Goal: Task Accomplishment & Management: Use online tool/utility

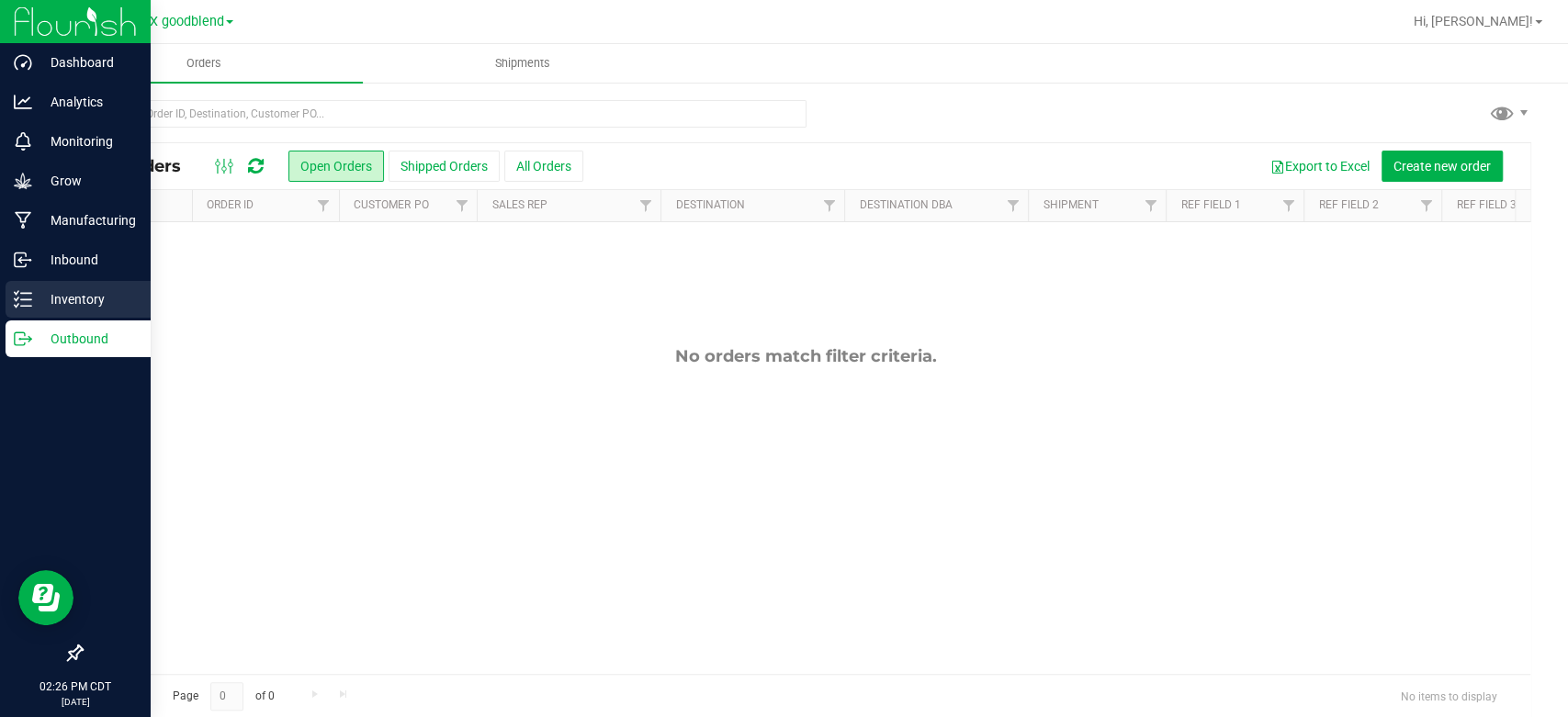
click at [72, 306] on p "Inventory" at bounding box center [86, 299] width 110 height 22
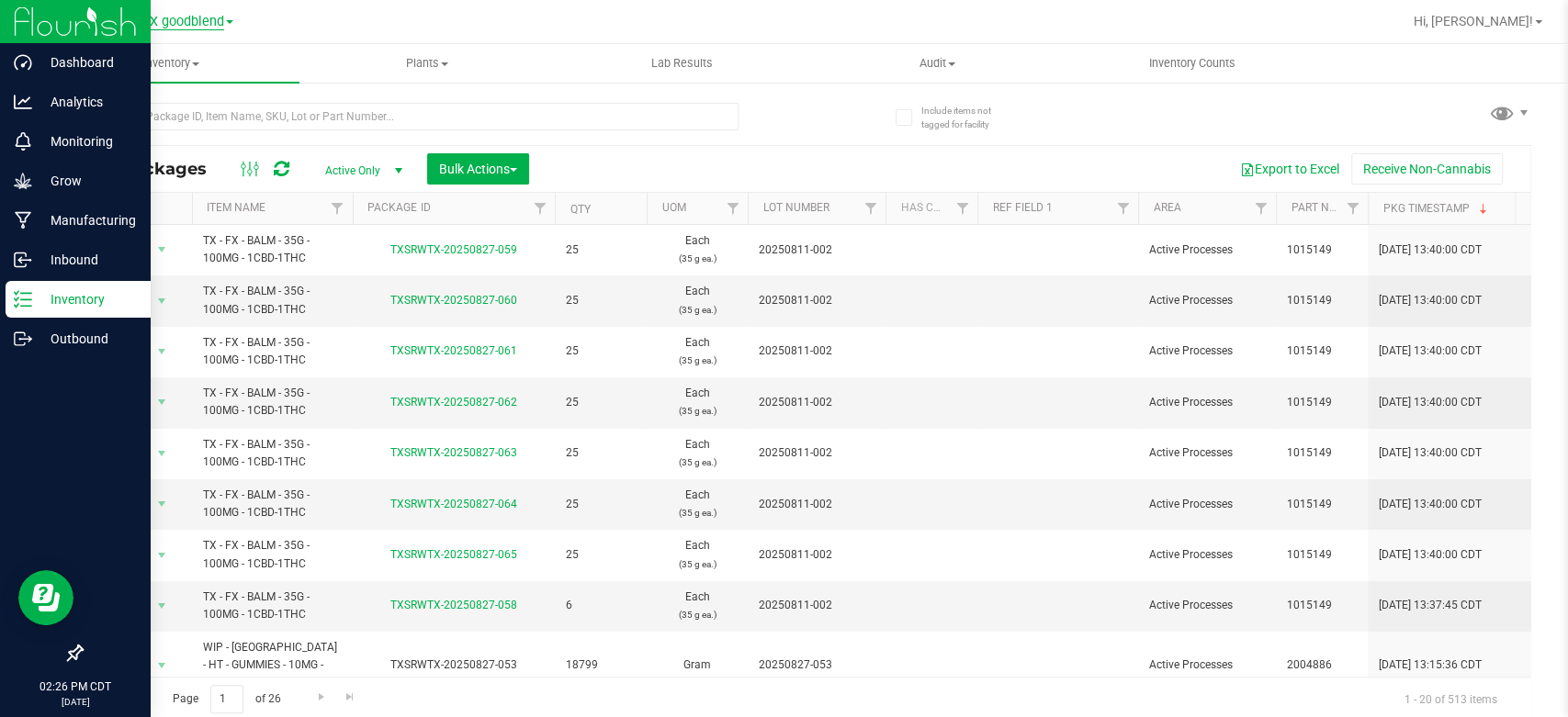
click at [155, 13] on span "TX goodblend" at bounding box center [182, 21] width 83 height 16
click at [154, 60] on link "TX Austin [GEOGRAPHIC_DATA]" at bounding box center [186, 65] width 268 height 25
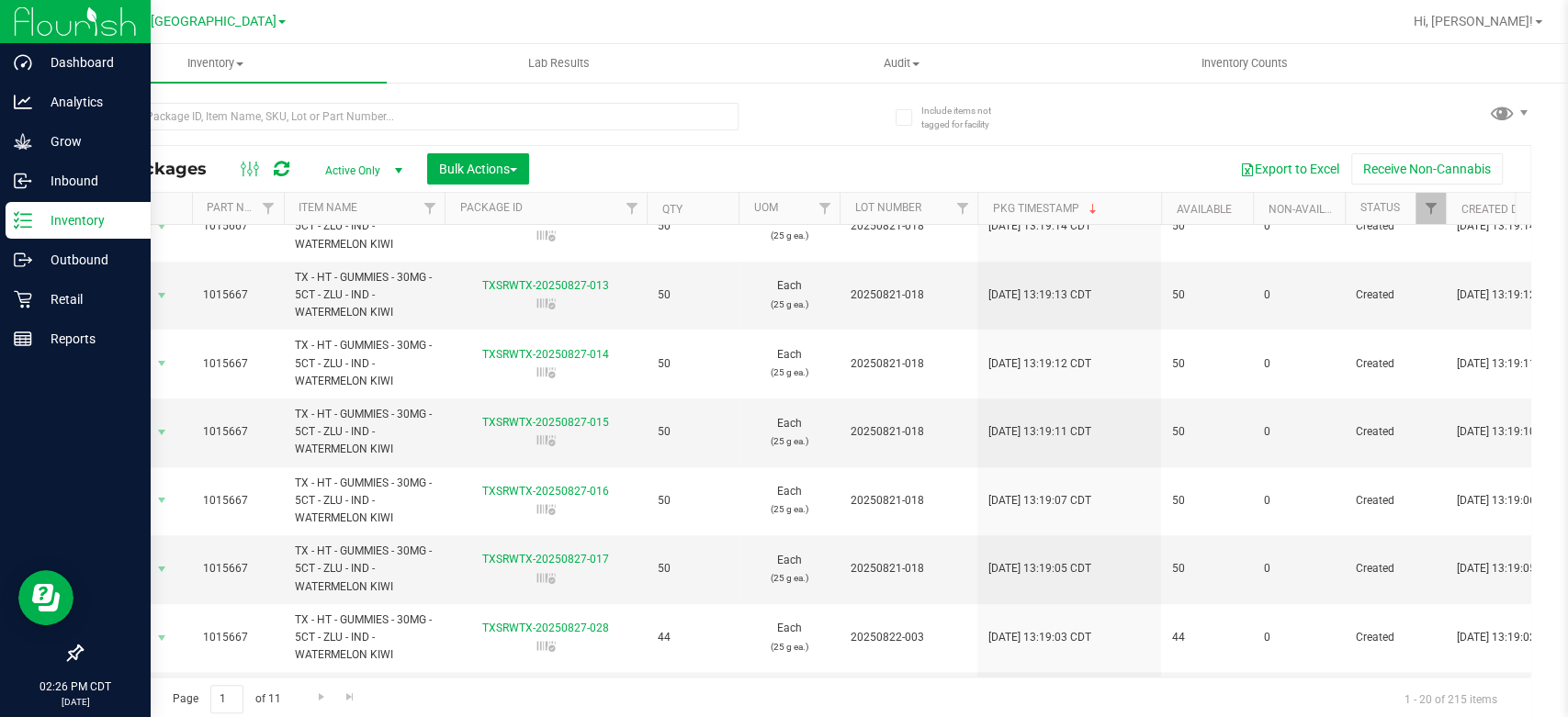
scroll to position [930, 0]
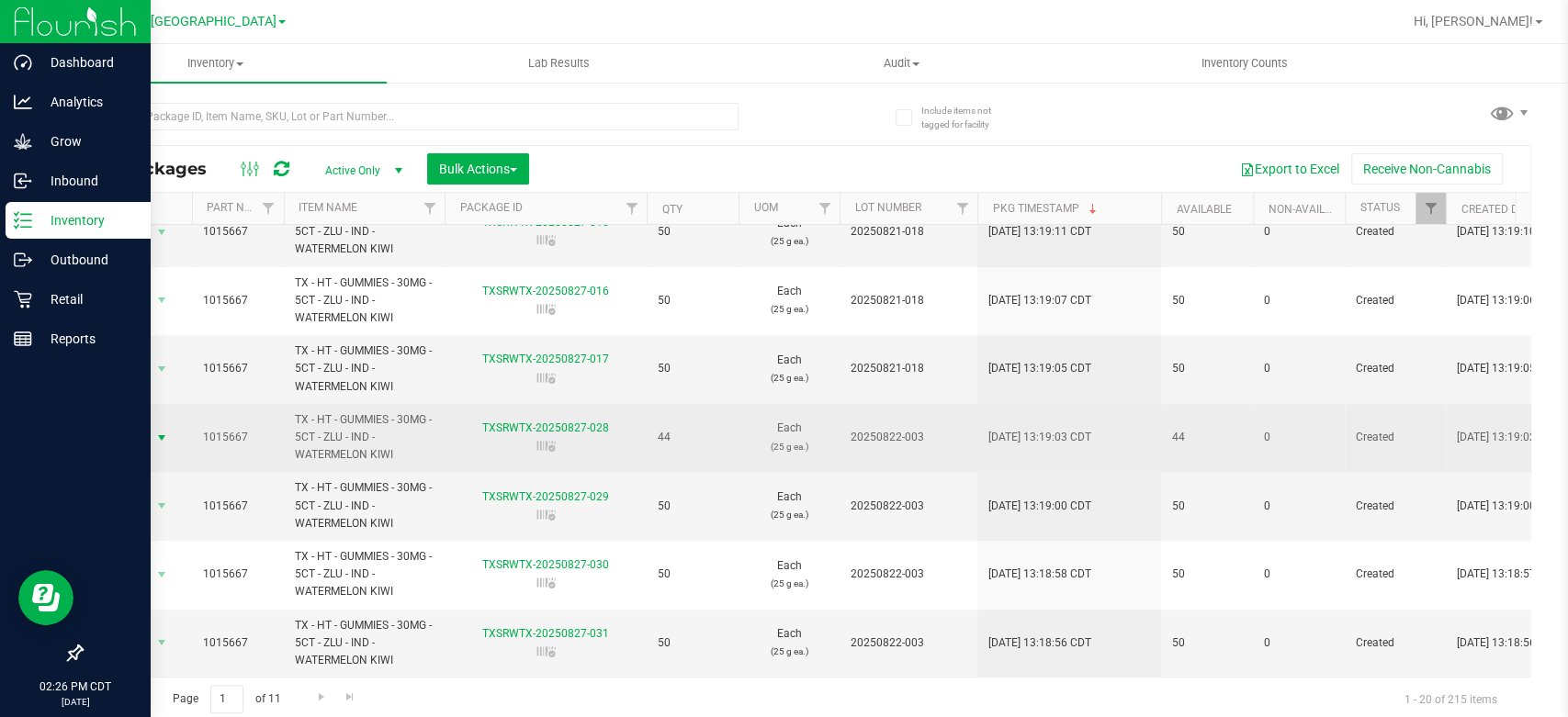
click at [151, 425] on span "select" at bounding box center [162, 438] width 23 height 26
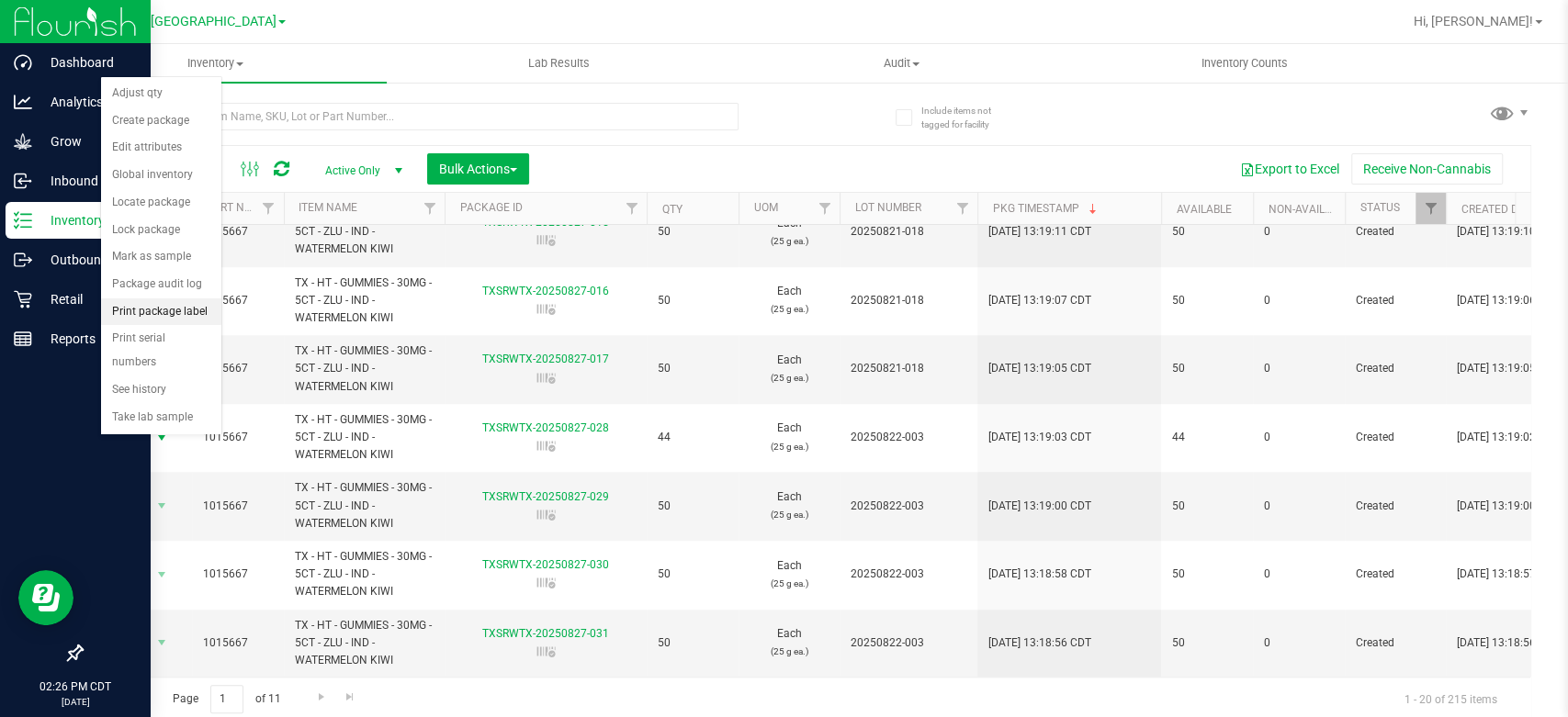
click at [156, 304] on li "Print package label" at bounding box center [160, 312] width 120 height 28
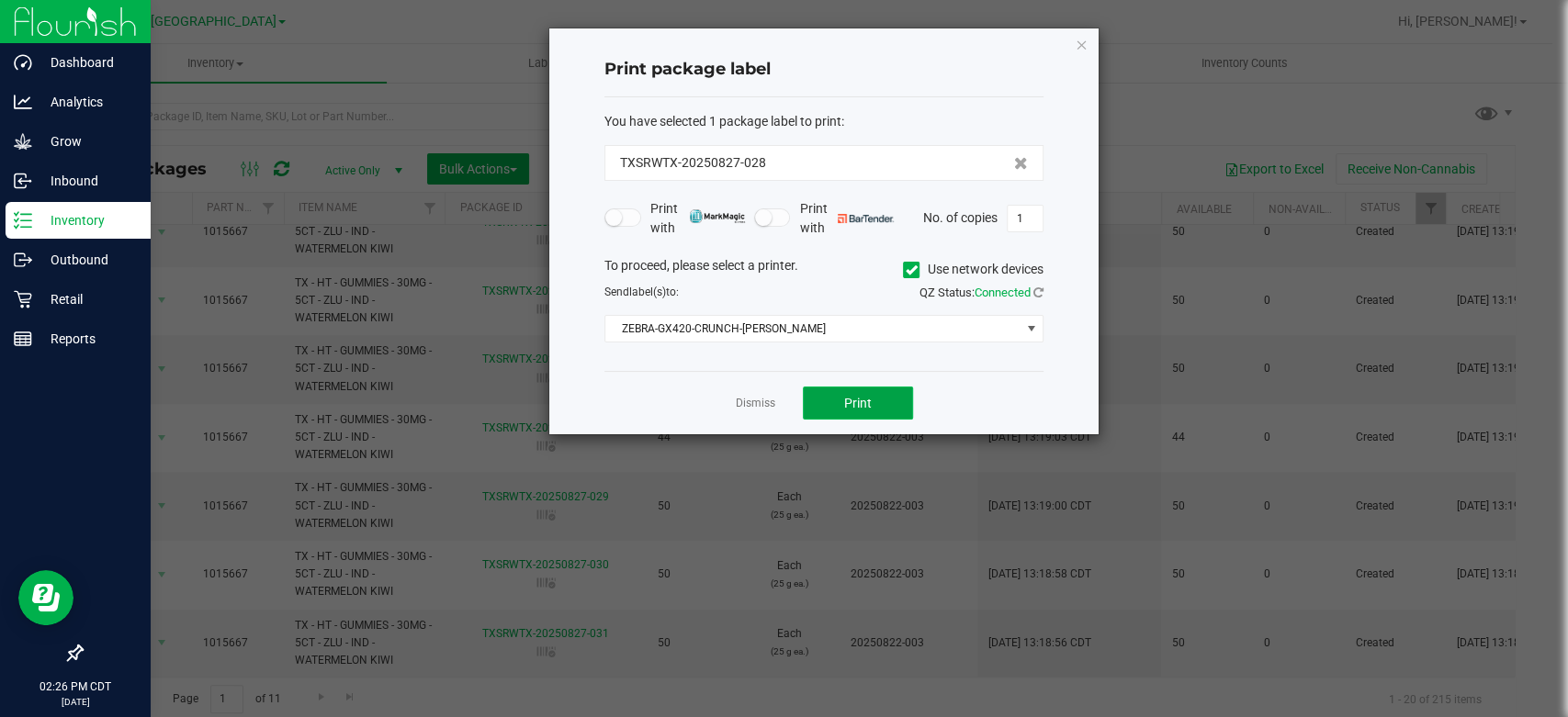
click at [853, 387] on button "Print" at bounding box center [857, 403] width 110 height 33
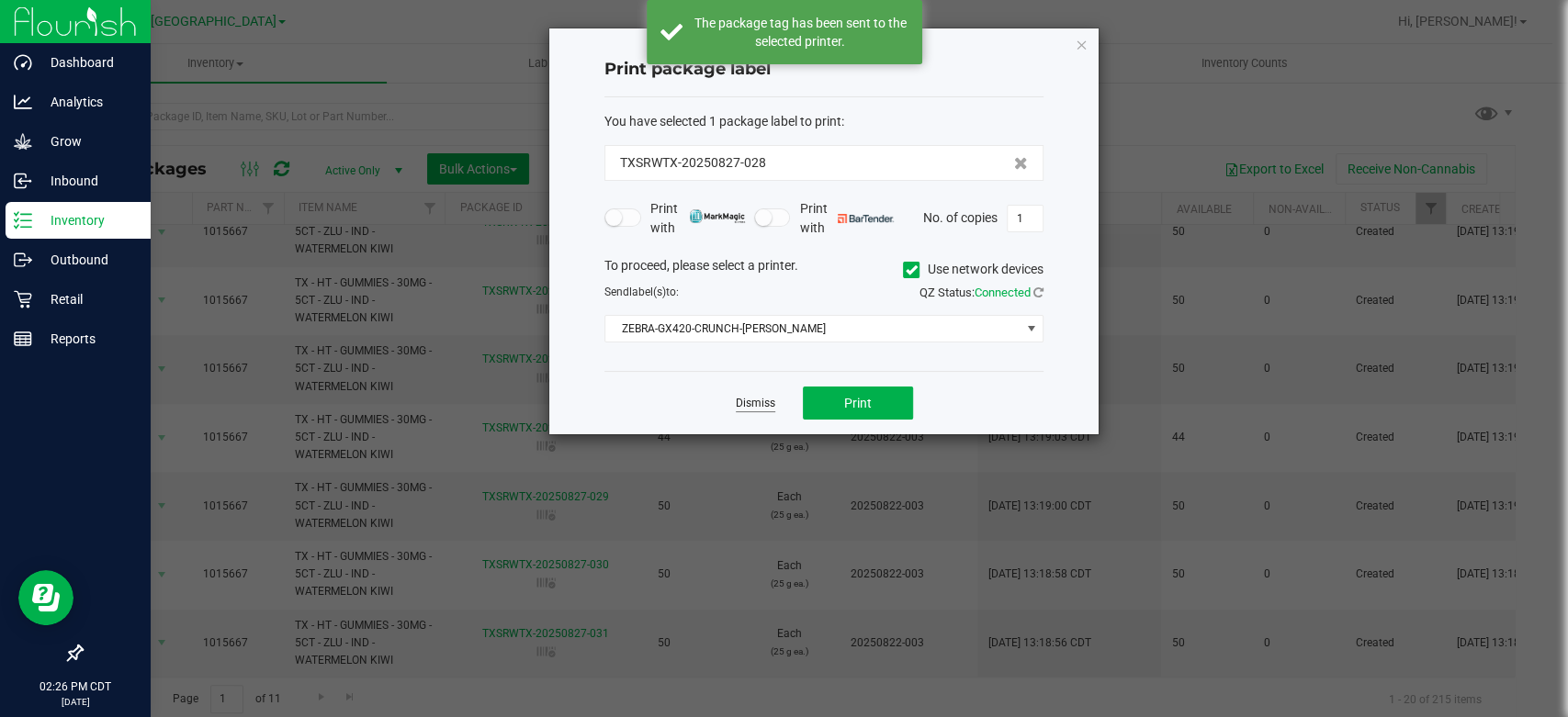
click at [752, 400] on link "Dismiss" at bounding box center [755, 403] width 39 height 15
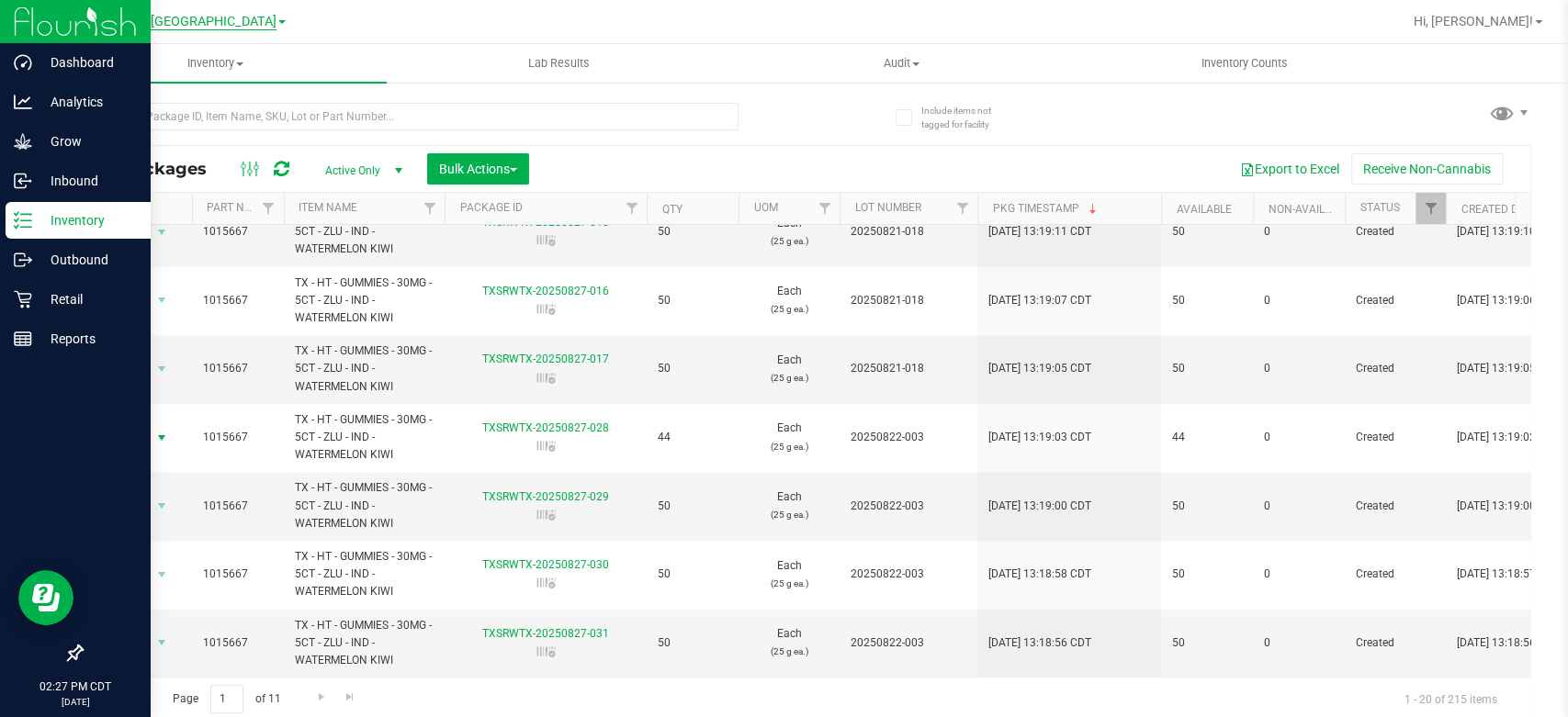
click at [191, 23] on span "TX Austin [GEOGRAPHIC_DATA]" at bounding box center [182, 21] width 187 height 16
click at [172, 86] on link "TX goodblend" at bounding box center [186, 89] width 268 height 25
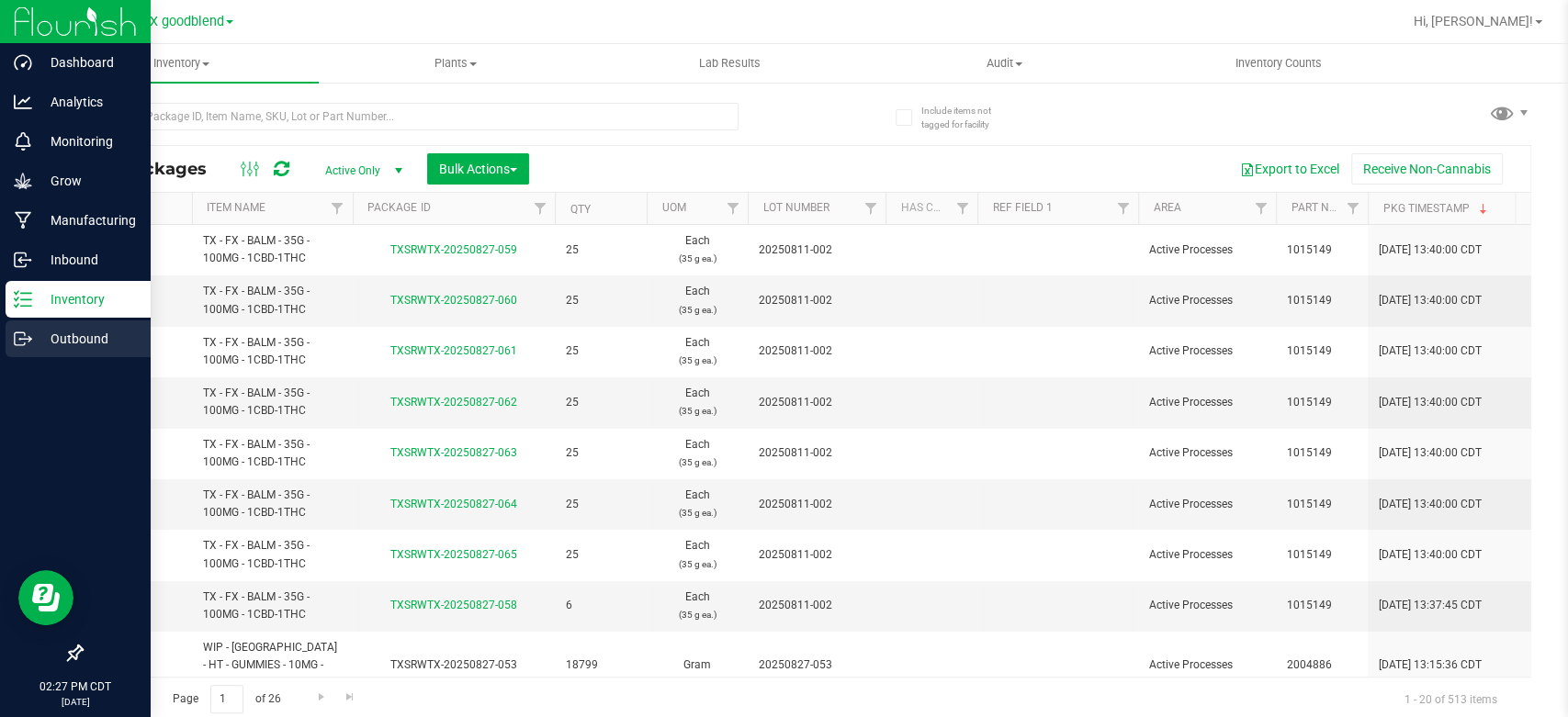
click at [62, 340] on p "Outbound" at bounding box center [86, 338] width 110 height 22
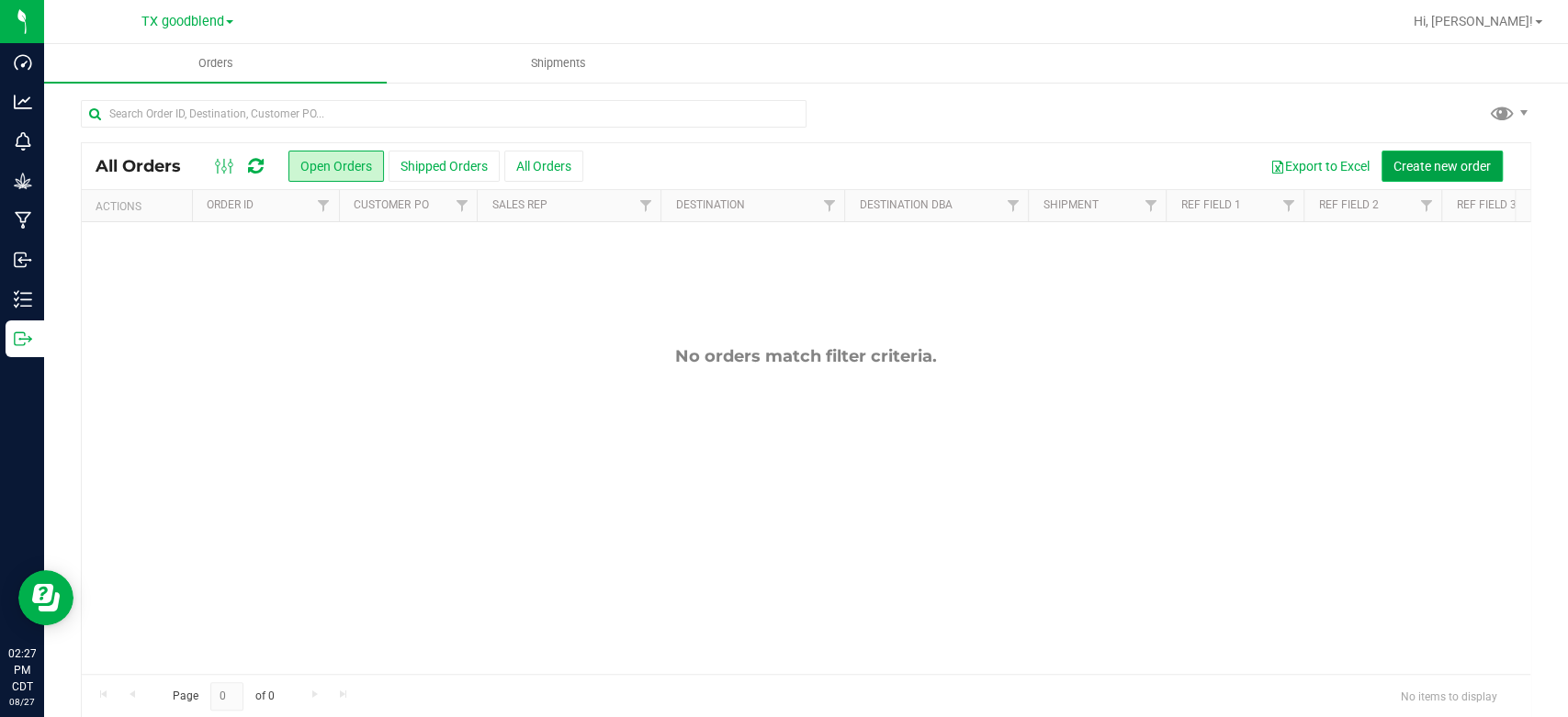
click at [1426, 164] on span "Create new order" at bounding box center [1441, 165] width 97 height 14
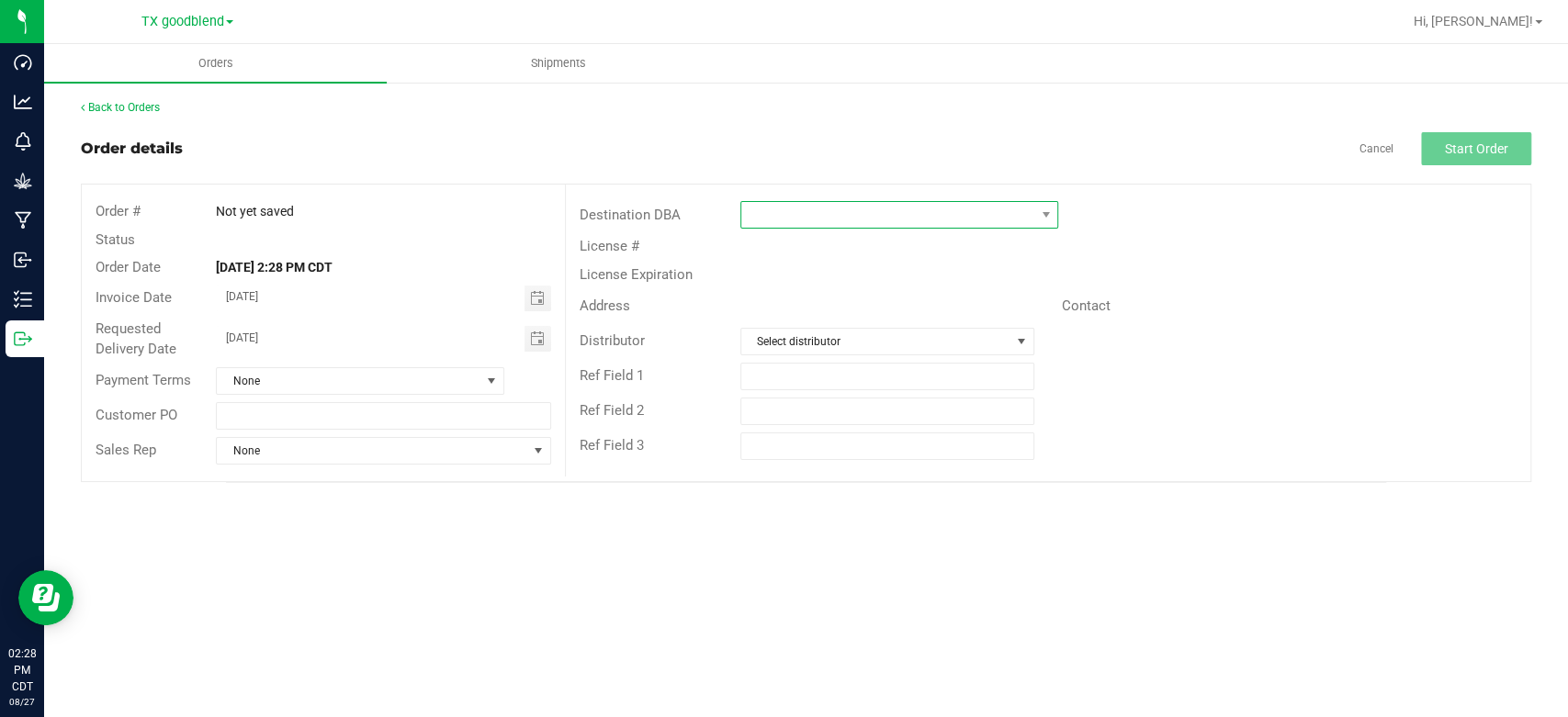
click at [859, 219] on span at bounding box center [887, 214] width 293 height 26
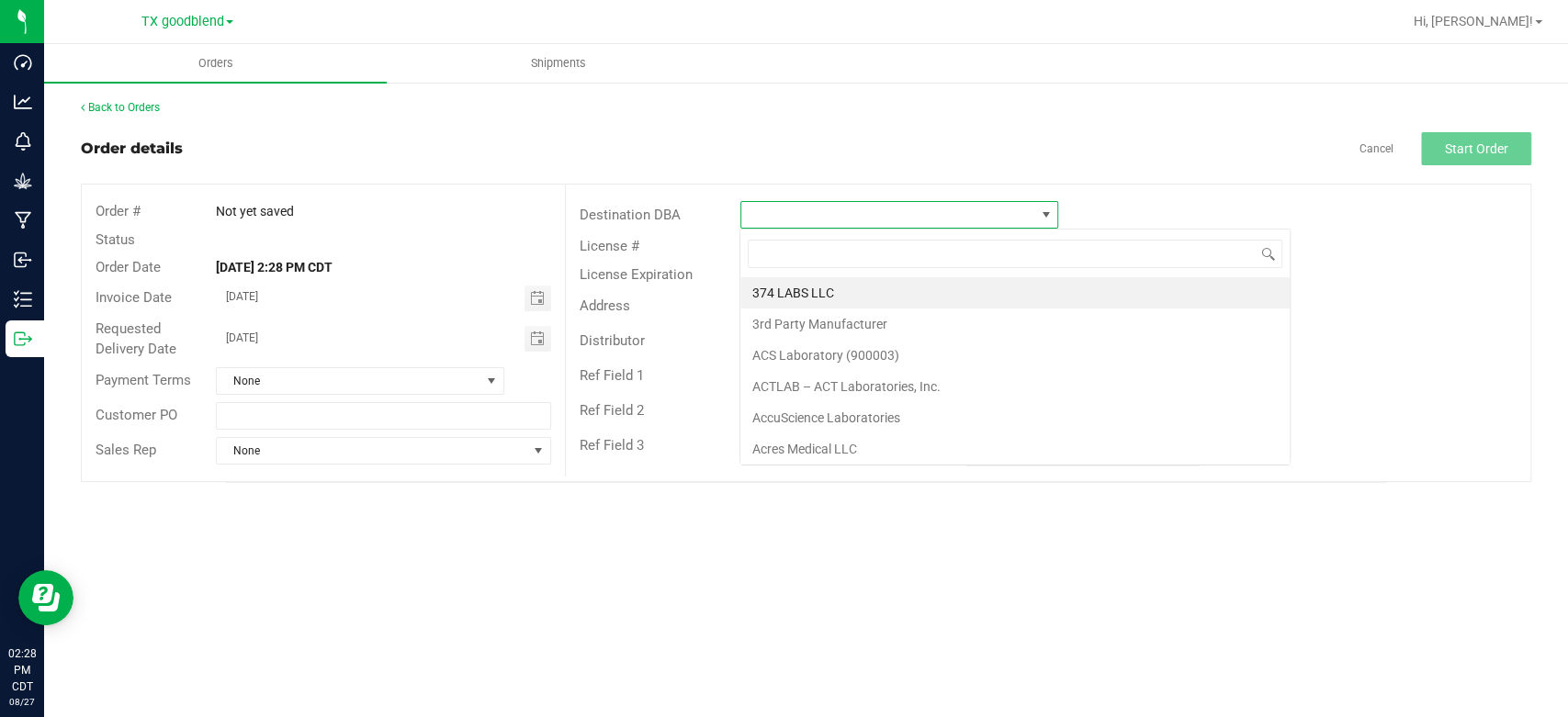
scroll to position [27, 318]
type input "dc"
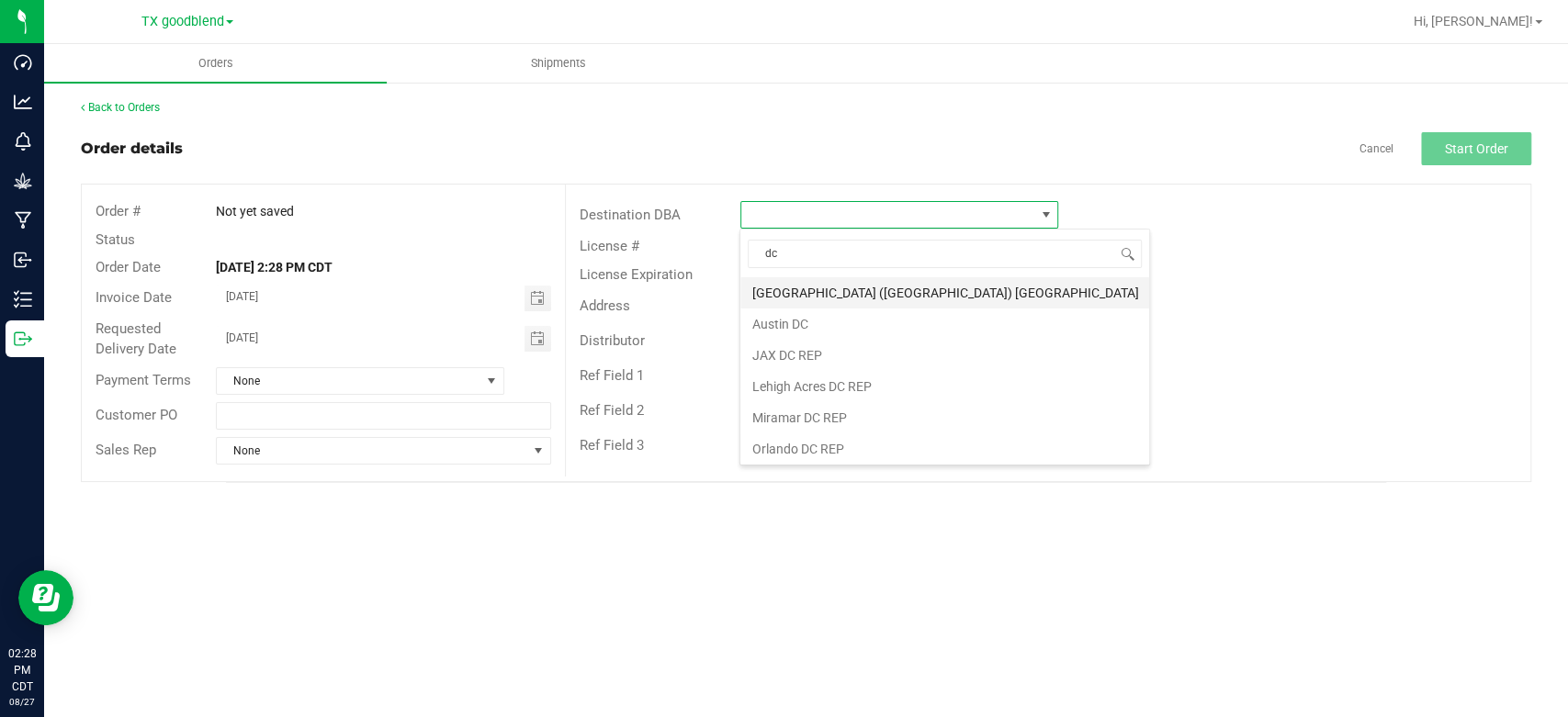
click at [837, 291] on li "[GEOGRAPHIC_DATA] ([GEOGRAPHIC_DATA]) [GEOGRAPHIC_DATA]" at bounding box center [945, 293] width 409 height 32
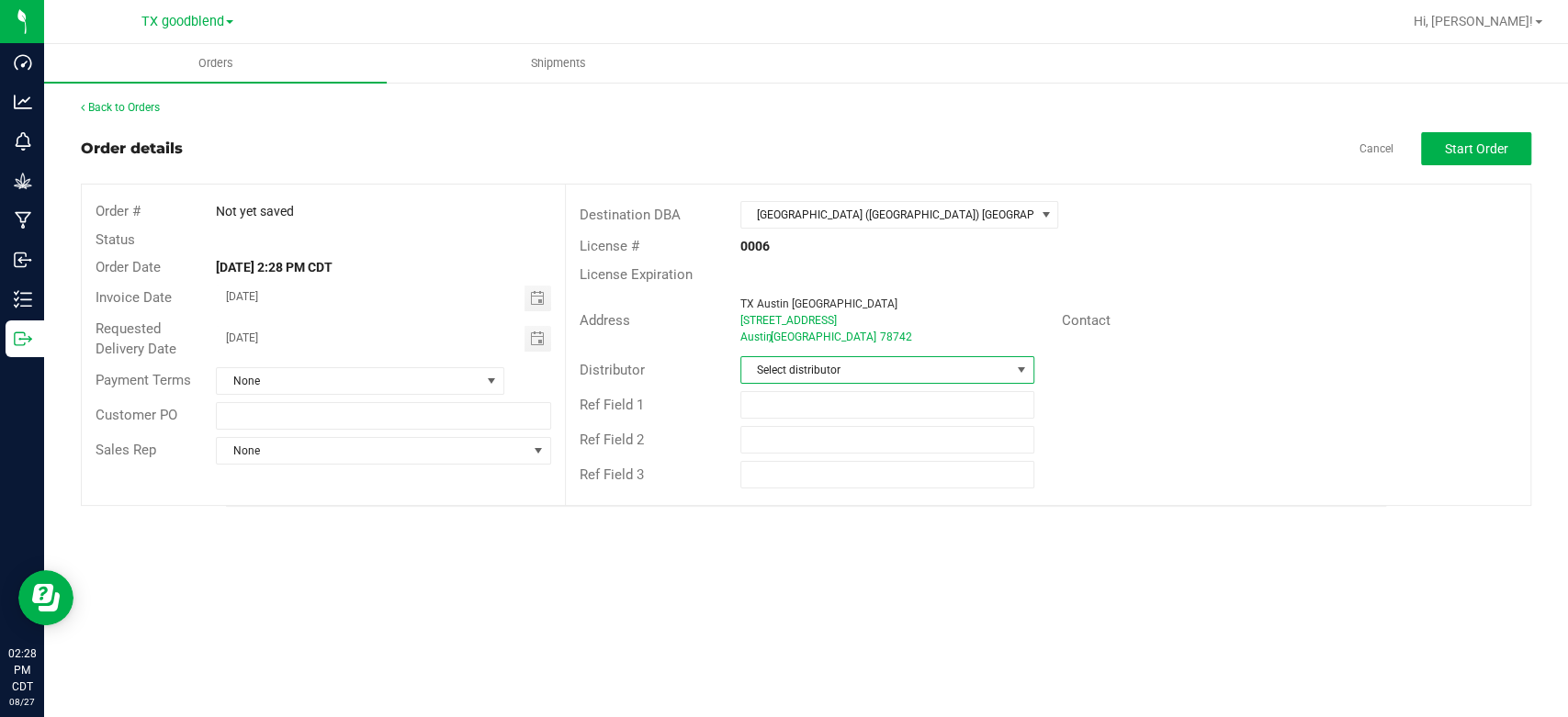
click at [808, 361] on span "Select distributor" at bounding box center [876, 370] width 269 height 26
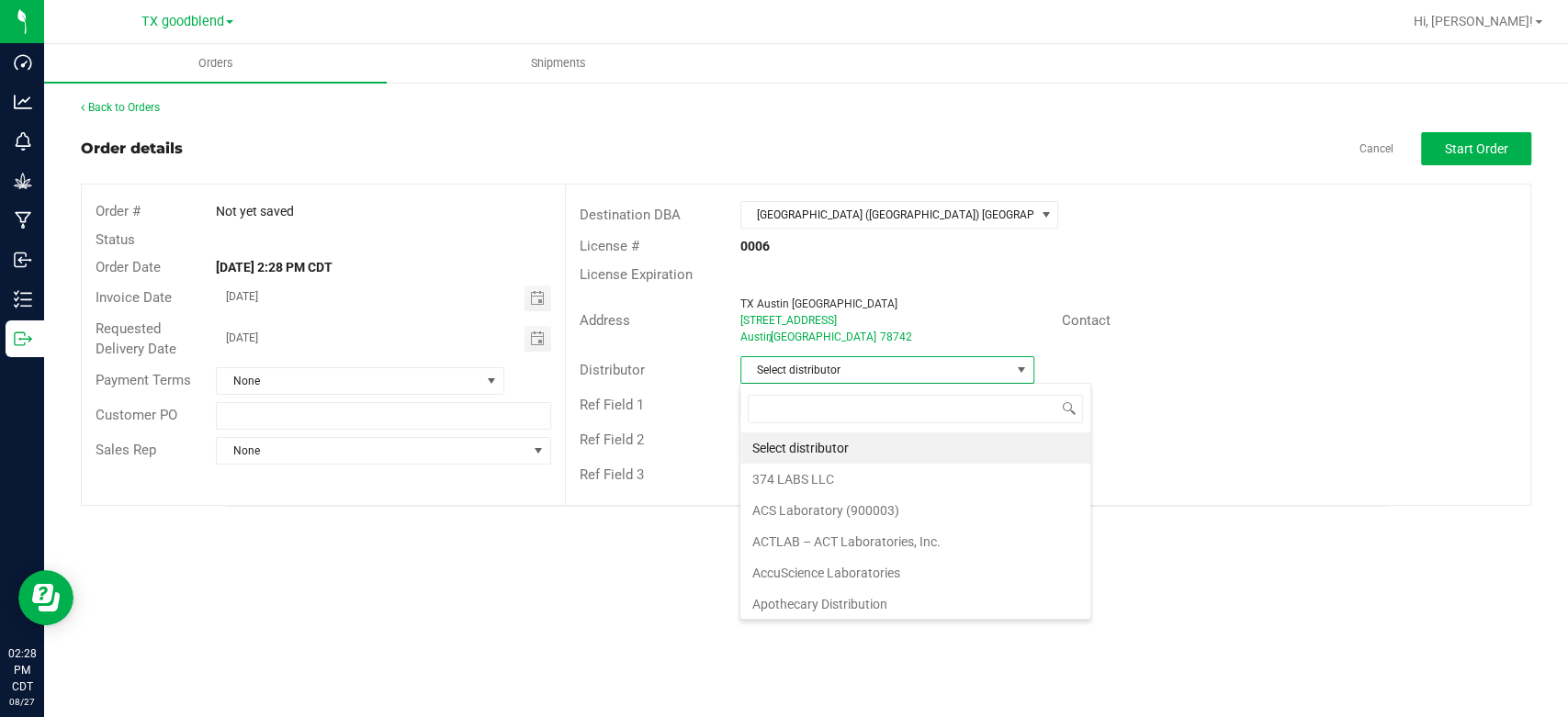
scroll to position [27, 294]
type input "sur"
click at [841, 453] on li "Surterra Analytics Austin" at bounding box center [886, 447] width 292 height 32
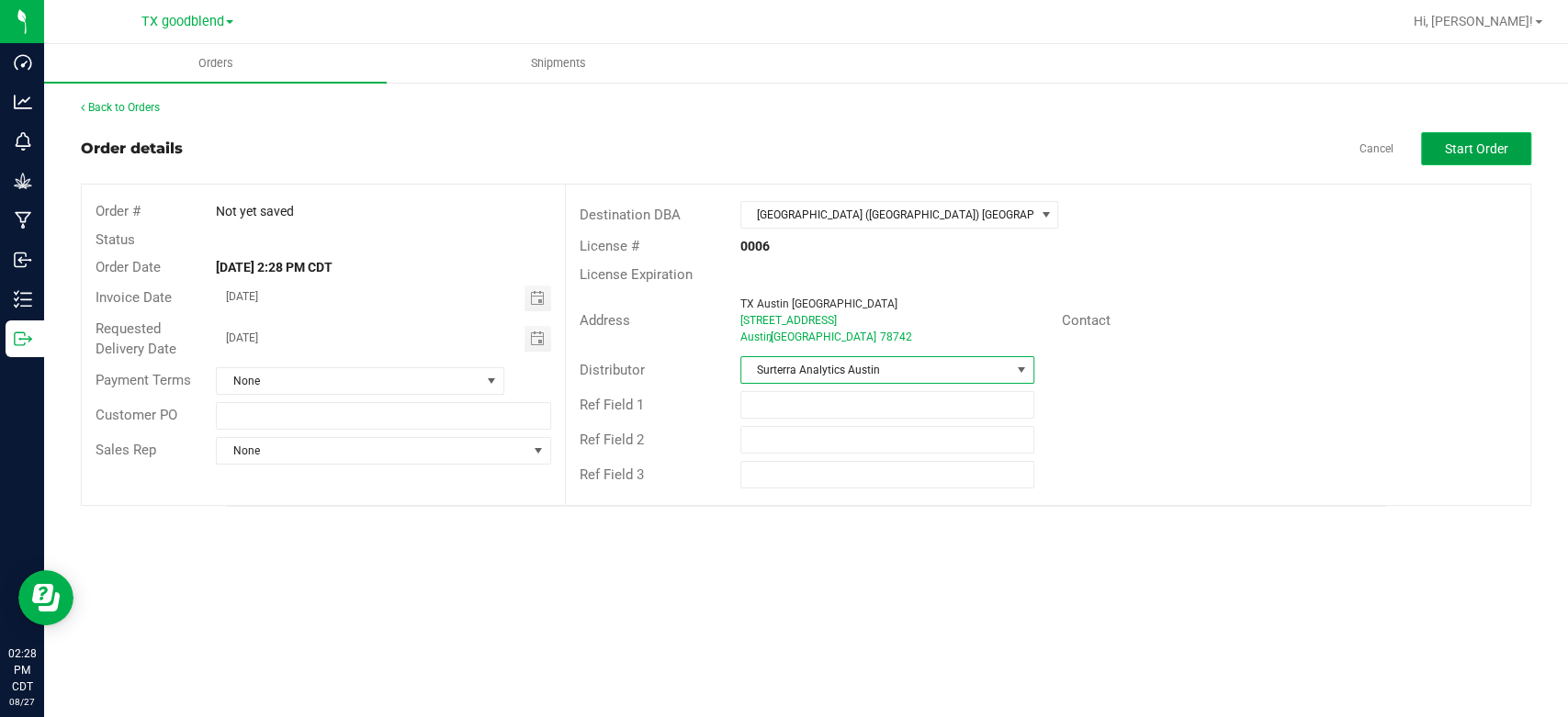
click at [1459, 147] on span "Start Order" at bounding box center [1476, 148] width 63 height 14
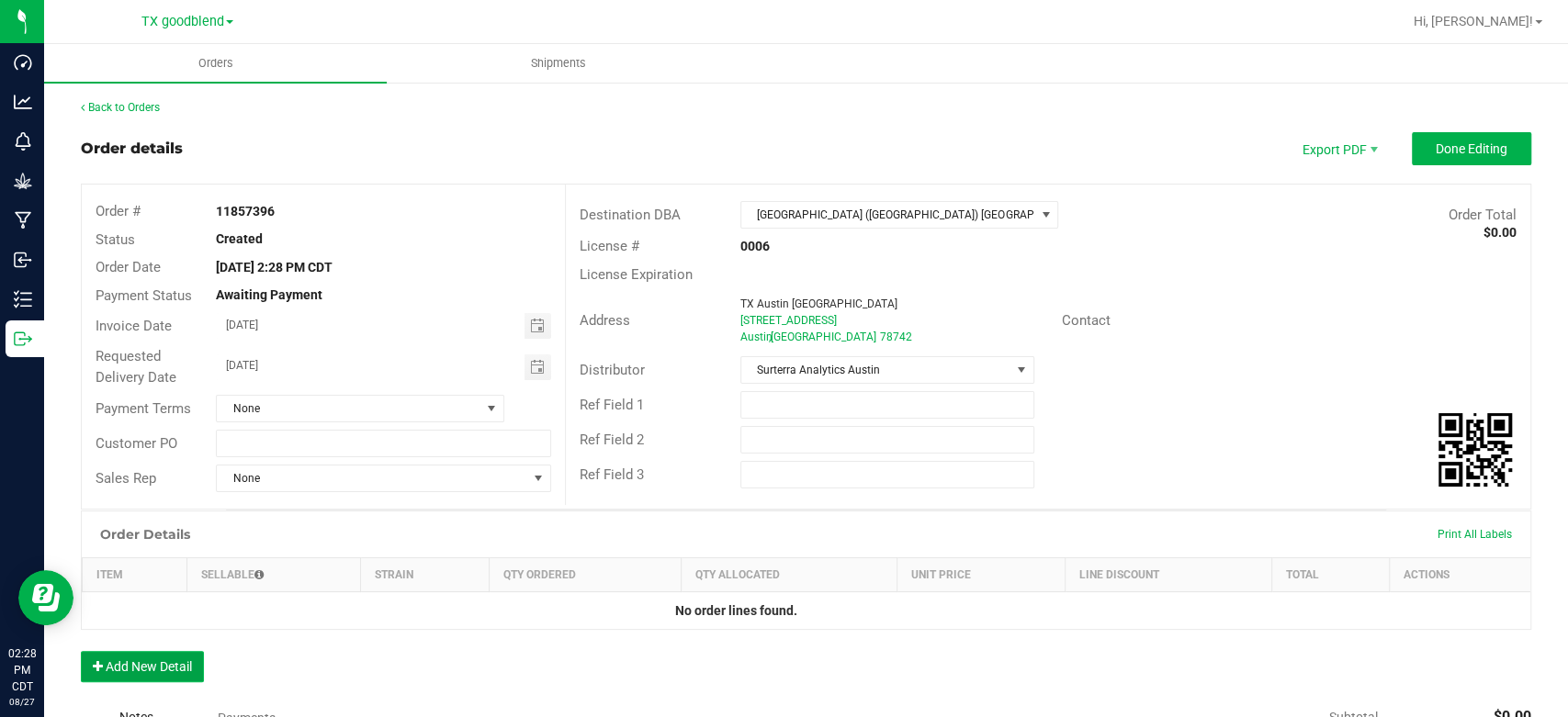
click at [157, 656] on button "Add New Detail" at bounding box center [142, 666] width 123 height 32
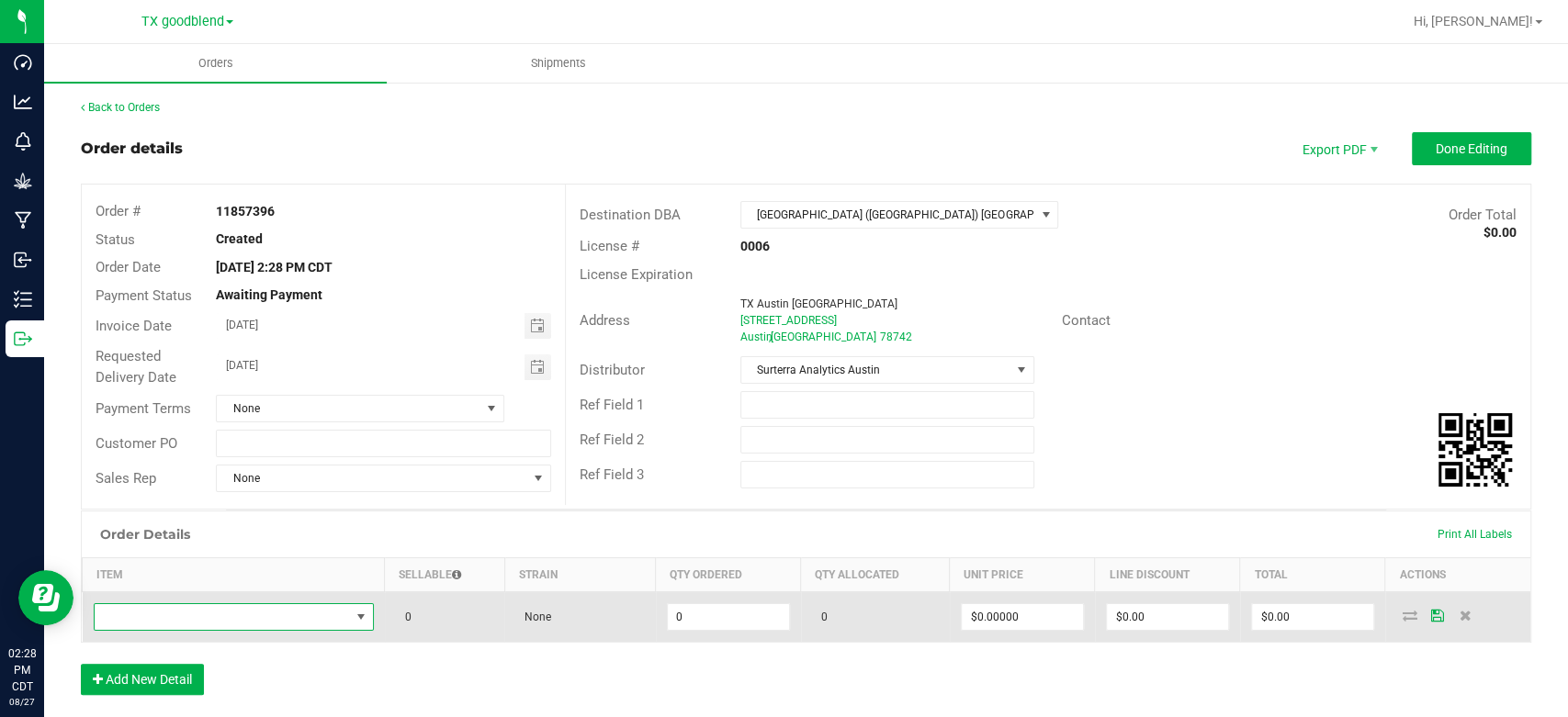
click at [200, 622] on span "NO DATA FOUND" at bounding box center [223, 616] width 255 height 26
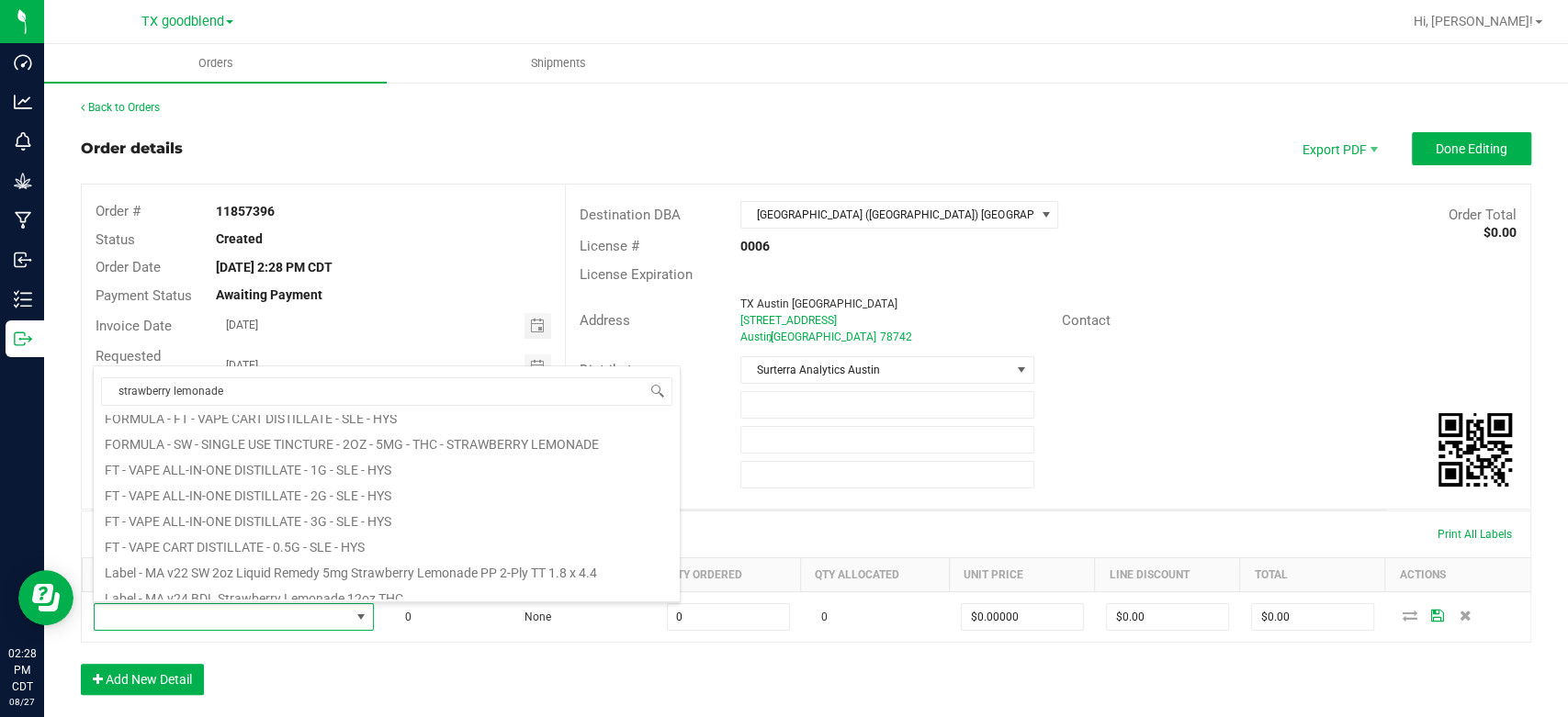
scroll to position [330, 0]
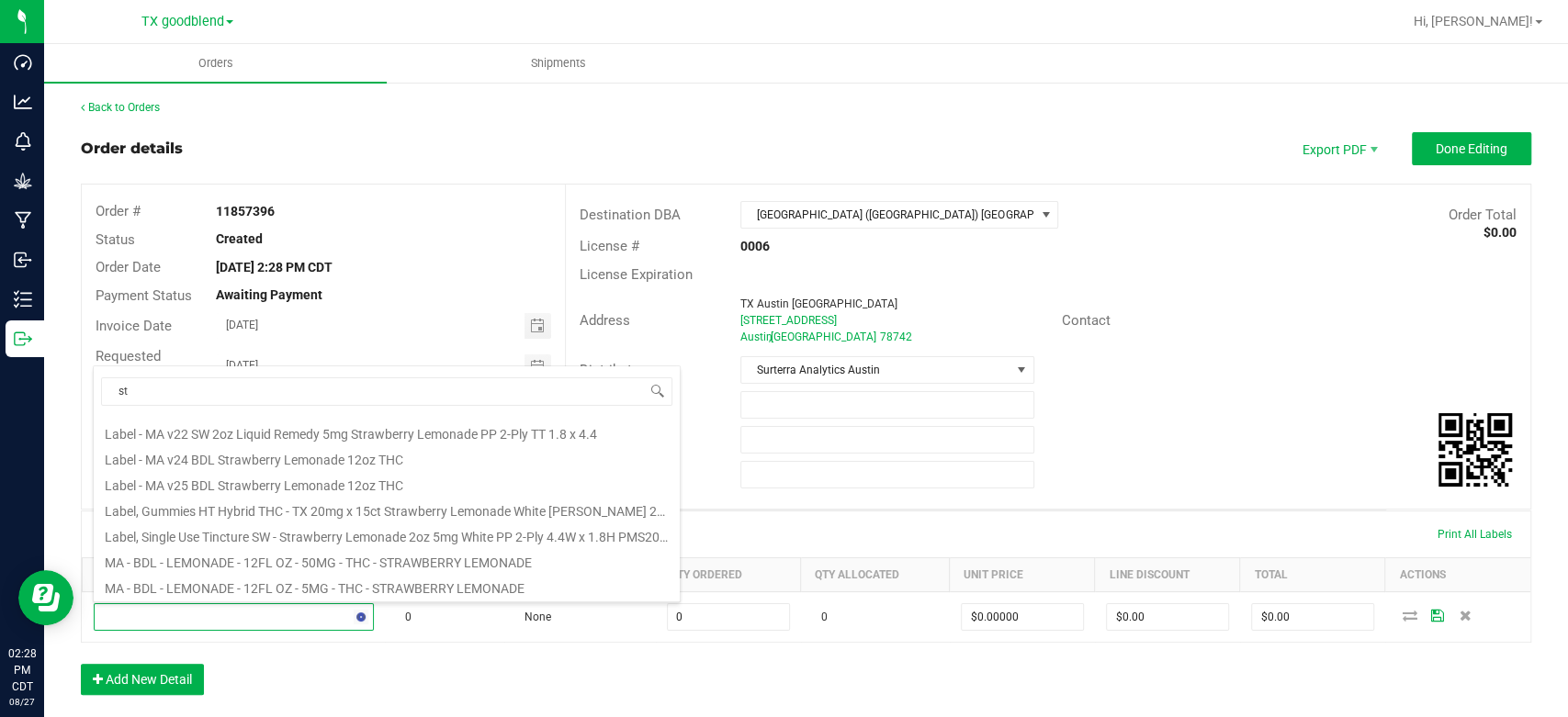
type input "s"
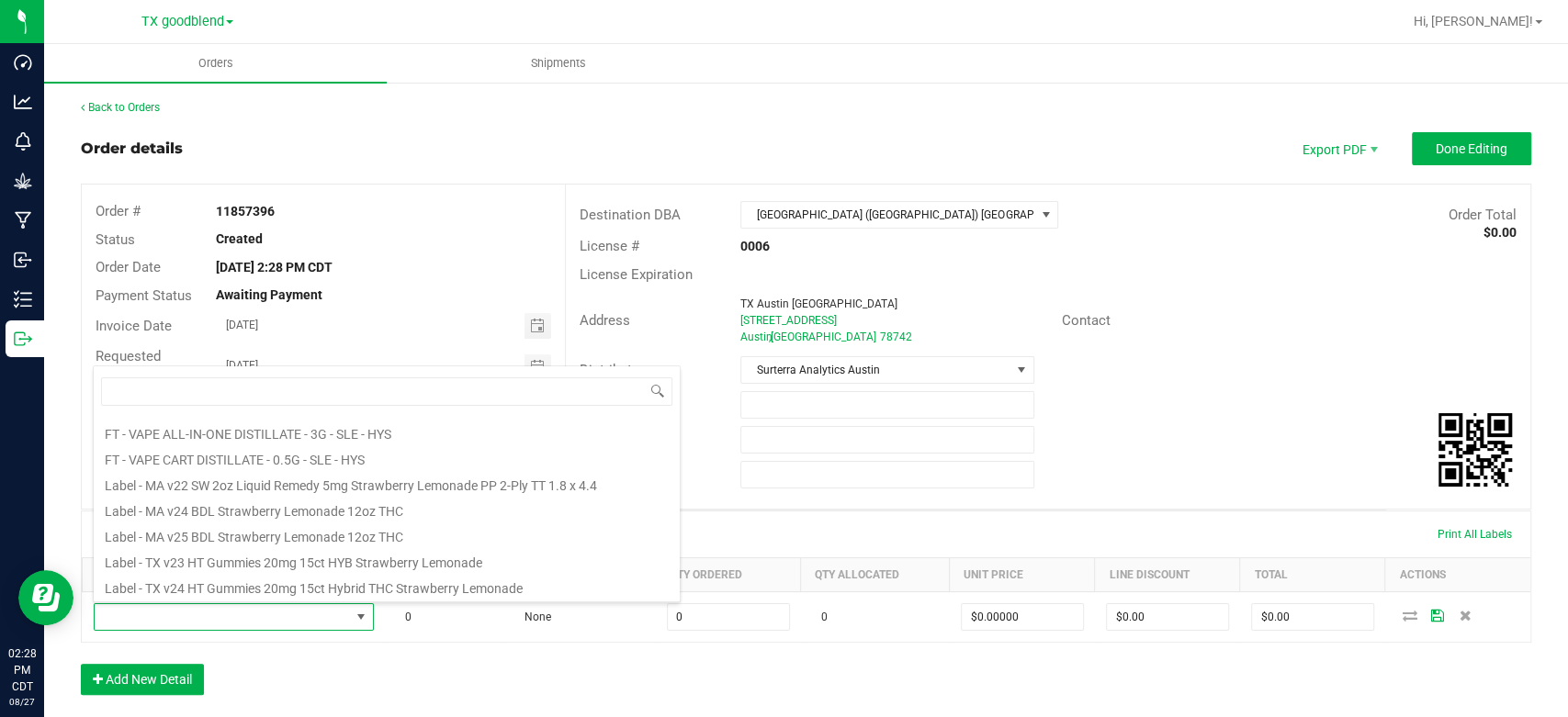
scroll to position [0, 0]
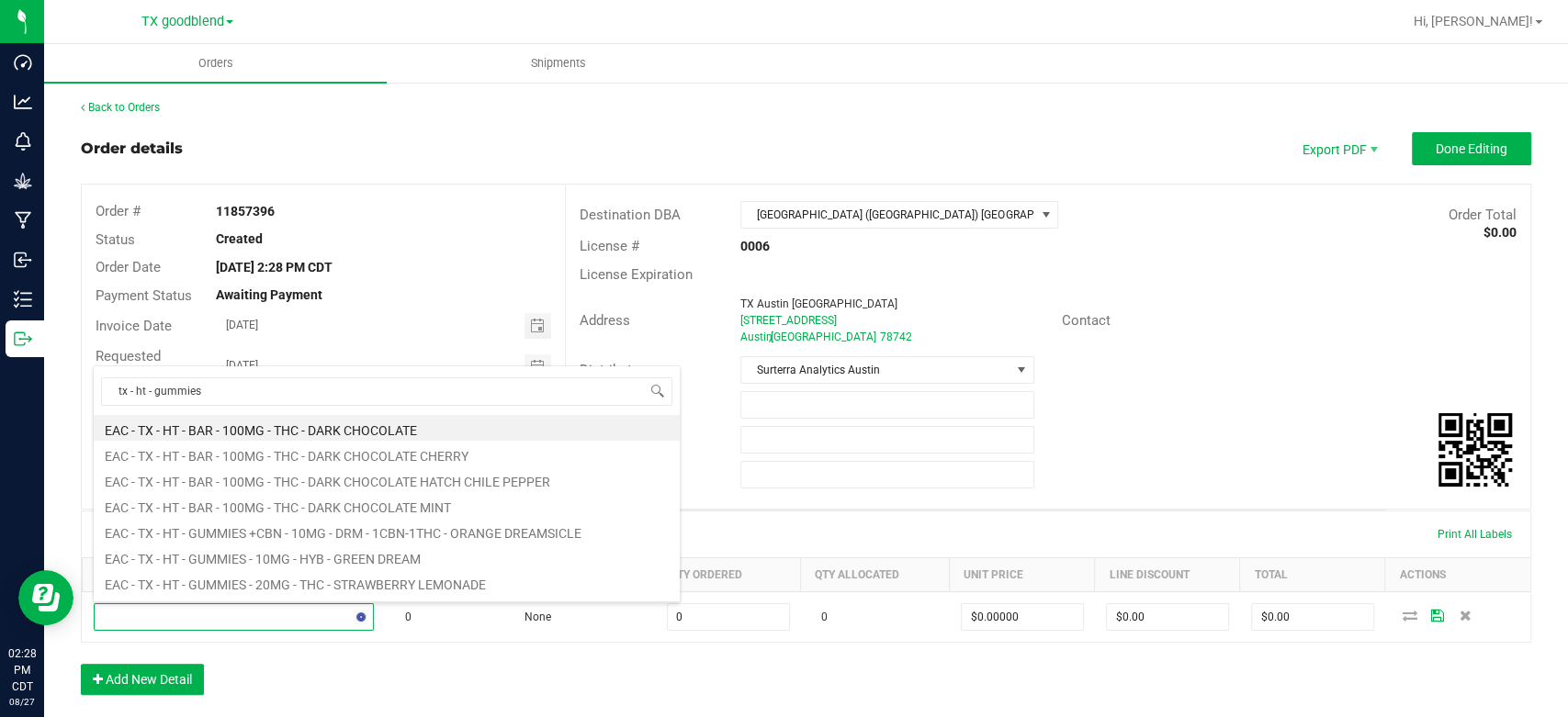
type input "tx - ht - gummies"
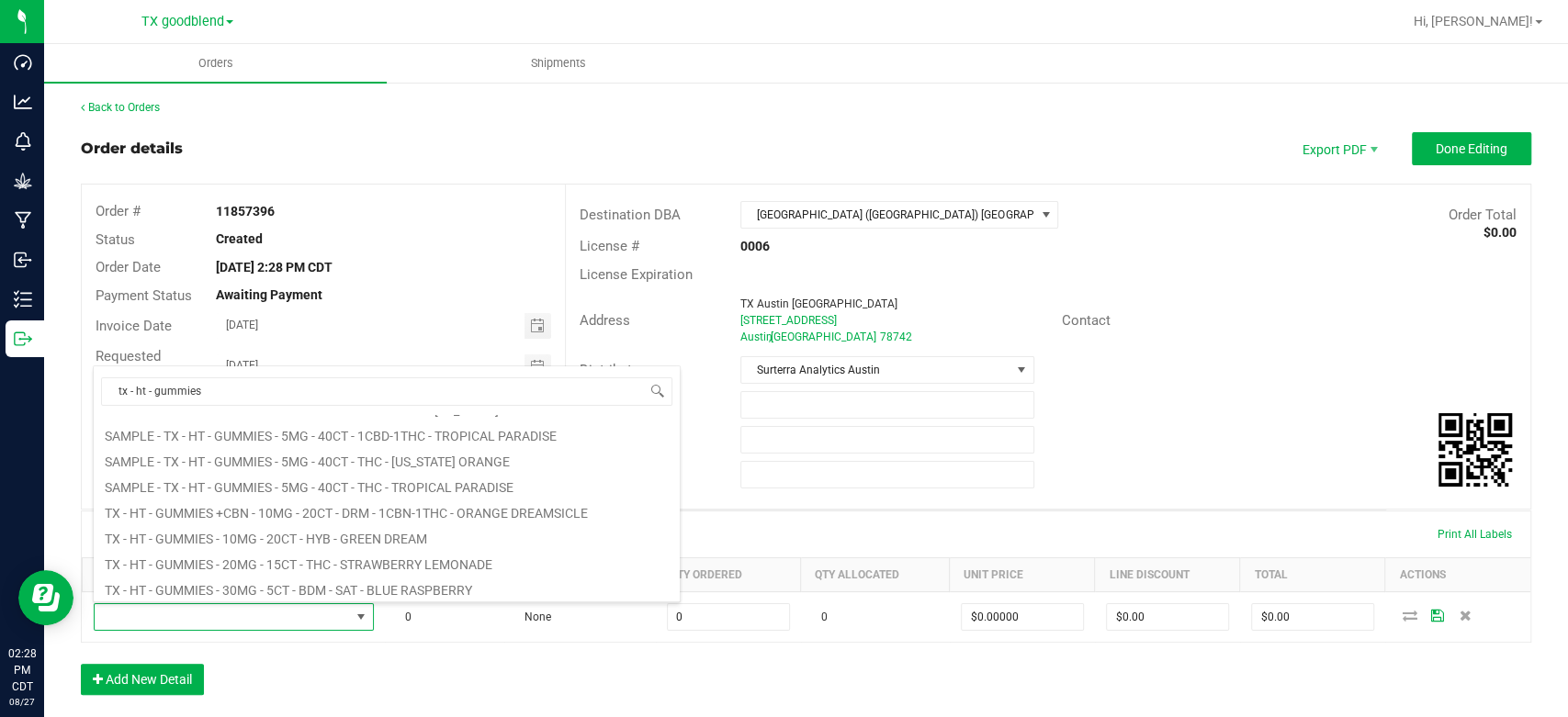
scroll to position [330, 0]
click at [297, 564] on li "TX - HT - GUMMIES - 20MG - 15CT - THC - STRAWBERRY LEMONADE" at bounding box center [387, 560] width 586 height 26
type input "0 ea"
type input "$75.00000"
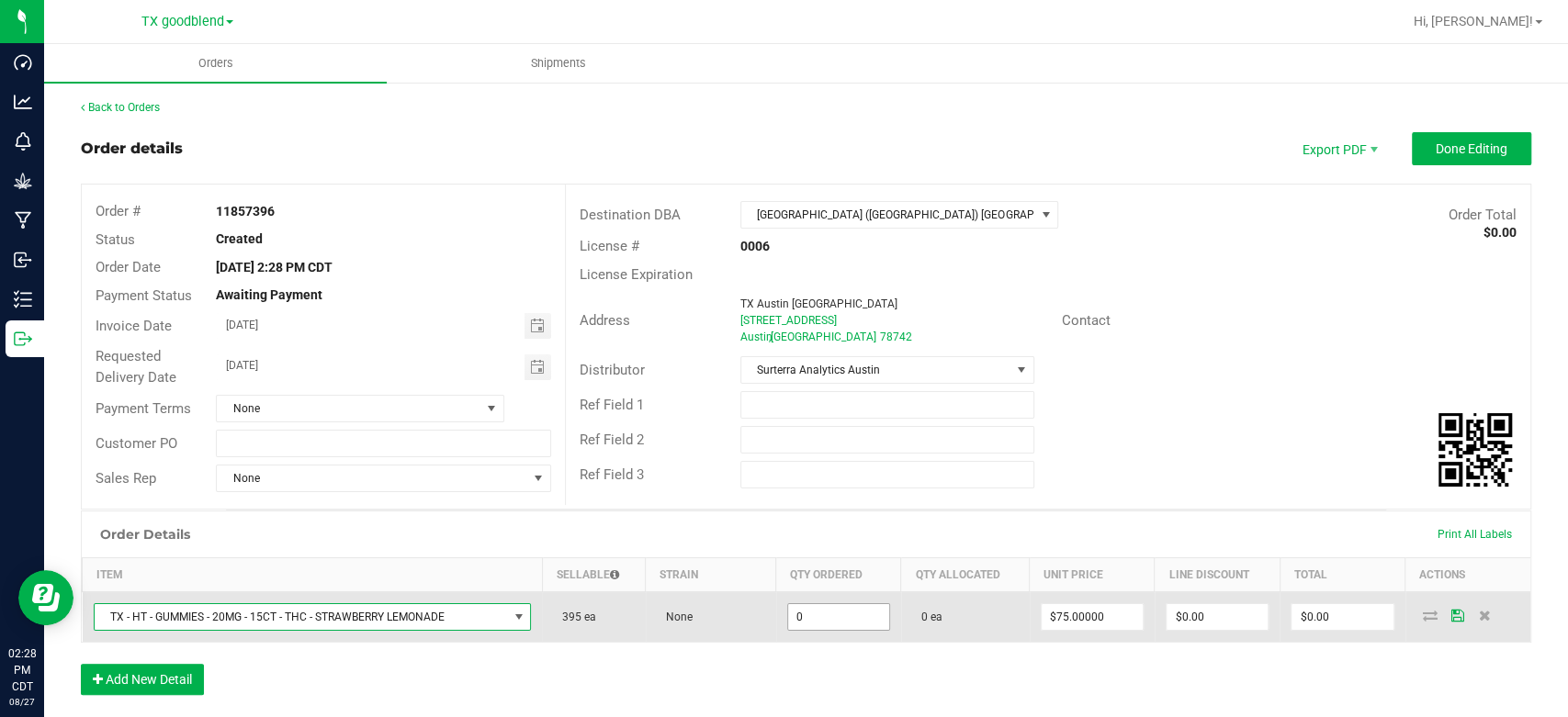
click at [854, 615] on input "0" at bounding box center [838, 616] width 101 height 26
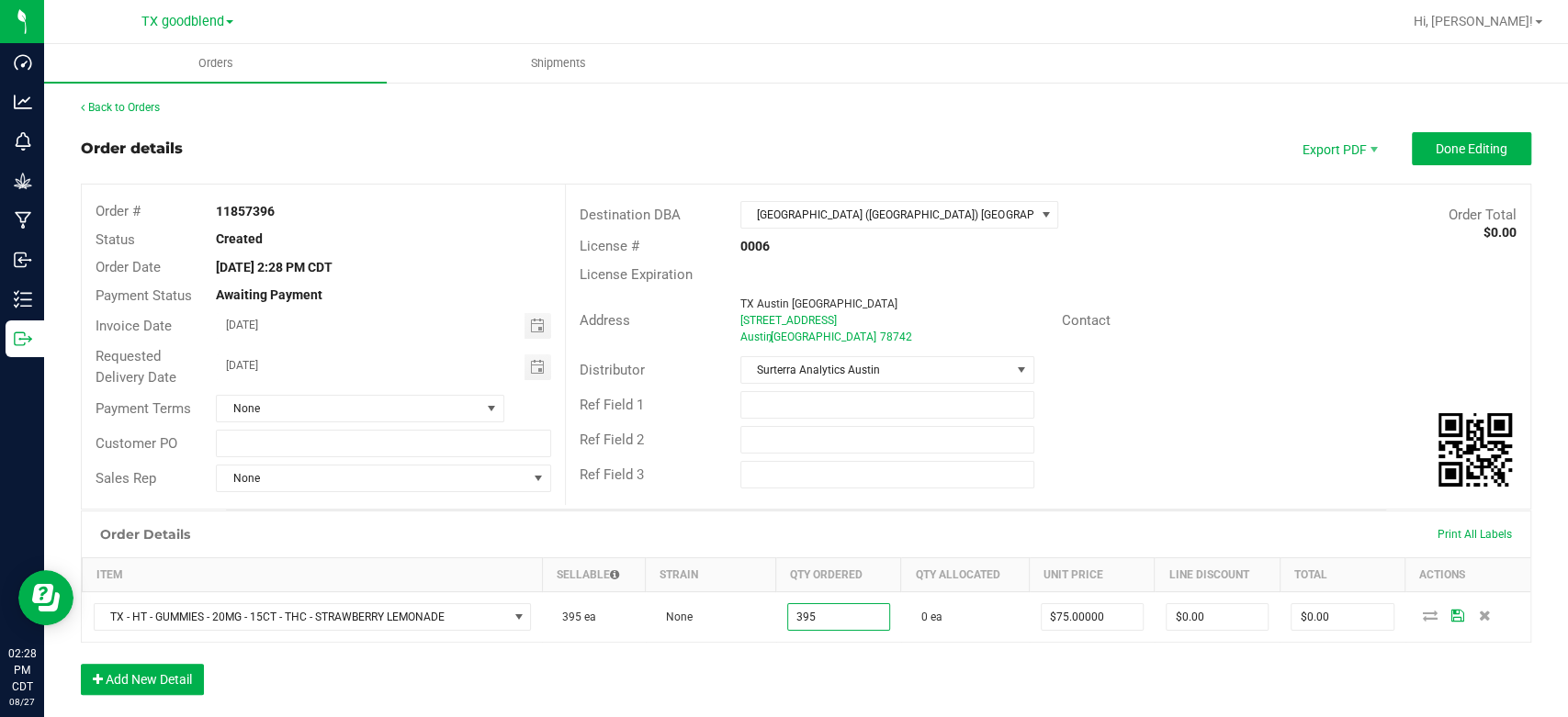
type input "395 ea"
type input "$29,625.00"
click at [808, 656] on div "Order Details Print All Labels Item Sellable Strain Qty Ordered Qty Allocated U…" at bounding box center [806, 611] width 1450 height 203
click at [120, 676] on button "Add New Detail" at bounding box center [142, 680] width 123 height 32
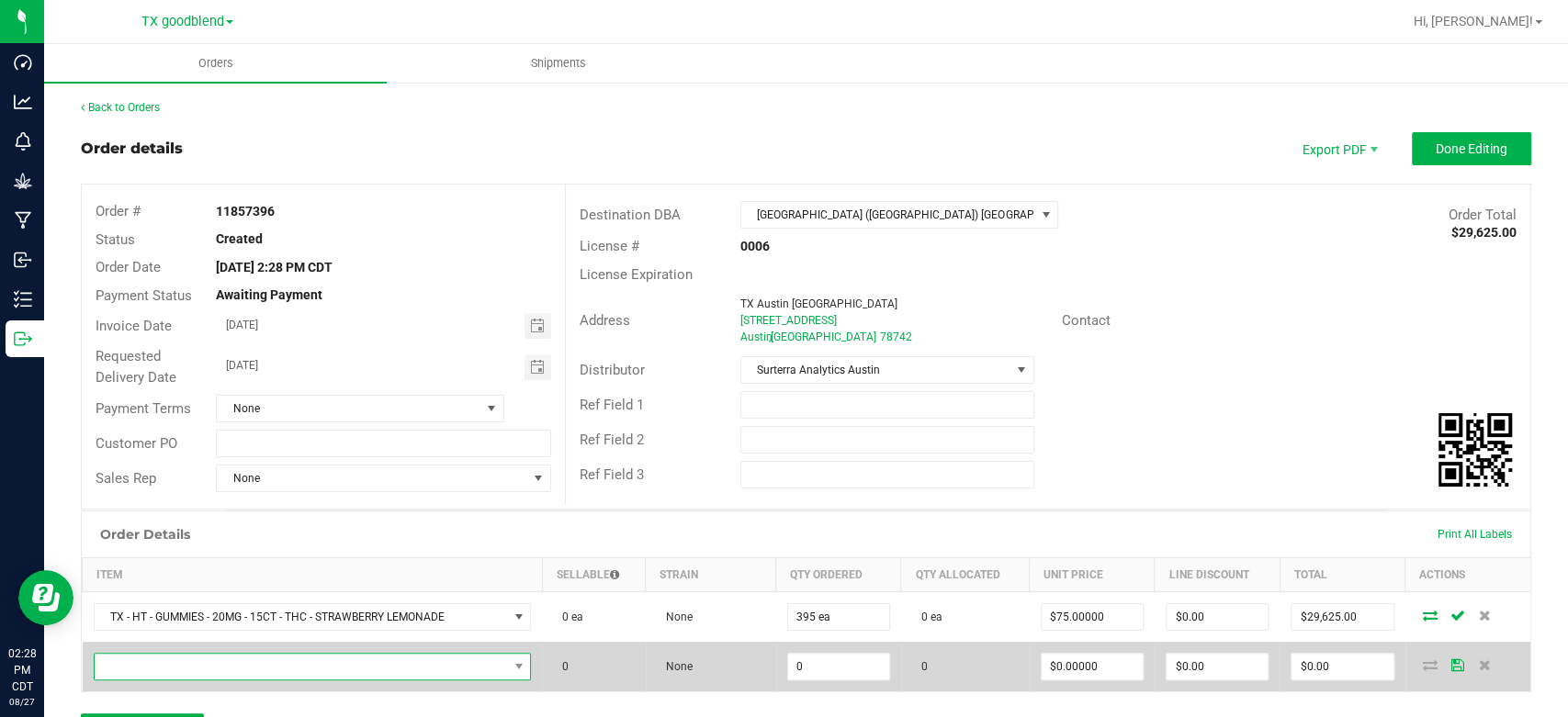
click at [157, 664] on span "NO DATA FOUND" at bounding box center [302, 666] width 413 height 26
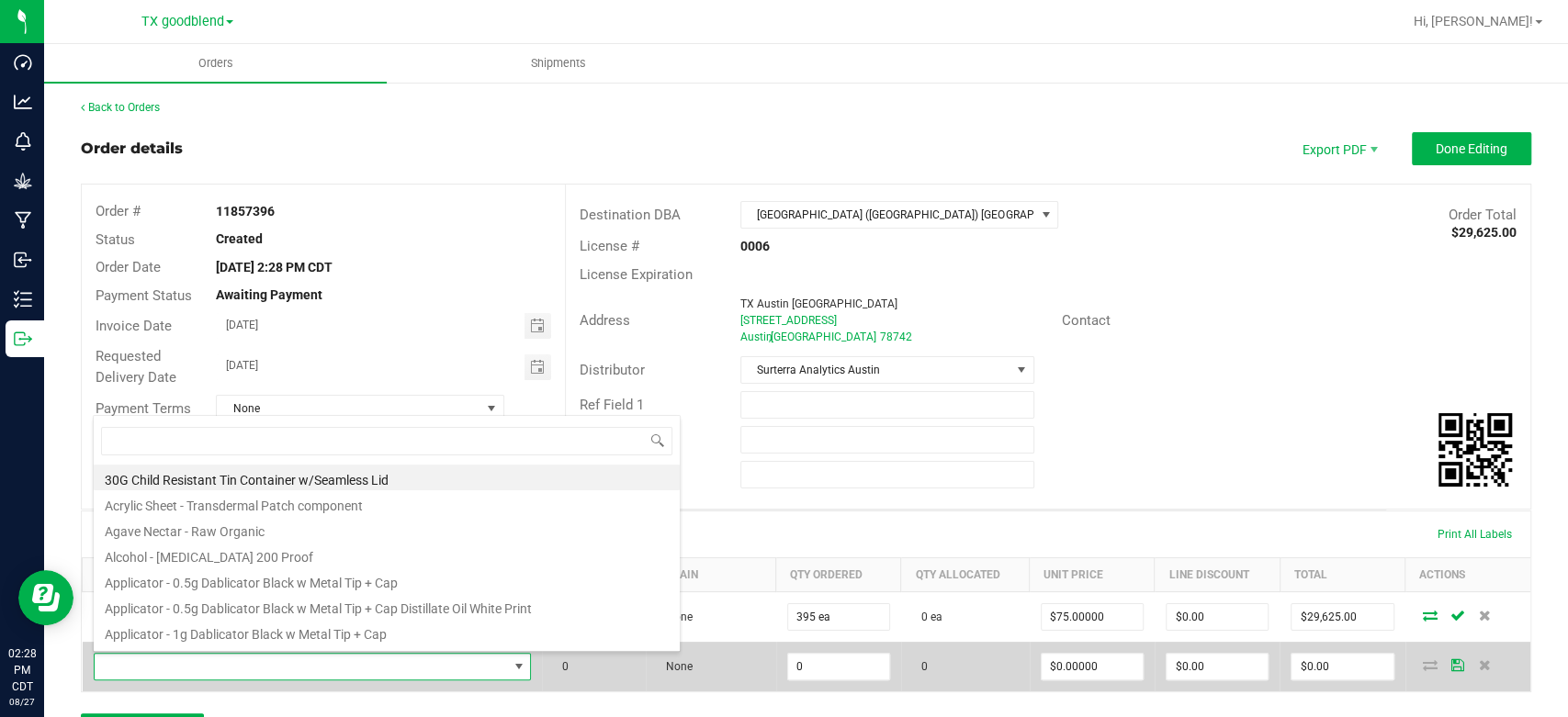
scroll to position [27, 428]
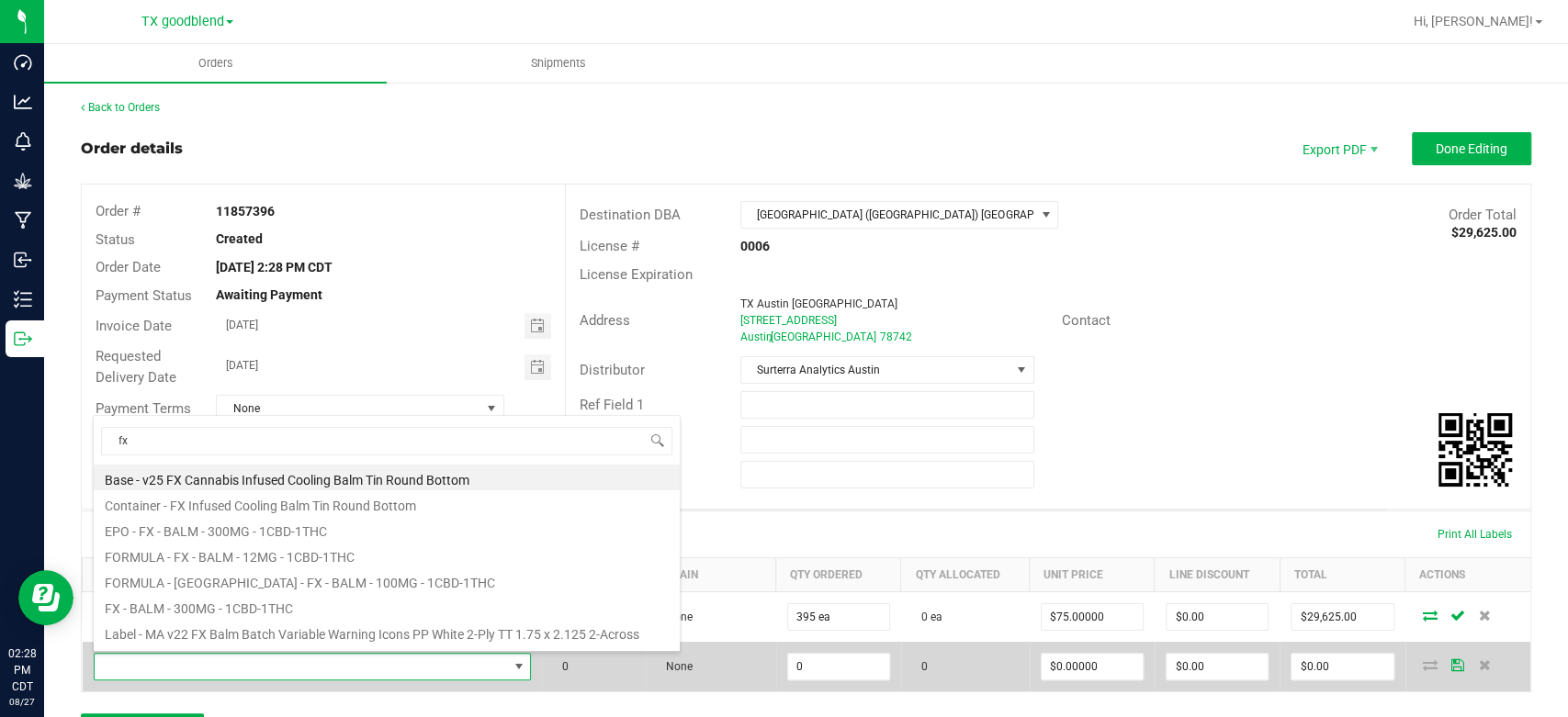
type input "f"
type input "y"
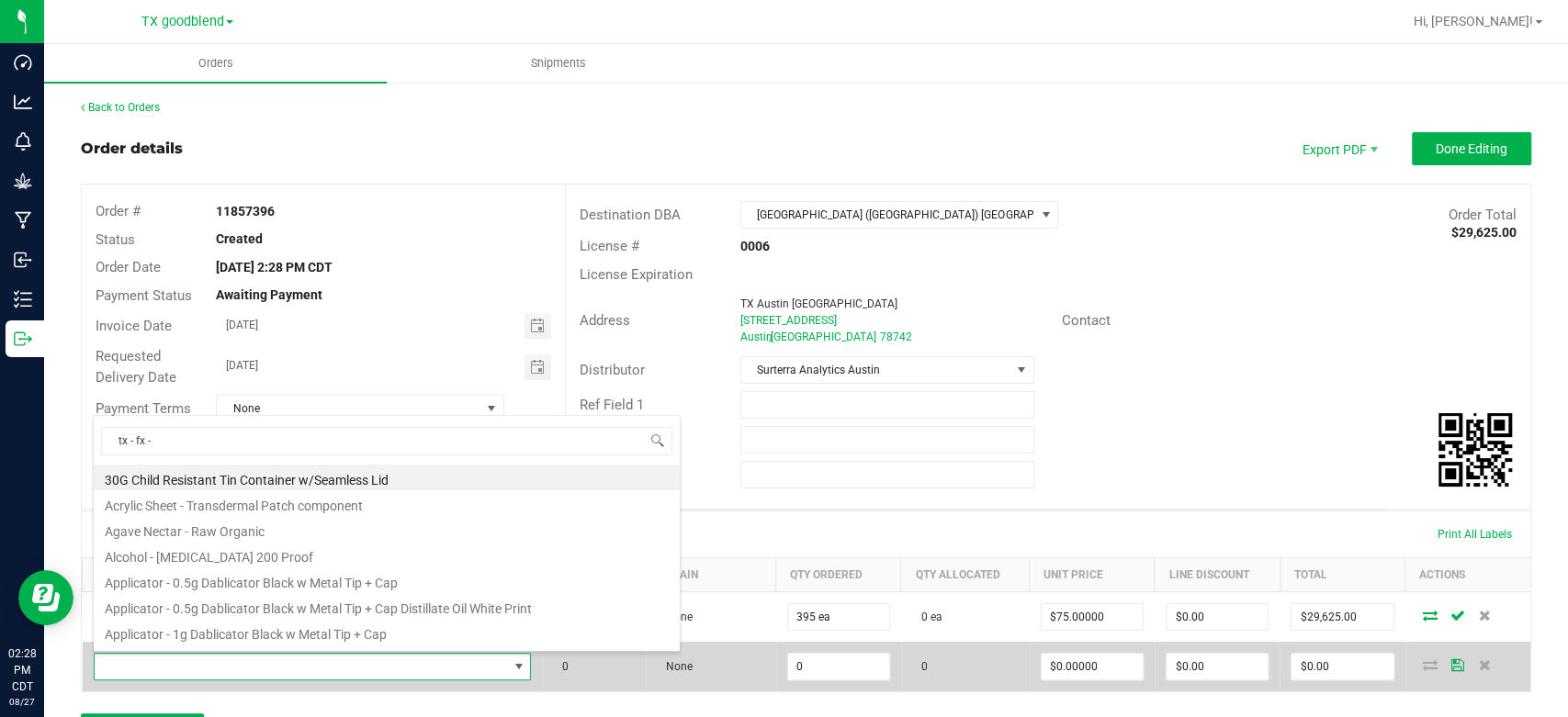
type input "tx - fx -"
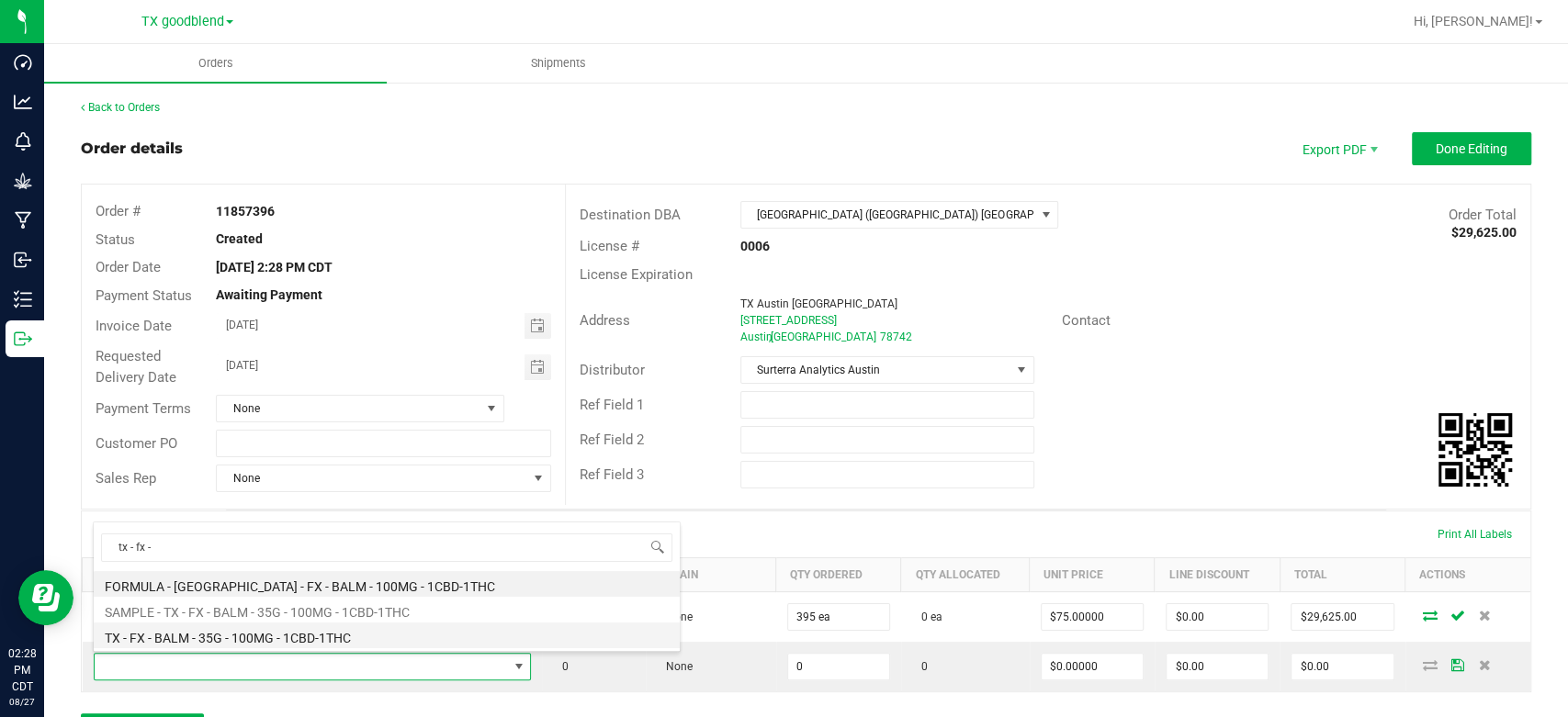
click at [187, 640] on li "TX - FX - BALM - 35G - 100MG - 1CBD-1THC" at bounding box center [387, 634] width 586 height 26
type input "0 ea"
type input "$15.00000"
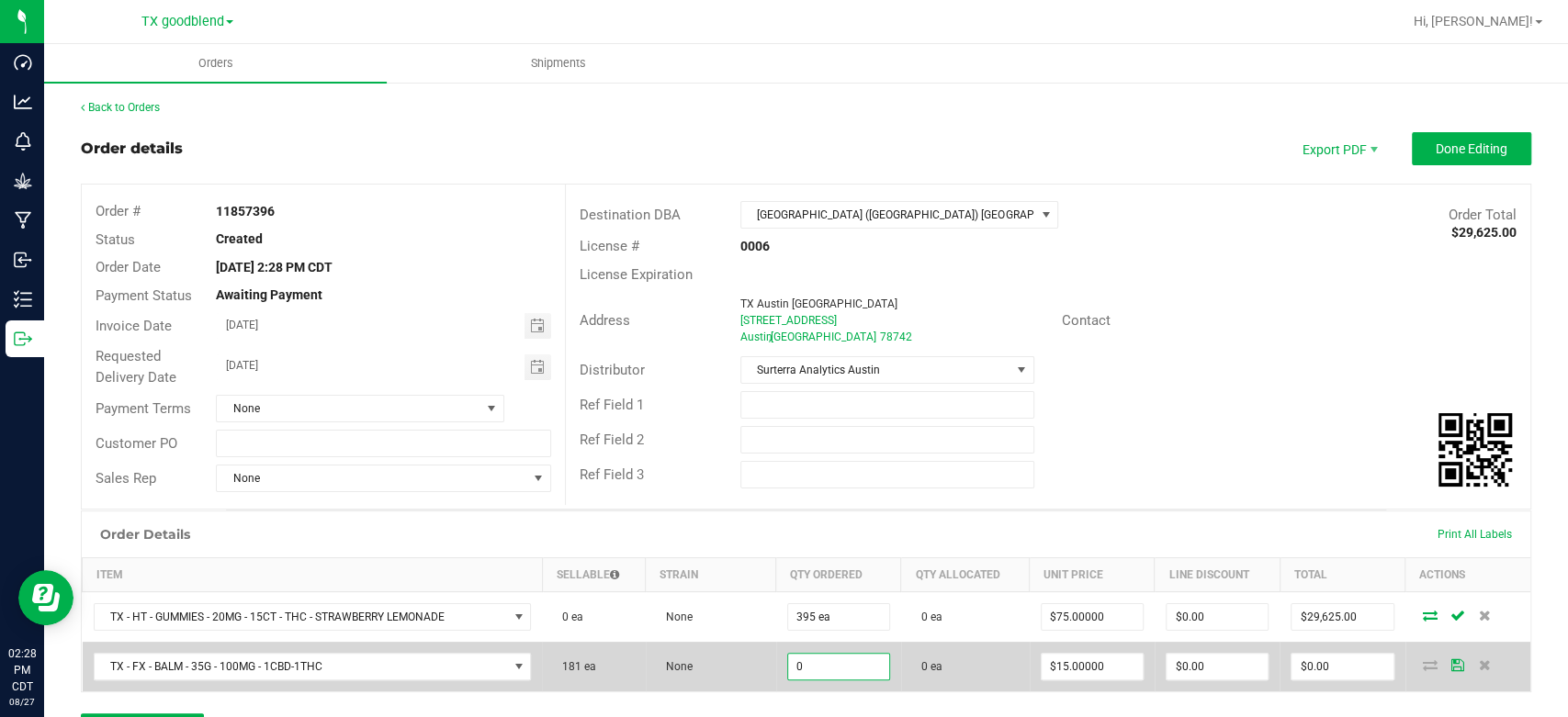
click at [830, 664] on input "0" at bounding box center [838, 666] width 101 height 26
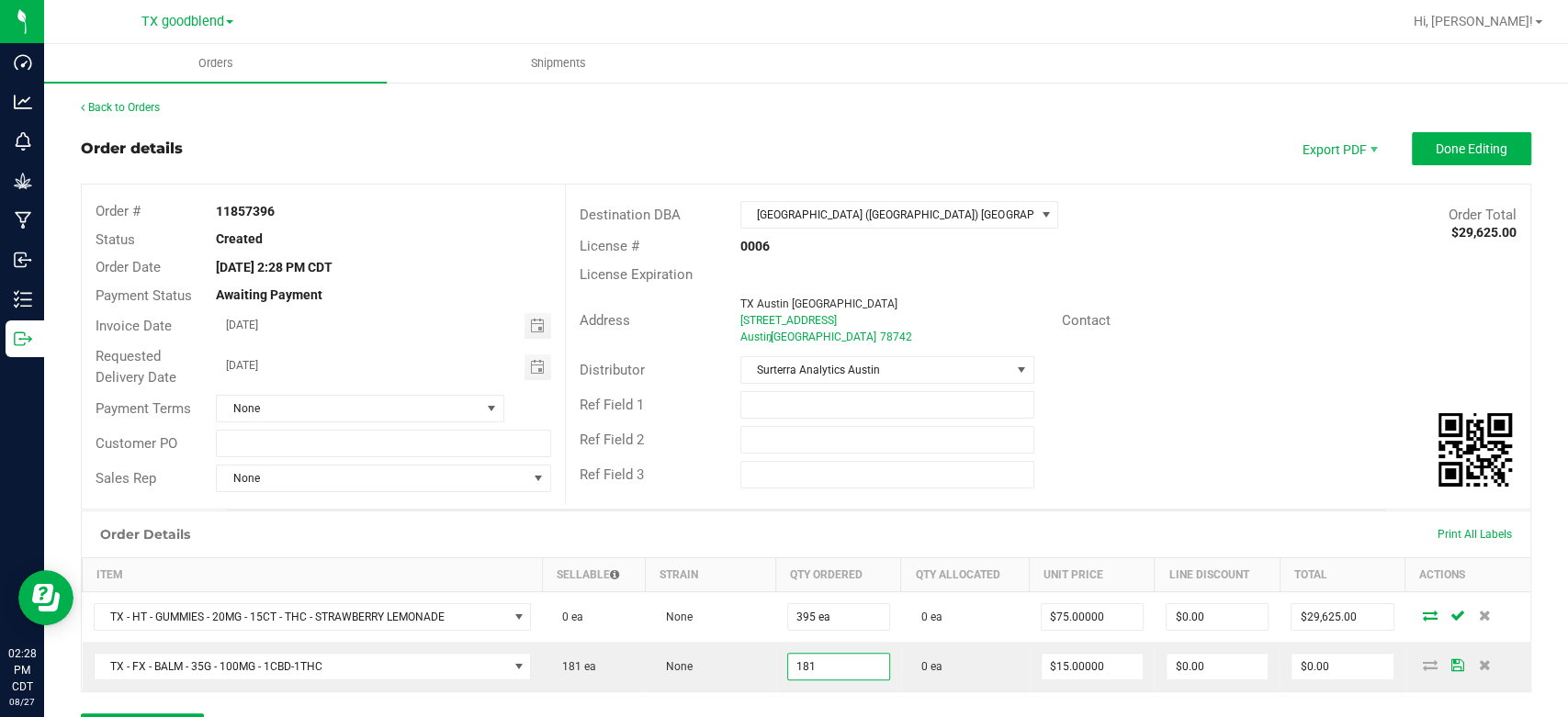
type input "181 ea"
type input "$2,715.00"
click at [827, 692] on div "Order Details Print All Labels Item Sellable Strain Qty Ordered Qty Allocated U…" at bounding box center [806, 636] width 1450 height 252
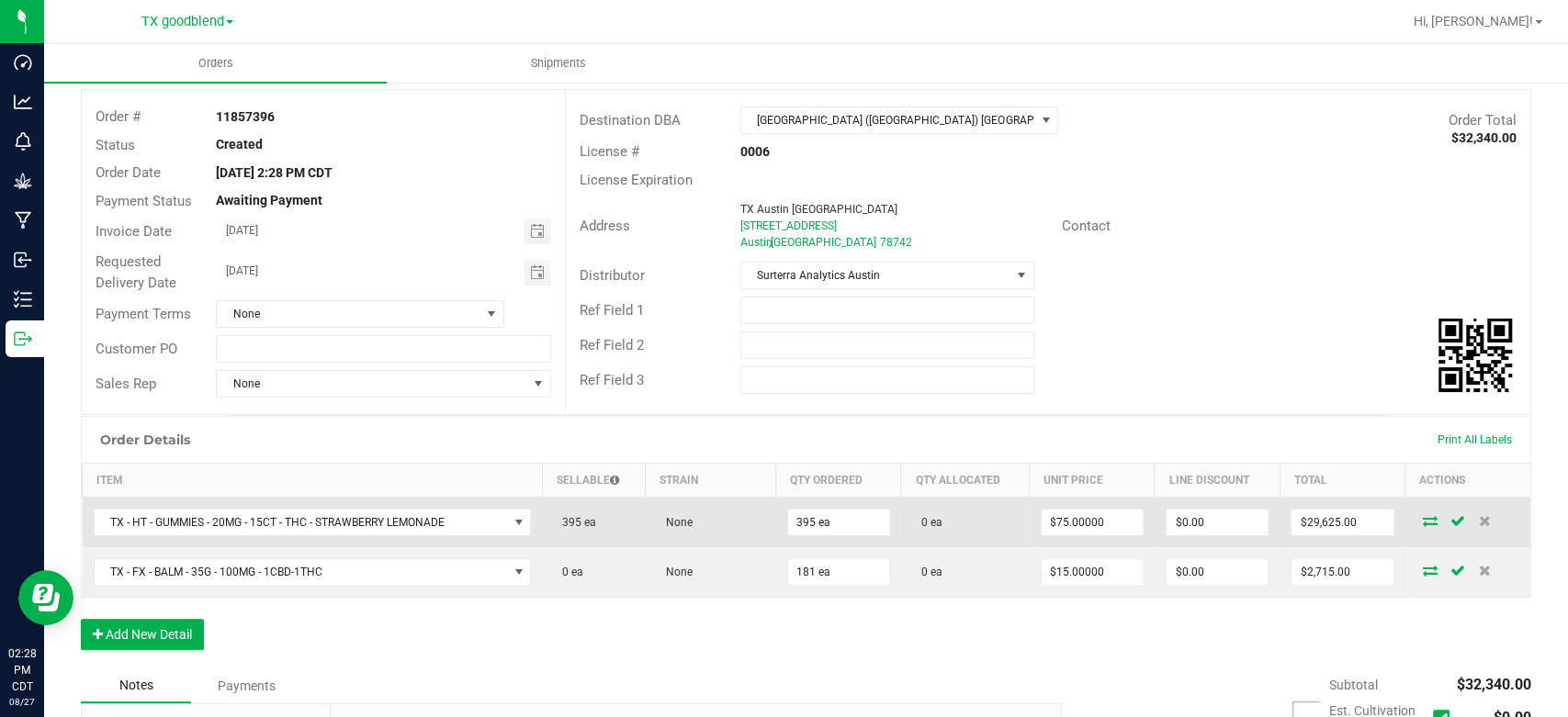
click at [1423, 524] on icon at bounding box center [1430, 520] width 14 height 11
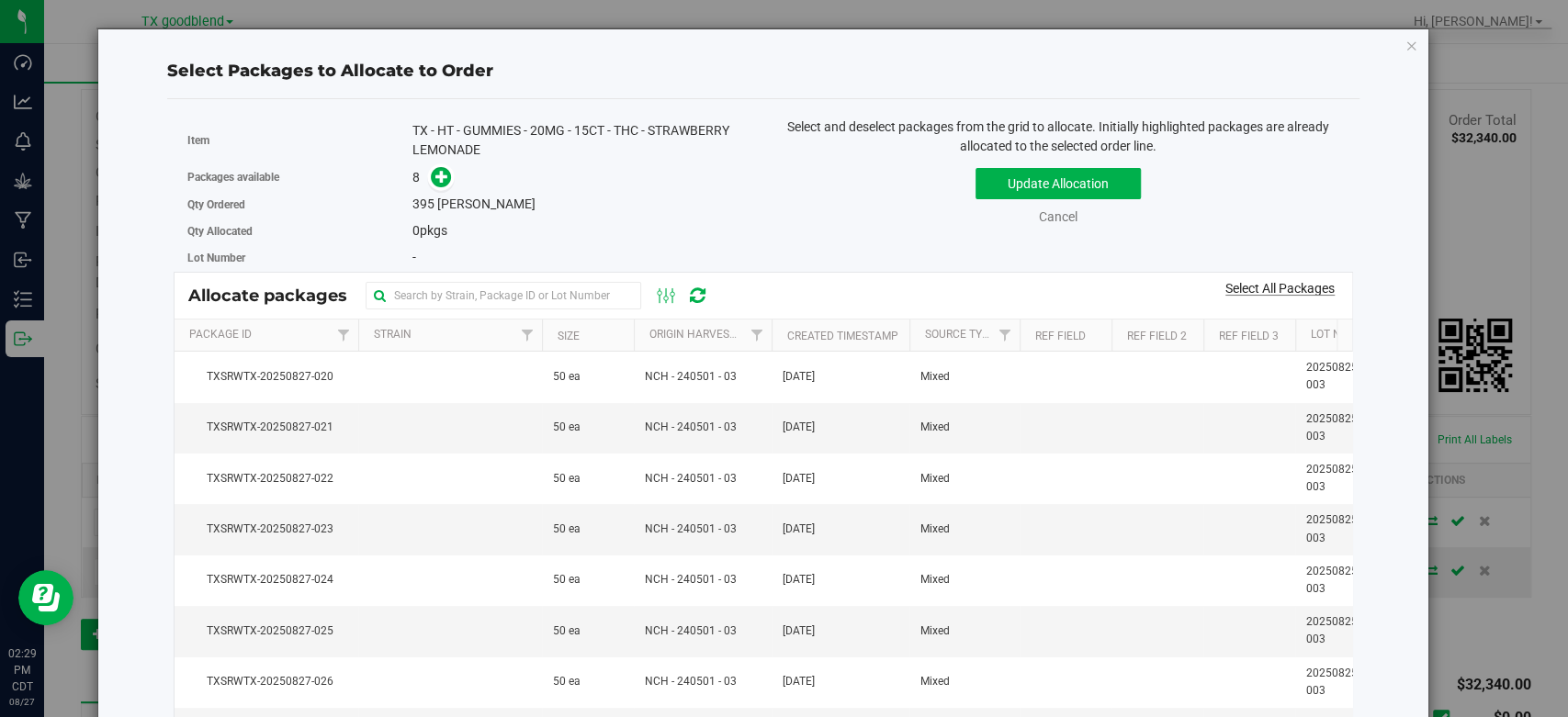
click at [1247, 288] on link "Select All Packages" at bounding box center [1280, 288] width 109 height 14
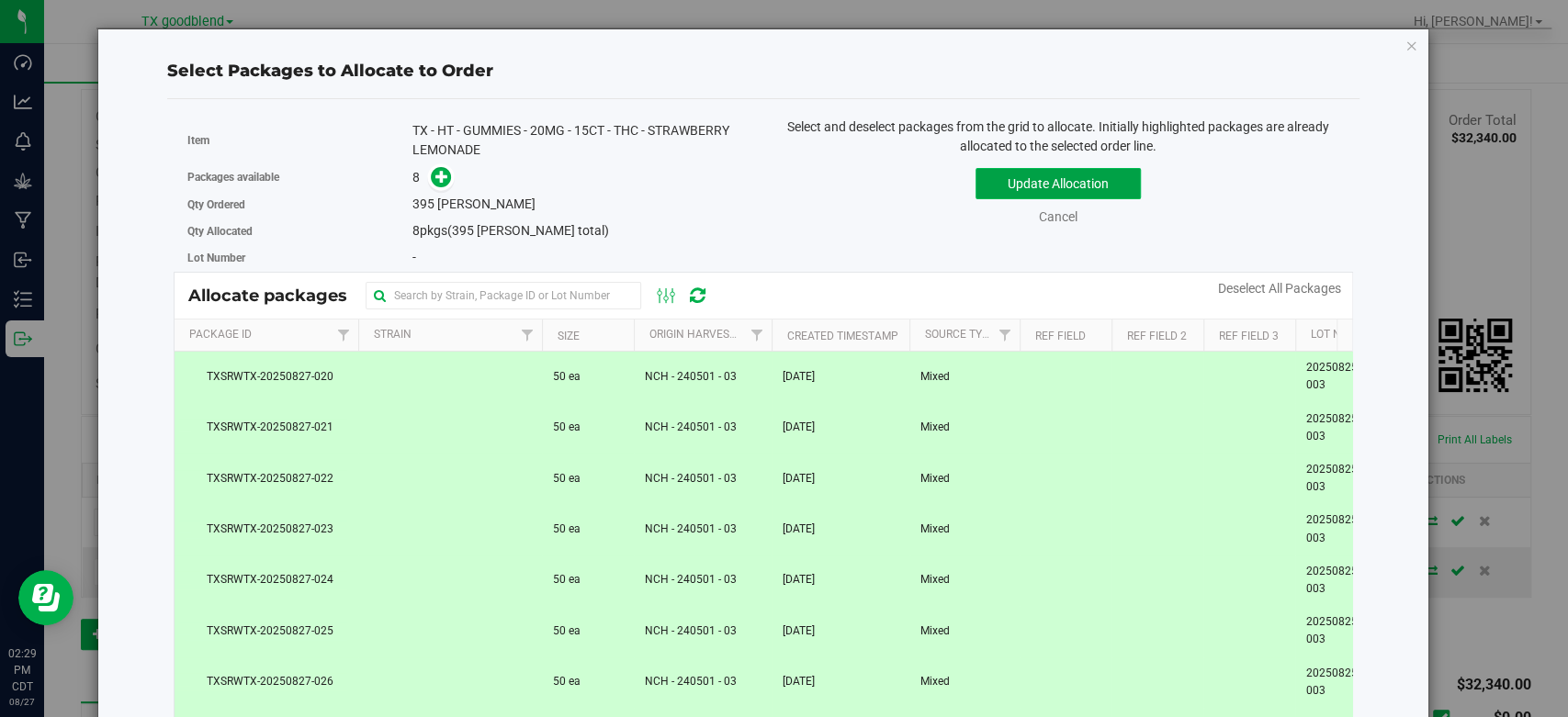
click at [1075, 176] on button "Update Allocation" at bounding box center [1058, 183] width 165 height 32
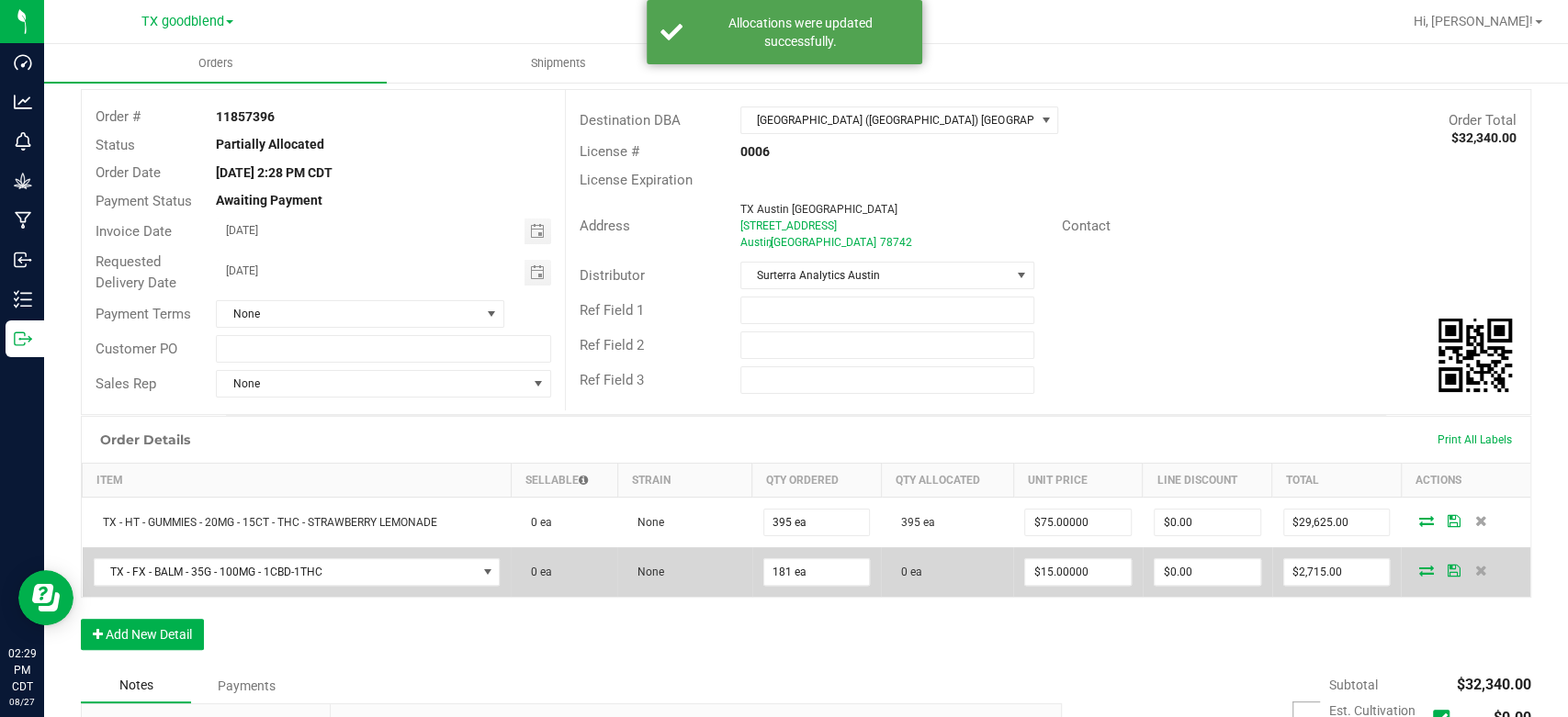
click at [1418, 570] on icon at bounding box center [1425, 569] width 14 height 11
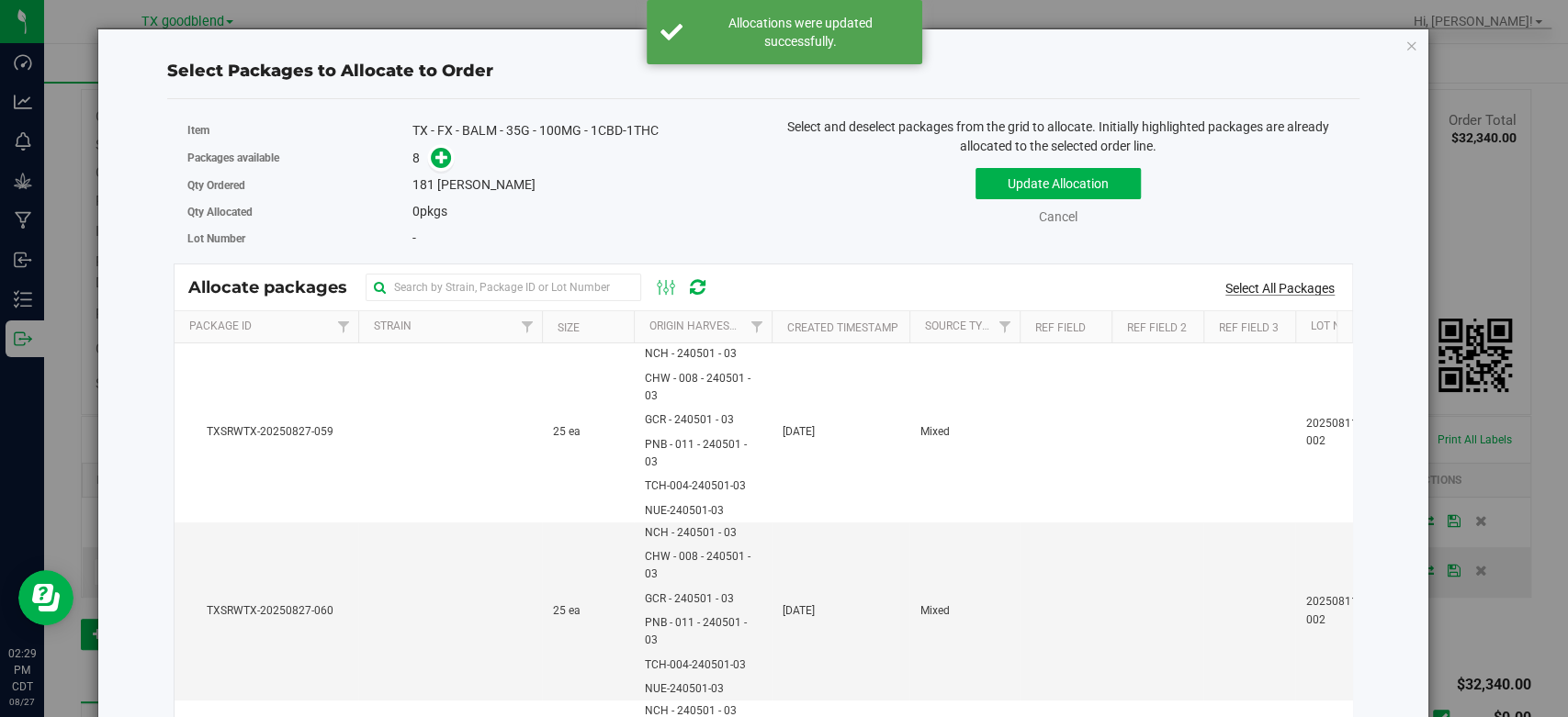
click at [1274, 293] on link "Select All Packages" at bounding box center [1280, 288] width 109 height 14
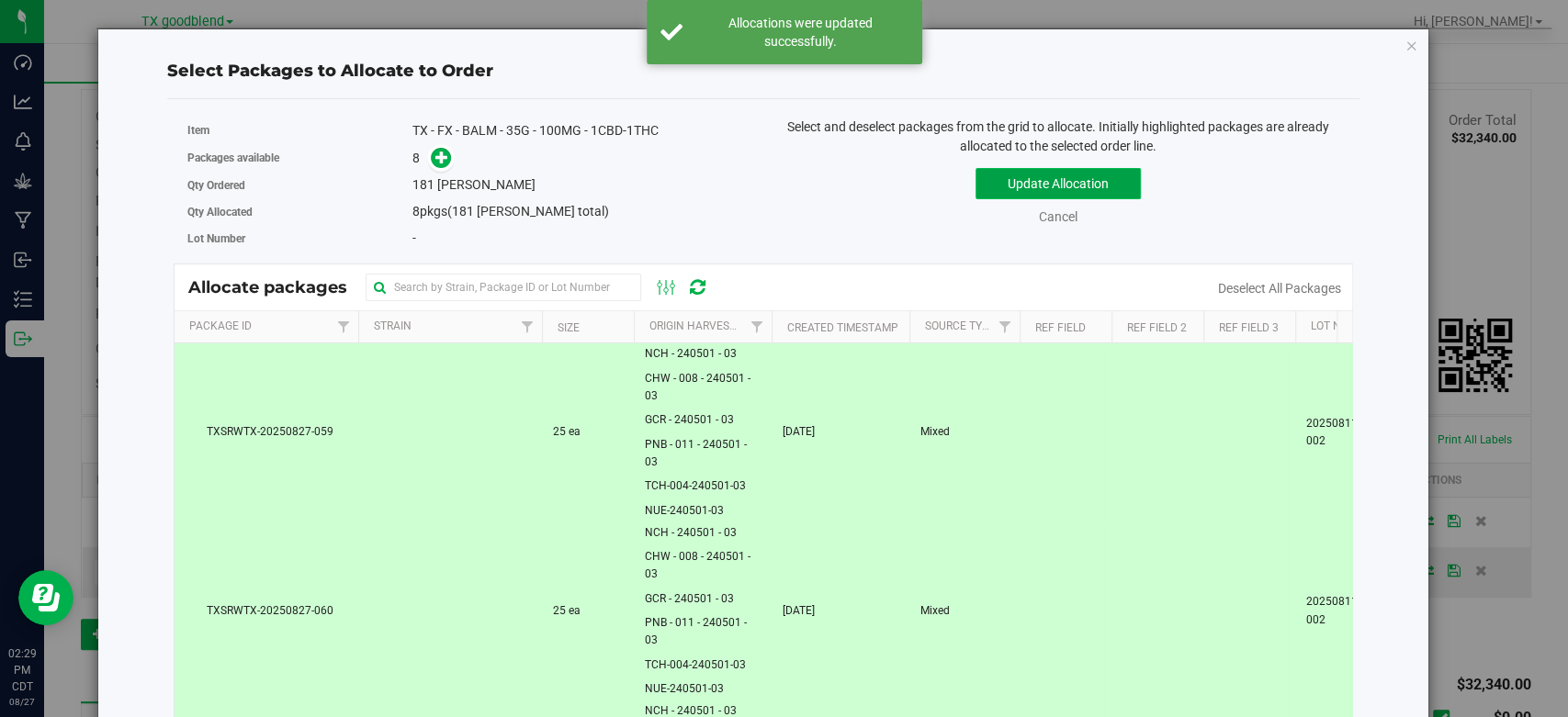
click at [1076, 175] on button "Update Allocation" at bounding box center [1058, 183] width 165 height 32
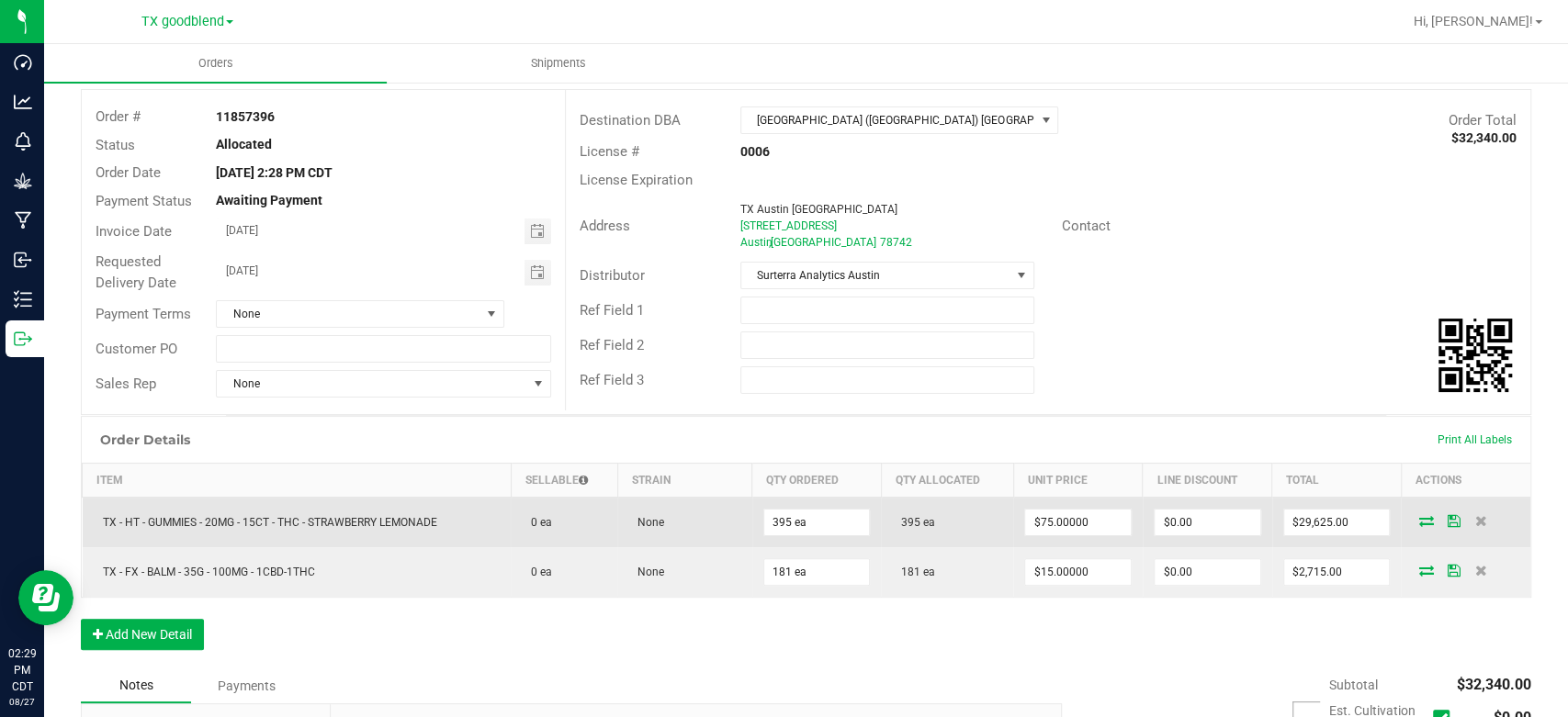
click at [1446, 515] on icon at bounding box center [1452, 520] width 12 height 11
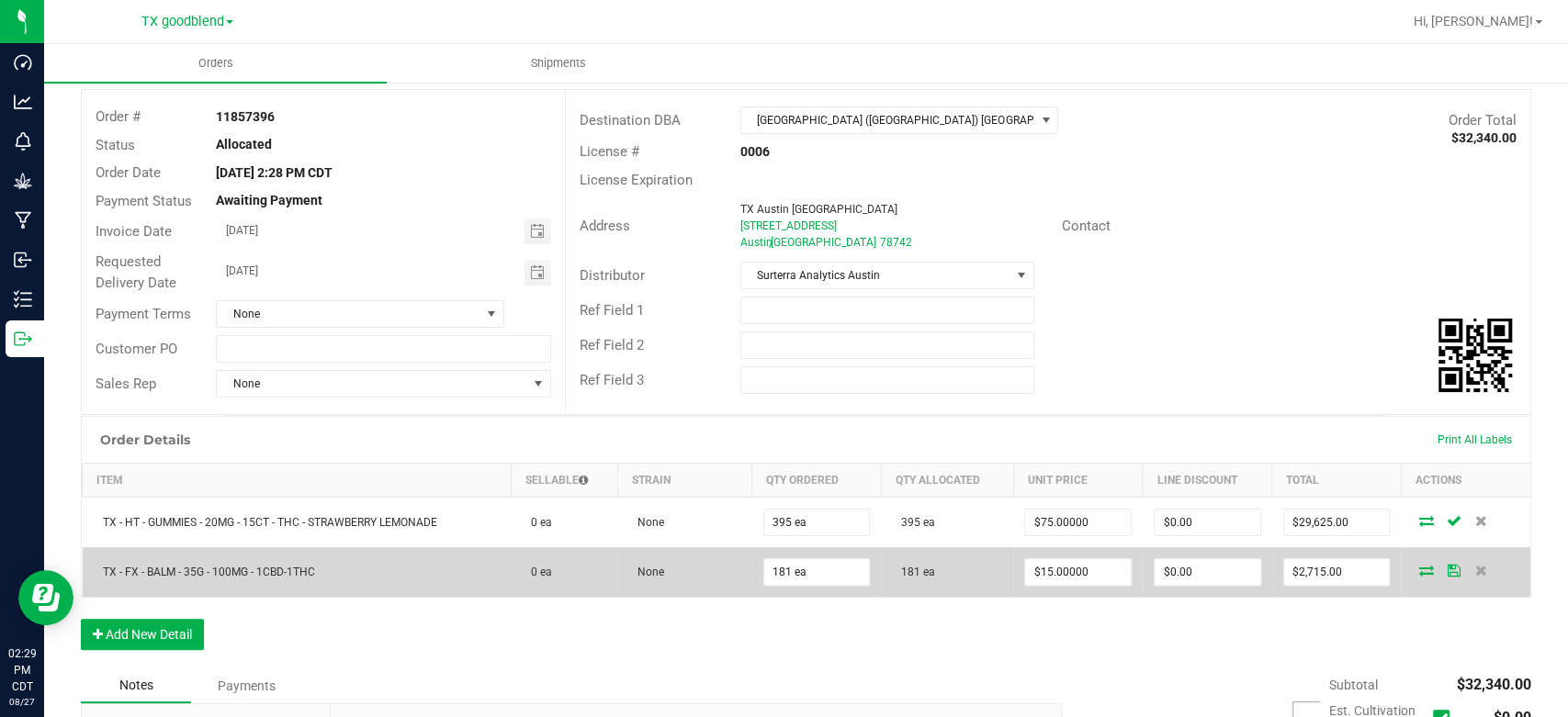
click at [1446, 569] on icon at bounding box center [1452, 569] width 12 height 11
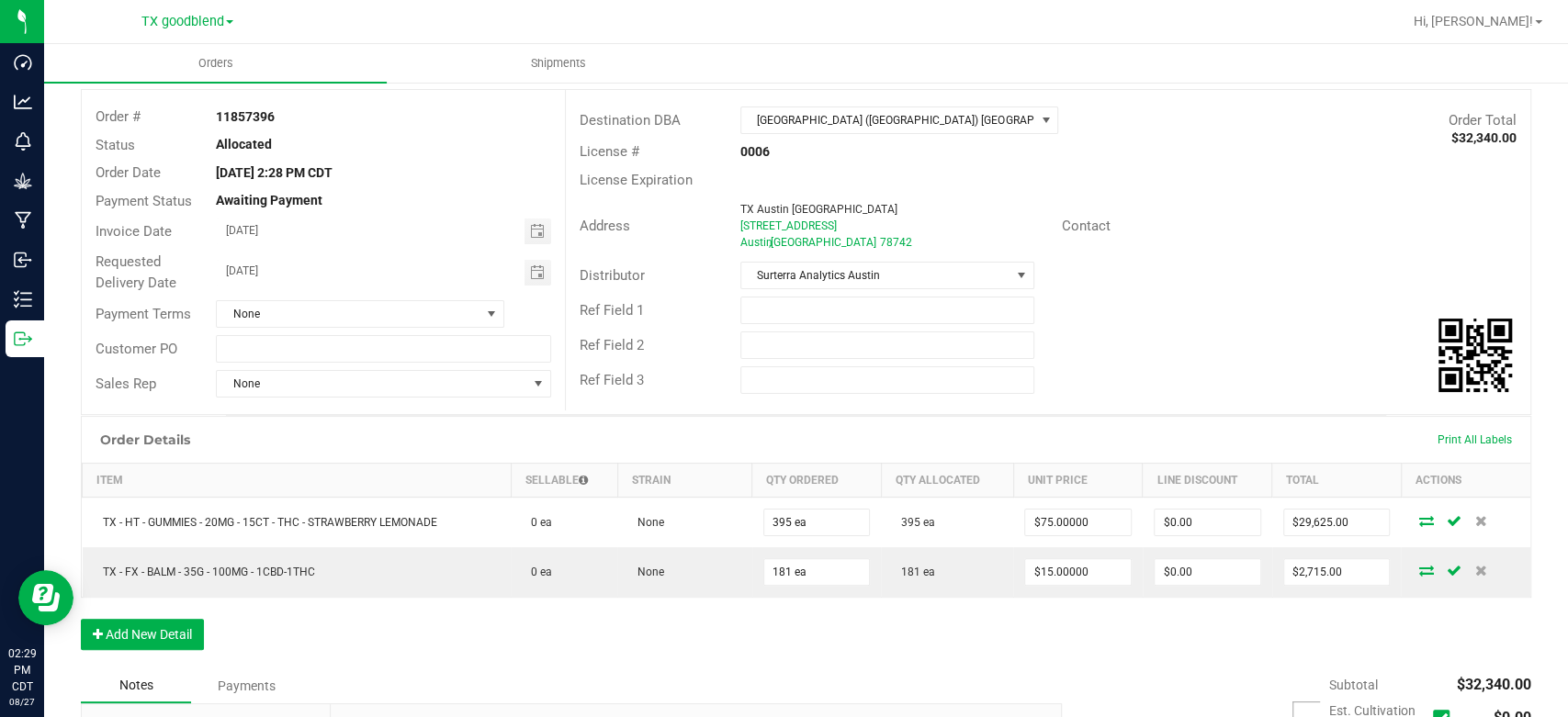
scroll to position [0, 0]
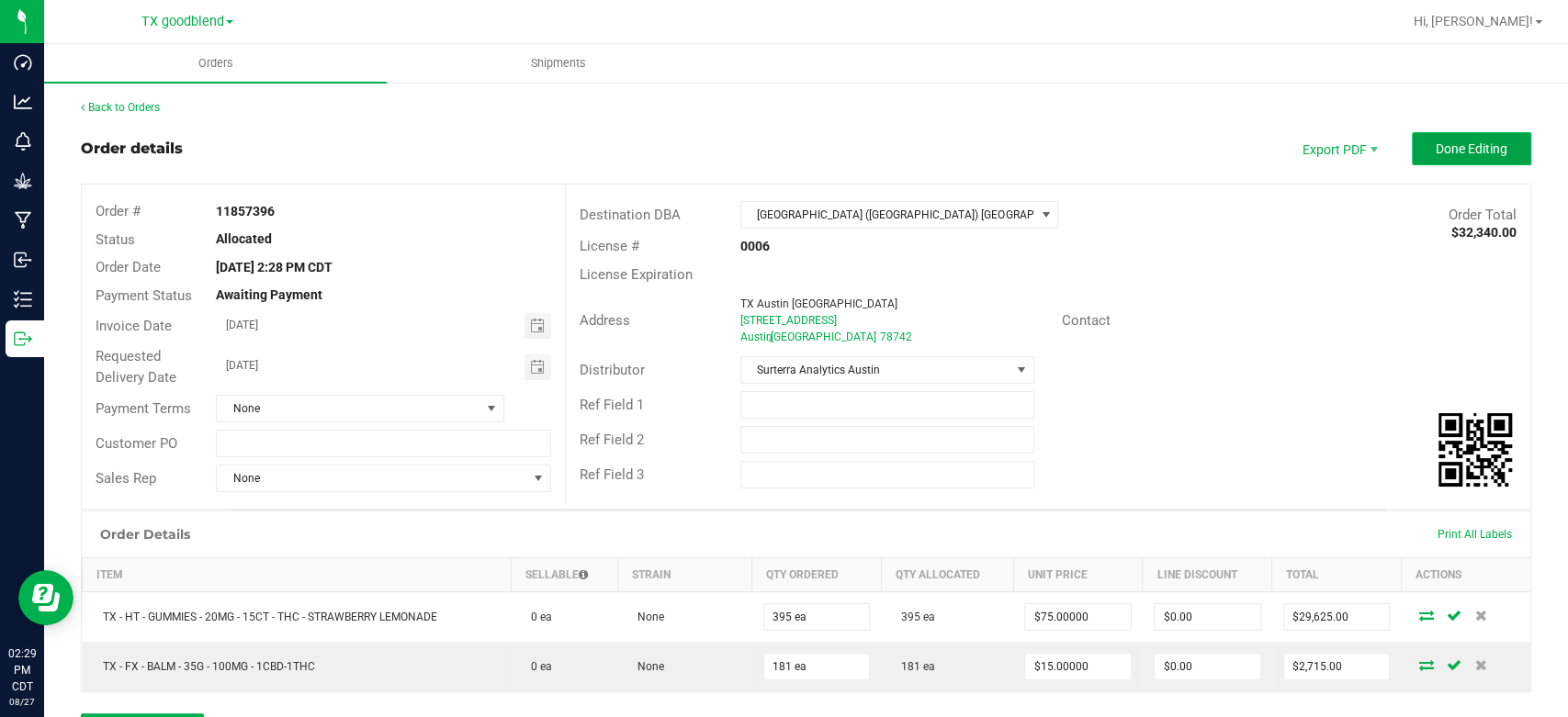
click at [1435, 155] on span "Done Editing" at bounding box center [1471, 148] width 72 height 14
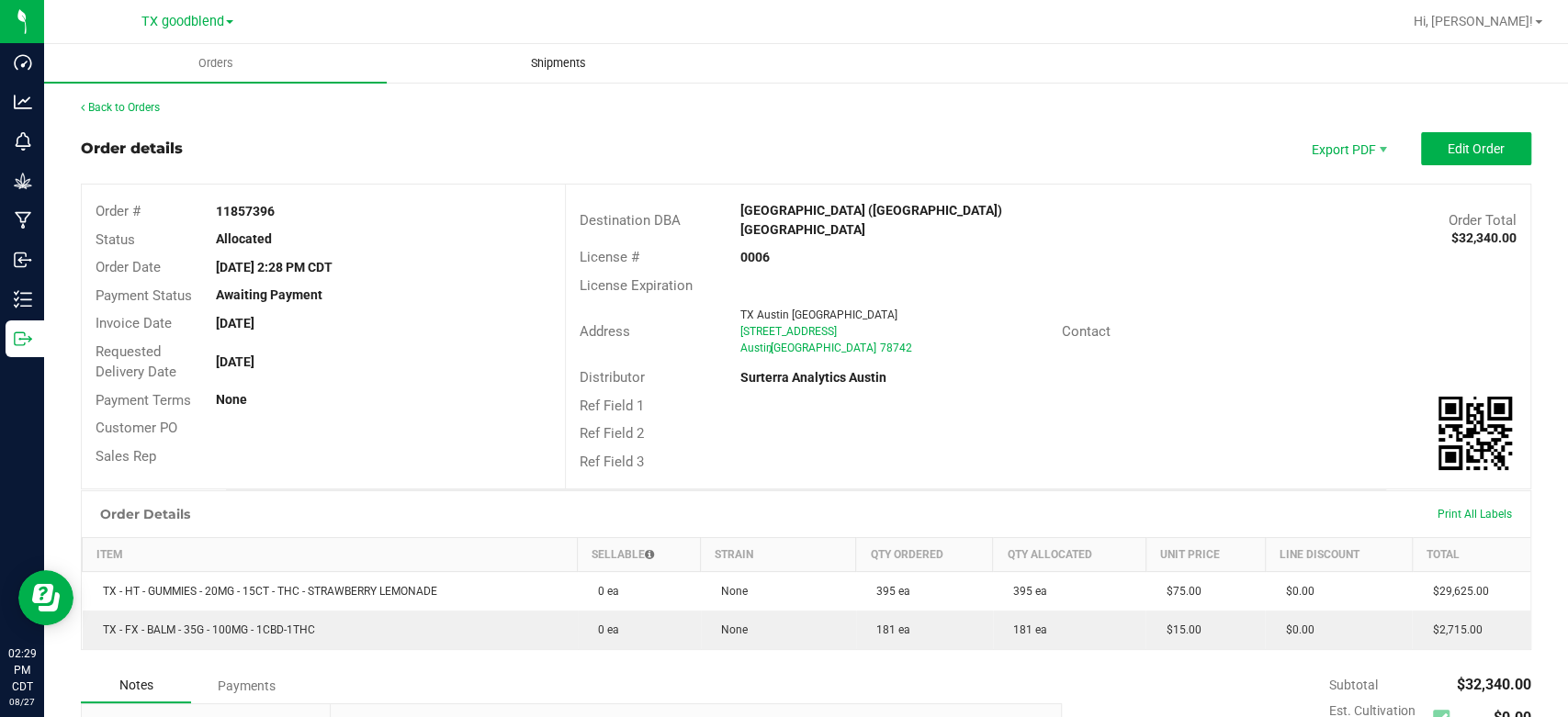
click at [582, 58] on span "Shipments" at bounding box center [558, 62] width 105 height 16
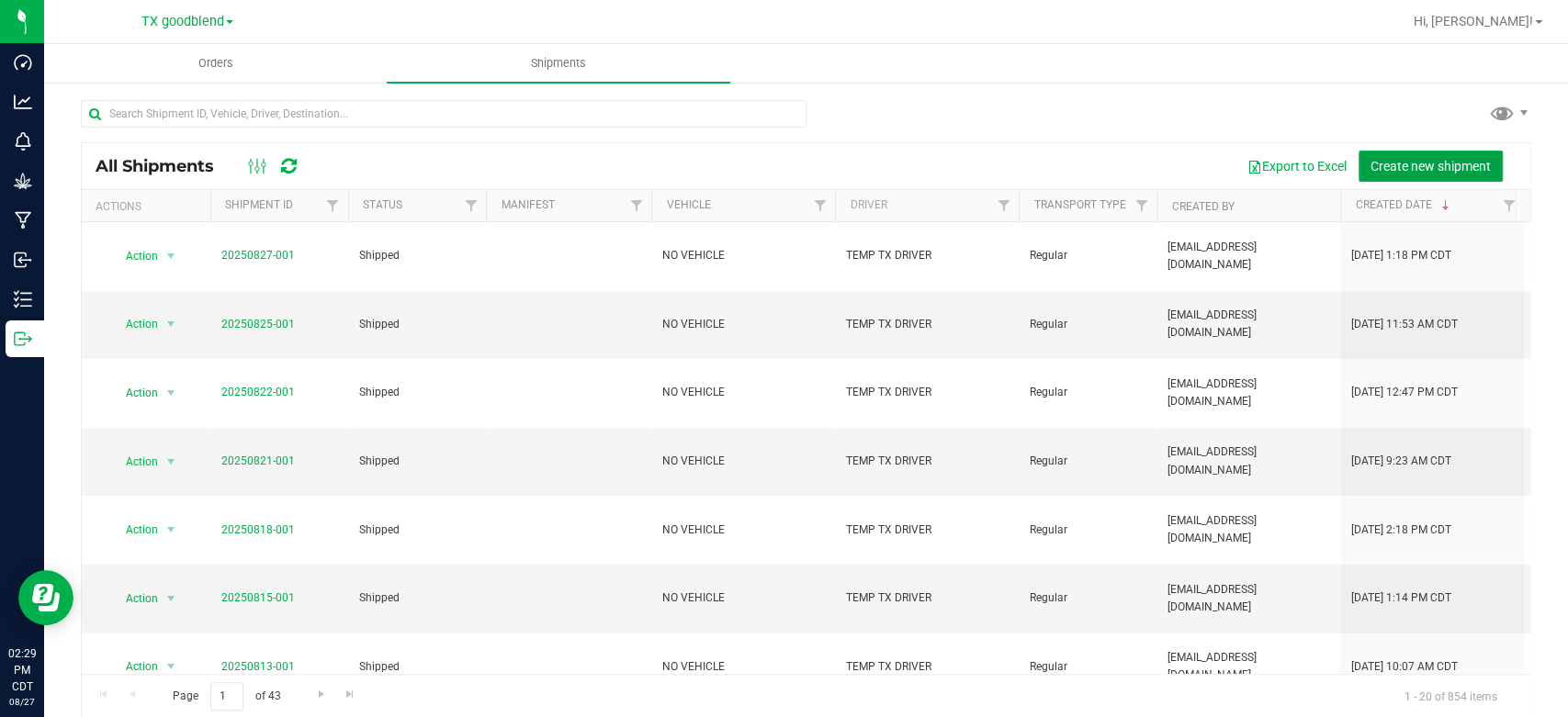
click at [1396, 158] on span "Create new shipment" at bounding box center [1430, 165] width 120 height 14
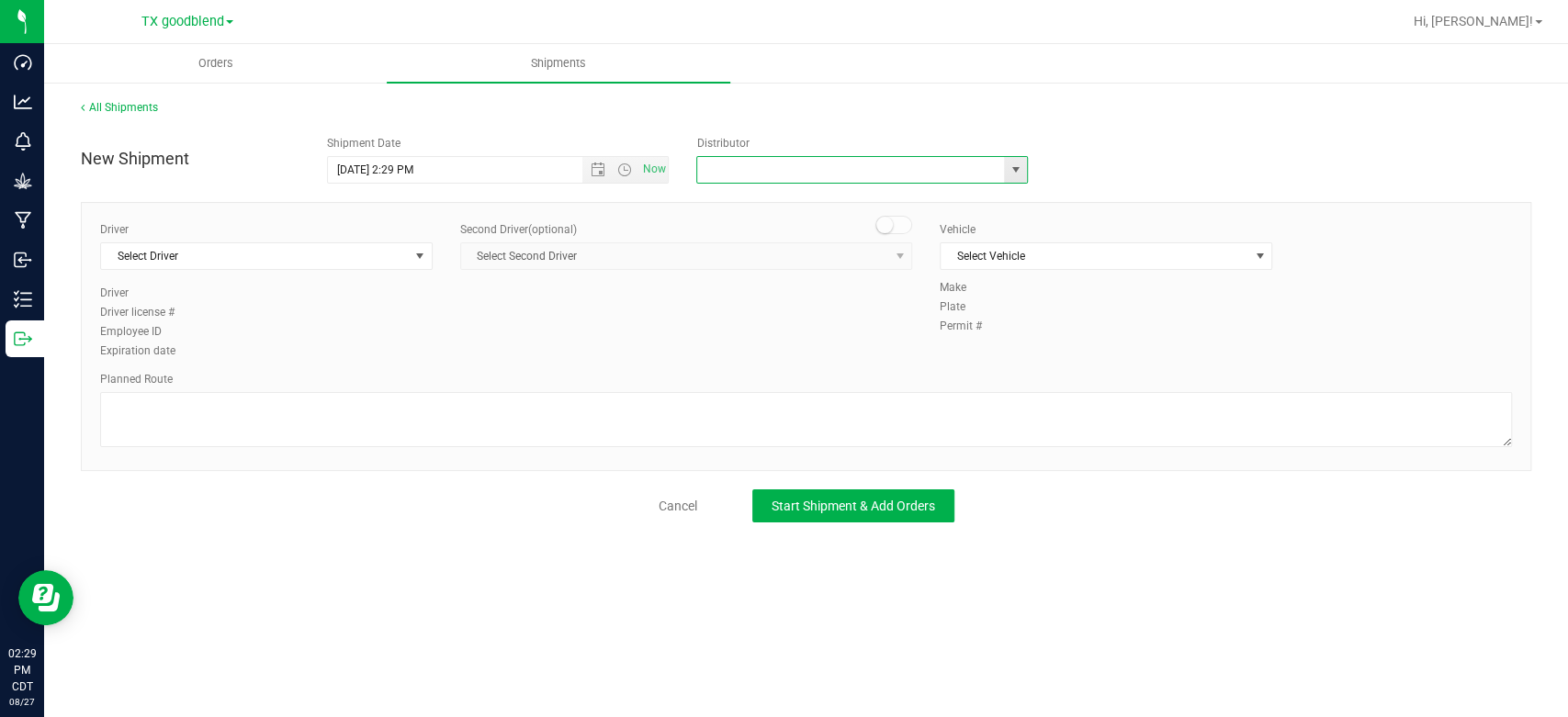
click at [868, 181] on input "text" at bounding box center [846, 170] width 298 height 26
type input "d"
click at [828, 214] on li "Surterra Analytics Austin" at bounding box center [861, 201] width 329 height 28
type input "Surterra Analytics Austin"
click at [267, 250] on span "Select Driver" at bounding box center [254, 255] width 307 height 26
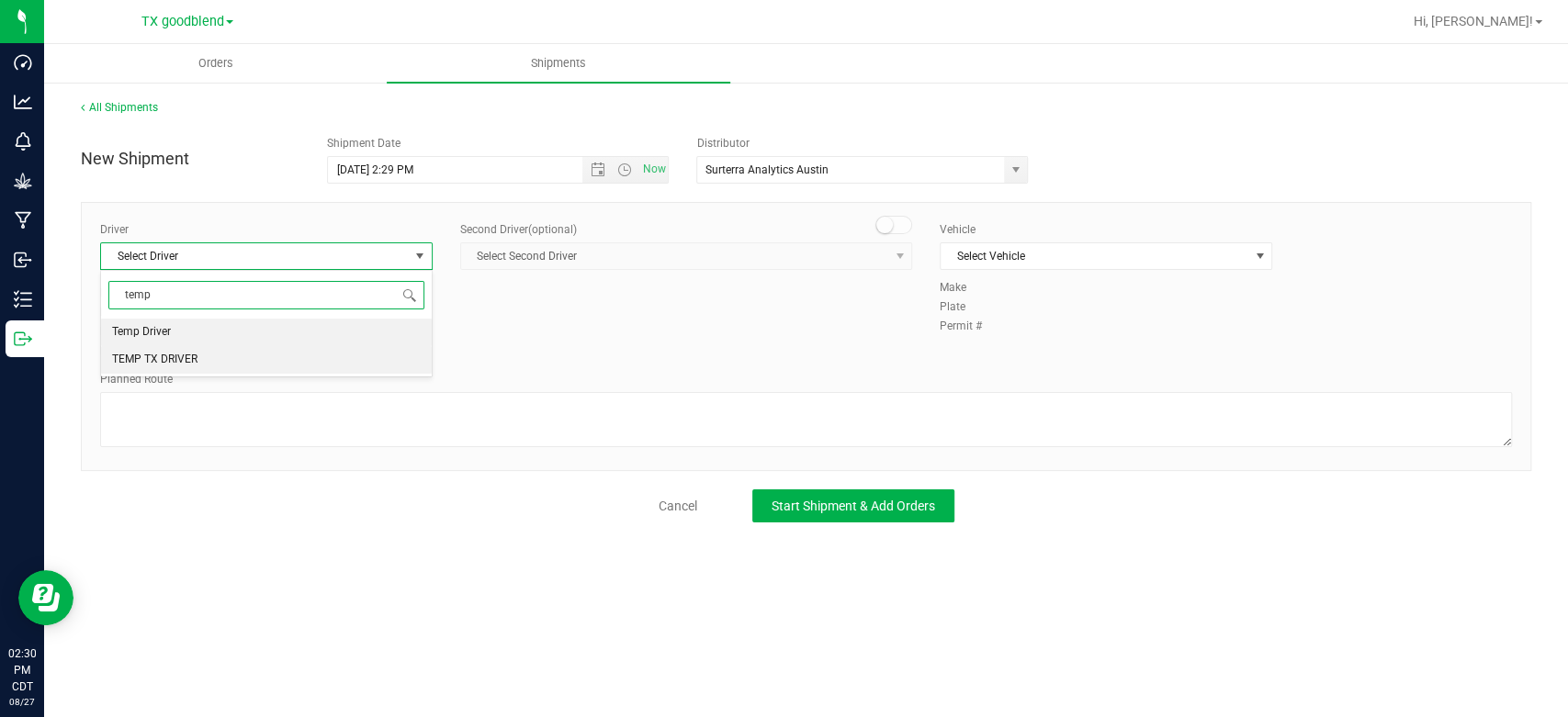
click at [241, 369] on li "TEMP TX DRIVER" at bounding box center [266, 360] width 330 height 28
type input "temp"
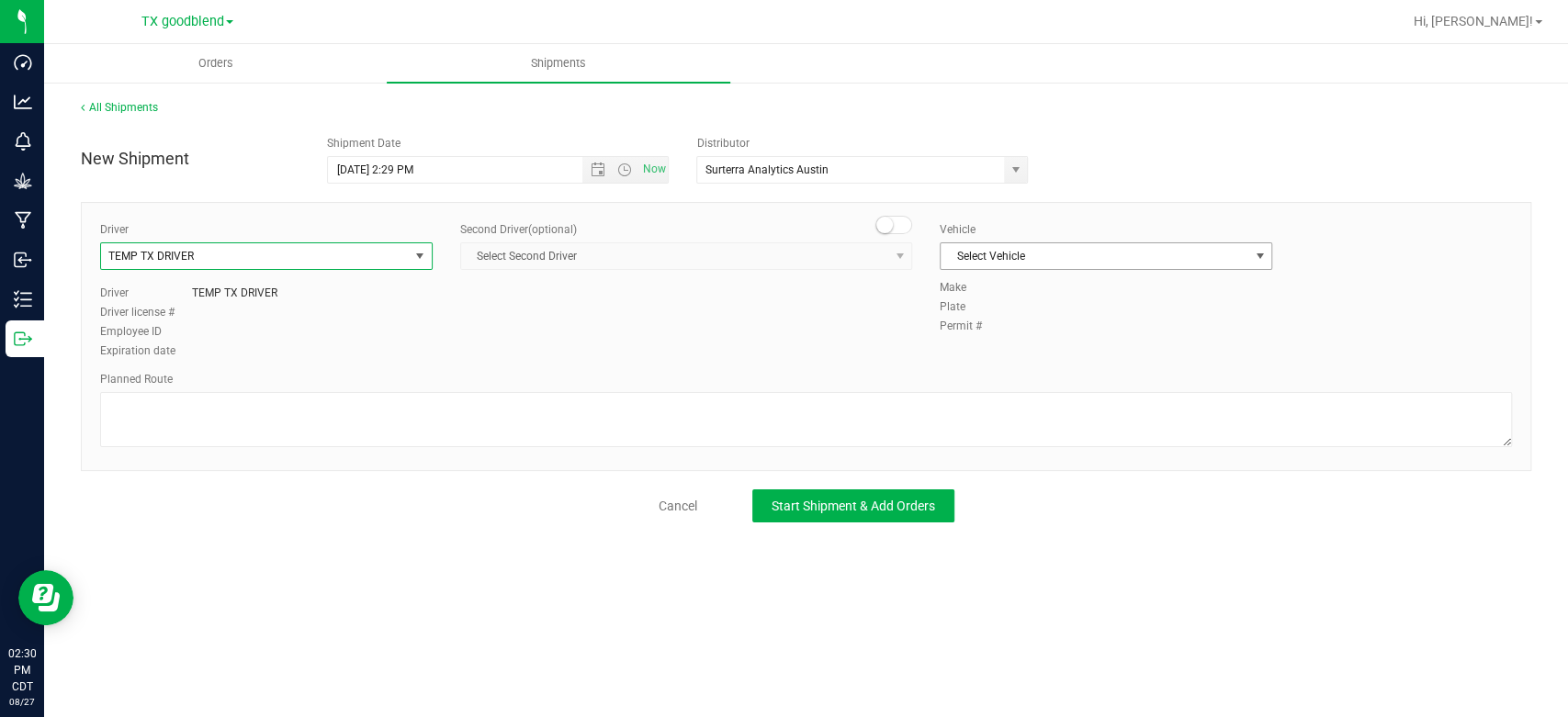
click at [1020, 251] on span "Select Vehicle" at bounding box center [1094, 255] width 307 height 26
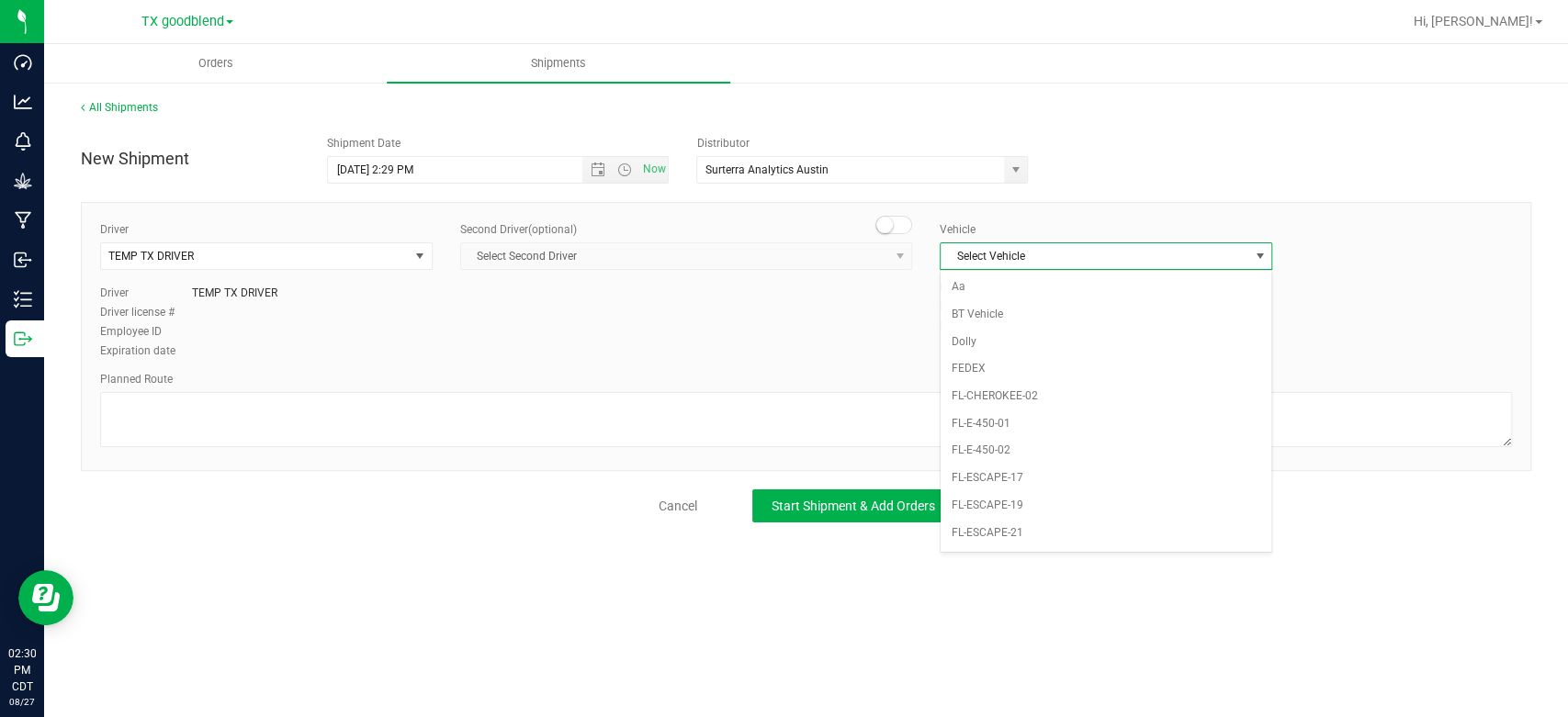
scroll to position [1188, 0]
click at [996, 541] on li "NO VEHICLE" at bounding box center [1105, 545] width 330 height 28
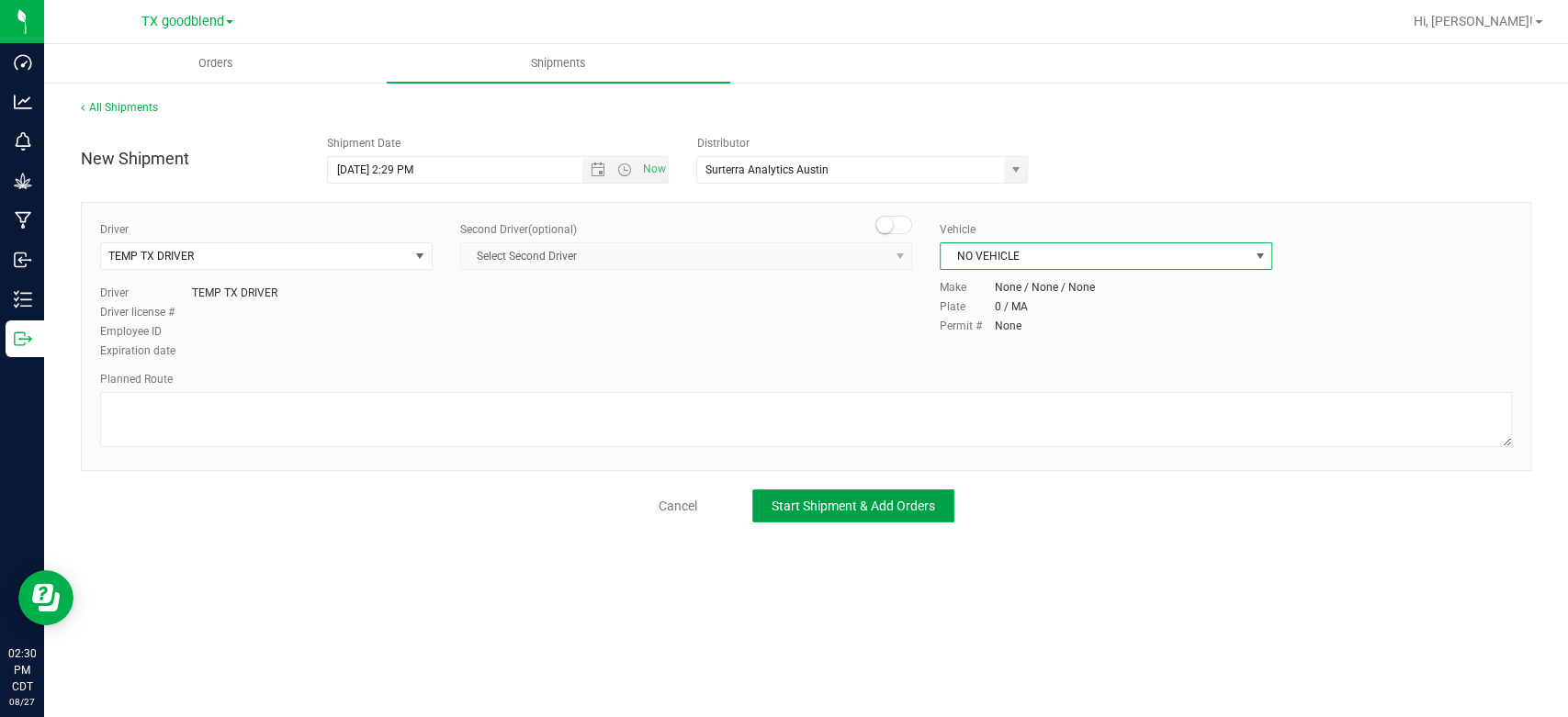
click at [836, 506] on span "Start Shipment & Add Orders" at bounding box center [853, 505] width 163 height 14
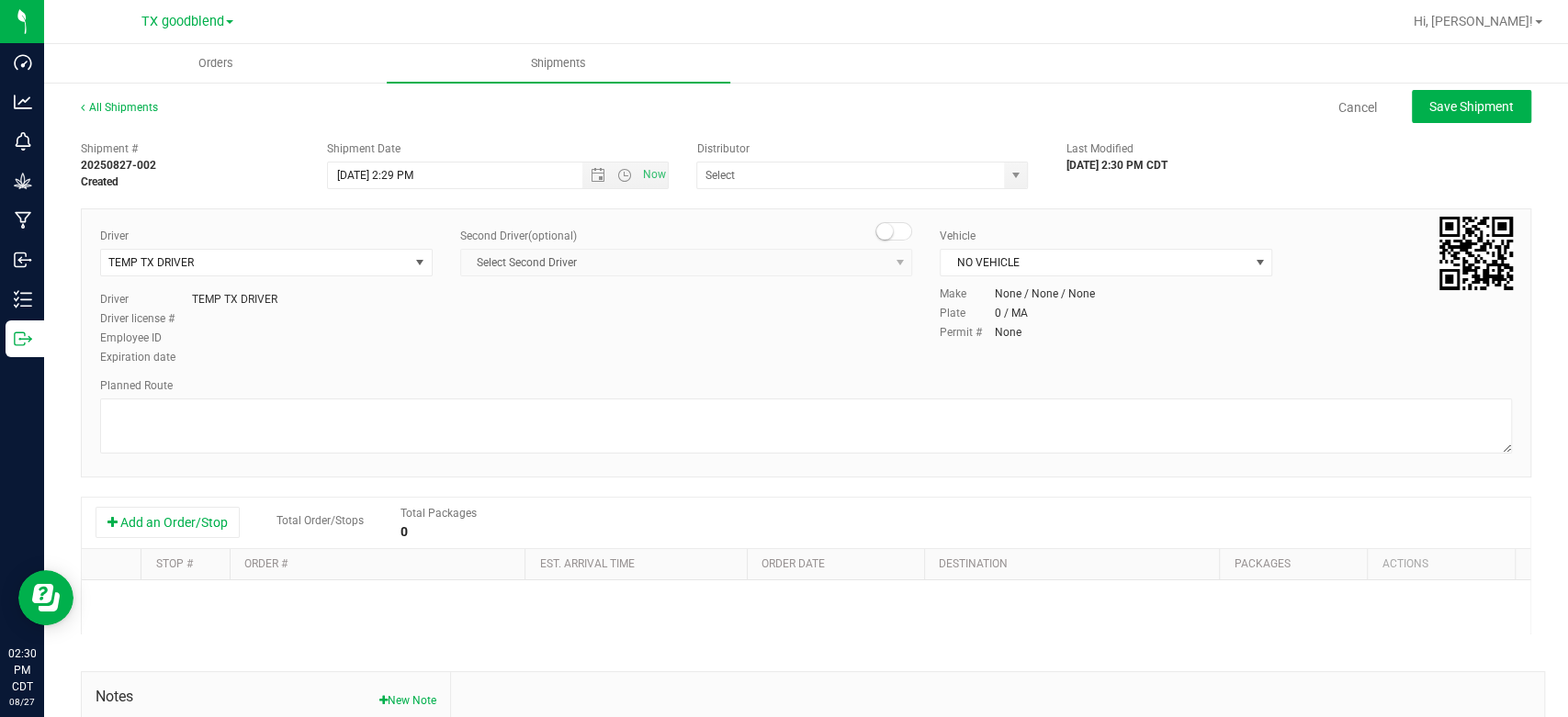
type input "Surterra Analytics Austin"
click at [136, 528] on button "Add an Order/Stop" at bounding box center [167, 522] width 144 height 32
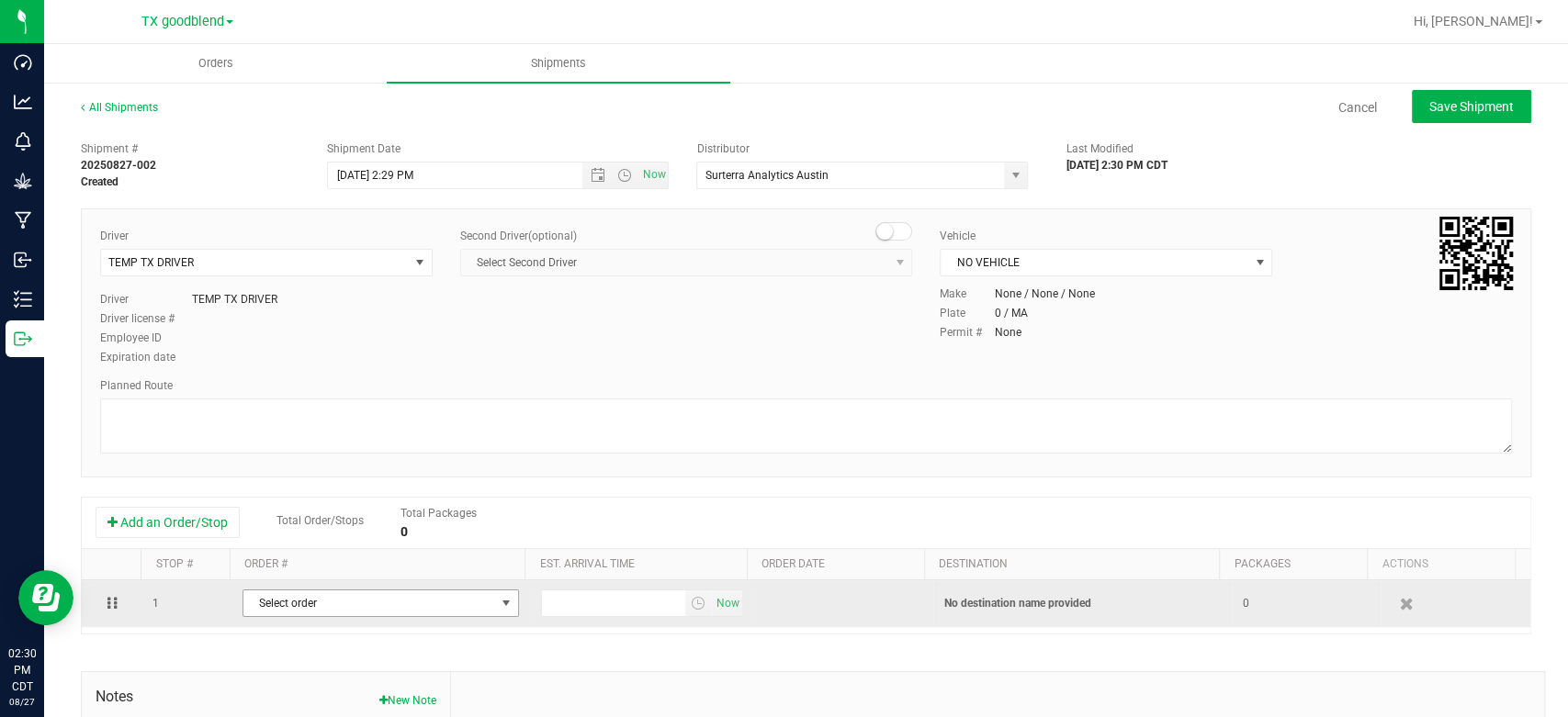
click at [484, 606] on span "Select order" at bounding box center [369, 603] width 252 height 26
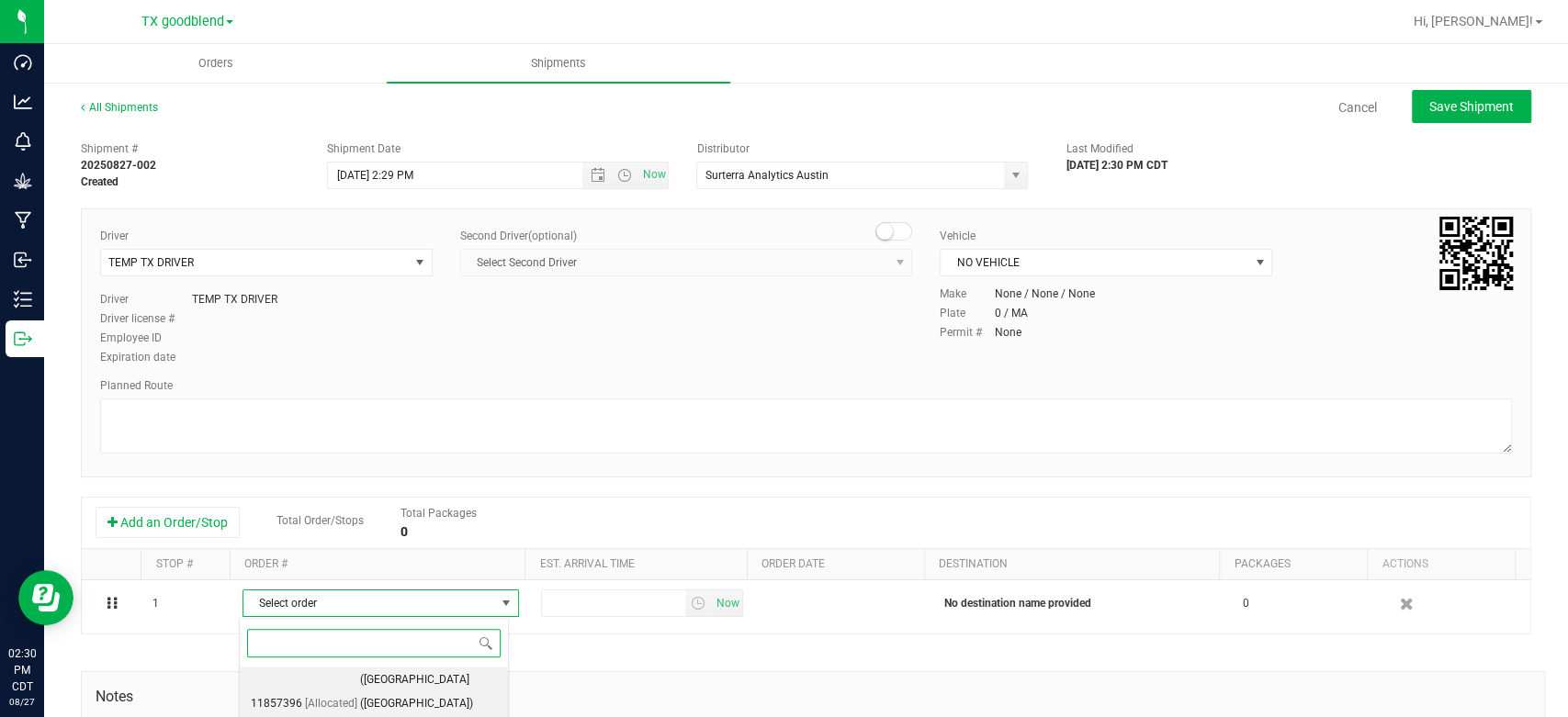
click at [407, 678] on span "([GEOGRAPHIC_DATA] ([GEOGRAPHIC_DATA]) [GEOGRAPHIC_DATA])" at bounding box center [428, 704] width 137 height 71
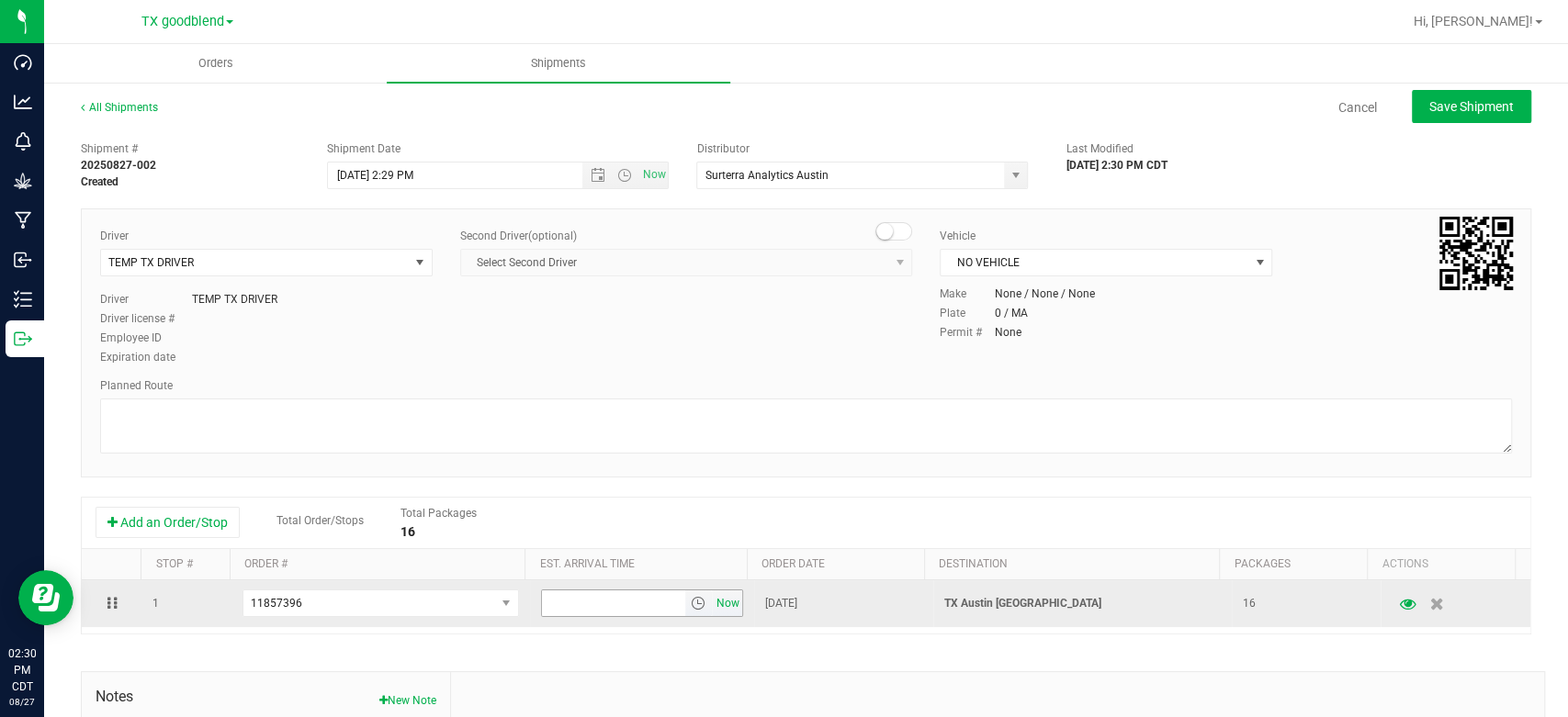
click at [716, 609] on span "Now" at bounding box center [727, 604] width 32 height 27
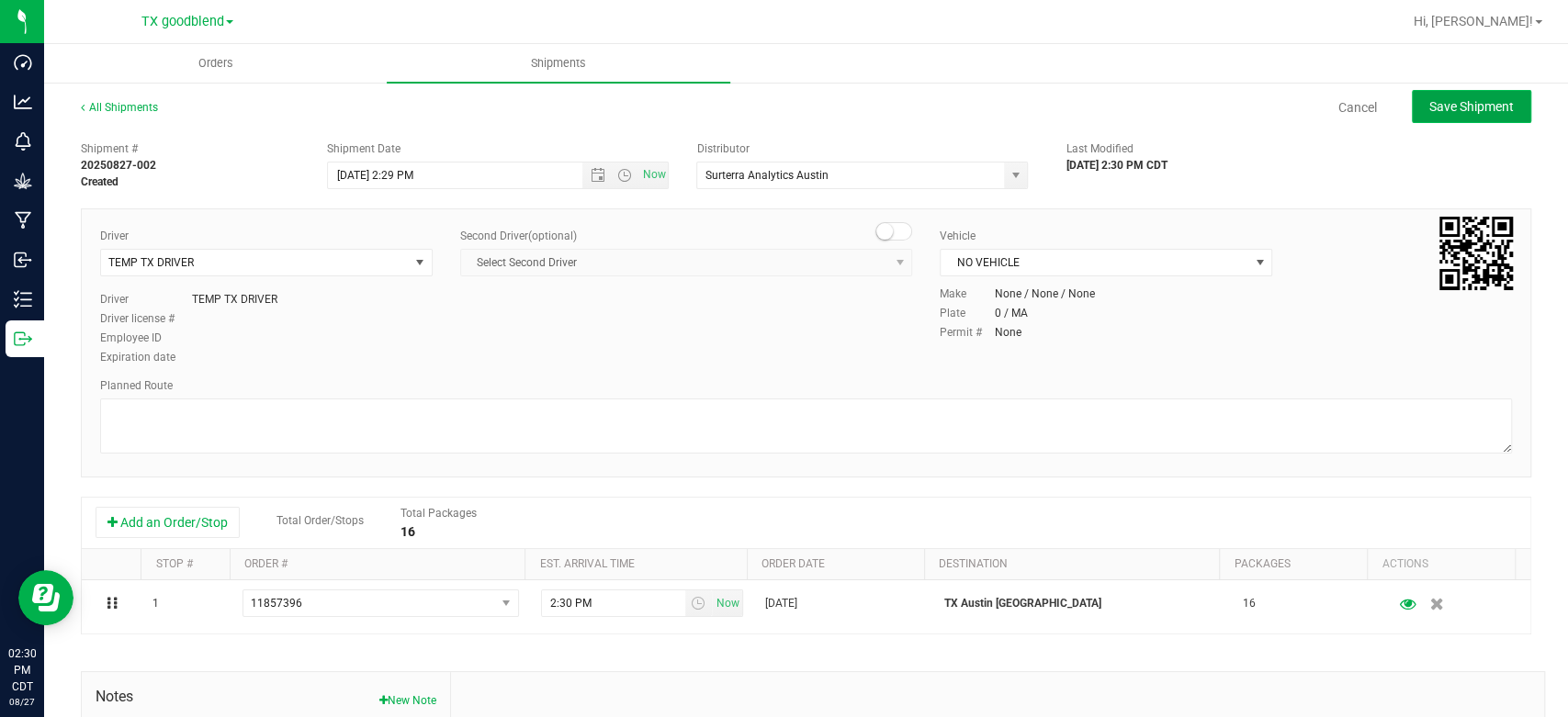
click at [1443, 99] on span "Save Shipment" at bounding box center [1471, 106] width 84 height 14
type input "[DATE] 7:29 PM"
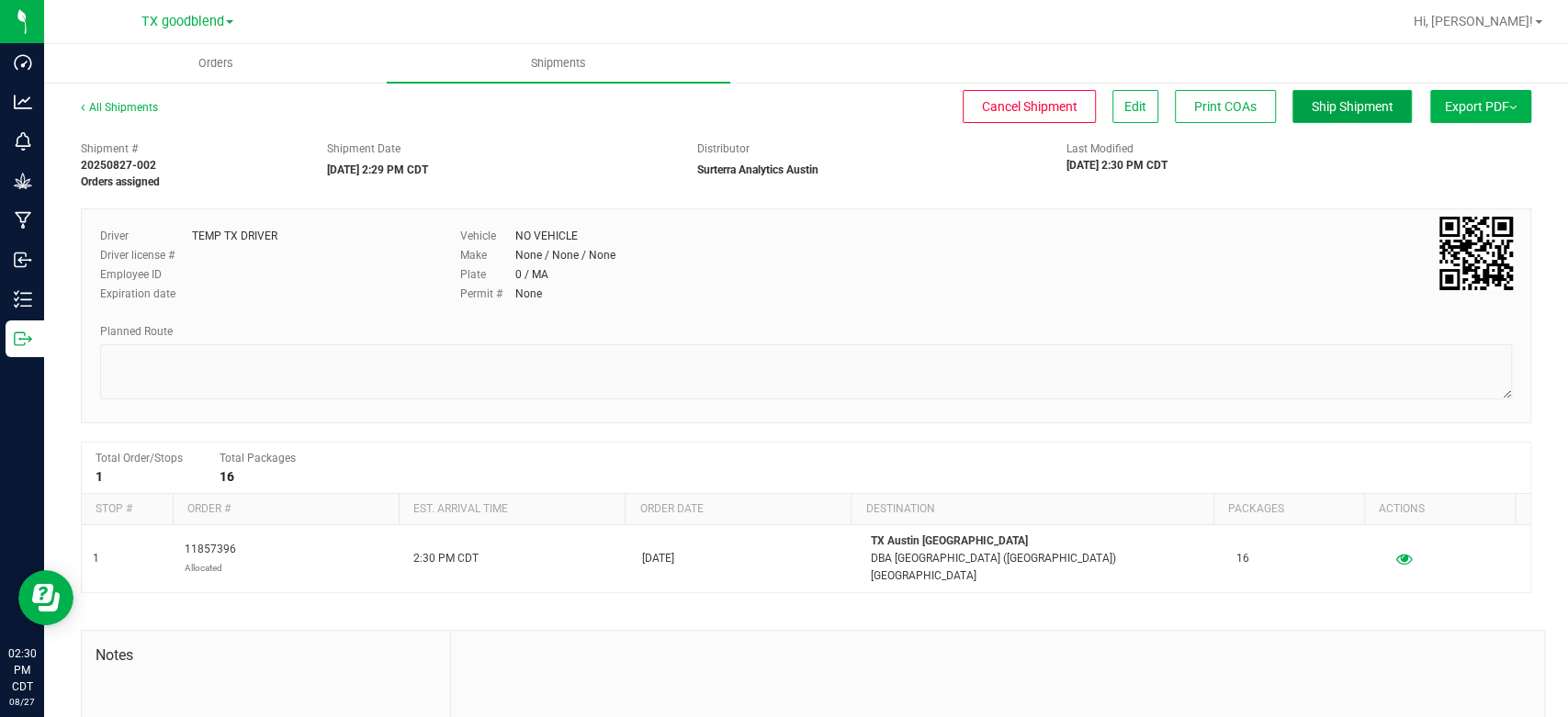
click at [1323, 102] on span "Ship Shipment" at bounding box center [1352, 106] width 82 height 14
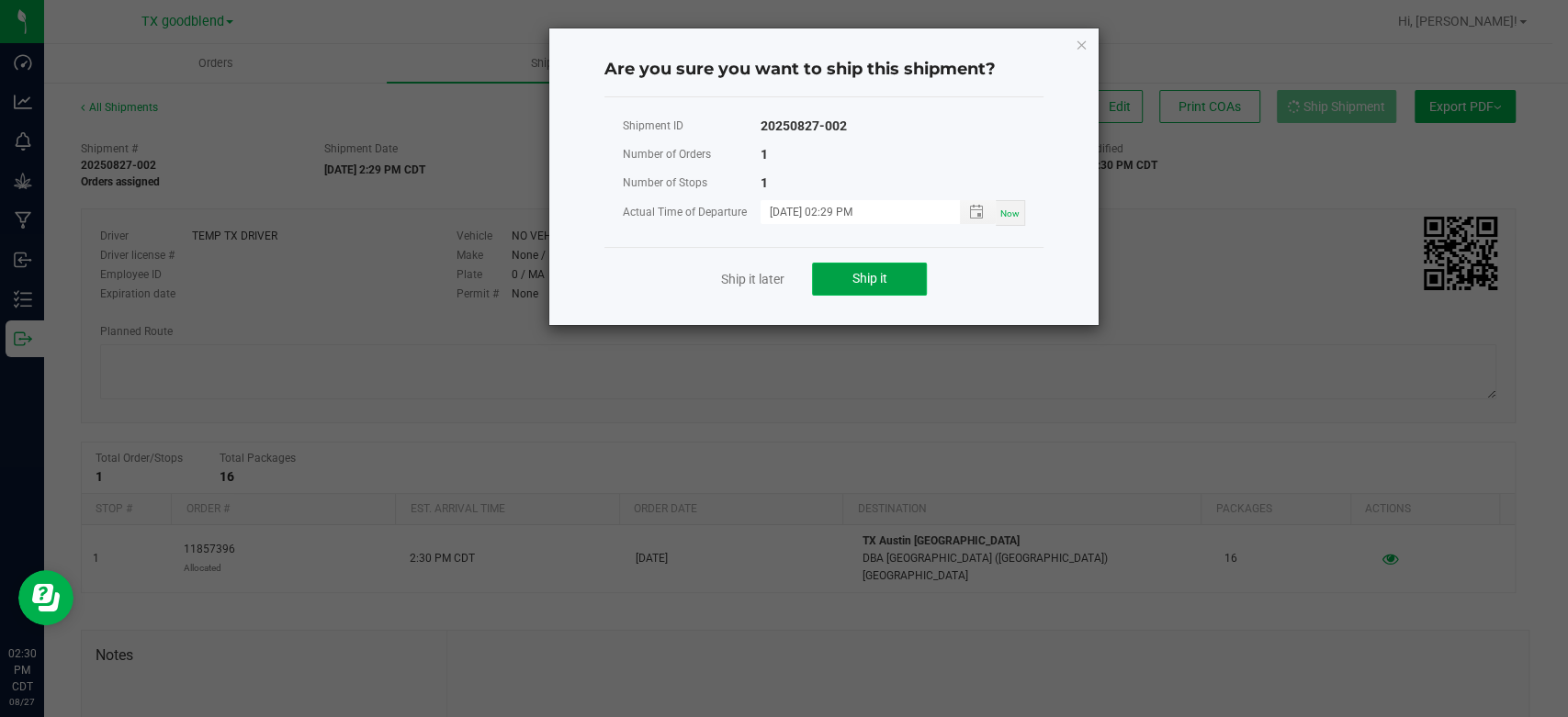
click at [853, 278] on span "Ship it" at bounding box center [870, 277] width 35 height 14
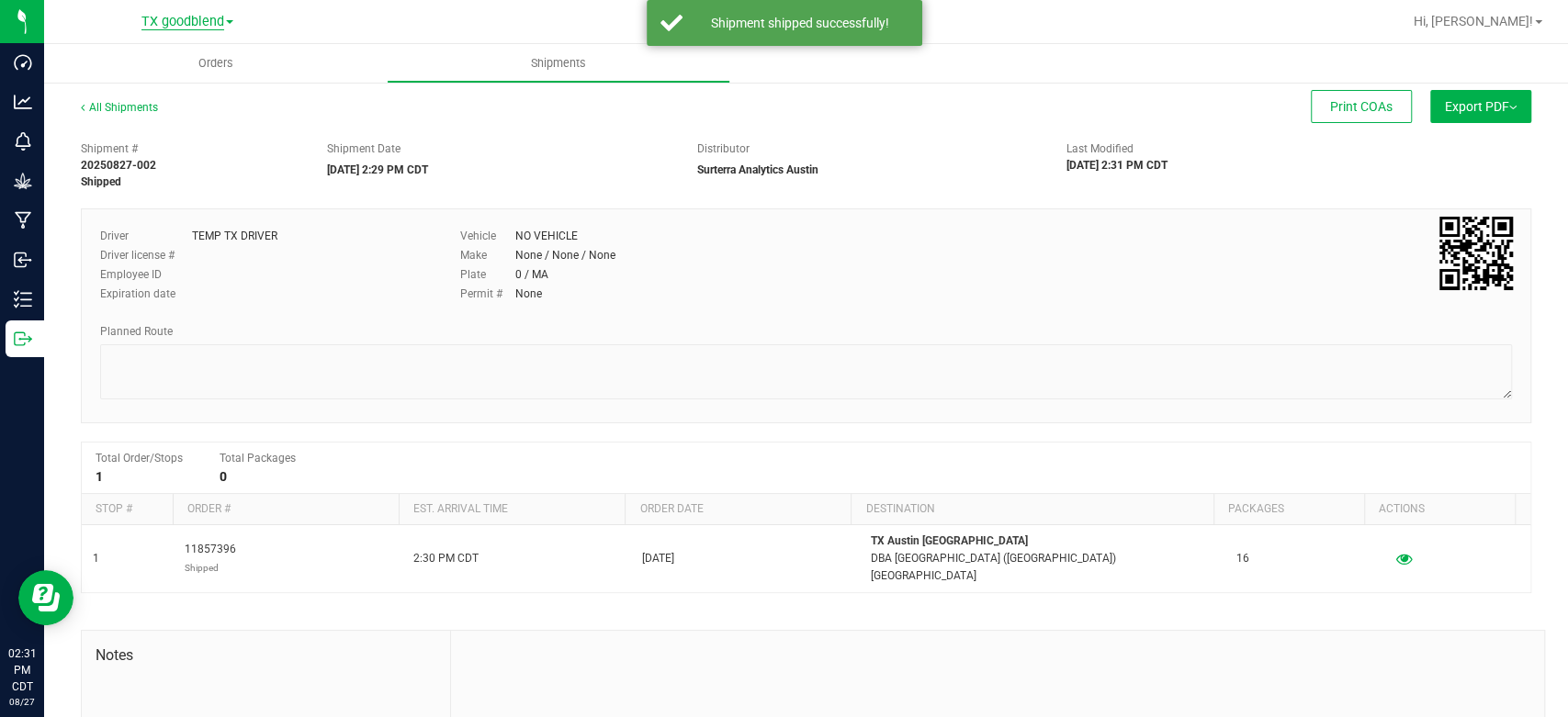
click at [193, 25] on span "TX goodblend" at bounding box center [182, 21] width 83 height 16
click at [180, 57] on link "TX Austin [GEOGRAPHIC_DATA]" at bounding box center [186, 65] width 268 height 25
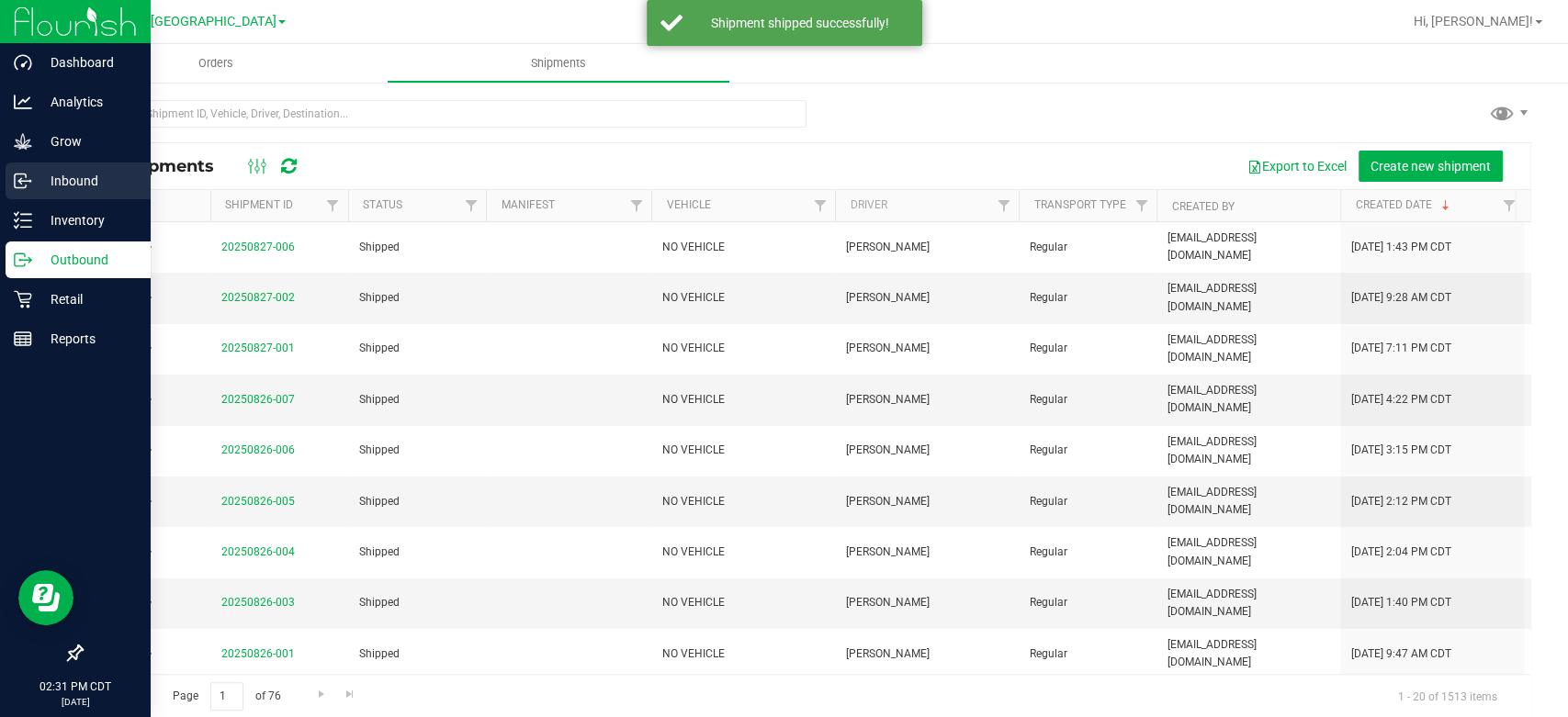
click at [48, 190] on p "Inbound" at bounding box center [86, 180] width 110 height 22
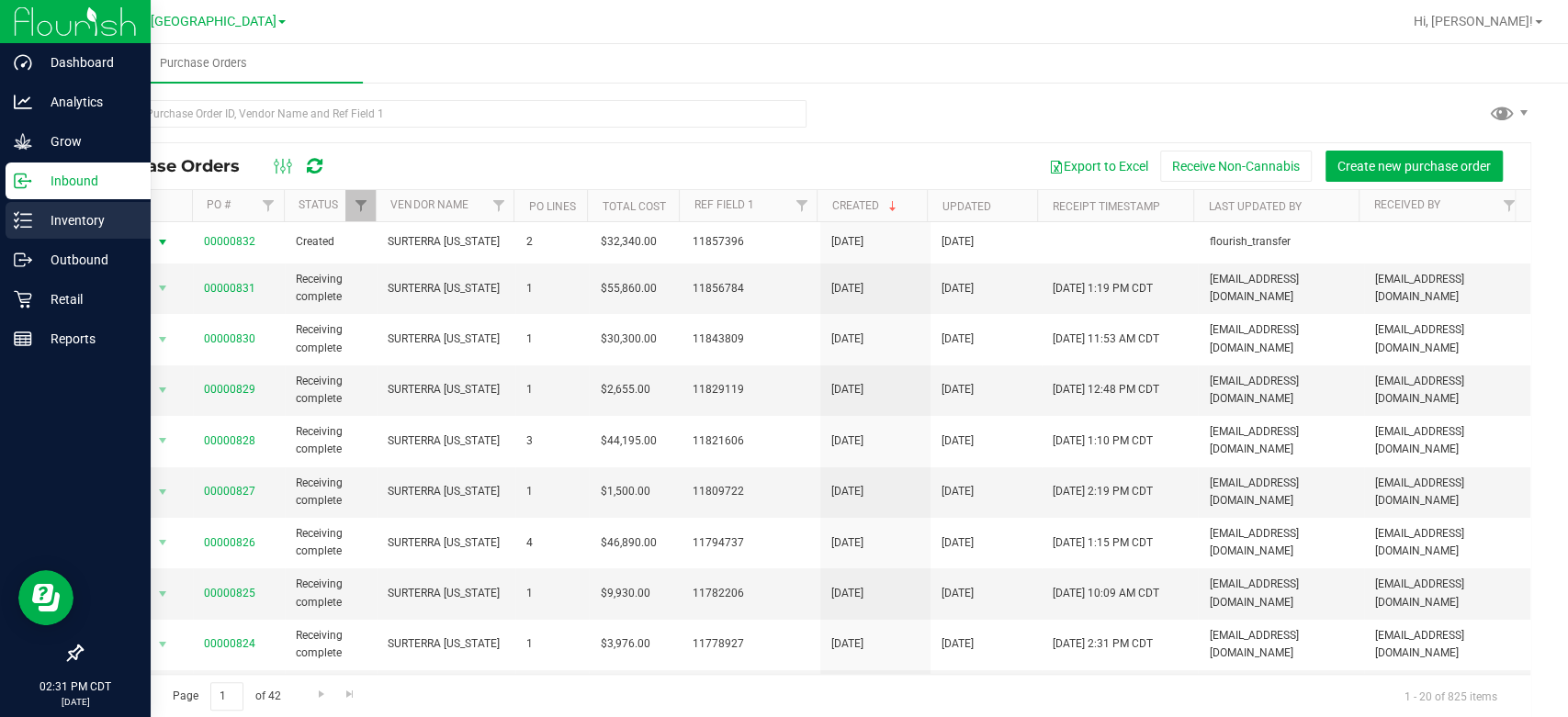
click at [151, 245] on span "select" at bounding box center [162, 242] width 23 height 26
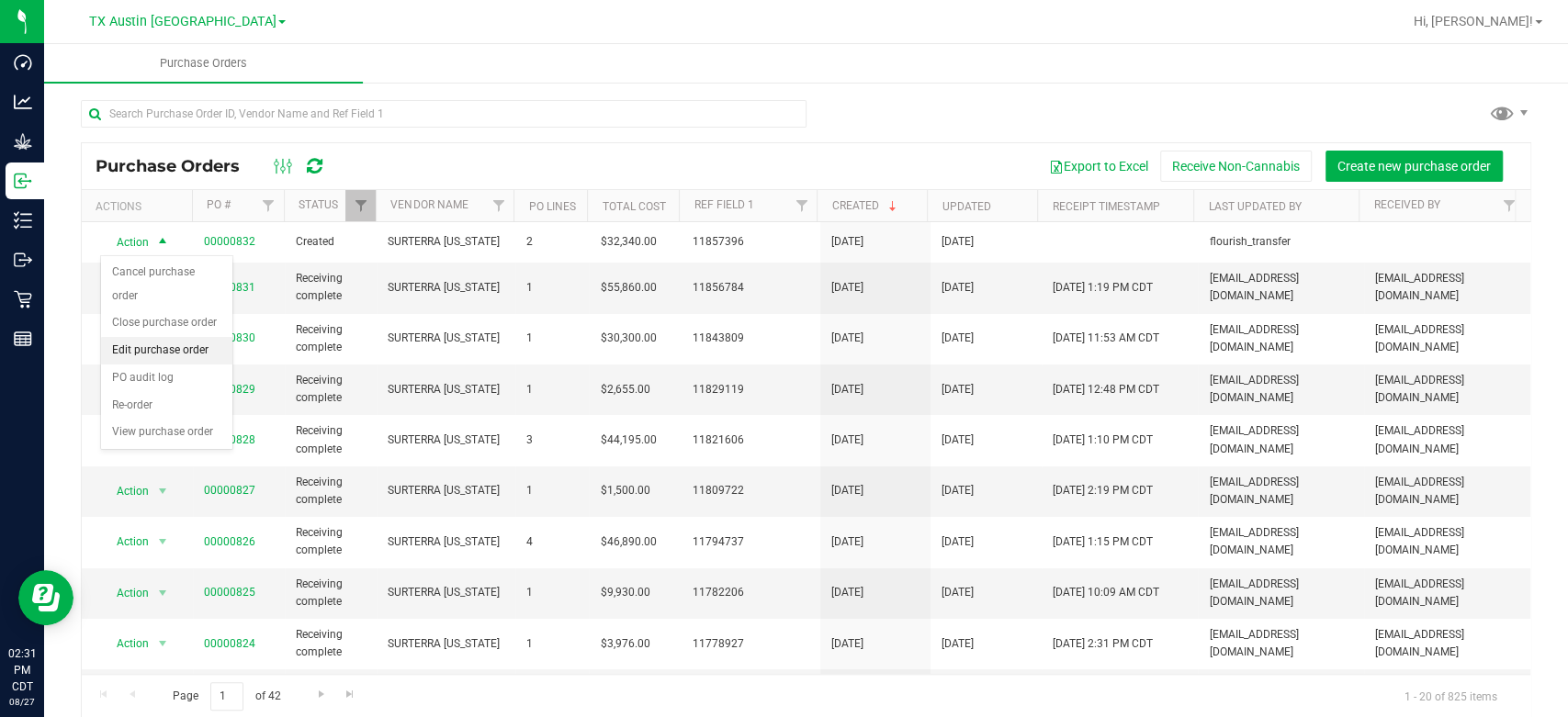
click at [153, 349] on li "Edit purchase order" at bounding box center [166, 350] width 132 height 28
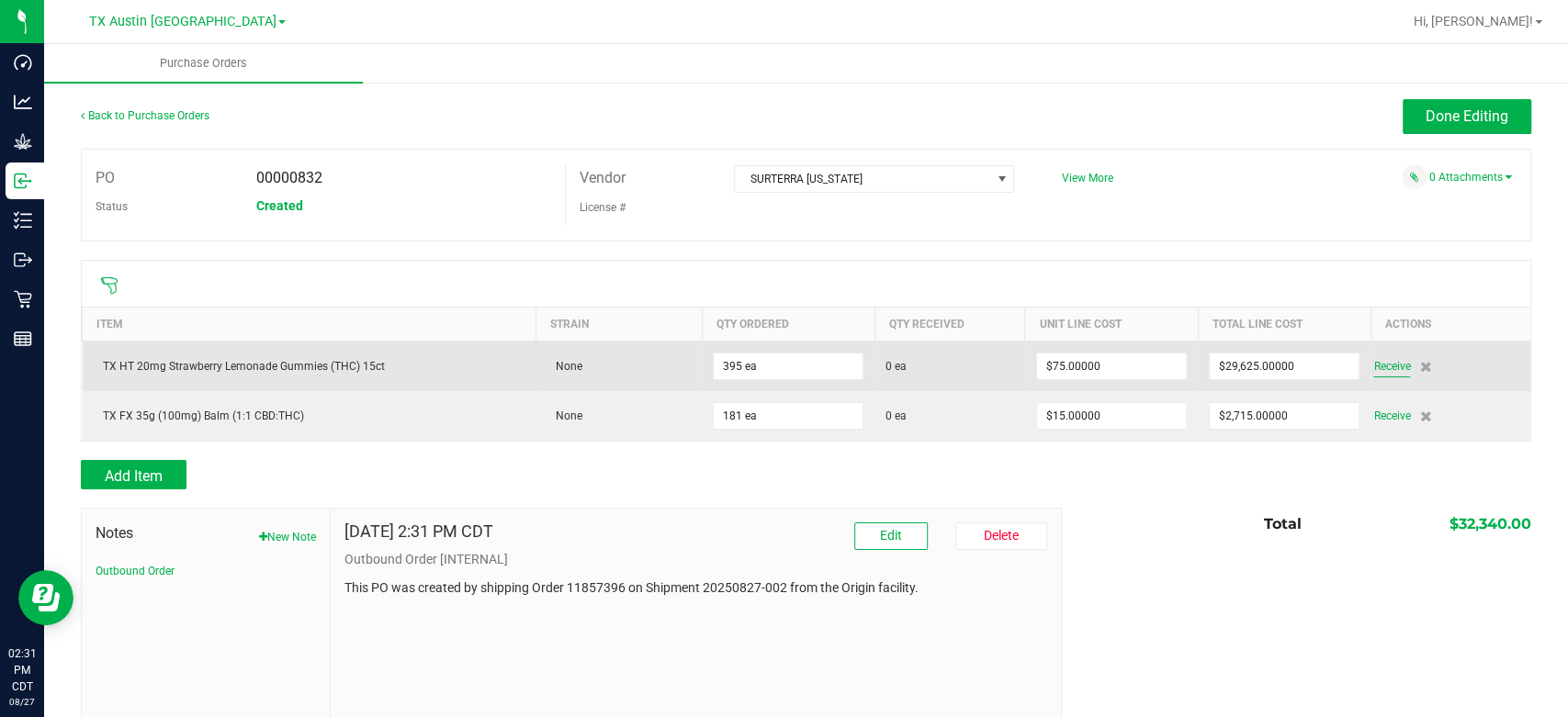
click at [1381, 370] on span "Receive" at bounding box center [1391, 366] width 36 height 22
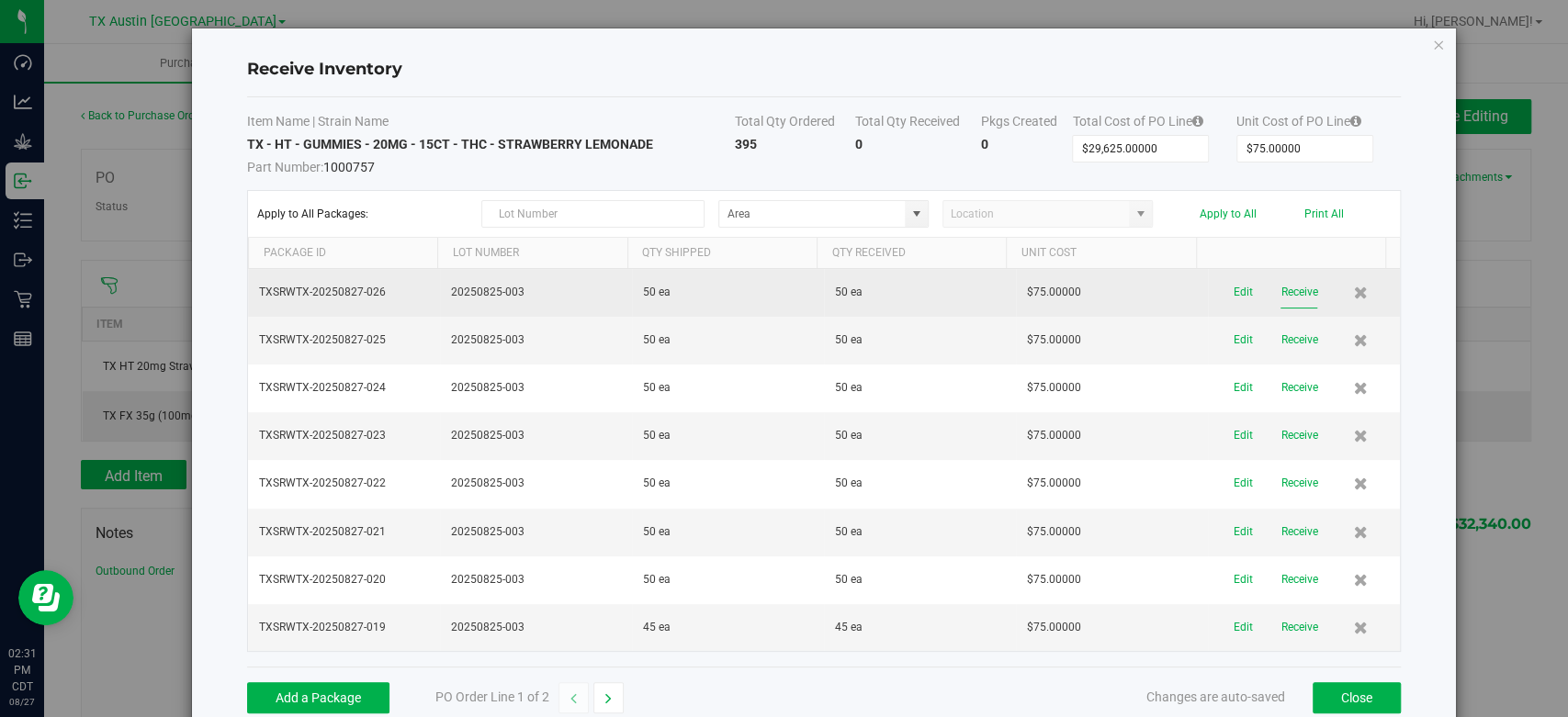
click at [1280, 294] on button "Receive" at bounding box center [1298, 292] width 36 height 32
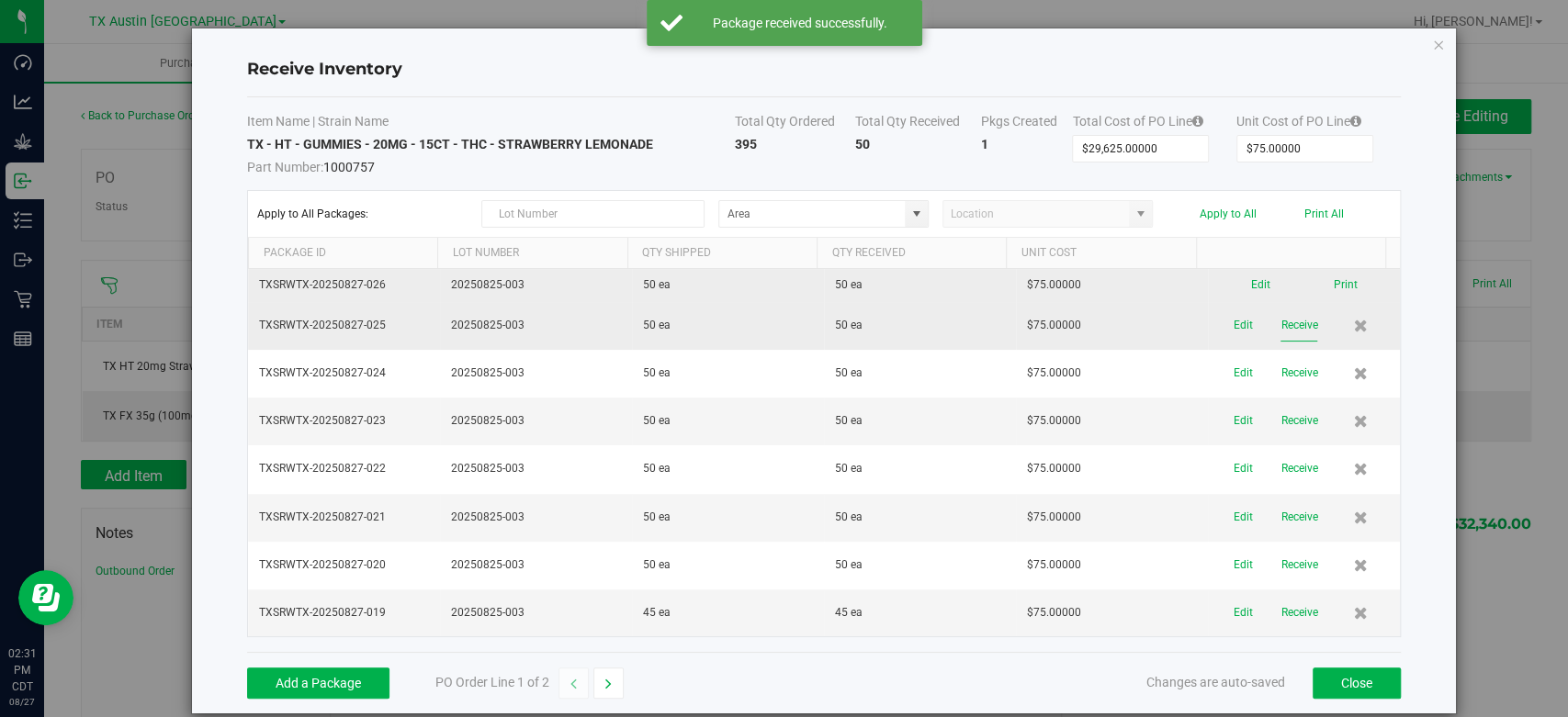
click at [1280, 323] on button "Receive" at bounding box center [1298, 324] width 36 height 32
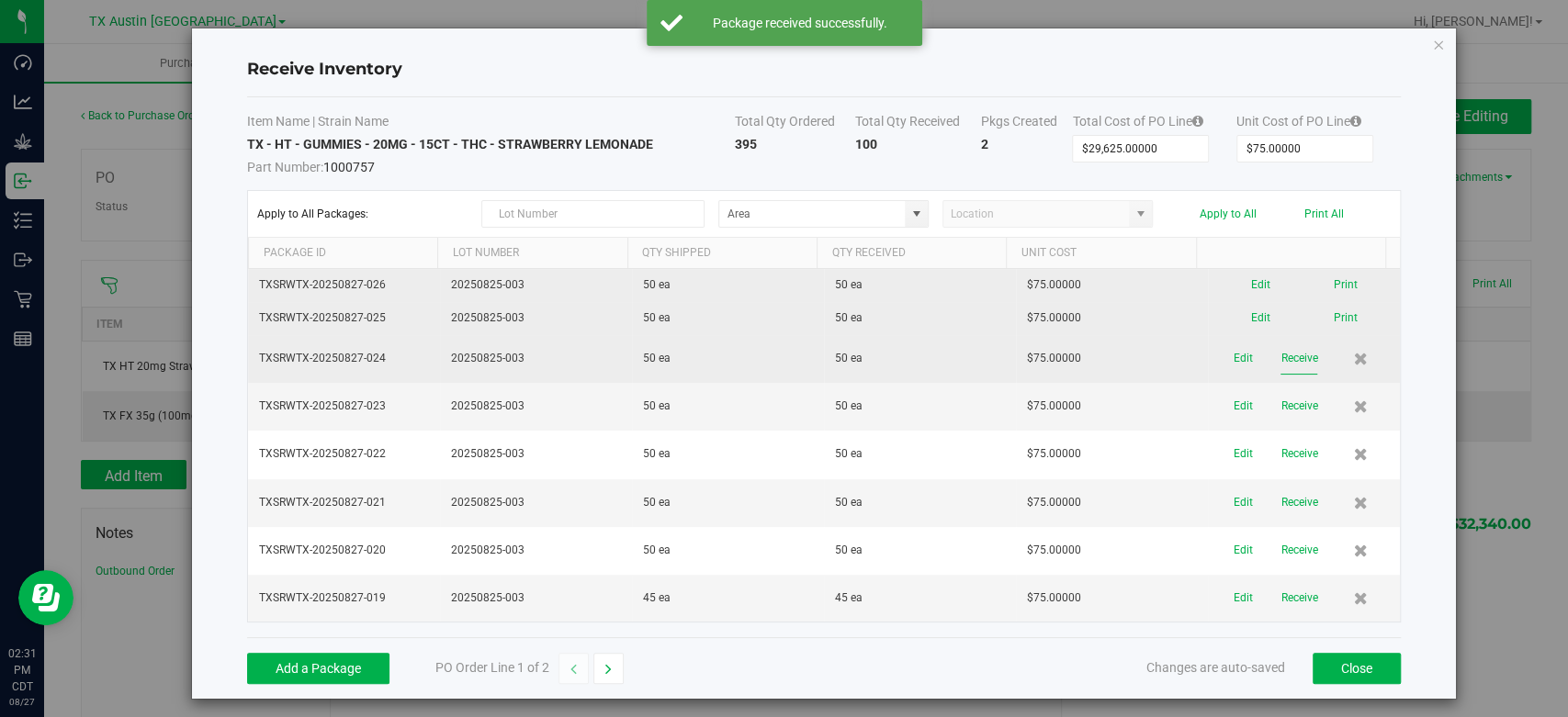
click at [1280, 369] on button "Receive" at bounding box center [1298, 358] width 36 height 32
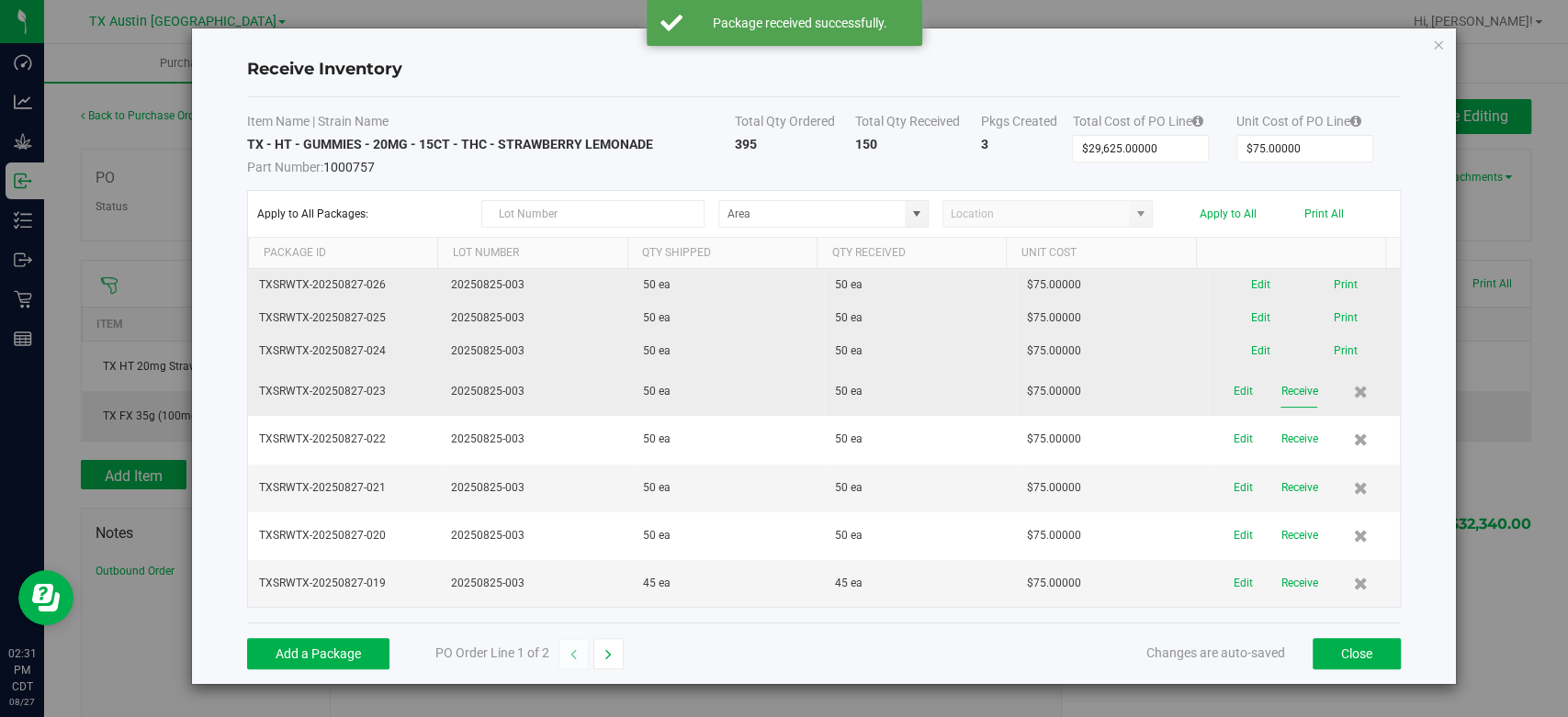
click at [1280, 385] on button "Receive" at bounding box center [1298, 391] width 36 height 32
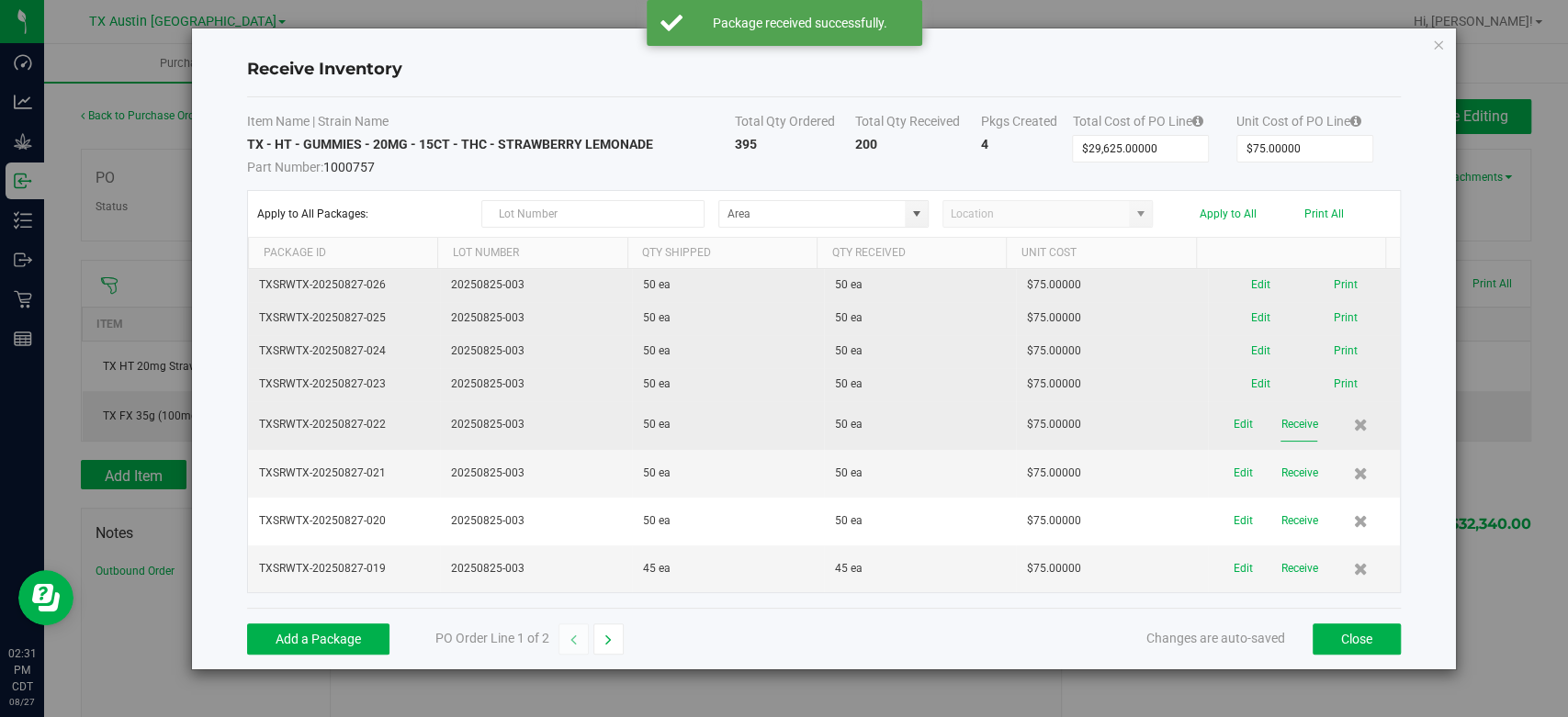
click at [1280, 420] on button "Receive" at bounding box center [1298, 424] width 36 height 32
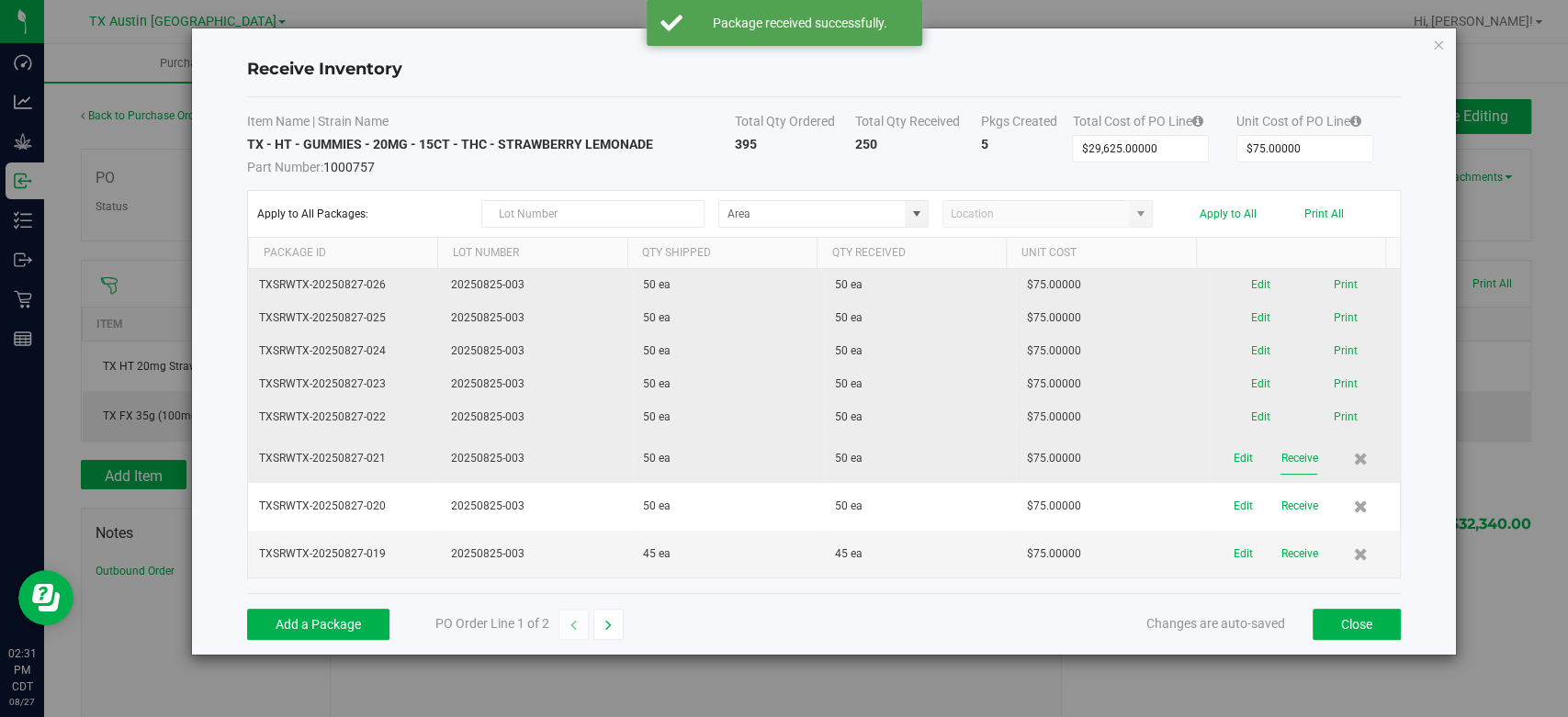
click at [1282, 453] on button "Receive" at bounding box center [1298, 458] width 36 height 32
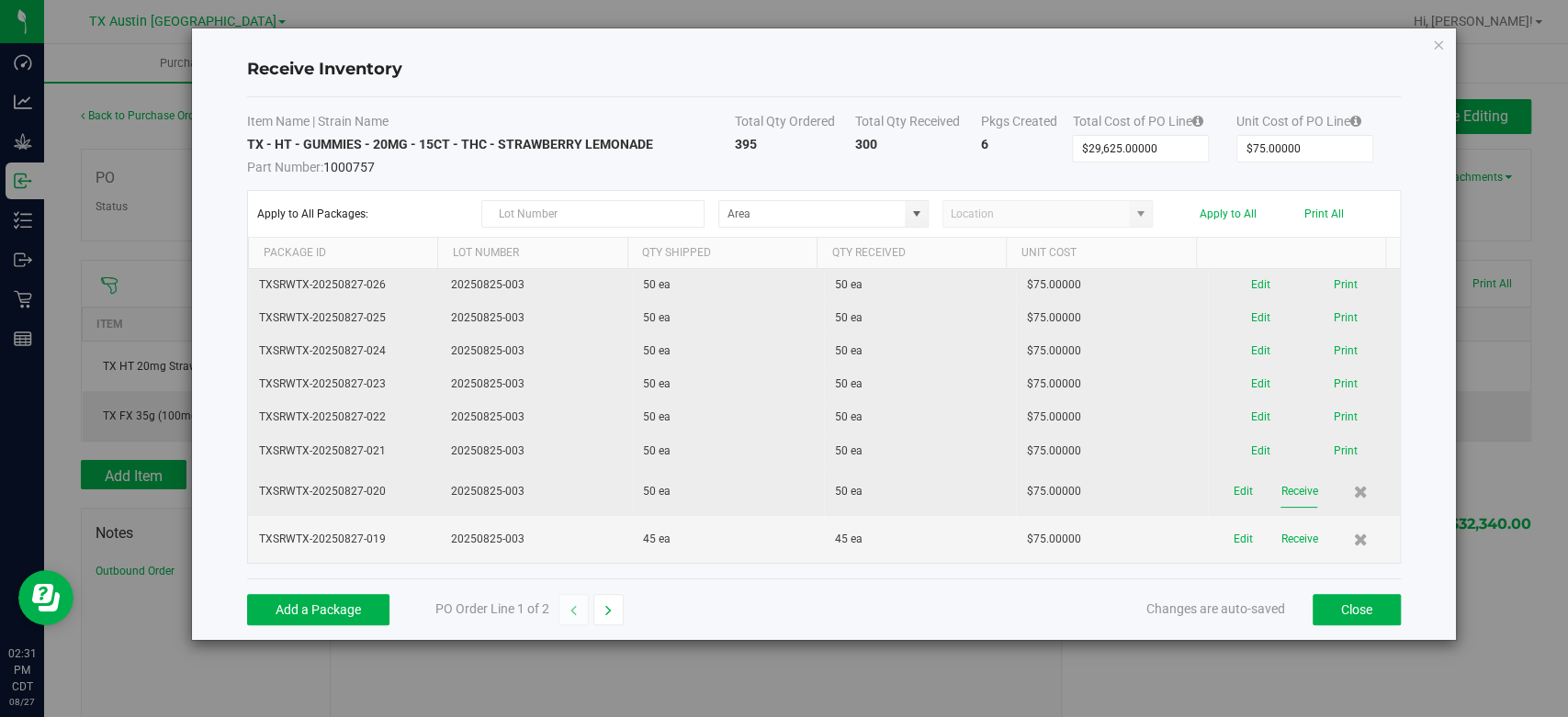
click at [1284, 494] on button "Receive" at bounding box center [1298, 490] width 36 height 32
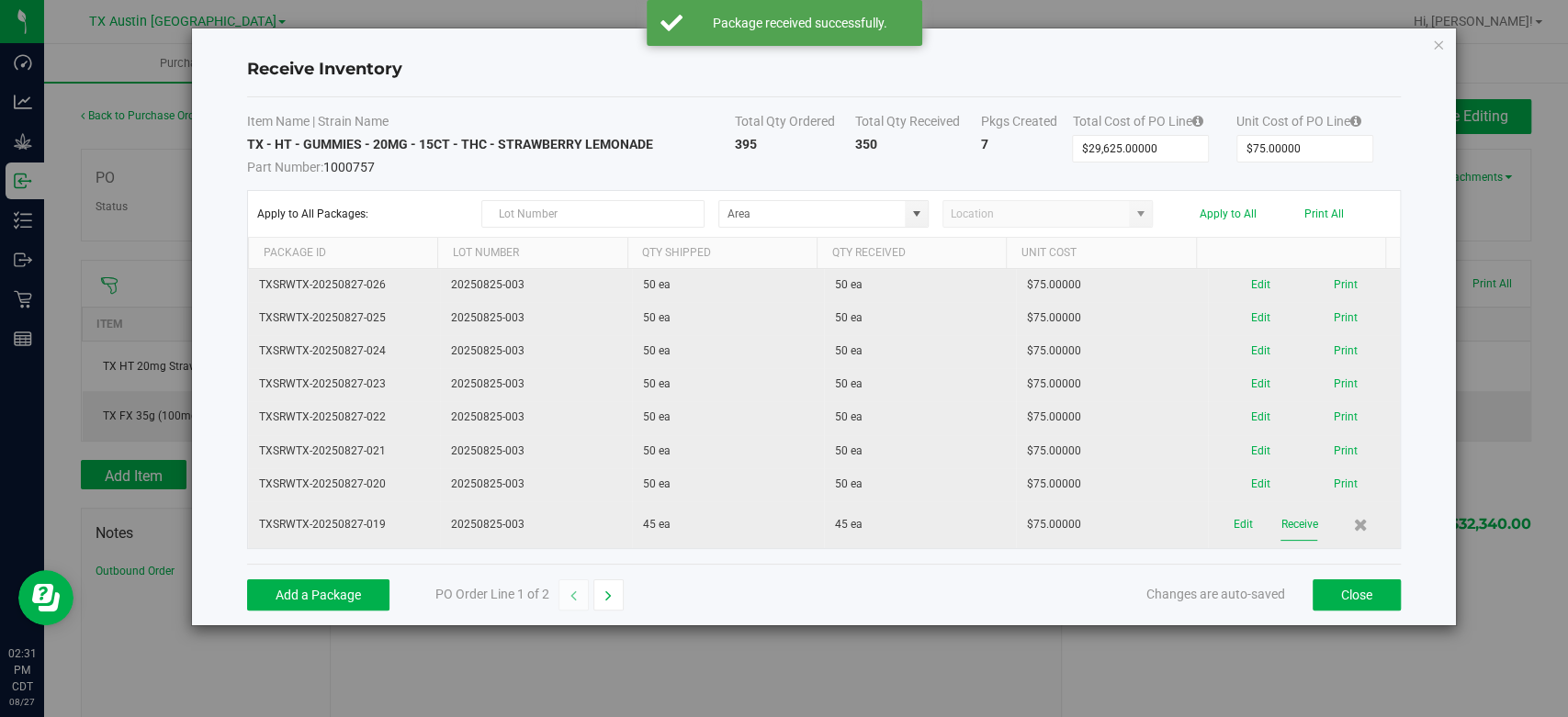
click at [1282, 535] on button "Receive" at bounding box center [1298, 524] width 36 height 32
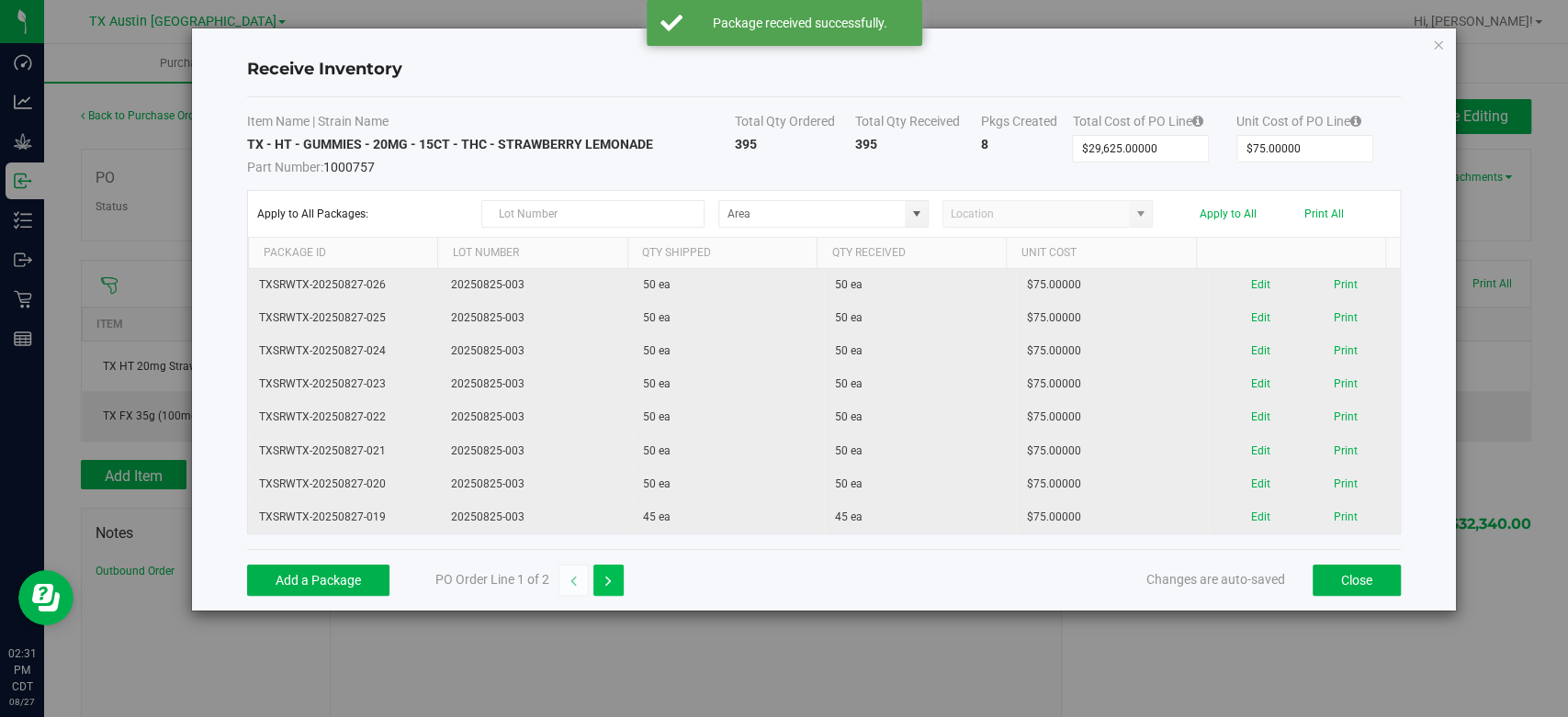
click at [605, 585] on icon "button" at bounding box center [608, 581] width 7 height 12
type input "$2,715.00000"
type input "$15.00000"
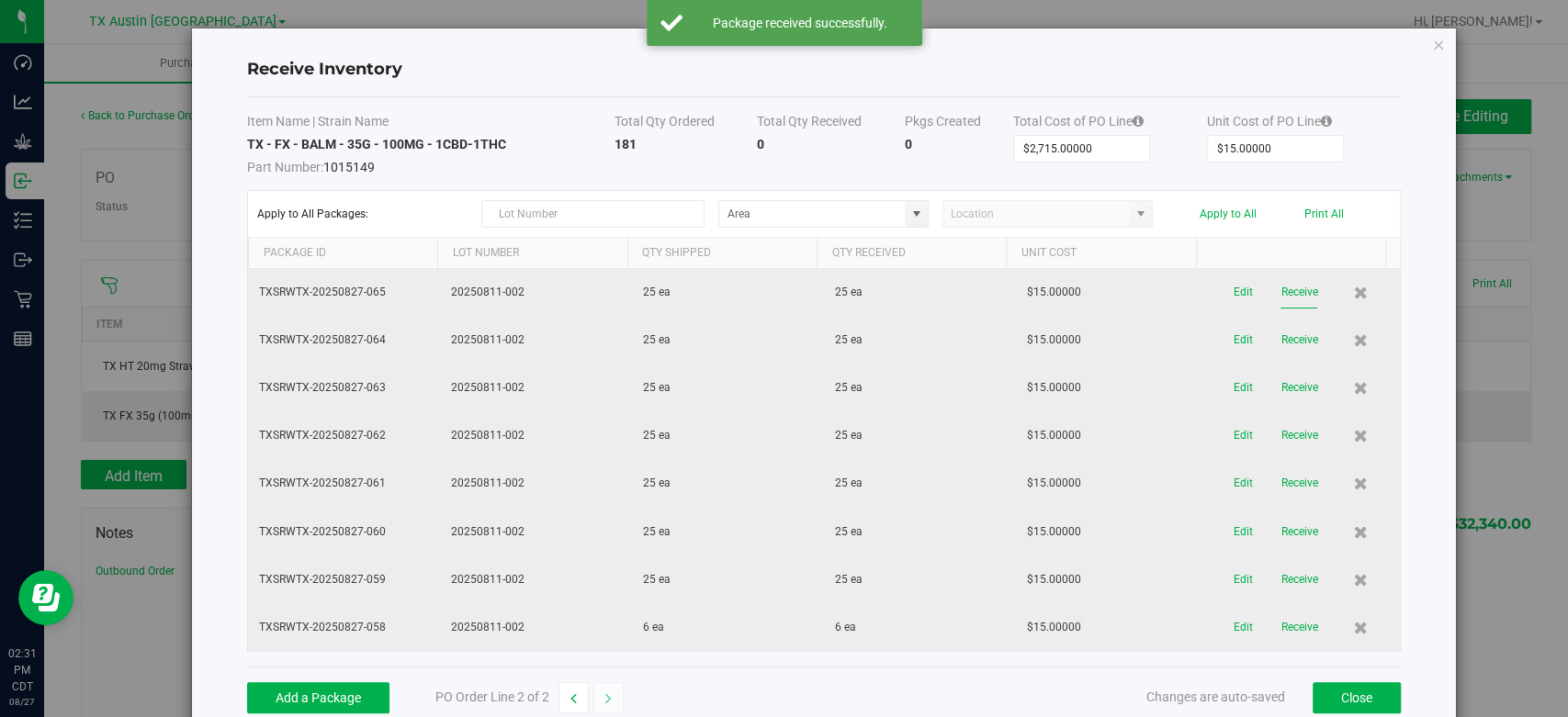
click at [1280, 294] on button "Receive" at bounding box center [1298, 292] width 36 height 32
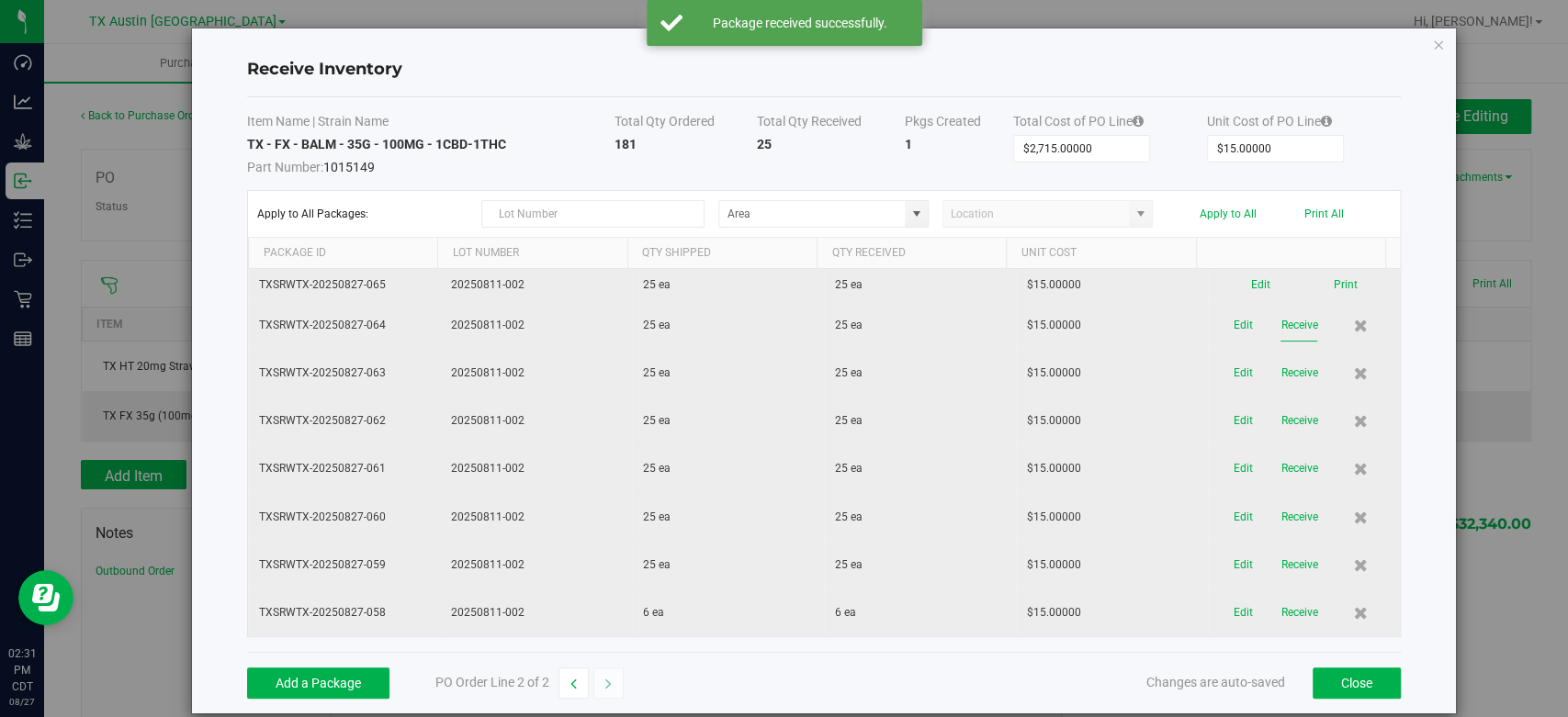
click at [1280, 316] on button "Receive" at bounding box center [1298, 324] width 36 height 32
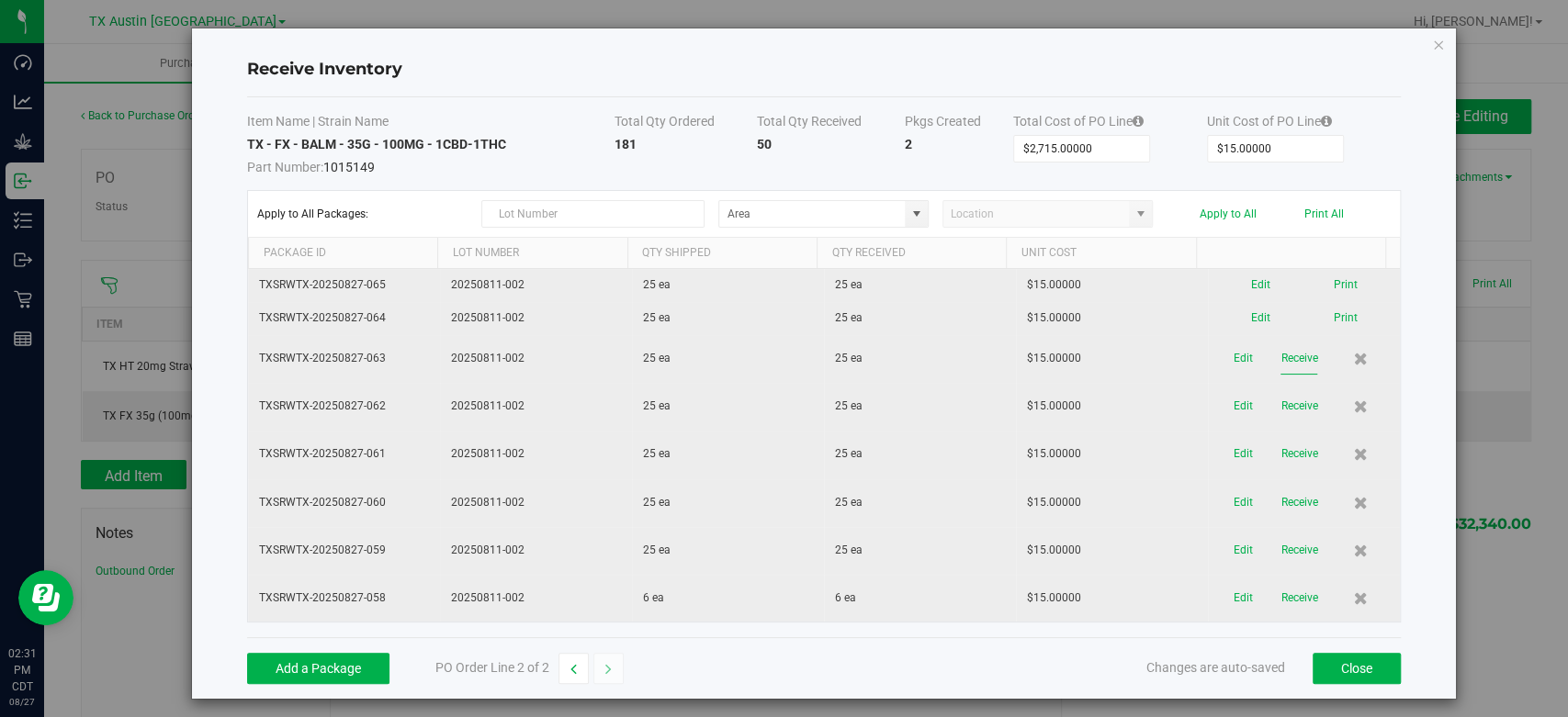
click at [1280, 349] on button "Receive" at bounding box center [1298, 358] width 36 height 32
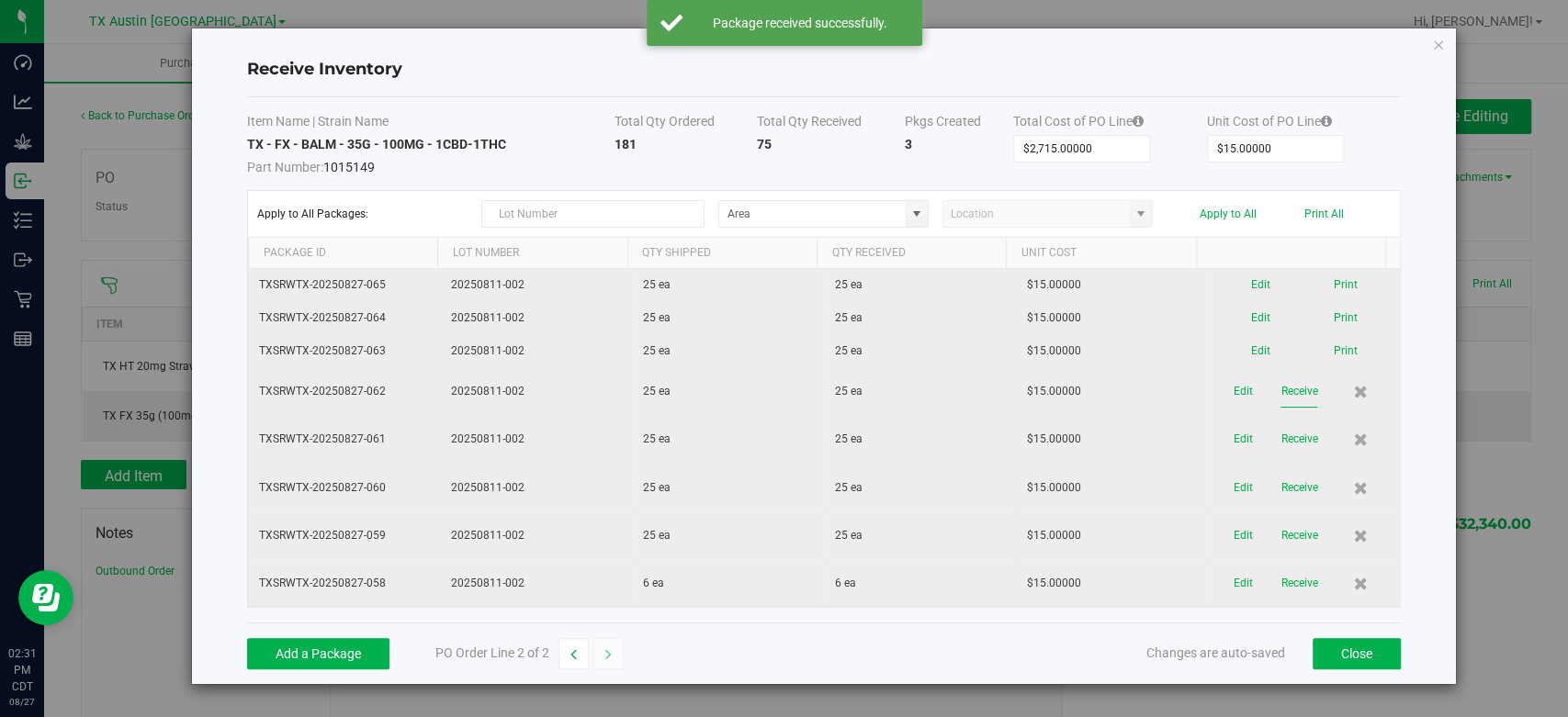
click at [1280, 385] on button "Receive" at bounding box center [1298, 391] width 36 height 32
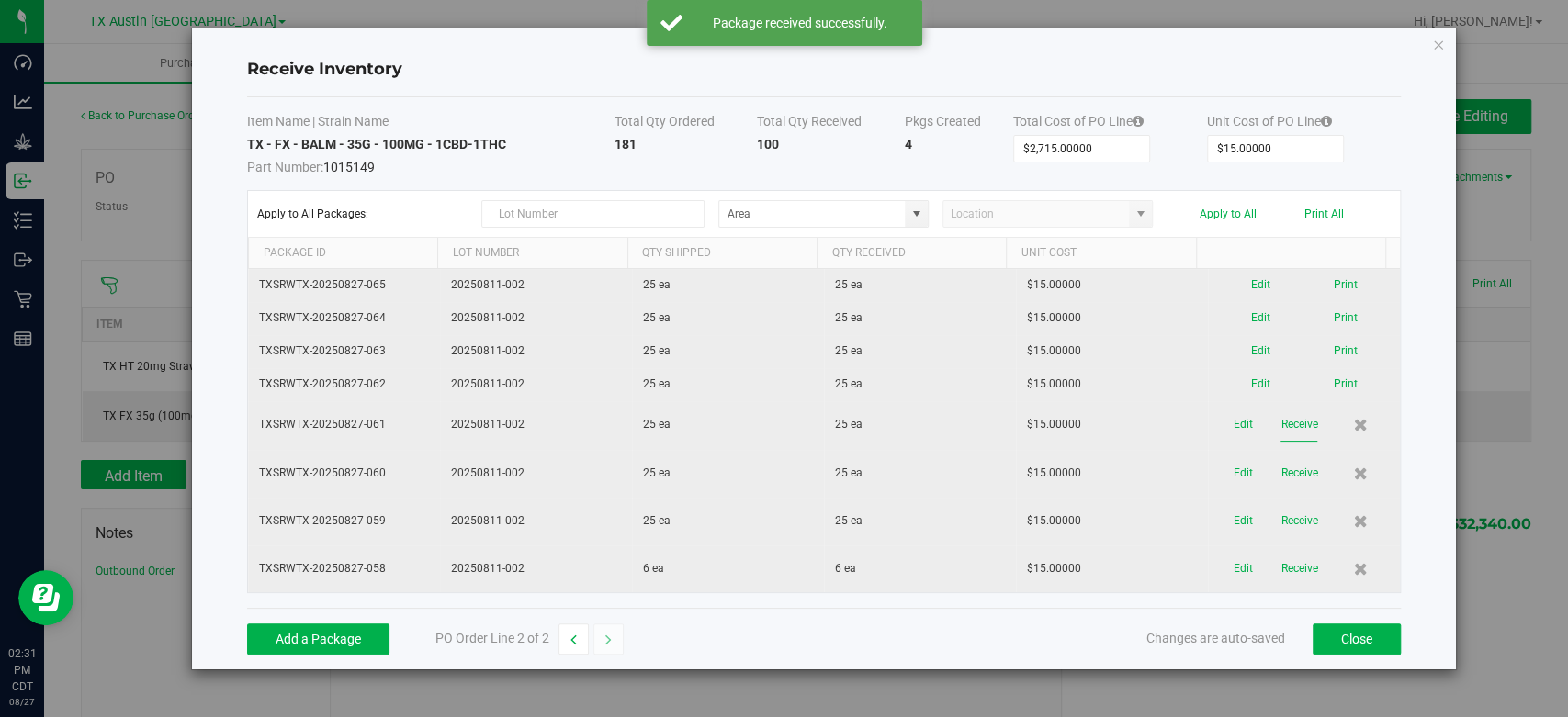
click at [1280, 427] on button "Receive" at bounding box center [1298, 424] width 36 height 32
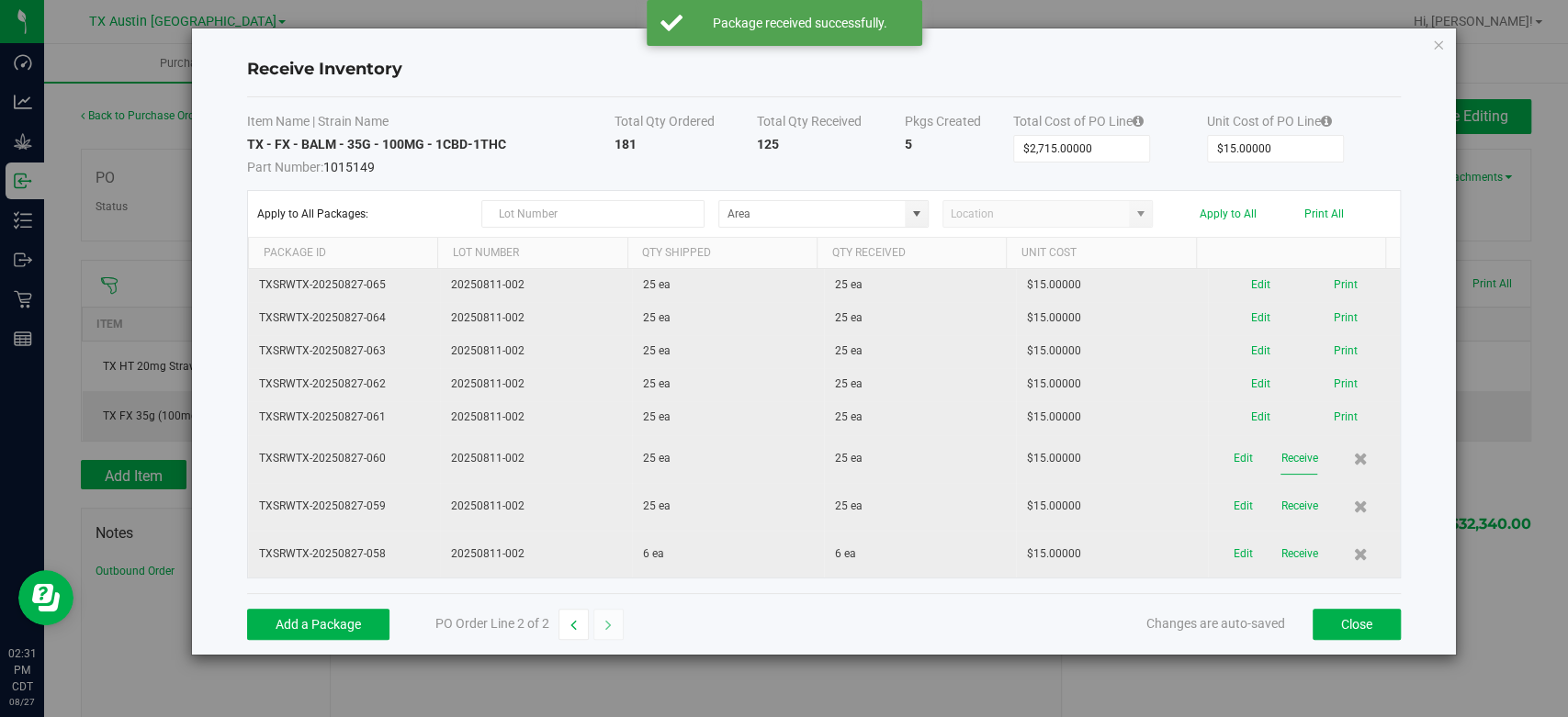
click at [1280, 464] on button "Receive" at bounding box center [1298, 458] width 36 height 32
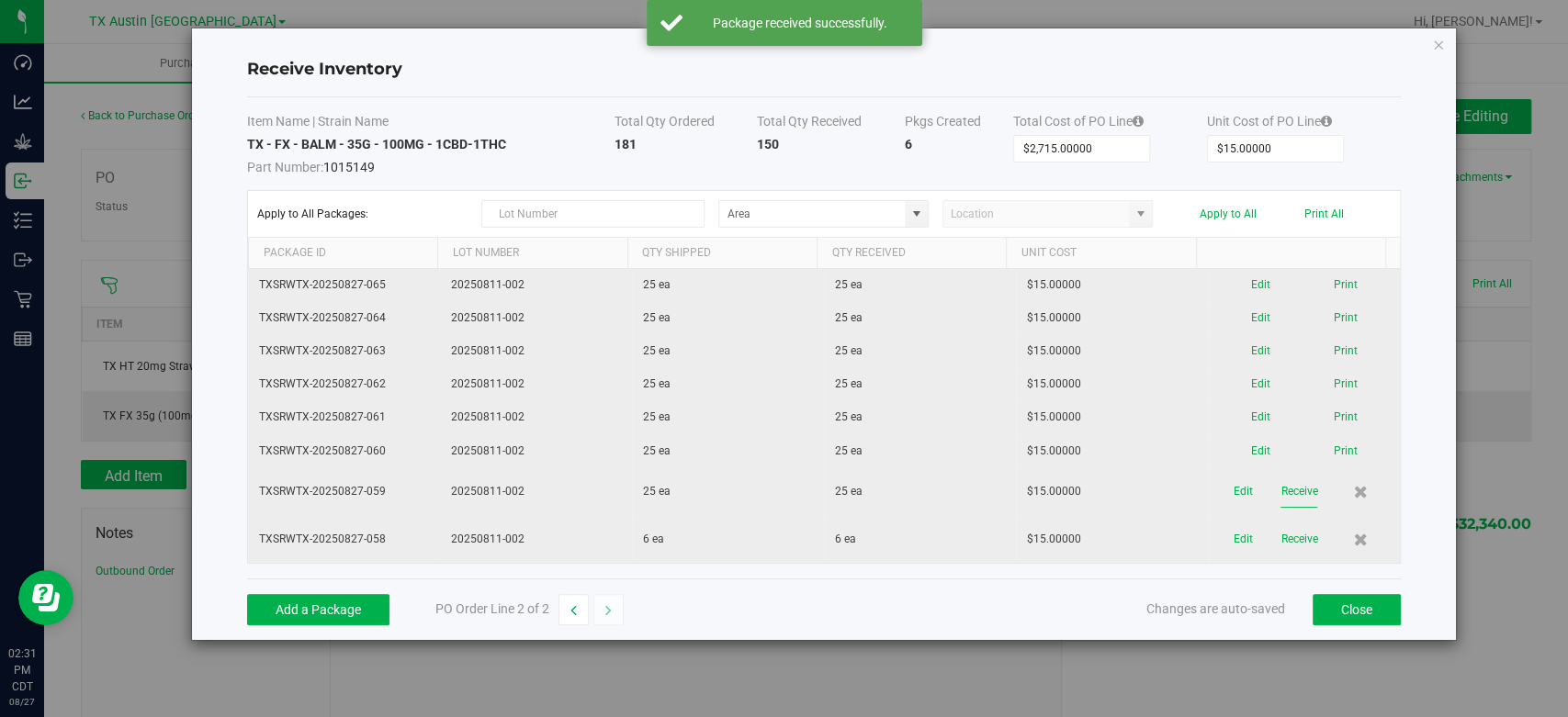
click at [1280, 495] on button "Receive" at bounding box center [1298, 490] width 36 height 32
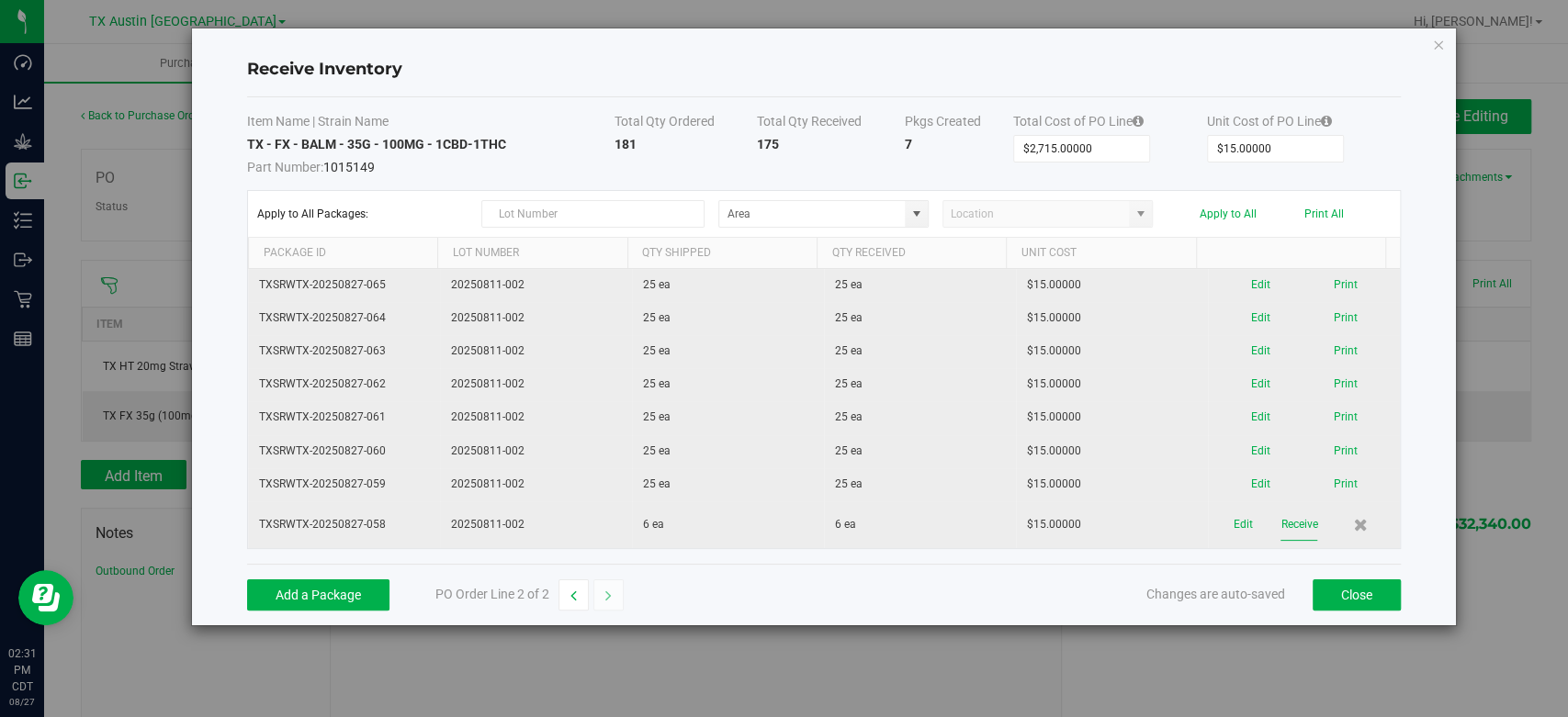
click at [1280, 514] on button "Receive" at bounding box center [1298, 524] width 36 height 32
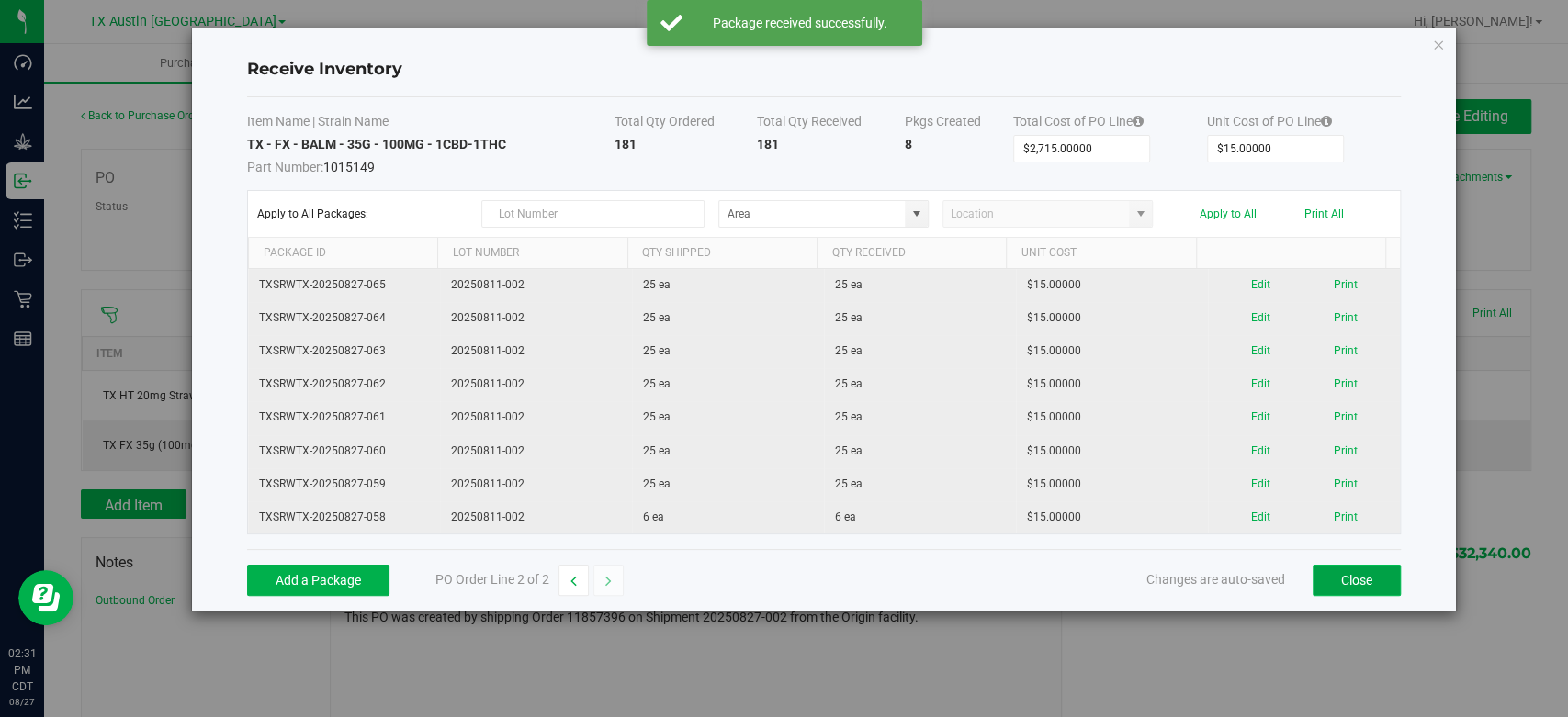
click at [1337, 572] on button "Close" at bounding box center [1357, 580] width 88 height 32
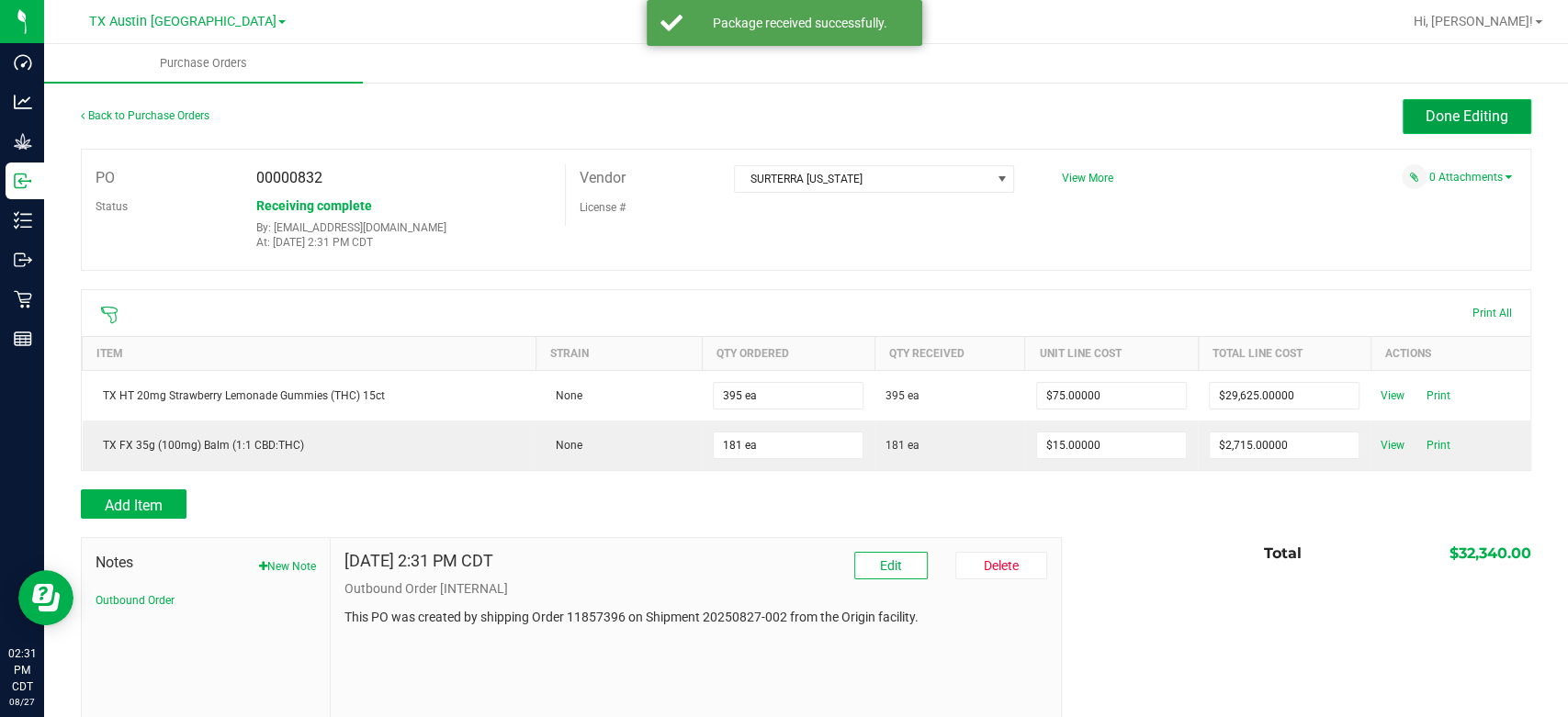
click at [1402, 125] on button "Done Editing" at bounding box center [1466, 116] width 129 height 35
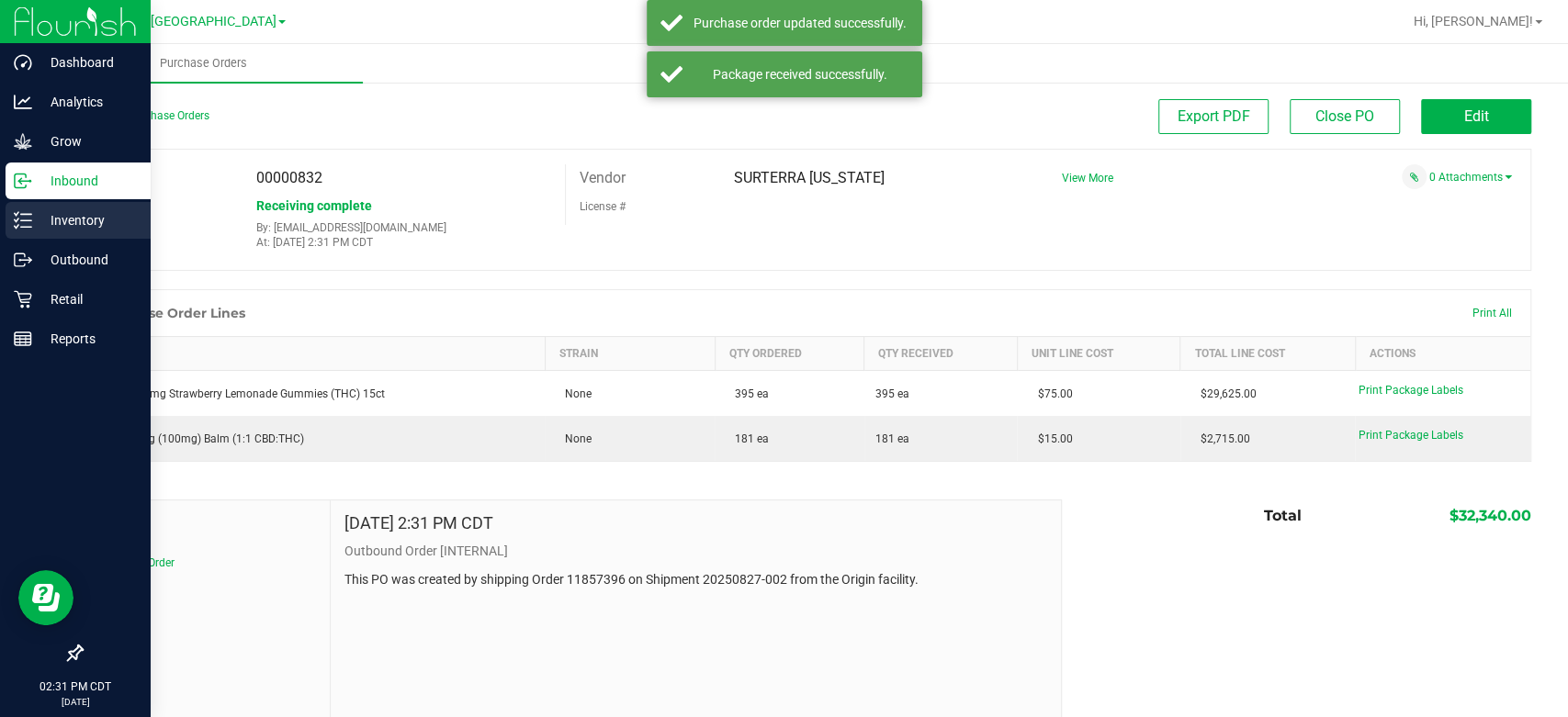
click at [81, 227] on p "Inventory" at bounding box center [86, 220] width 110 height 22
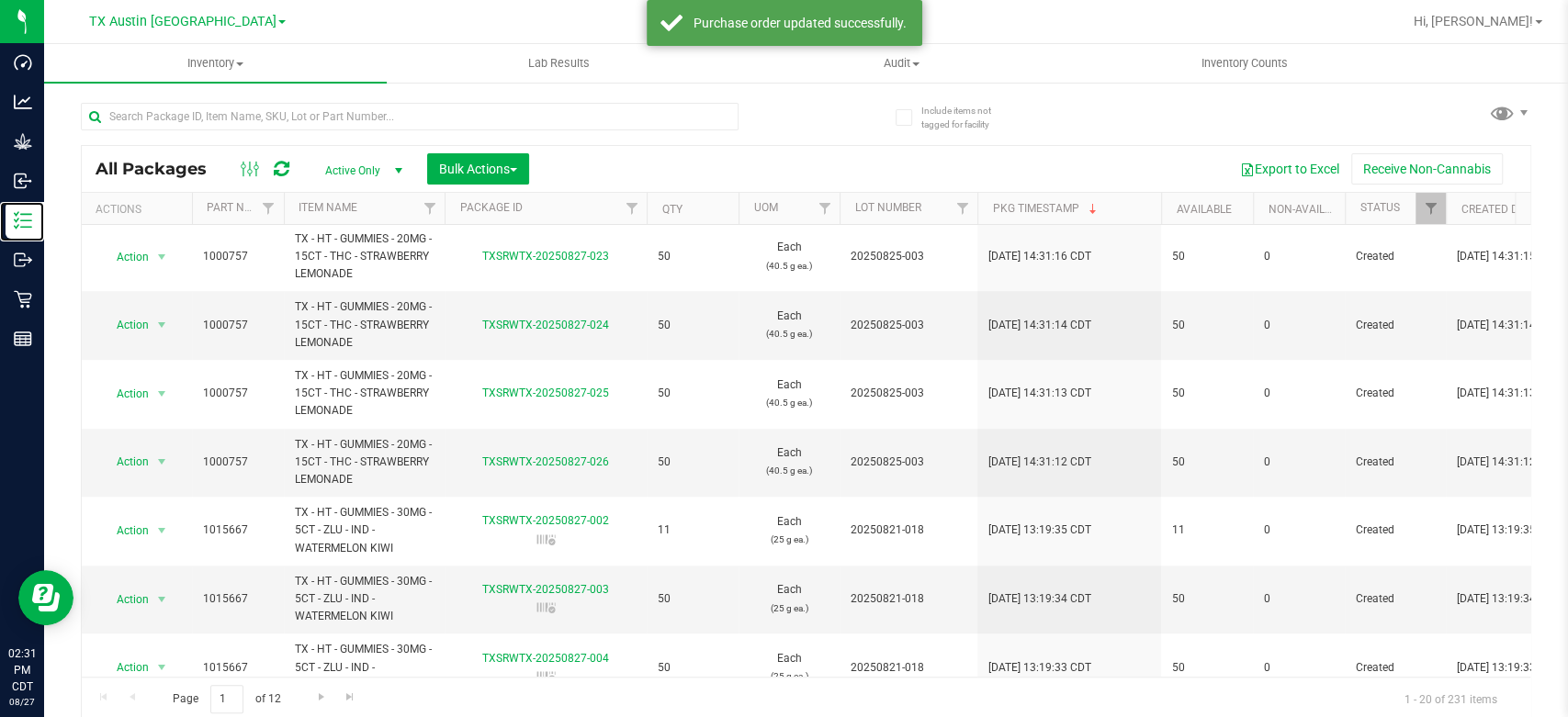
scroll to position [677, 0]
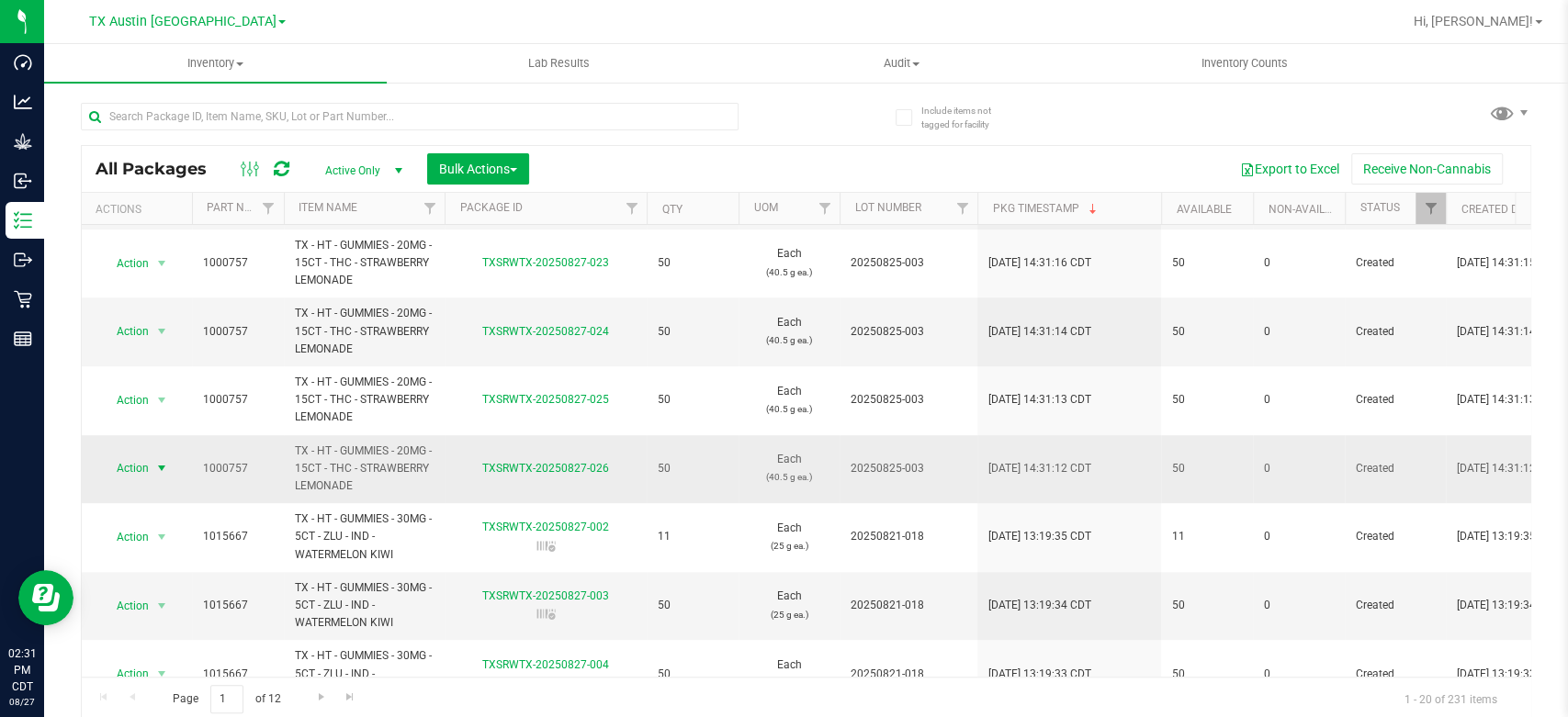
click at [151, 461] on span "select" at bounding box center [162, 467] width 23 height 26
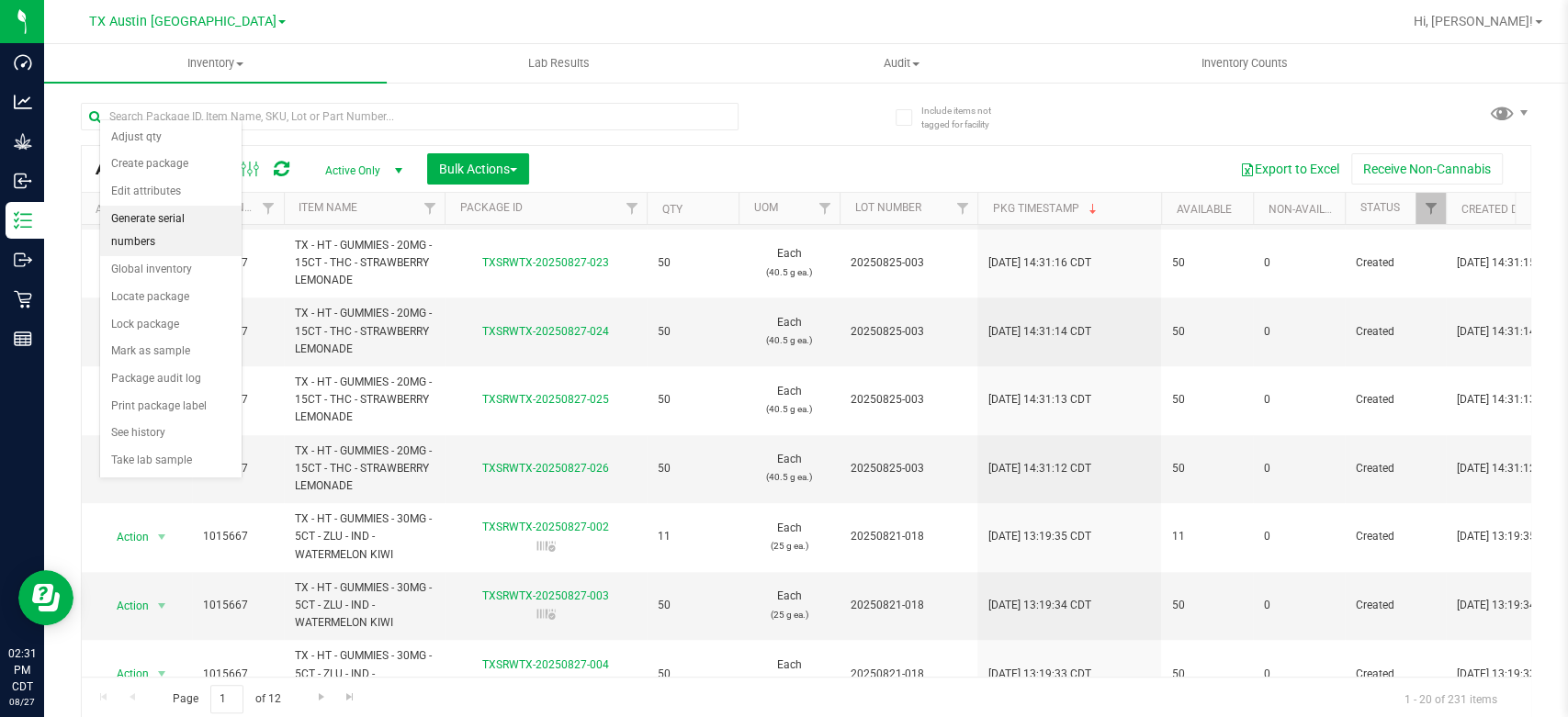
click at [181, 228] on li "Generate serial numbers" at bounding box center [170, 230] width 141 height 51
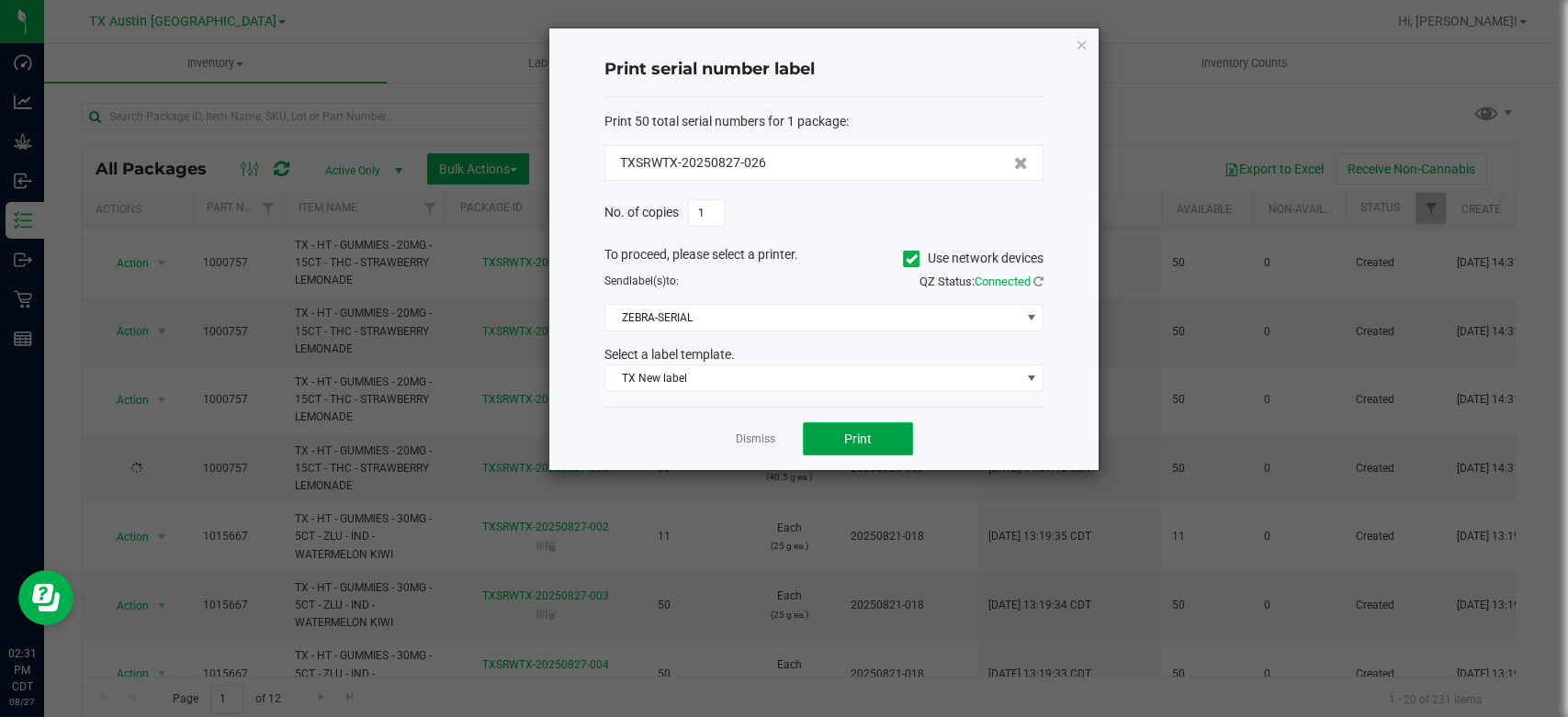
click at [841, 428] on button "Print" at bounding box center [857, 439] width 110 height 33
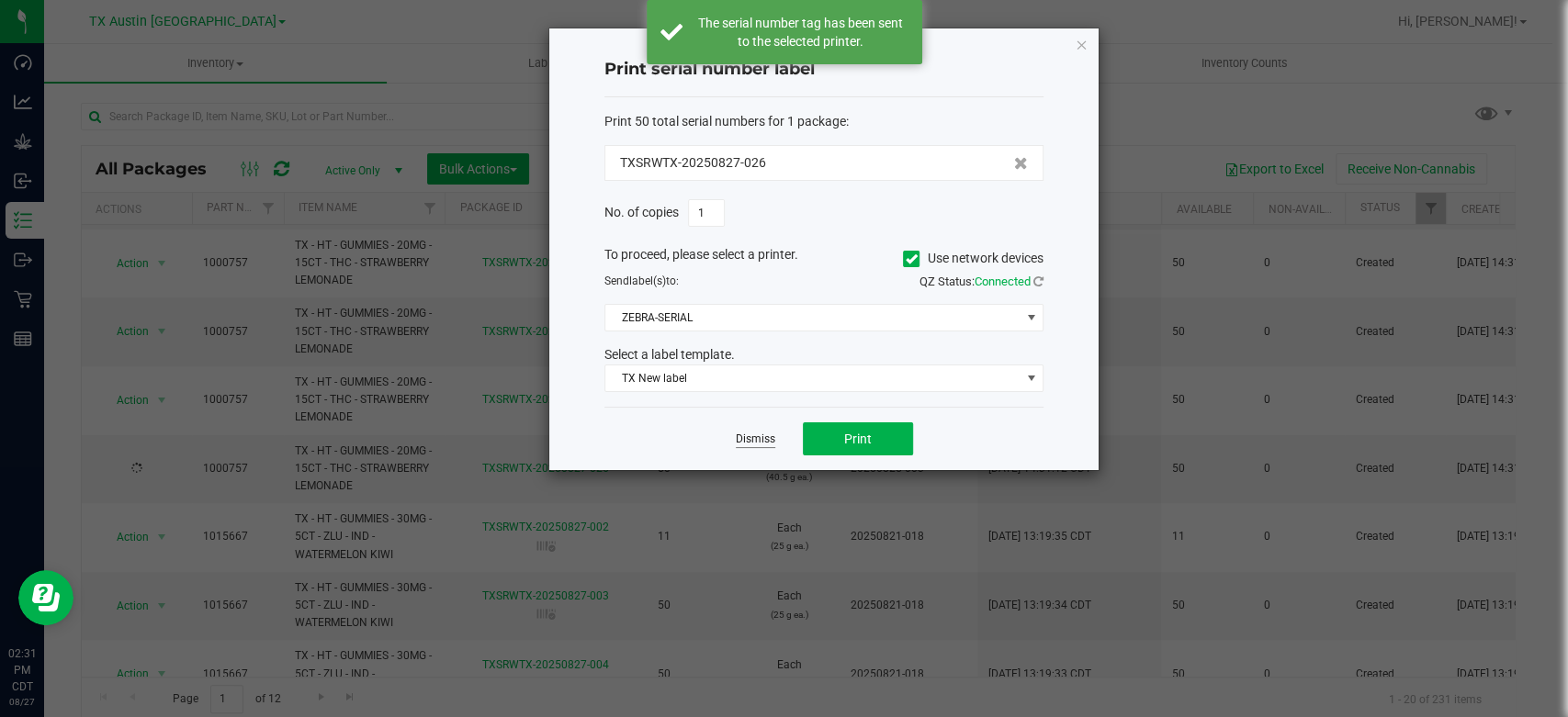
click at [757, 442] on link "Dismiss" at bounding box center [755, 440] width 39 height 15
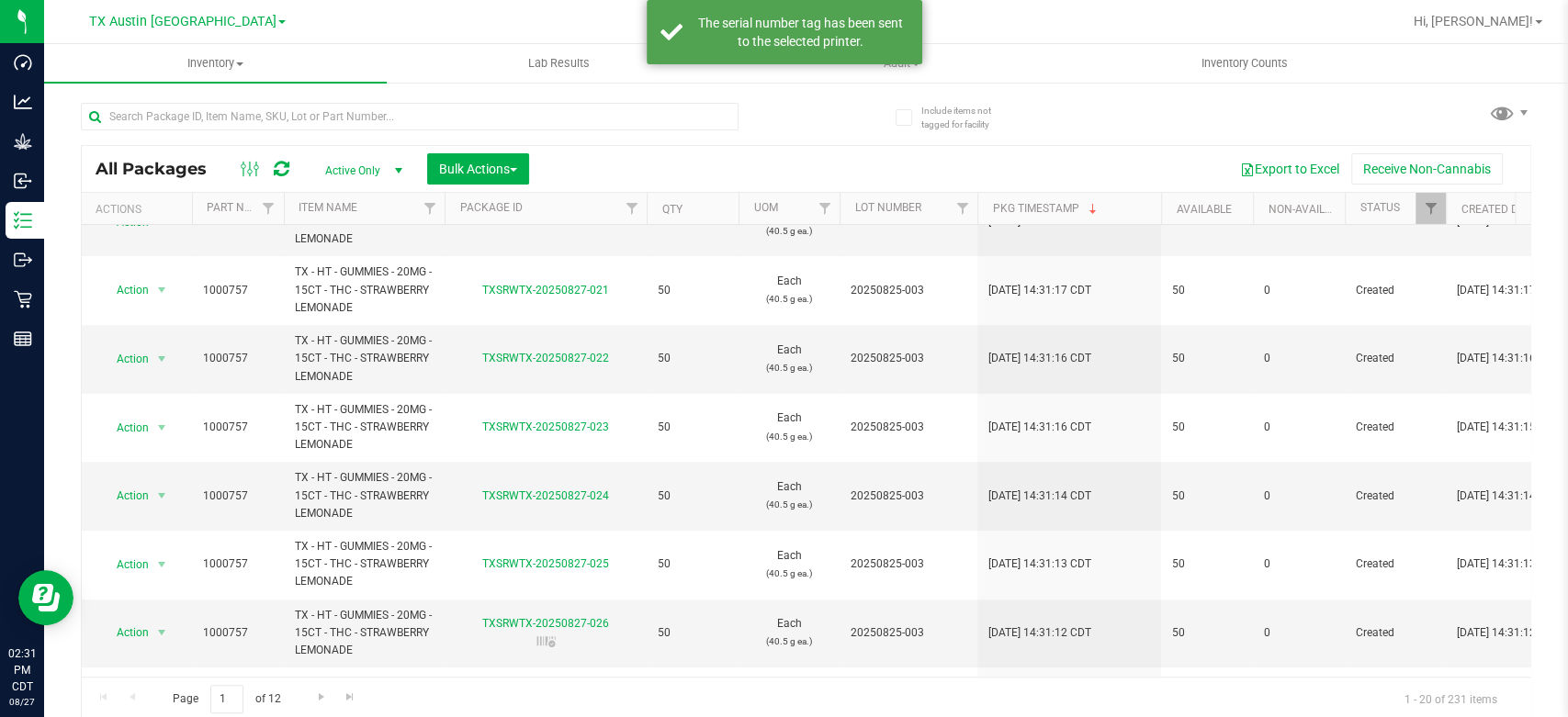
scroll to position [575, 0]
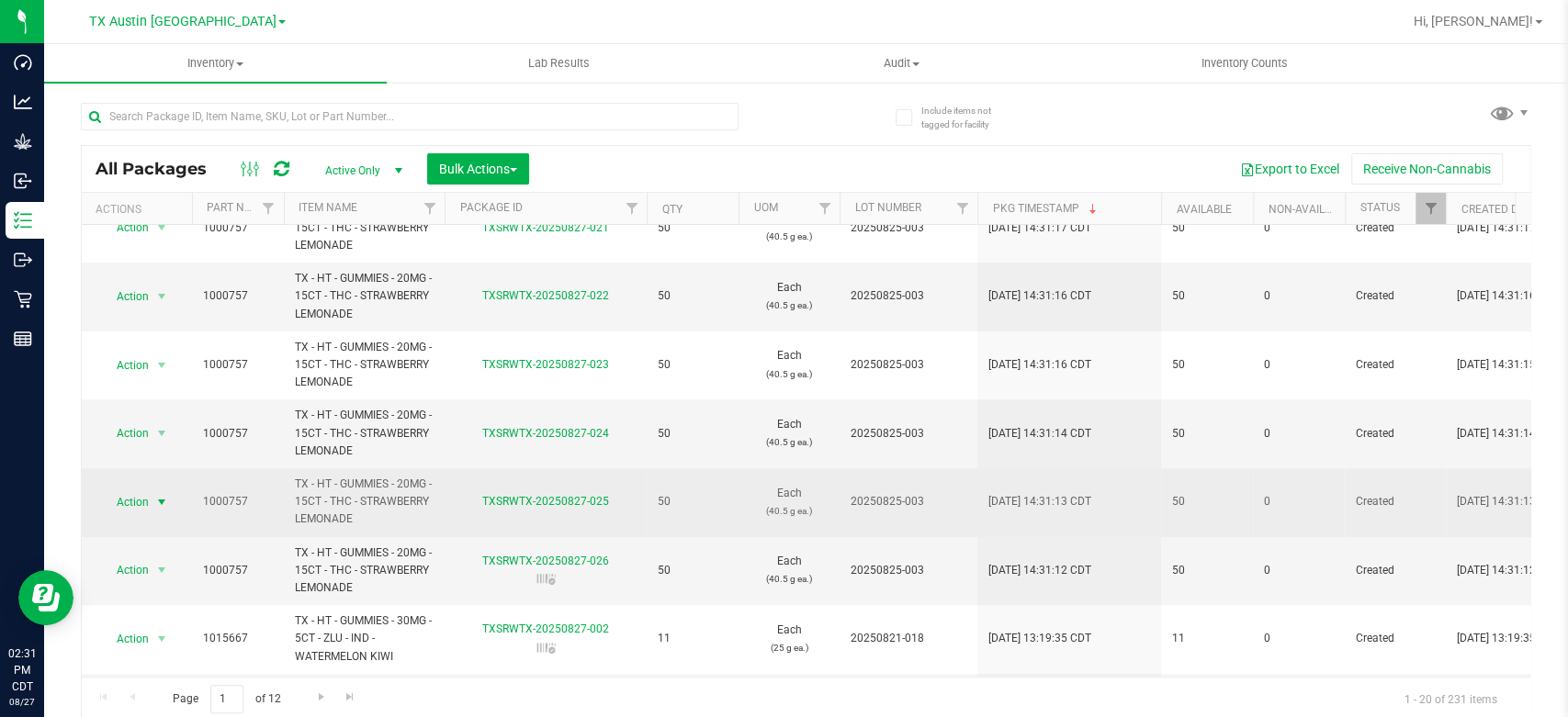
click at [132, 503] on span "Action" at bounding box center [125, 502] width 50 height 26
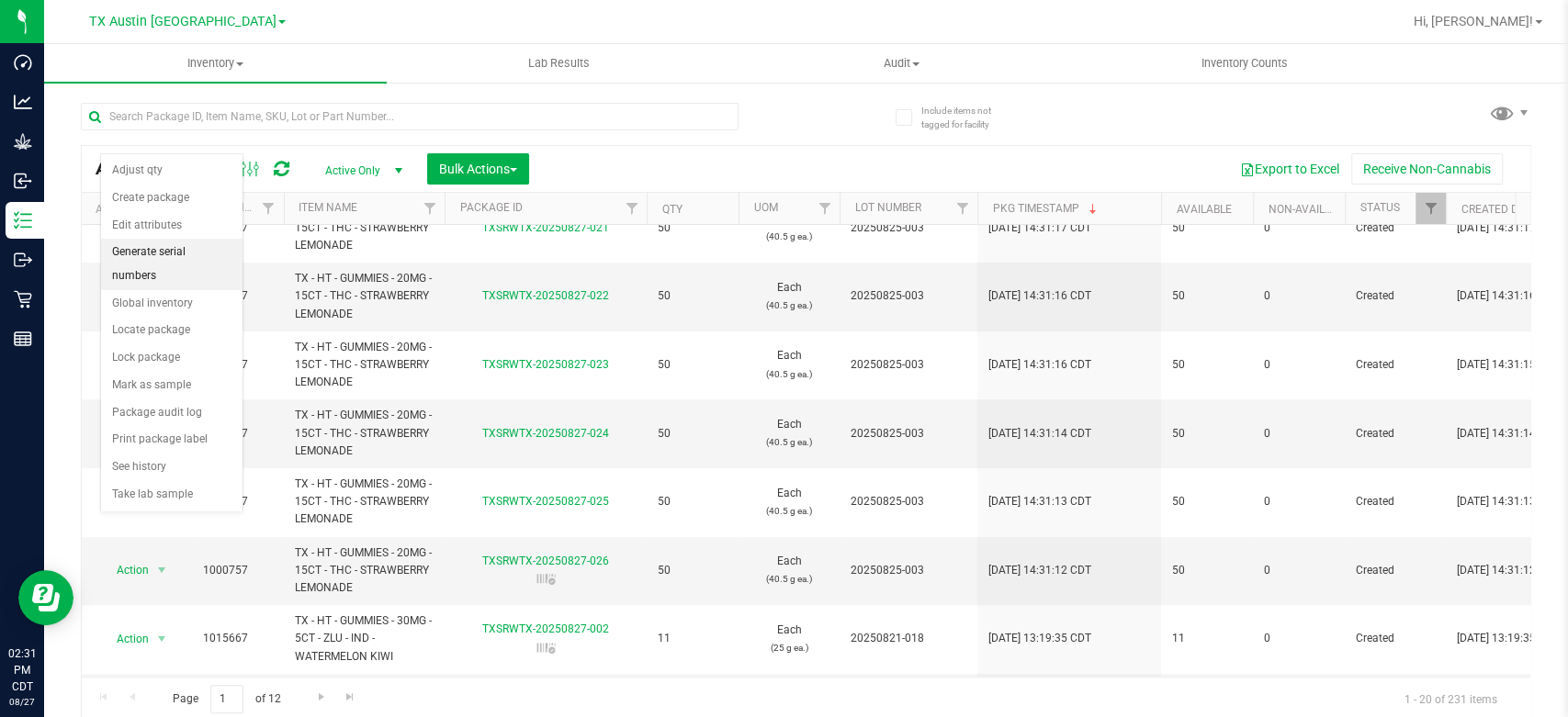
click at [169, 254] on li "Generate serial numbers" at bounding box center [171, 264] width 141 height 51
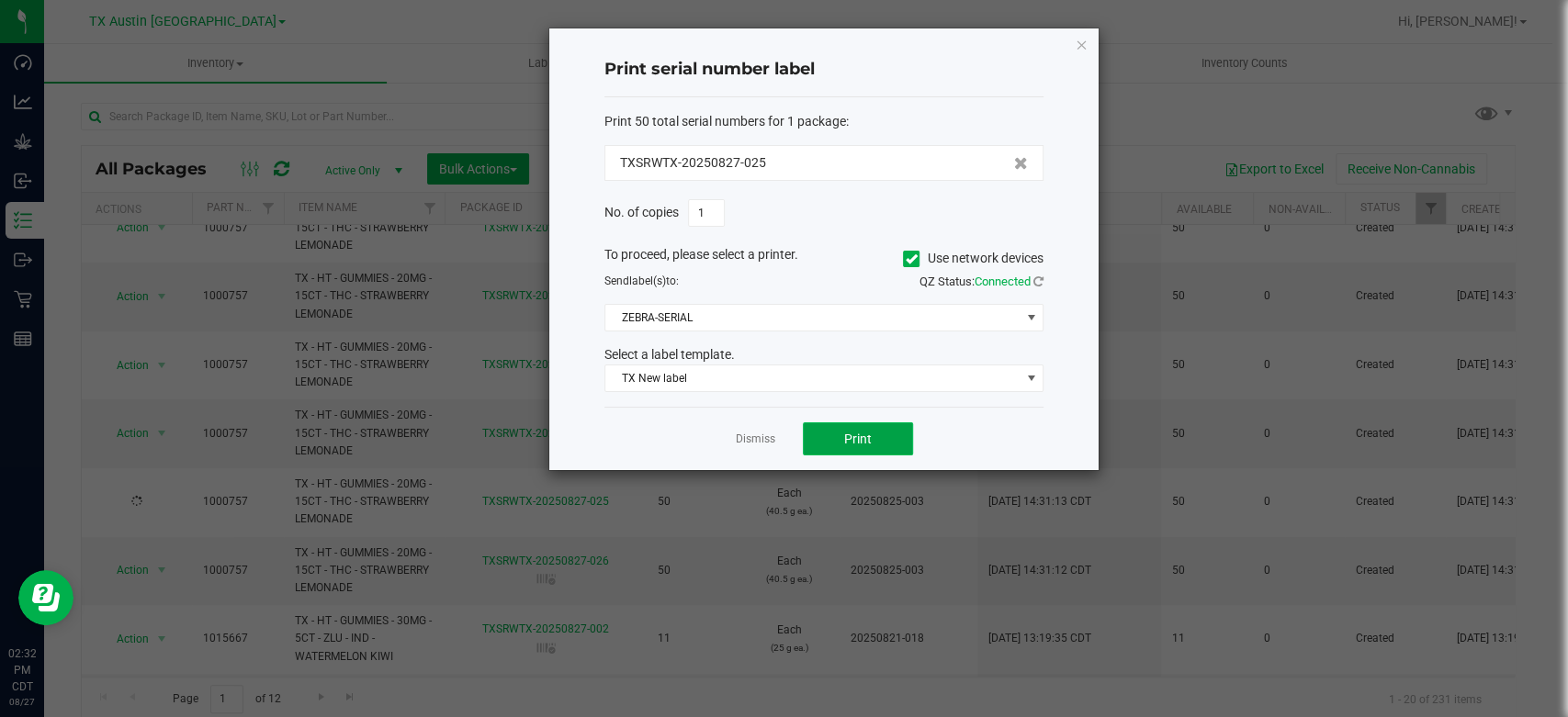
click at [841, 445] on button "Print" at bounding box center [857, 439] width 110 height 33
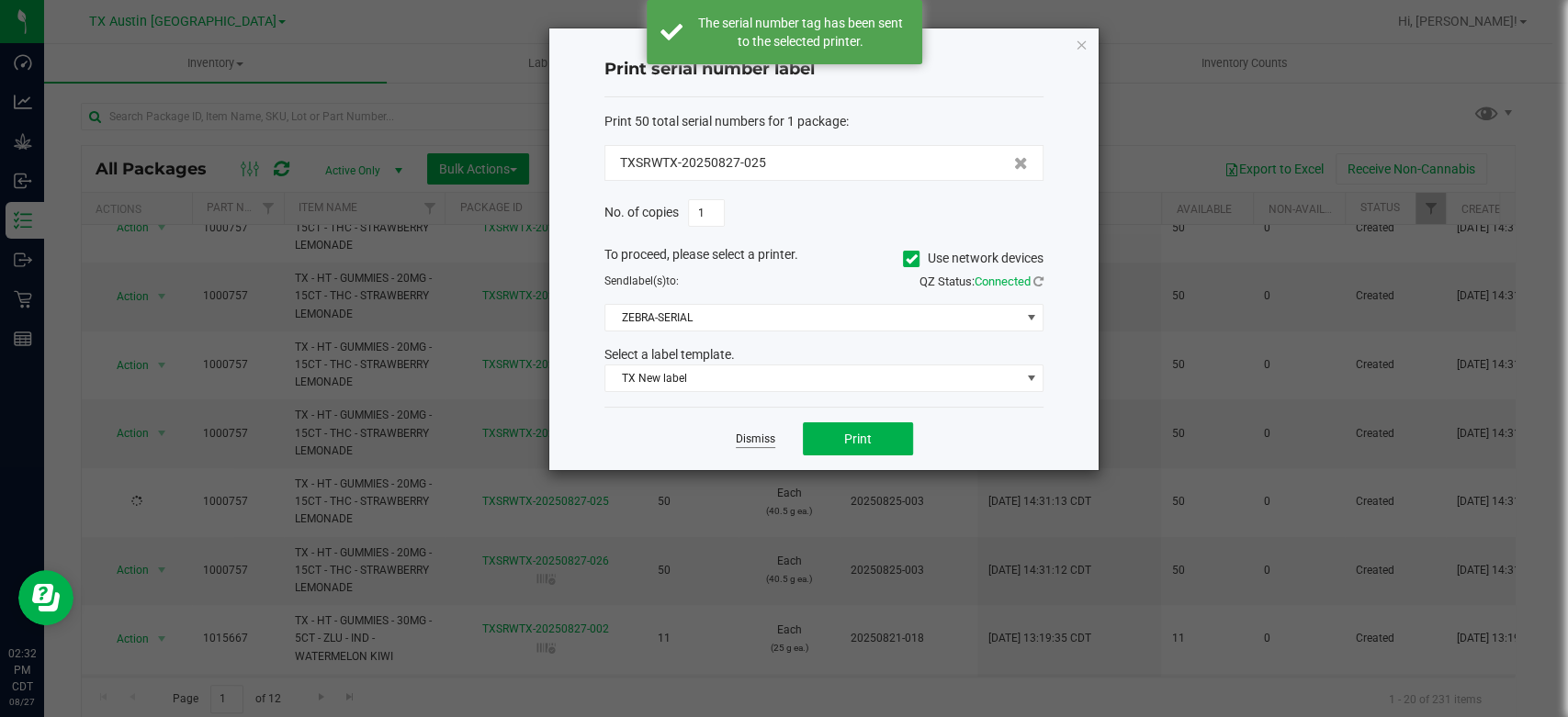
click at [746, 439] on link "Dismiss" at bounding box center [755, 440] width 39 height 15
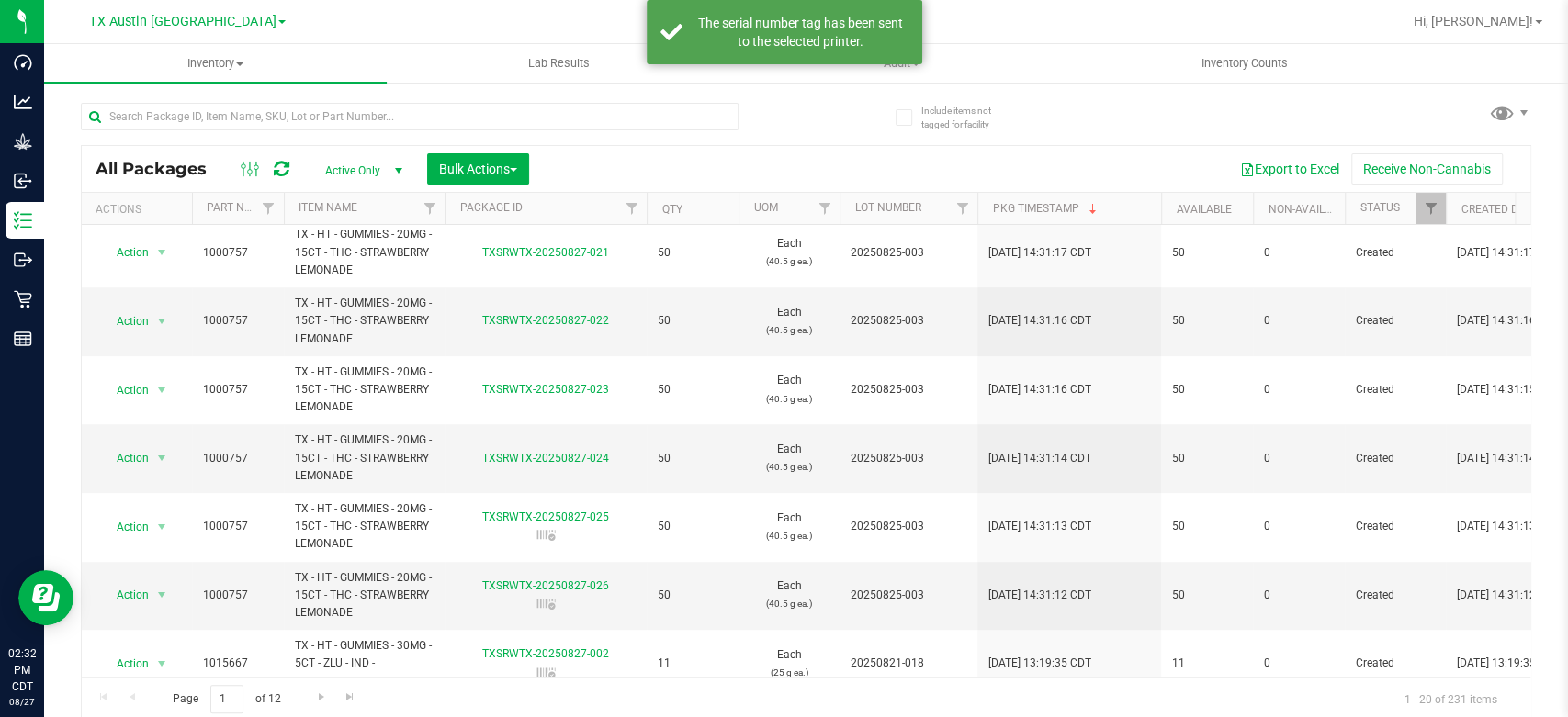
scroll to position [553, 0]
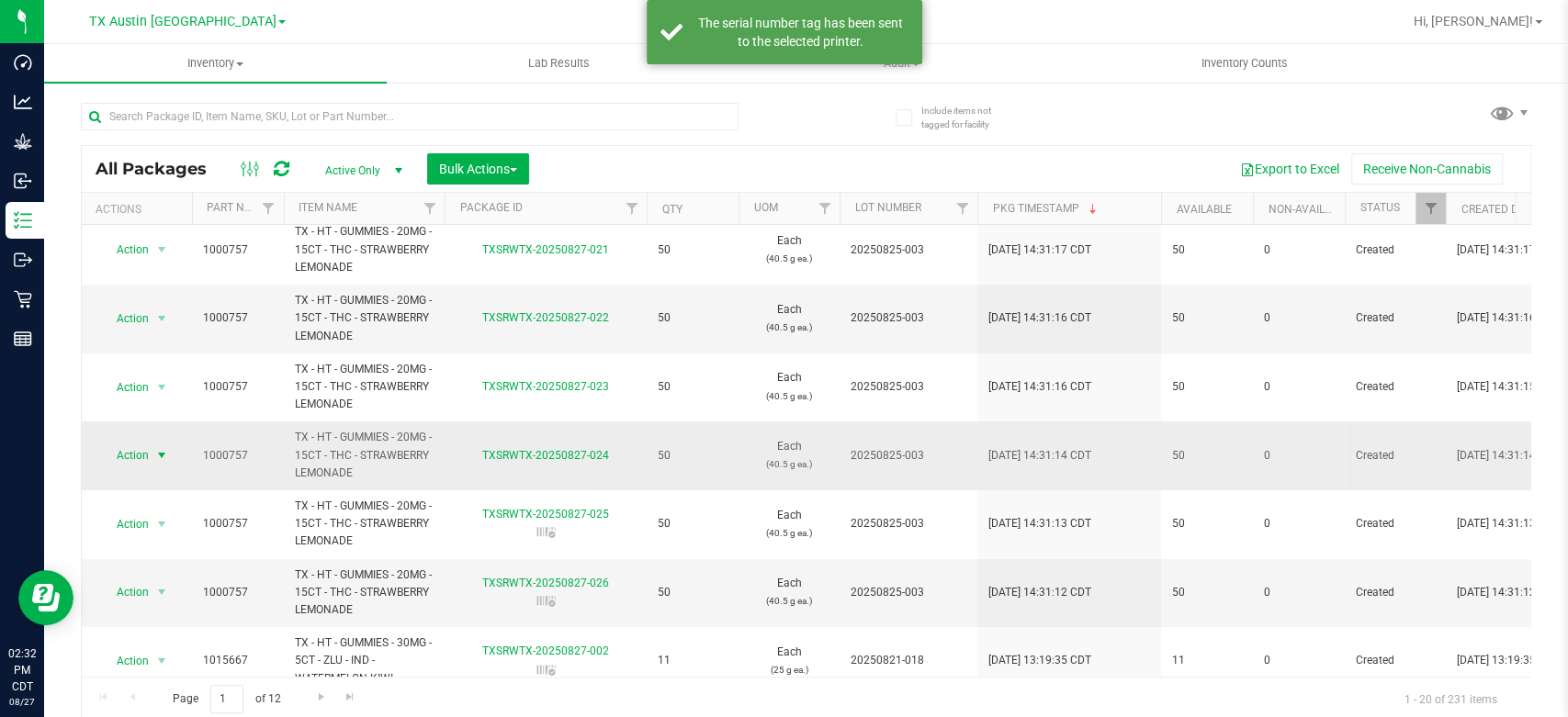
click at [120, 458] on span "Action" at bounding box center [125, 455] width 50 height 26
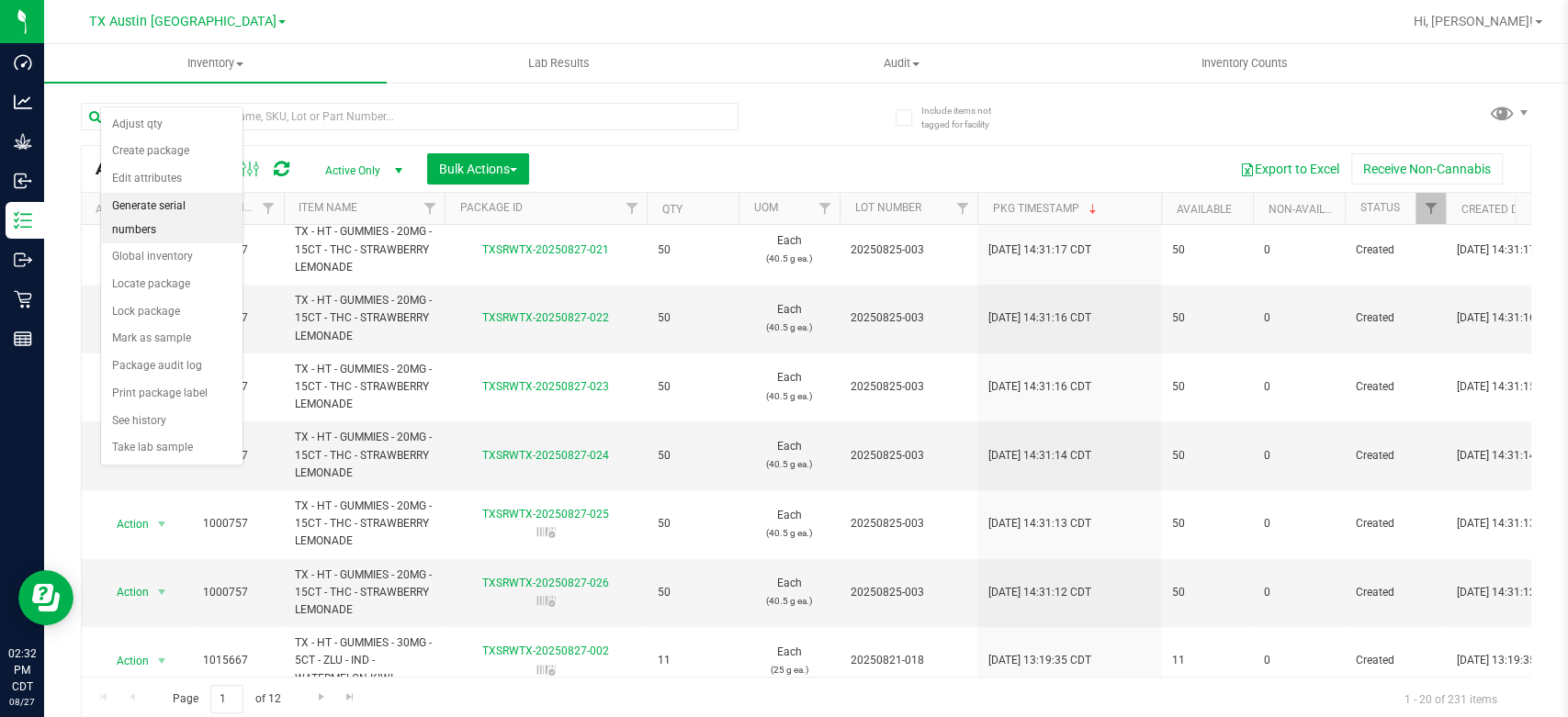
click at [177, 204] on li "Generate serial numbers" at bounding box center [171, 218] width 141 height 51
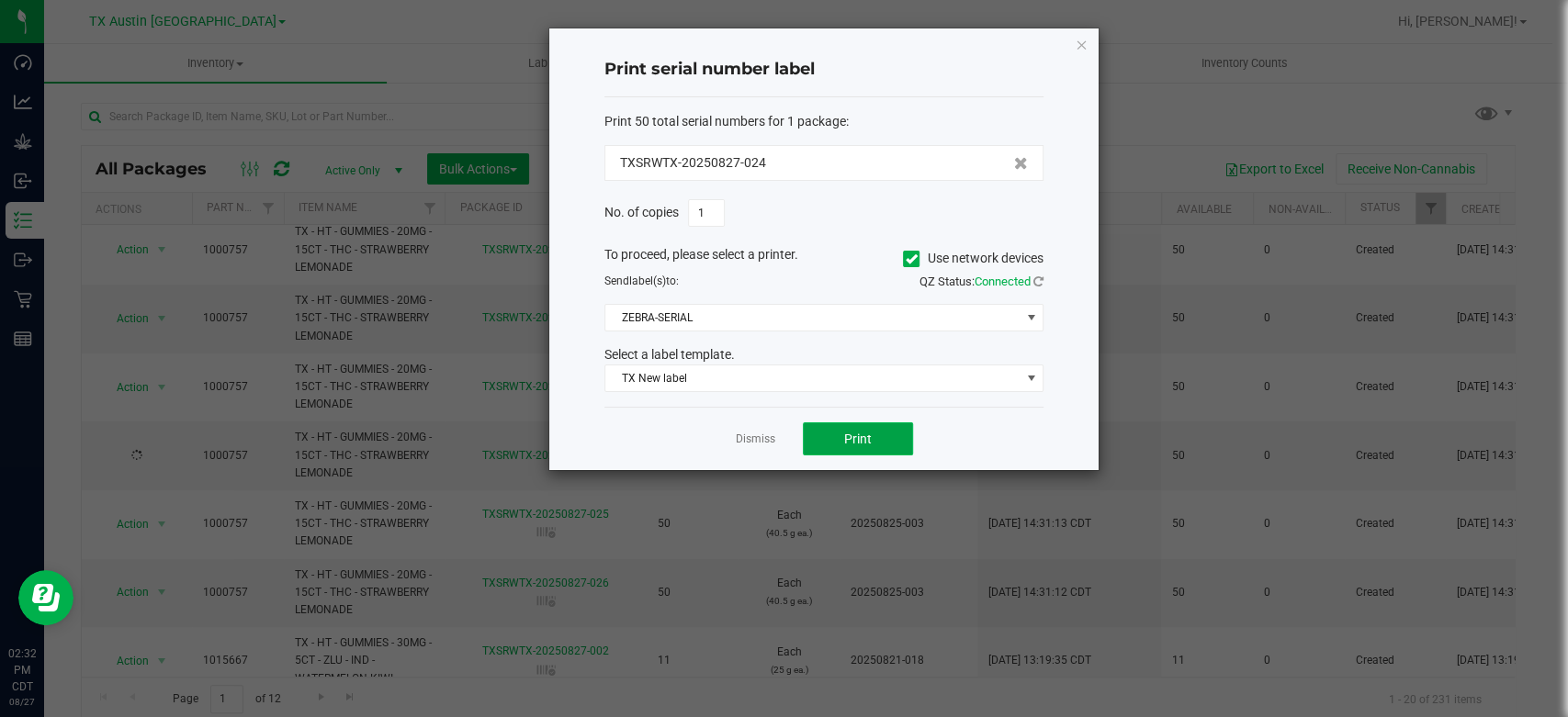
click at [839, 435] on button "Print" at bounding box center [857, 439] width 110 height 33
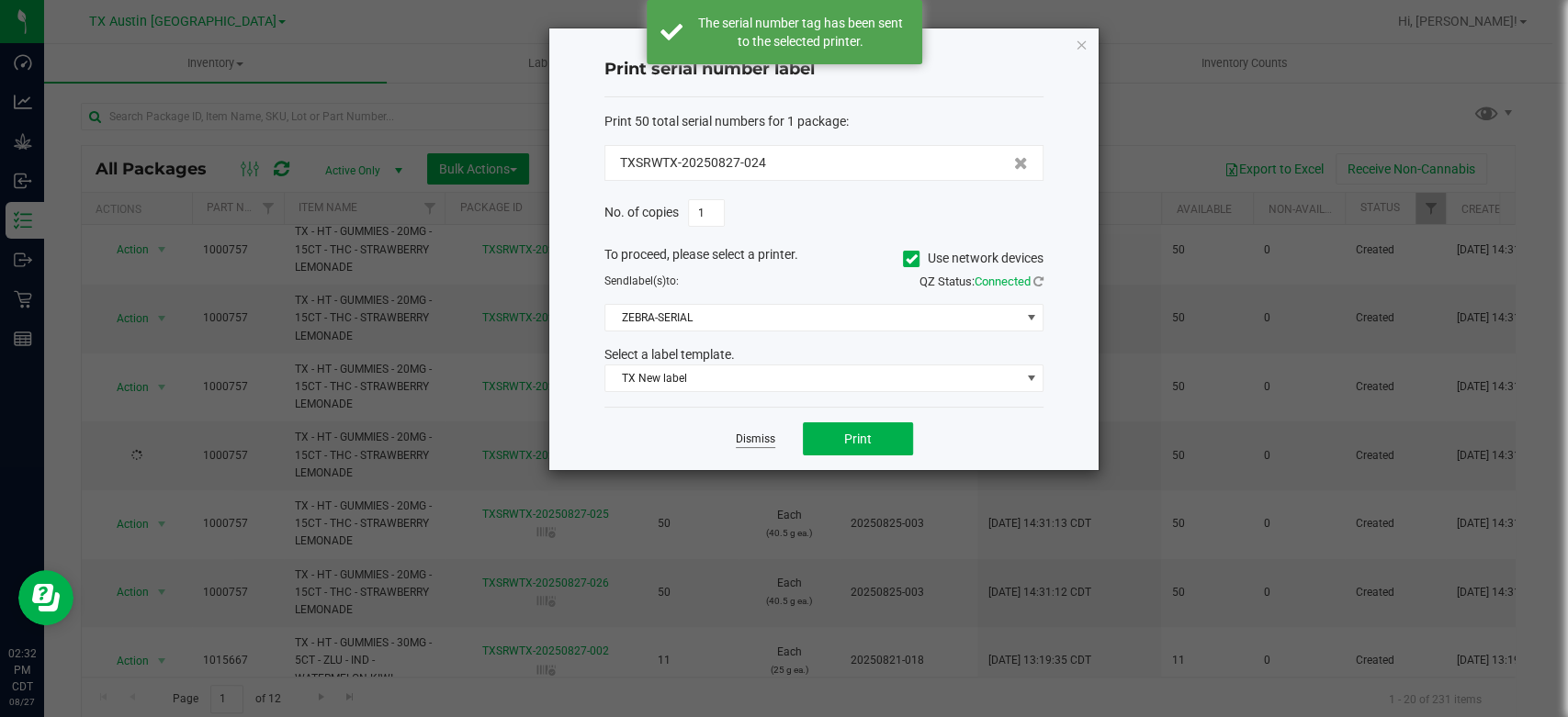
click at [756, 434] on link "Dismiss" at bounding box center [755, 440] width 39 height 15
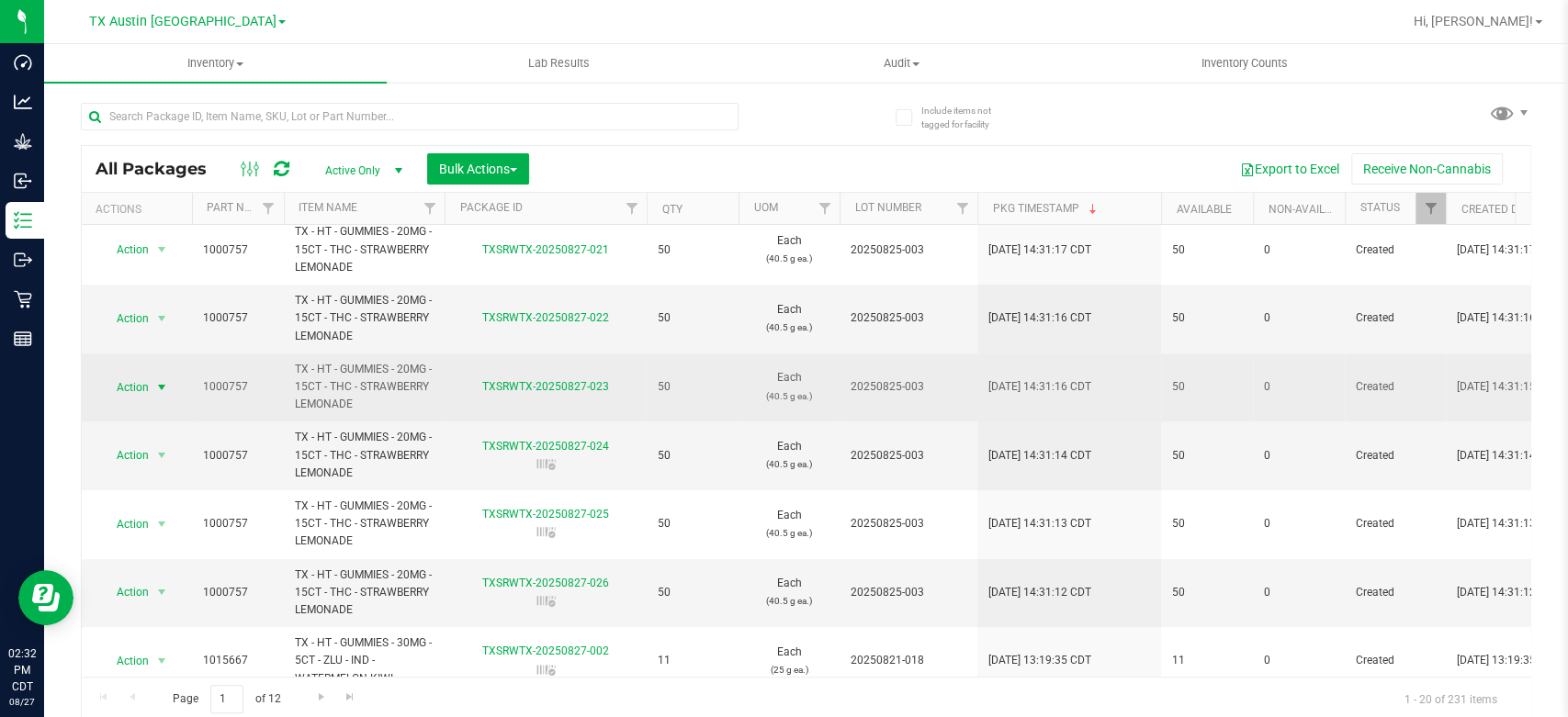
click at [145, 388] on span "Action" at bounding box center [125, 387] width 50 height 26
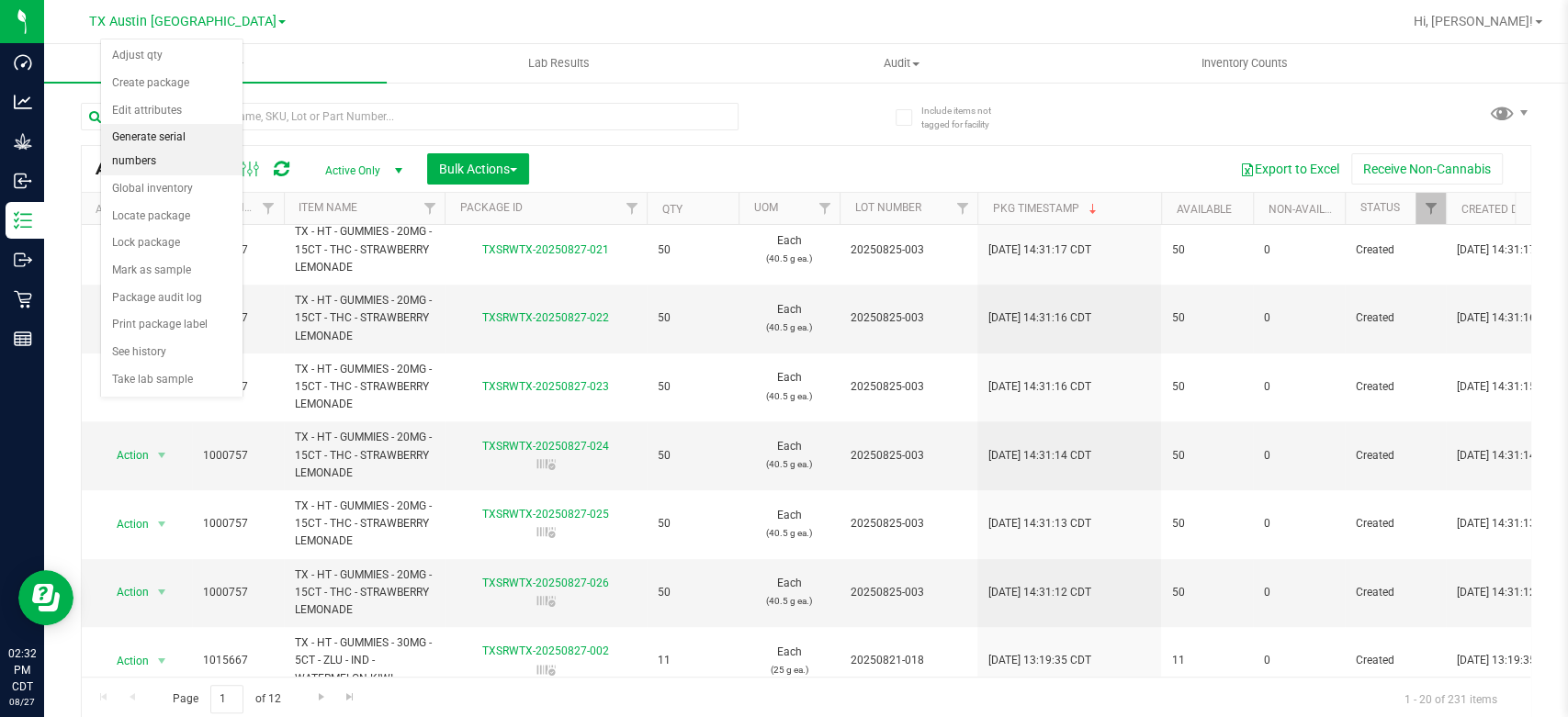
click at [142, 149] on li "Generate serial numbers" at bounding box center [171, 149] width 141 height 51
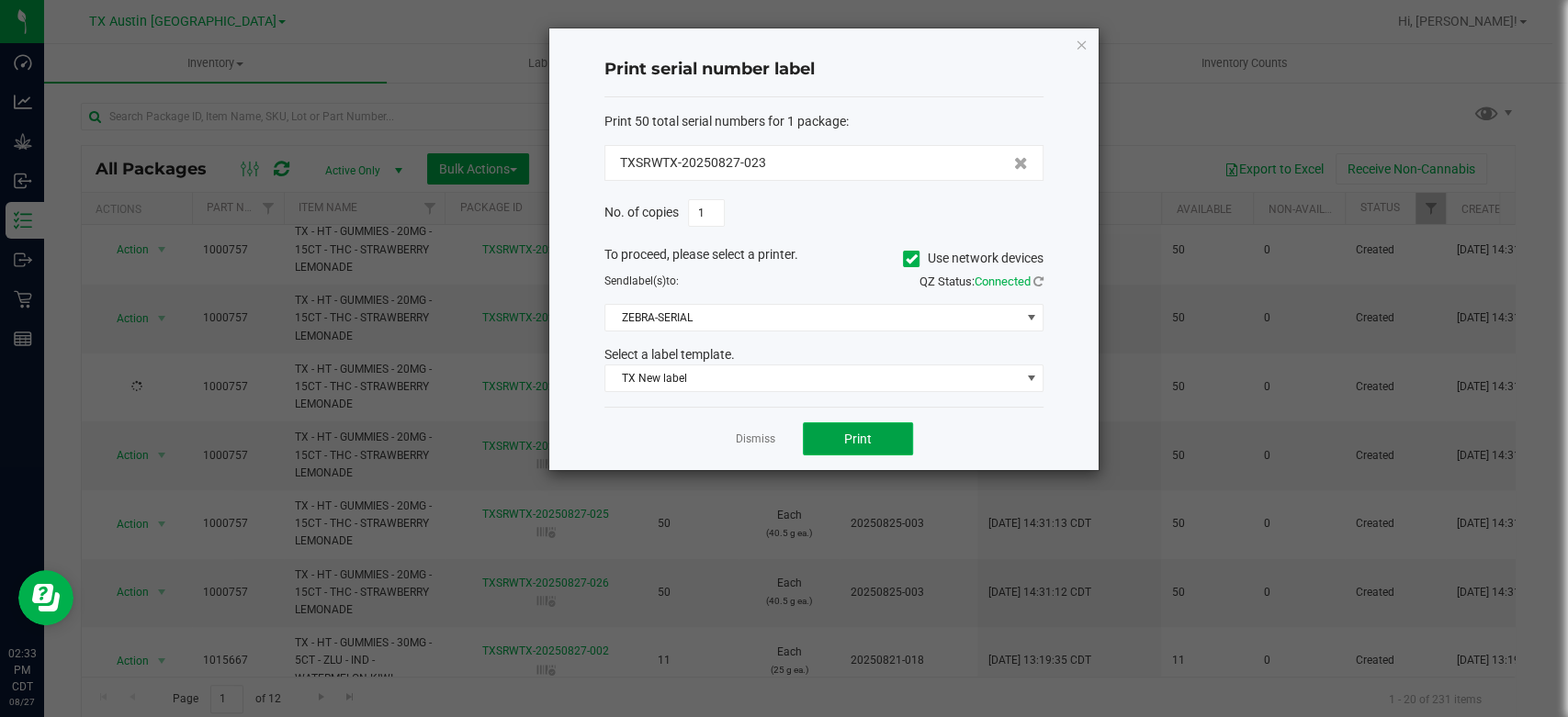
click at [867, 442] on span "Print" at bounding box center [857, 439] width 28 height 14
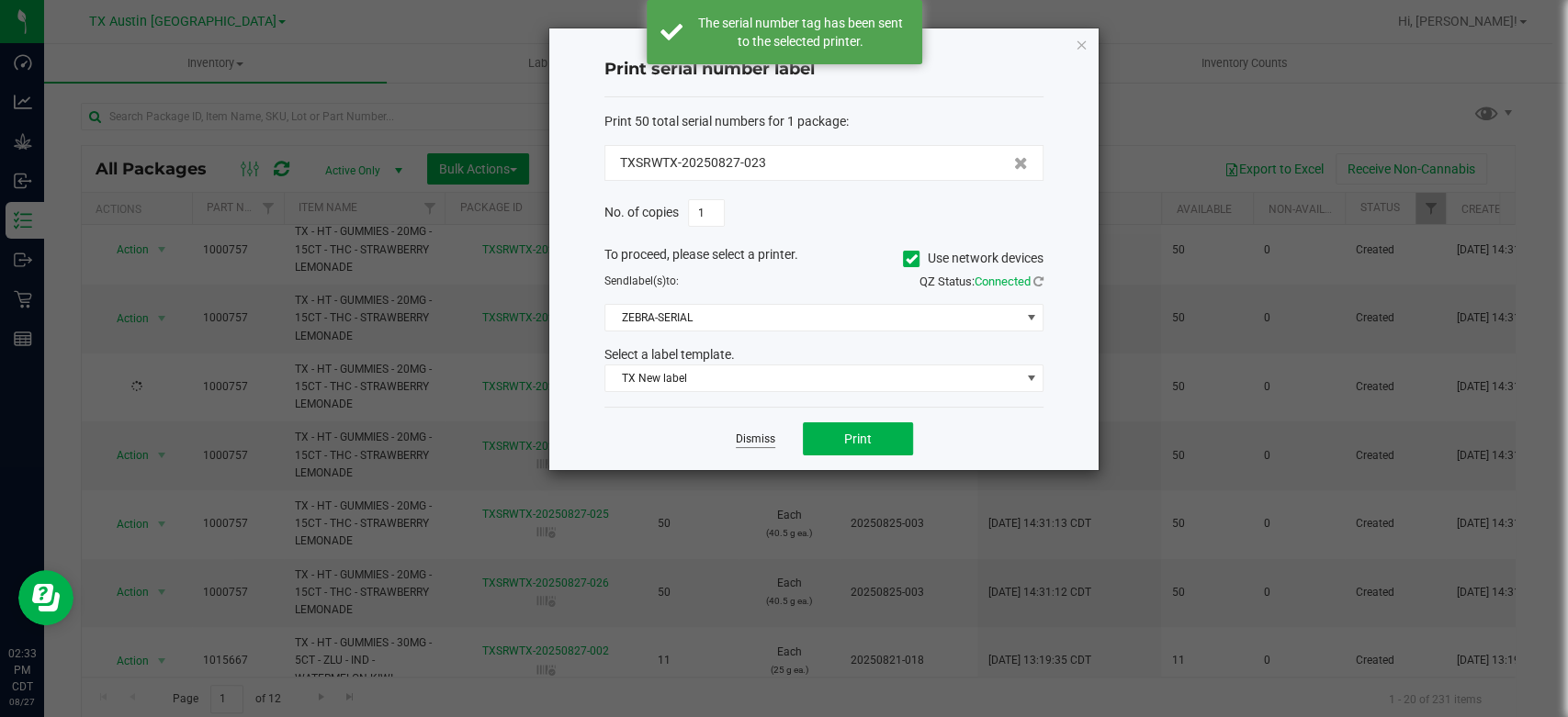
click at [762, 445] on link "Dismiss" at bounding box center [755, 440] width 39 height 15
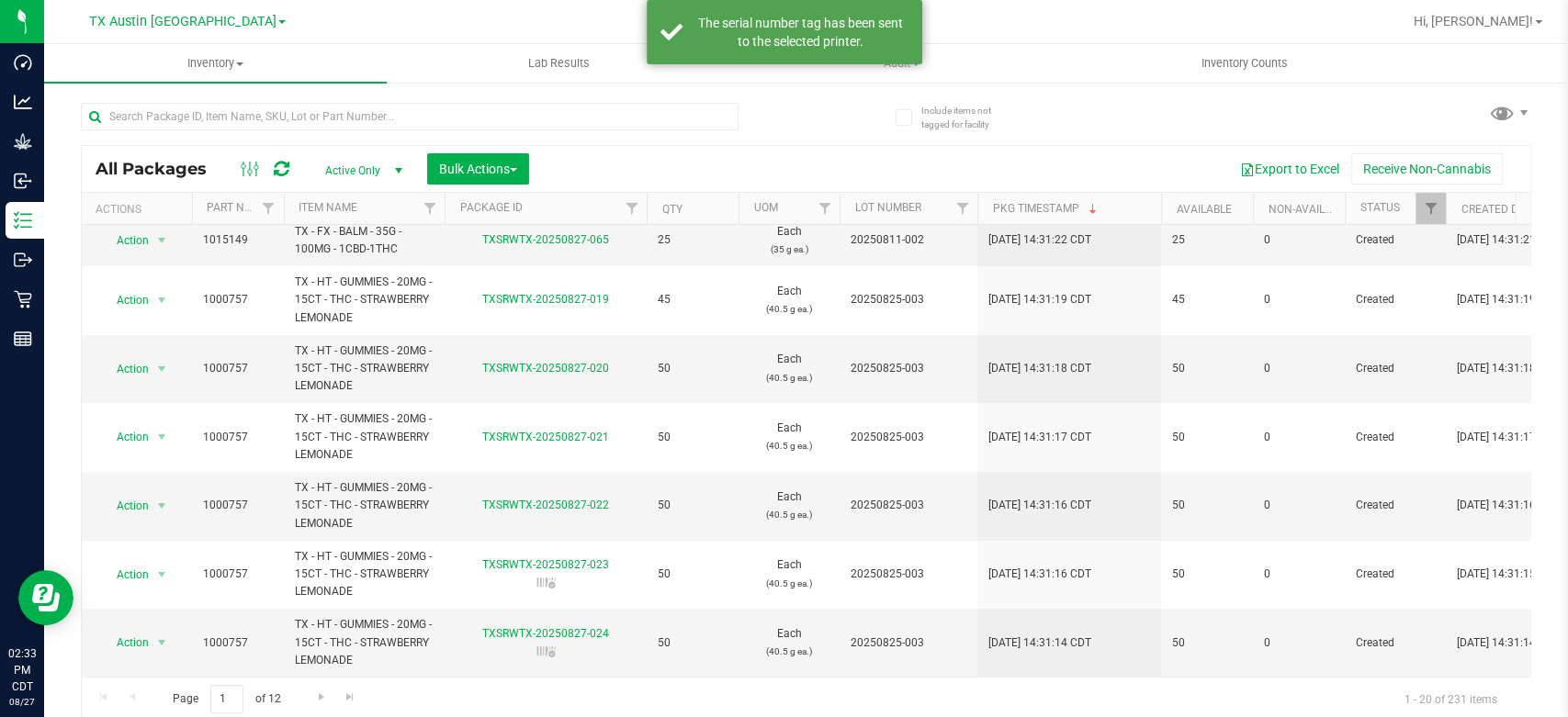
scroll to position [367, 0]
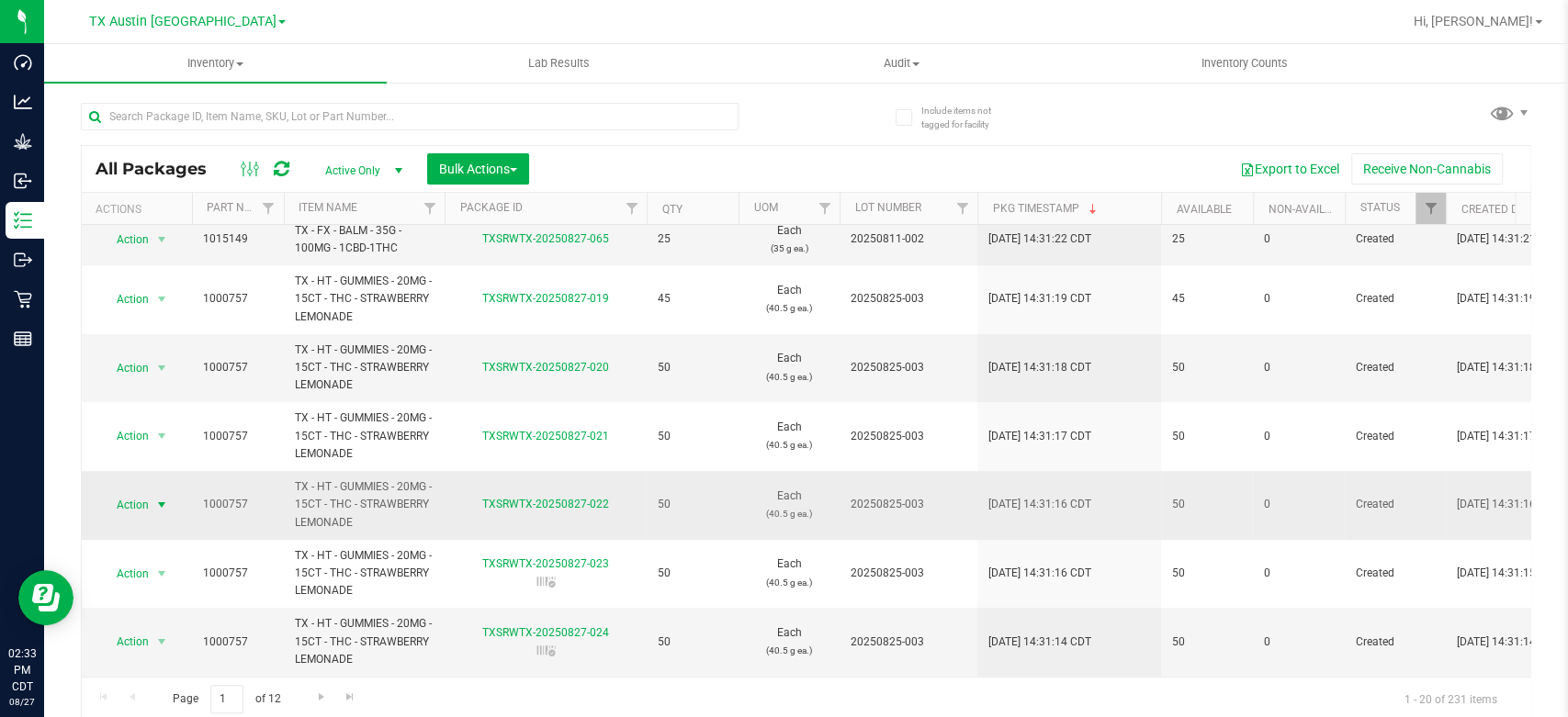
click at [125, 506] on span "Action" at bounding box center [125, 505] width 50 height 26
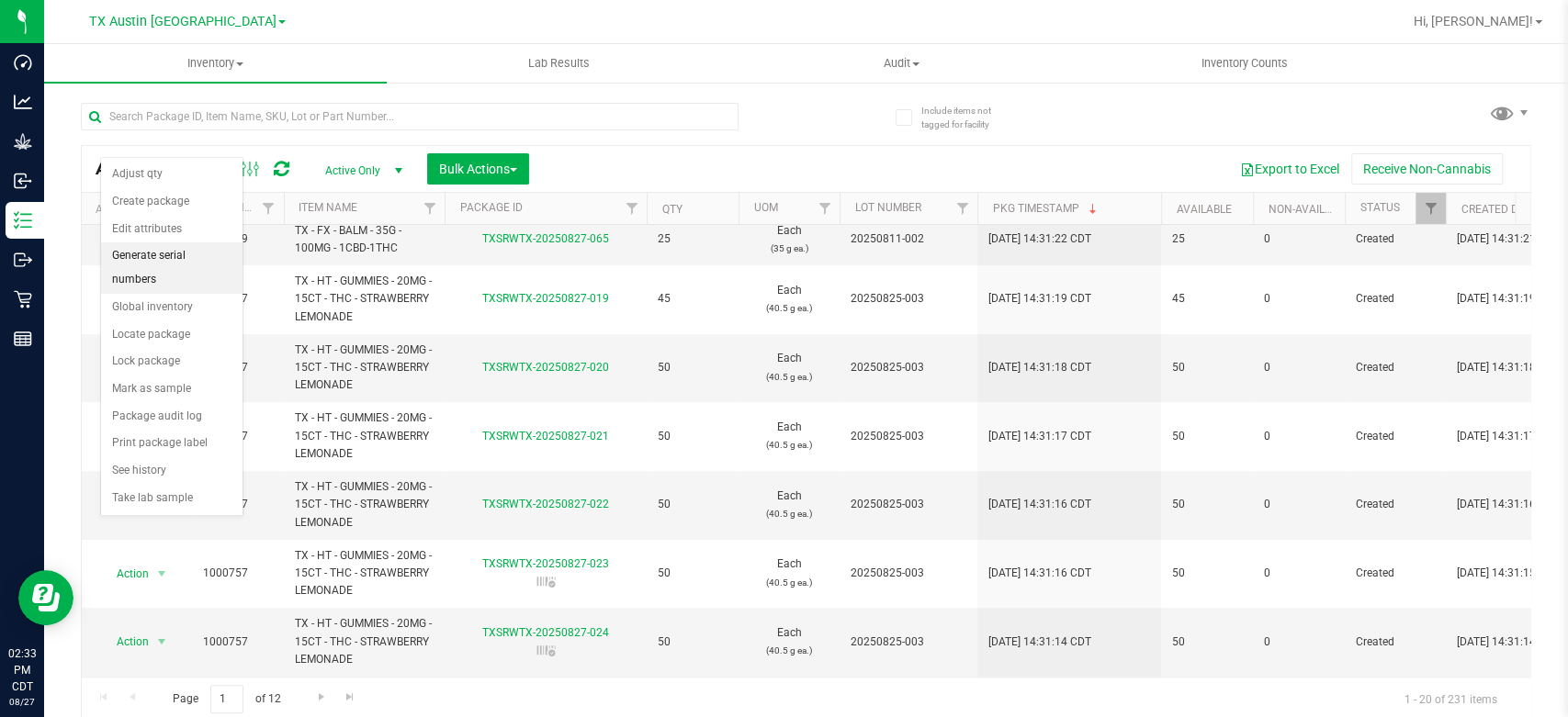
click at [211, 251] on li "Generate serial numbers" at bounding box center [171, 267] width 141 height 51
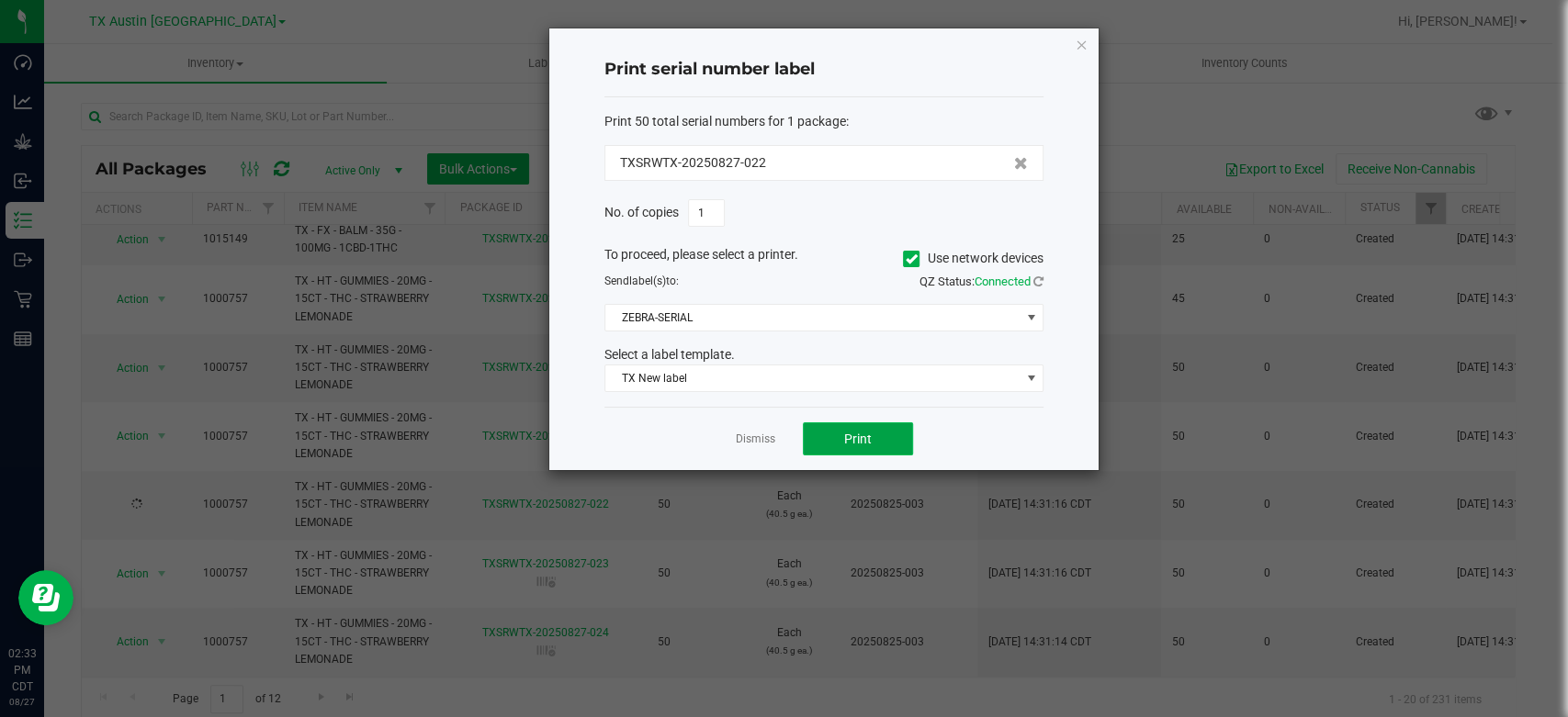
click at [849, 432] on span "Print" at bounding box center [857, 439] width 28 height 14
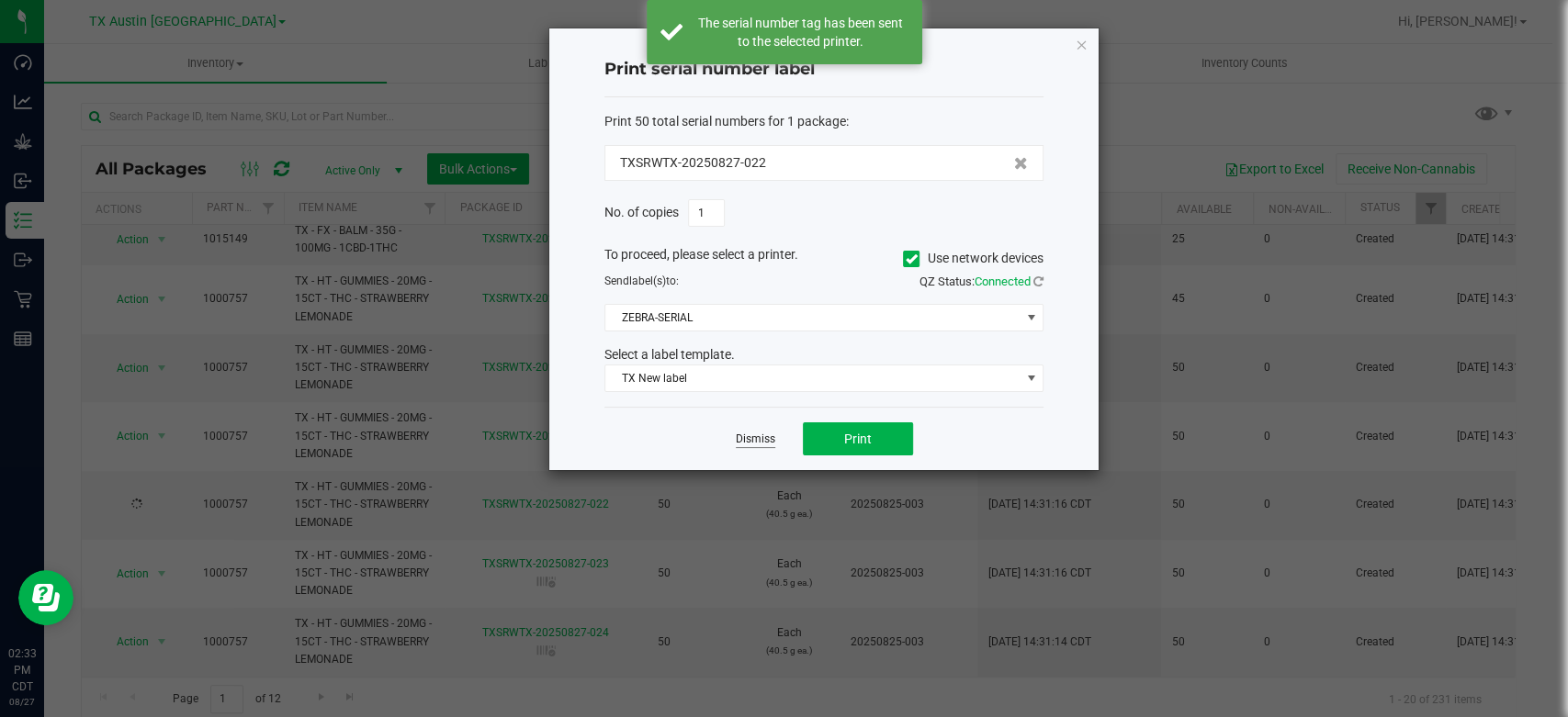
click at [742, 439] on link "Dismiss" at bounding box center [755, 440] width 39 height 15
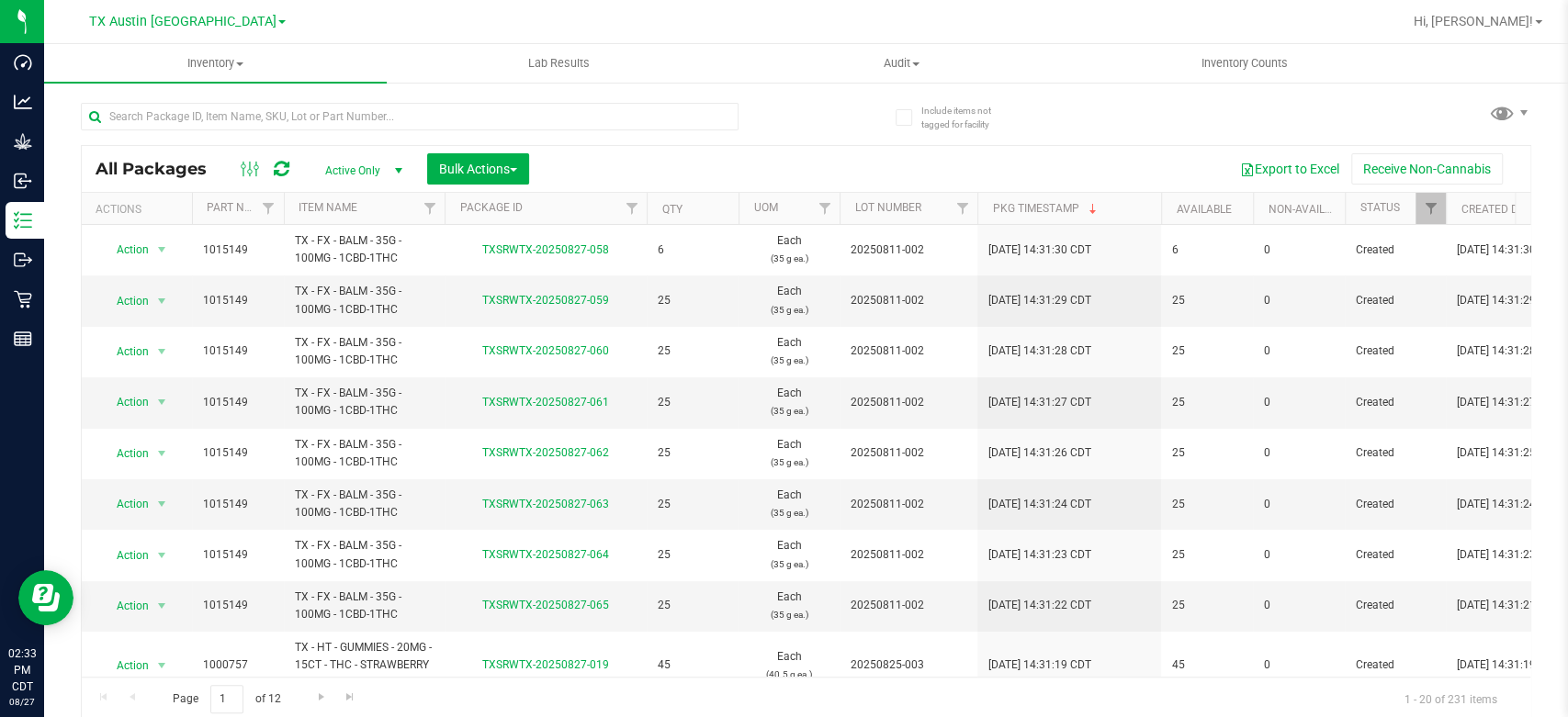
click at [1385, 97] on div "All Packages Active Only Active Only Lab Samples Locked All Bulk Actions Add to…" at bounding box center [806, 403] width 1450 height 636
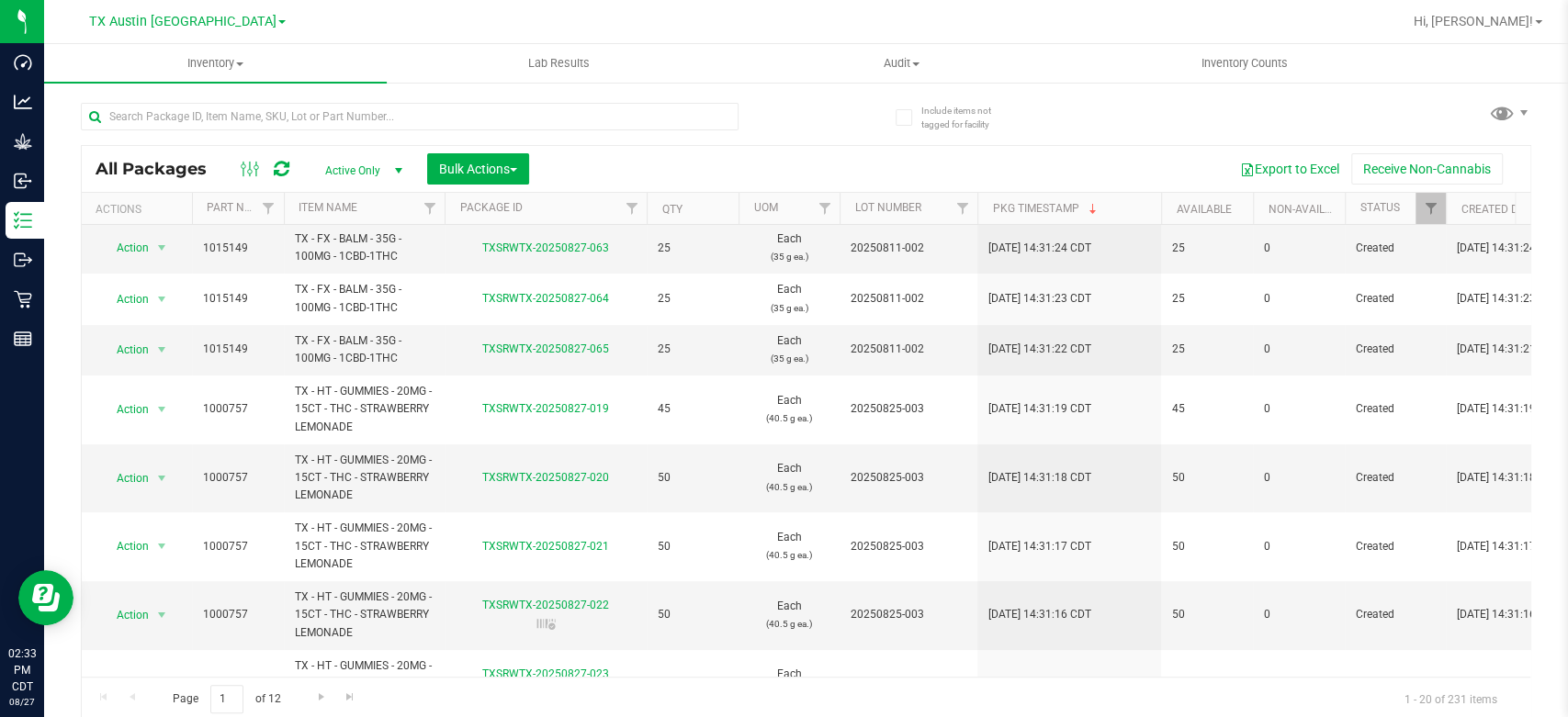
scroll to position [297, 0]
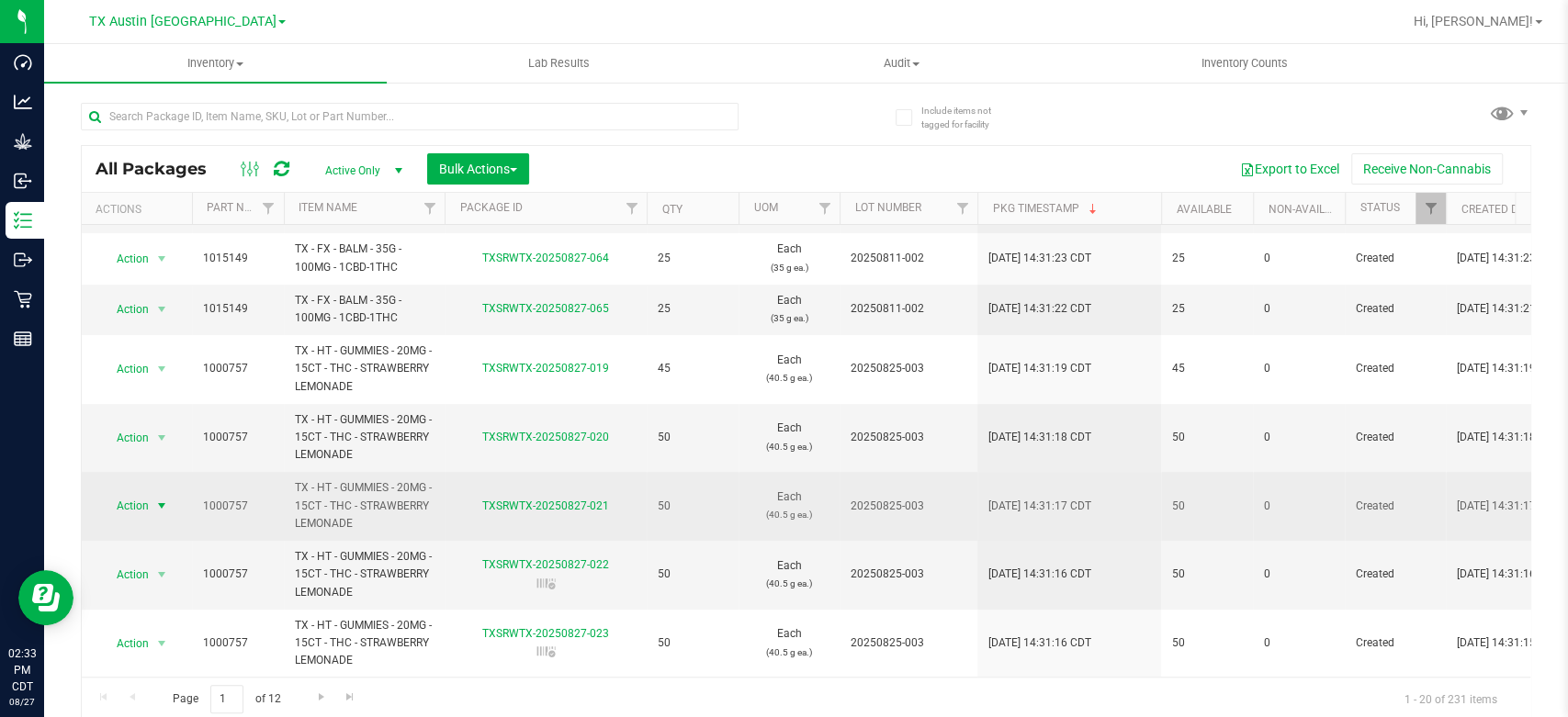
click at [120, 500] on span "Action" at bounding box center [125, 506] width 50 height 26
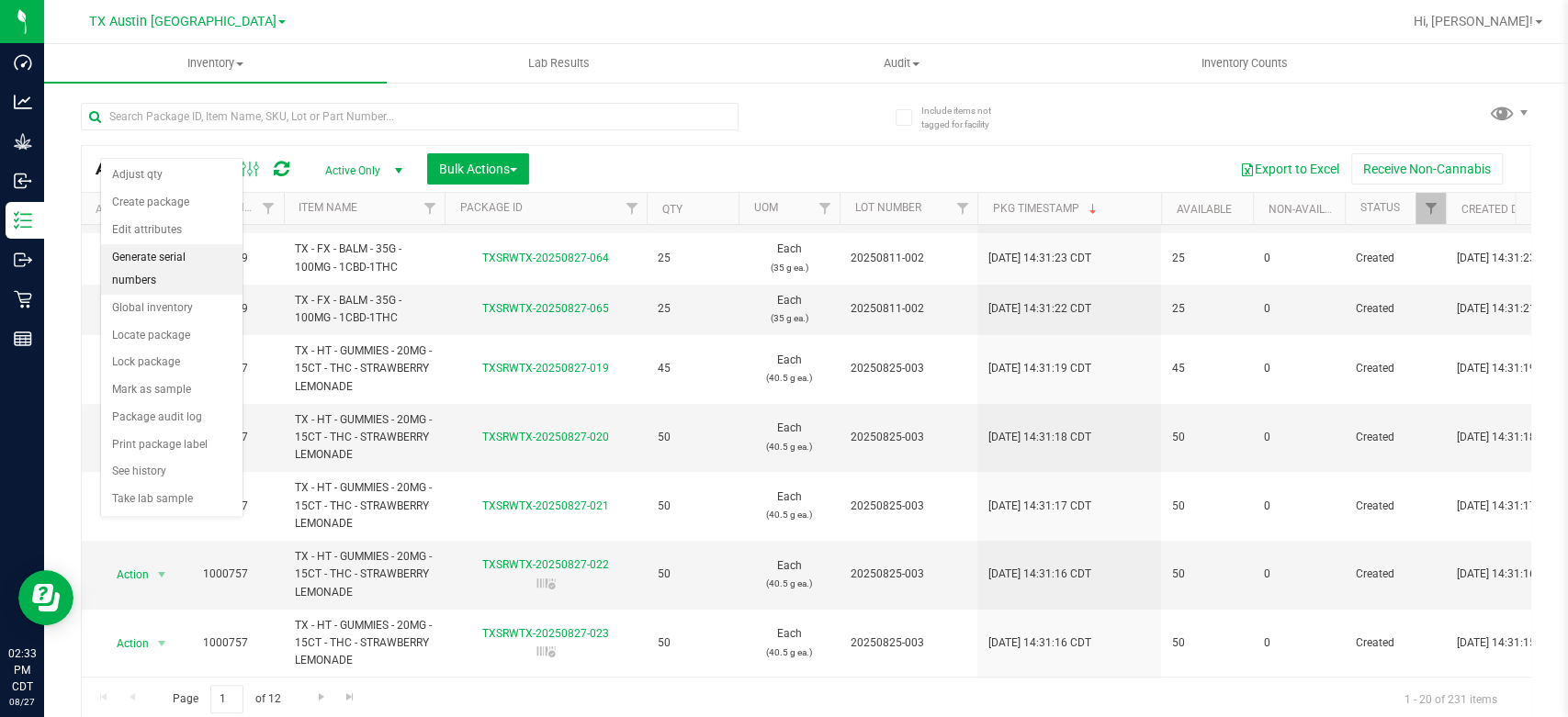
click at [181, 263] on li "Generate serial numbers" at bounding box center [171, 269] width 141 height 51
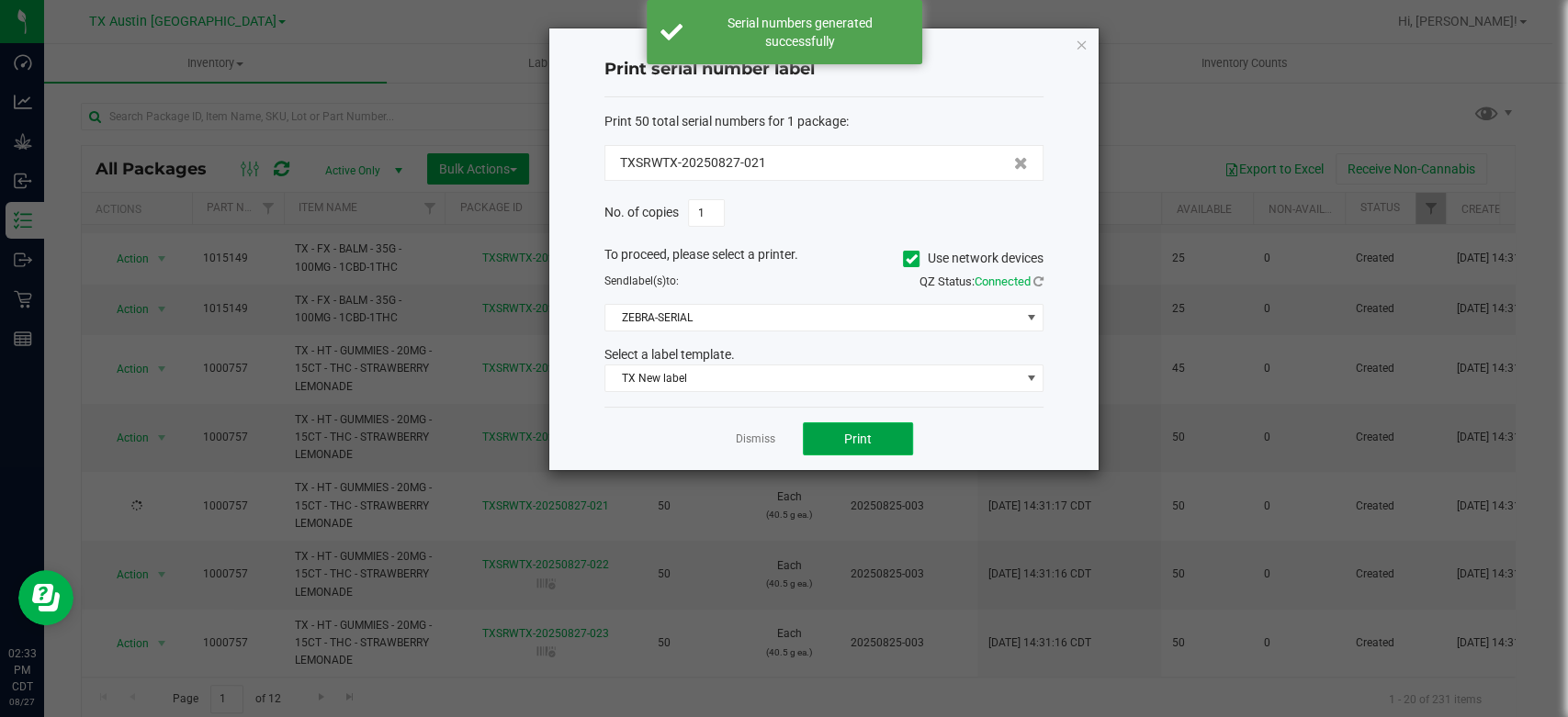
click at [856, 447] on button "Print" at bounding box center [857, 439] width 110 height 33
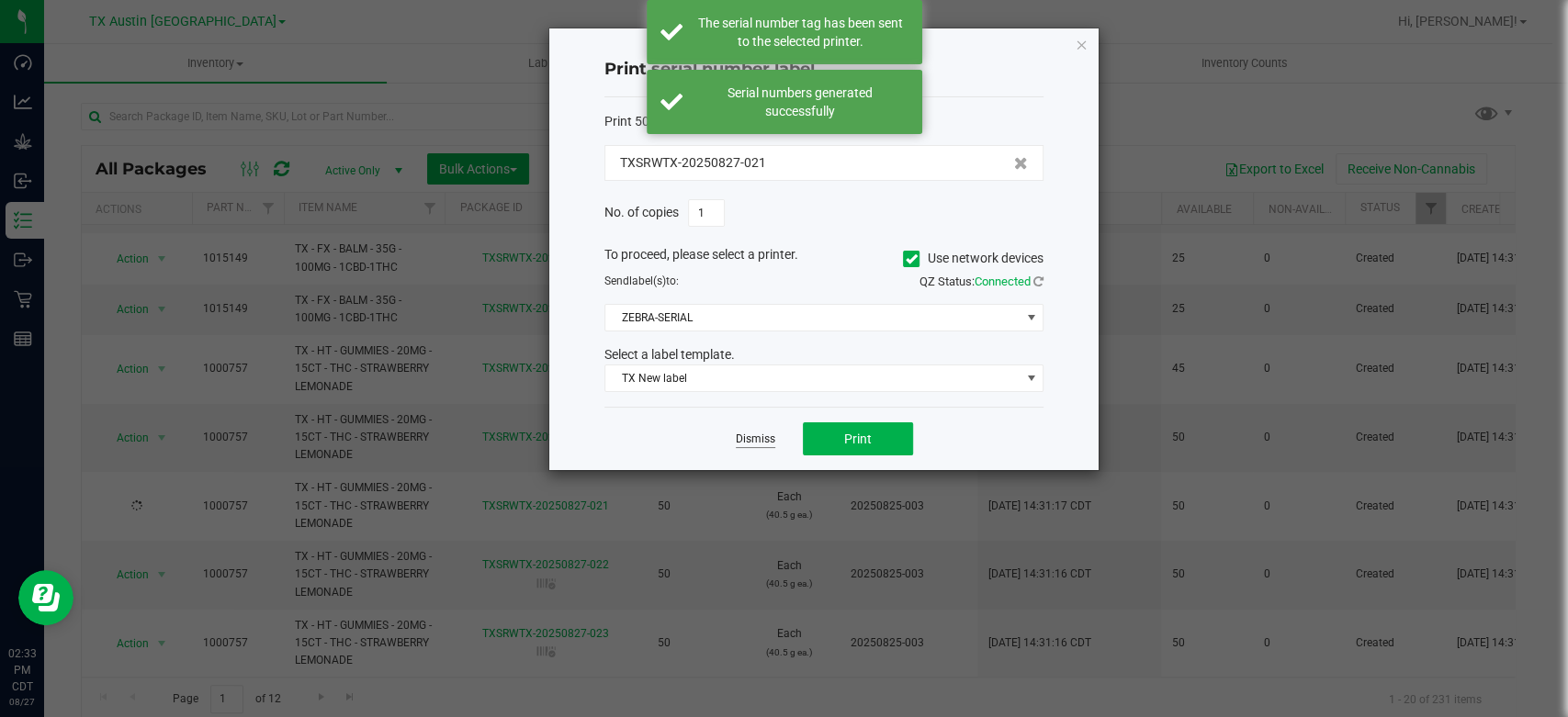
click at [771, 445] on link "Dismiss" at bounding box center [755, 440] width 39 height 15
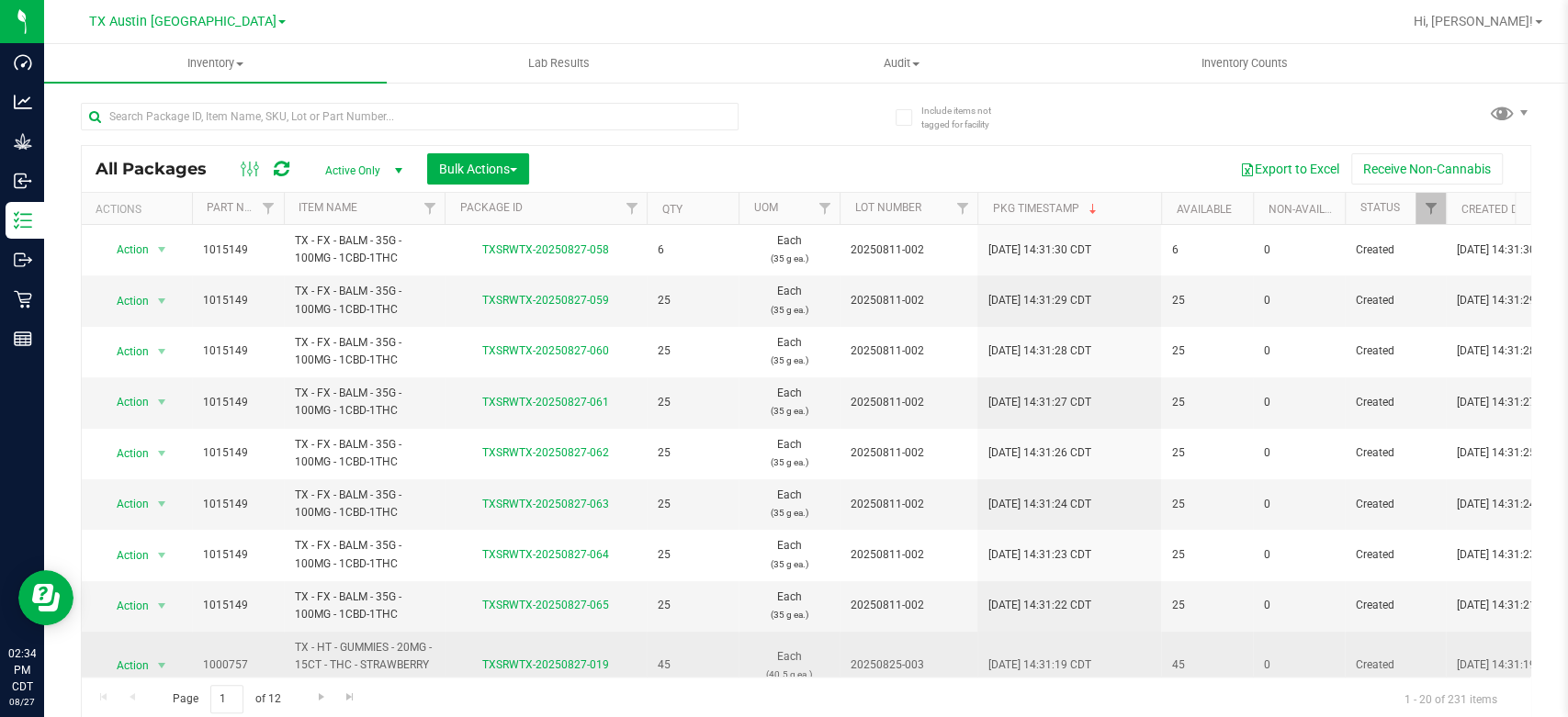
click at [1213, 634] on td "45" at bounding box center [1207, 666] width 92 height 69
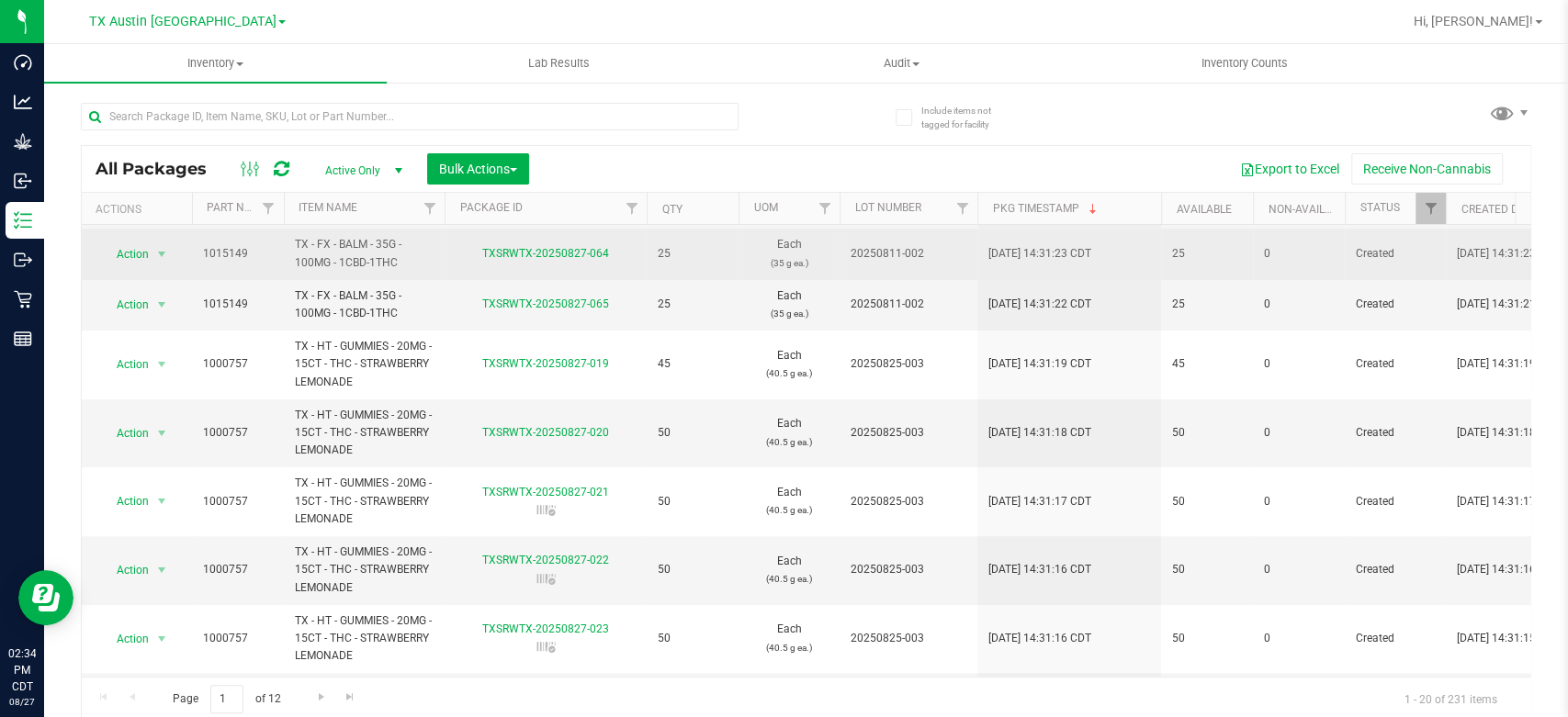
scroll to position [313, 0]
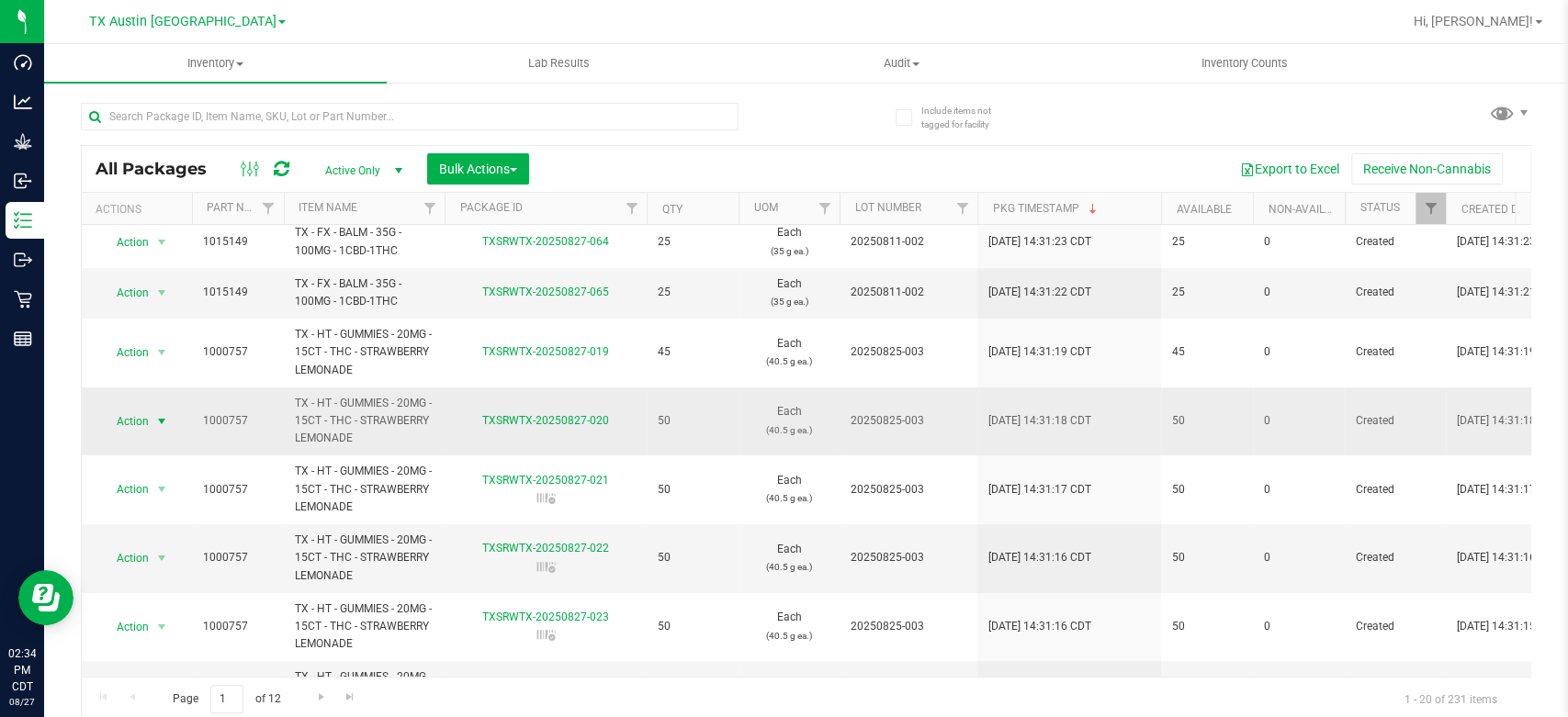
click at [118, 425] on span "Action" at bounding box center [125, 421] width 50 height 26
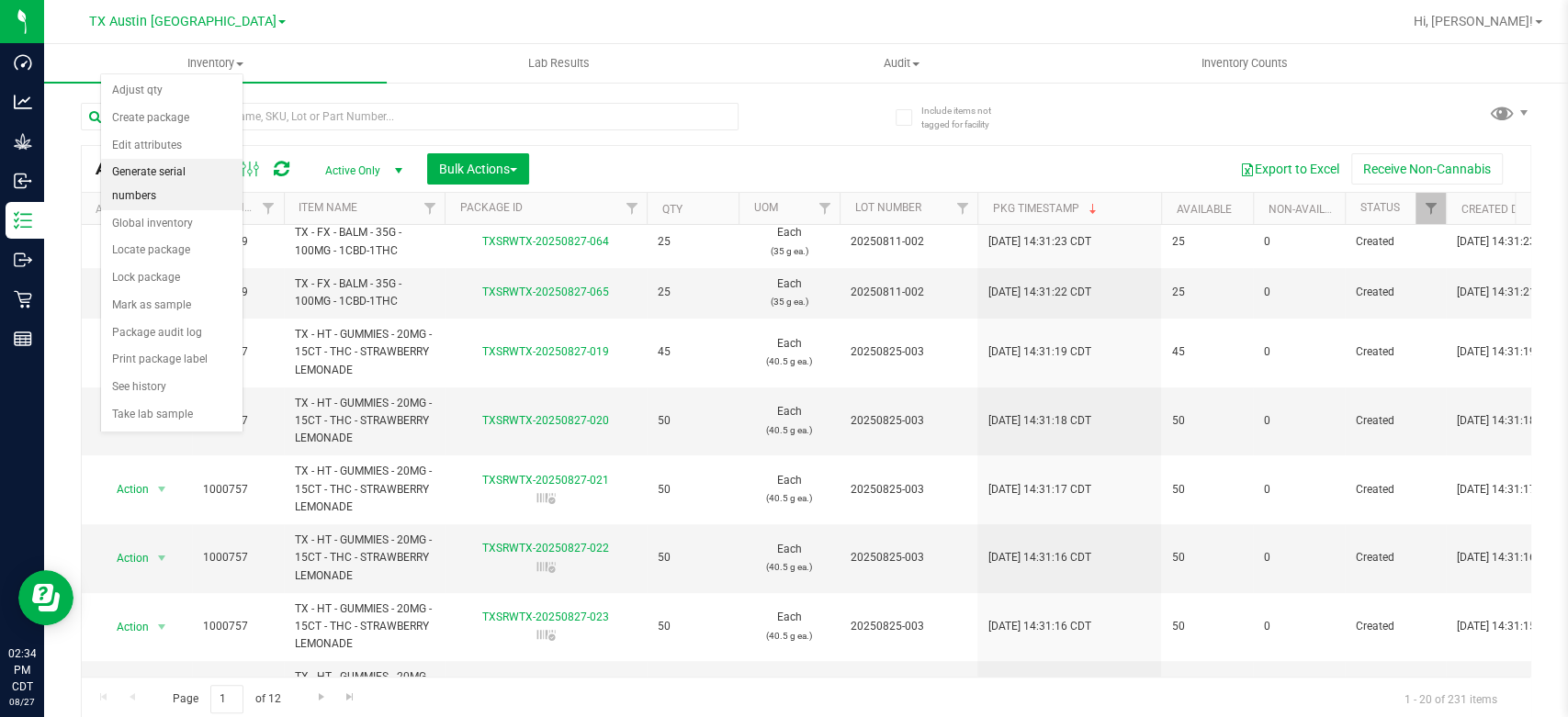
click at [168, 176] on li "Generate serial numbers" at bounding box center [171, 183] width 141 height 51
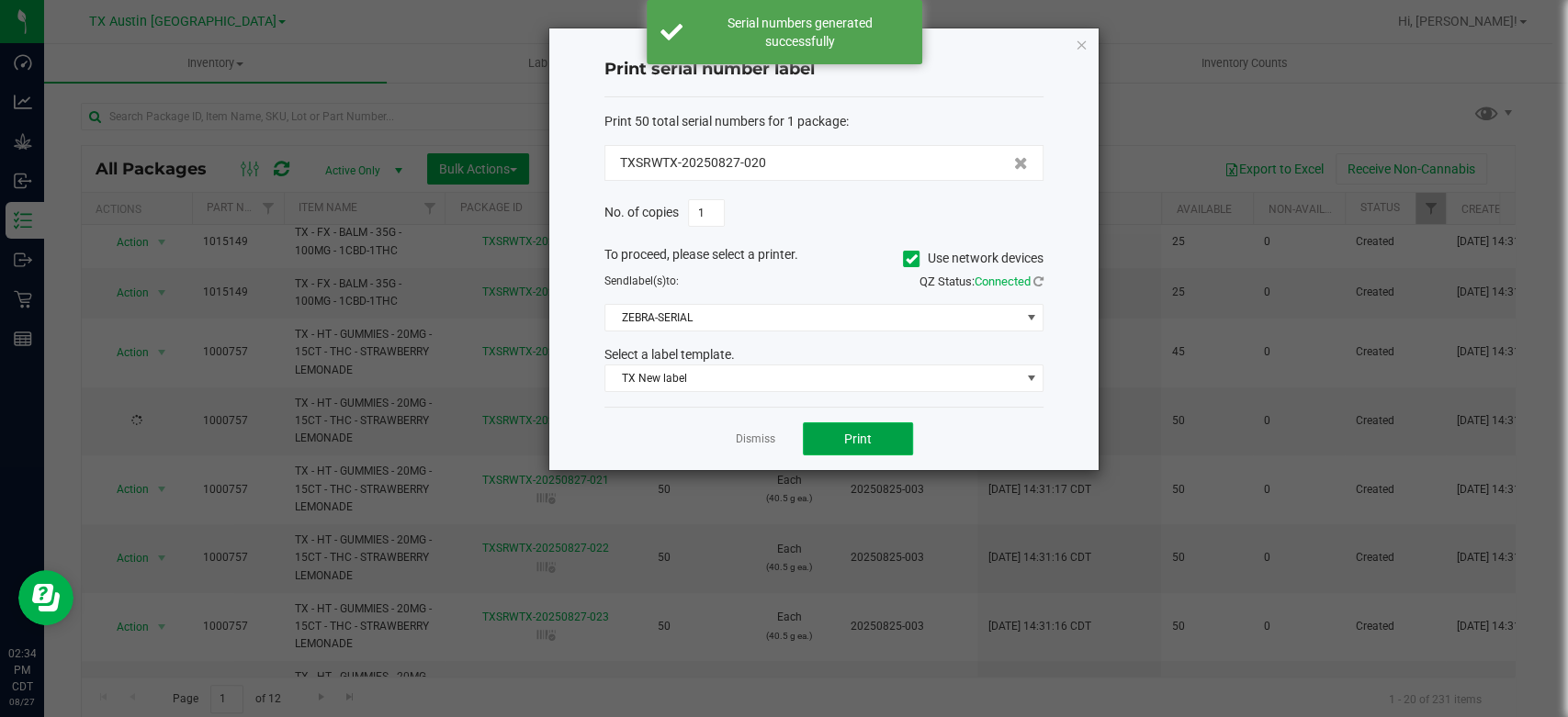
click at [860, 442] on span "Print" at bounding box center [857, 439] width 28 height 14
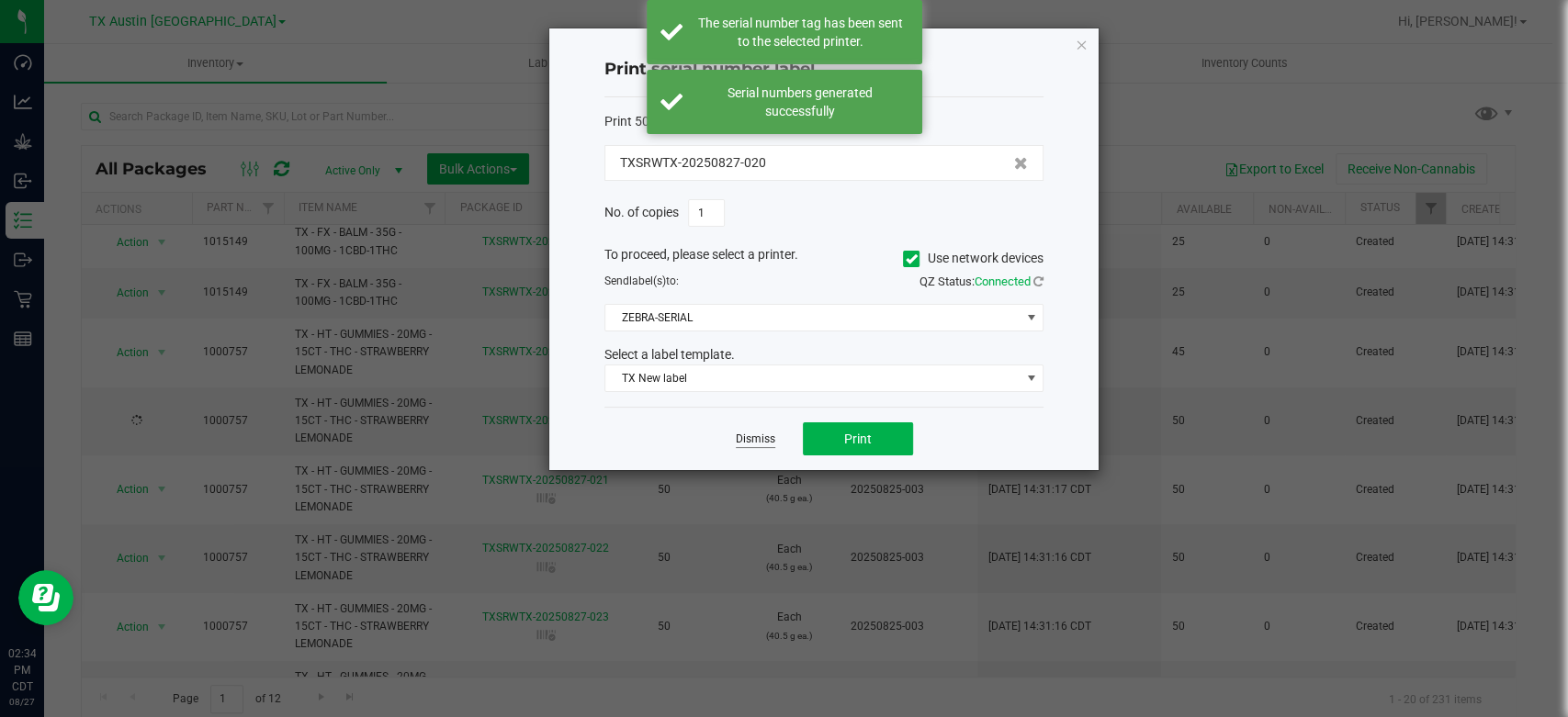
click at [760, 440] on link "Dismiss" at bounding box center [755, 440] width 39 height 15
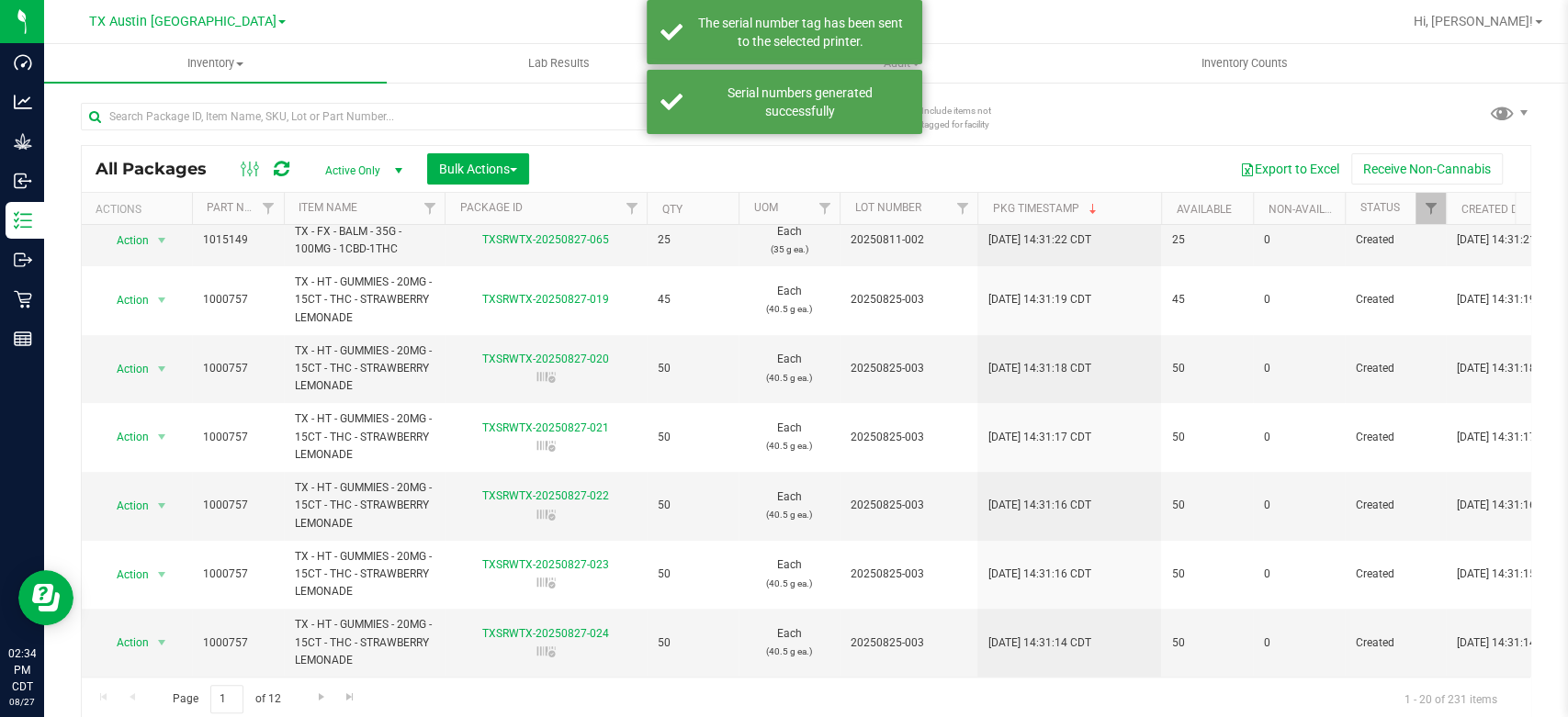
scroll to position [368, 0]
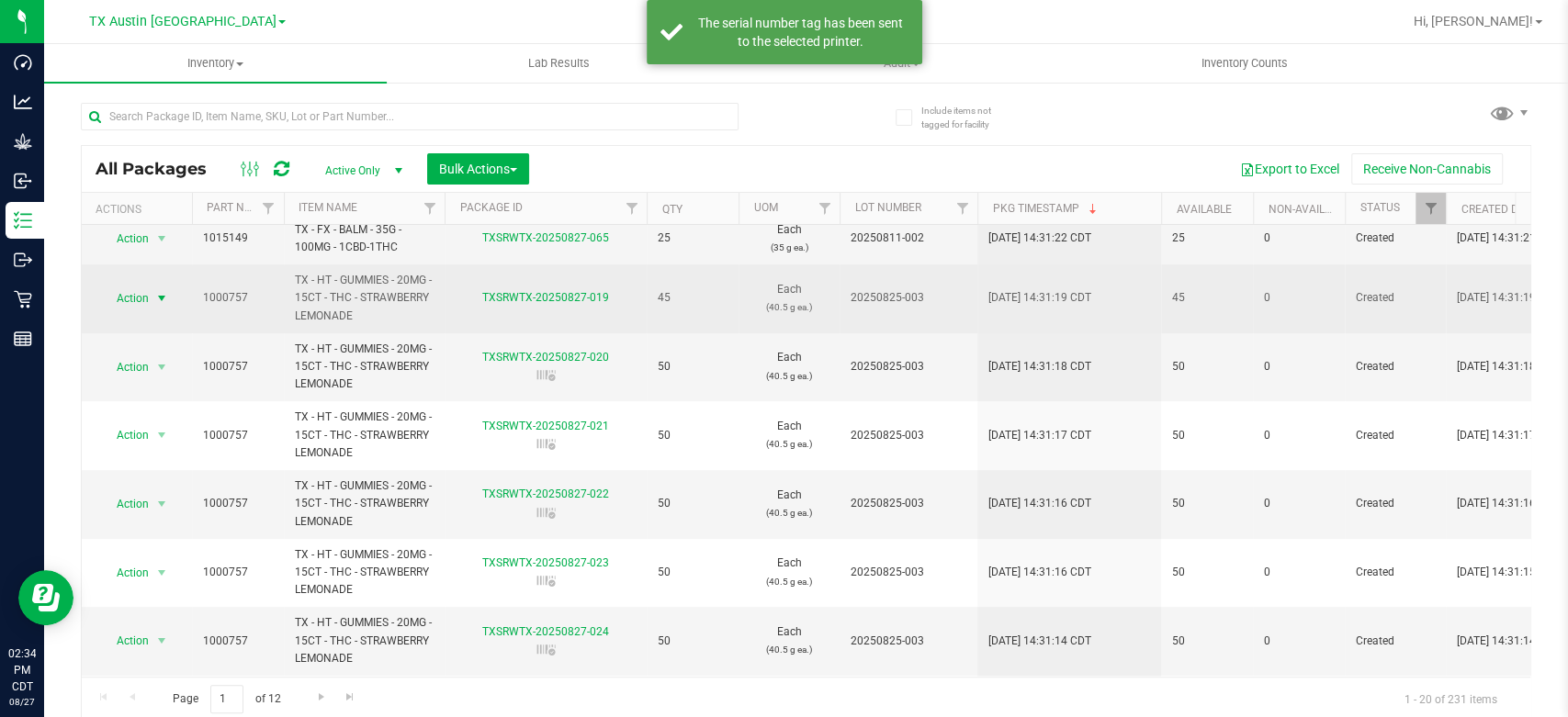
click at [133, 307] on span "Action" at bounding box center [125, 298] width 50 height 26
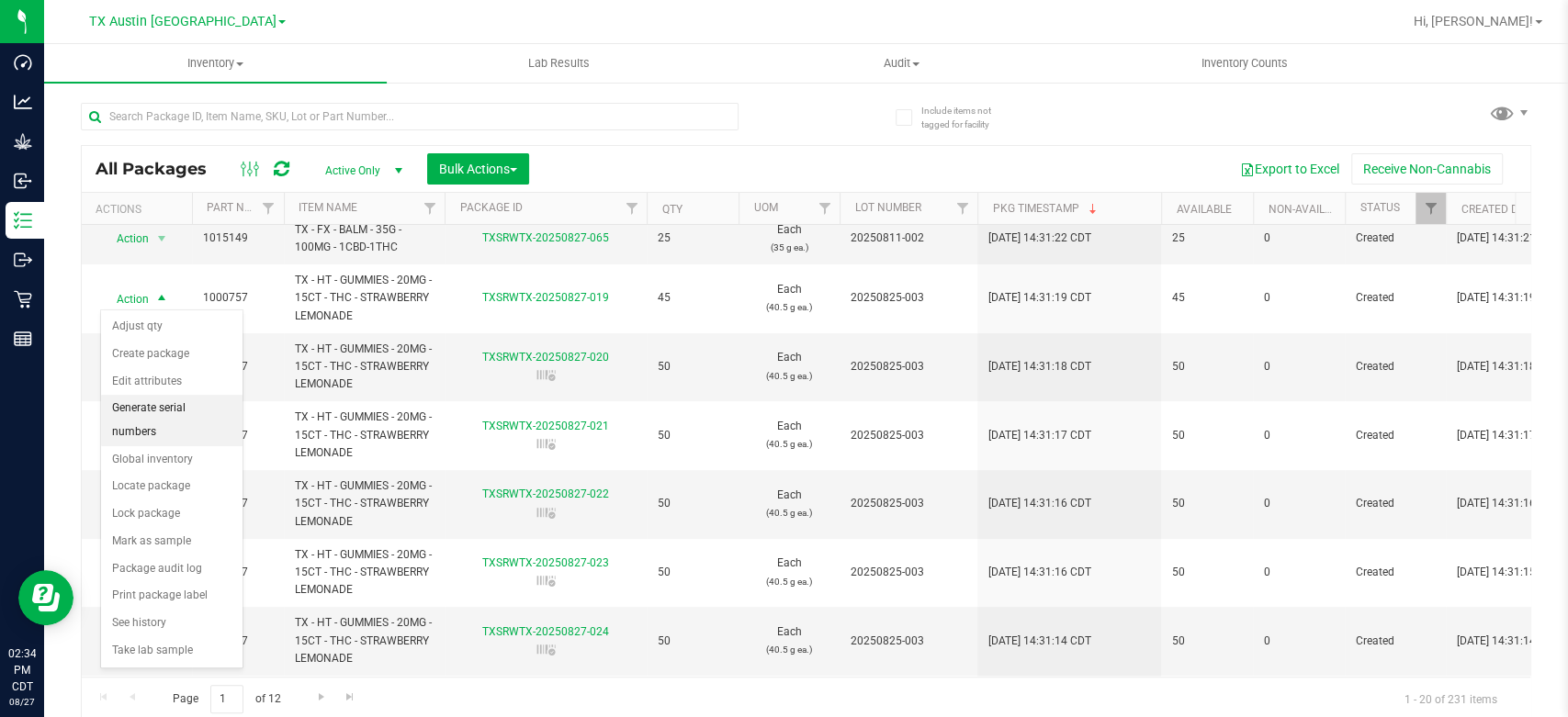
click at [174, 404] on li "Generate serial numbers" at bounding box center [171, 419] width 141 height 51
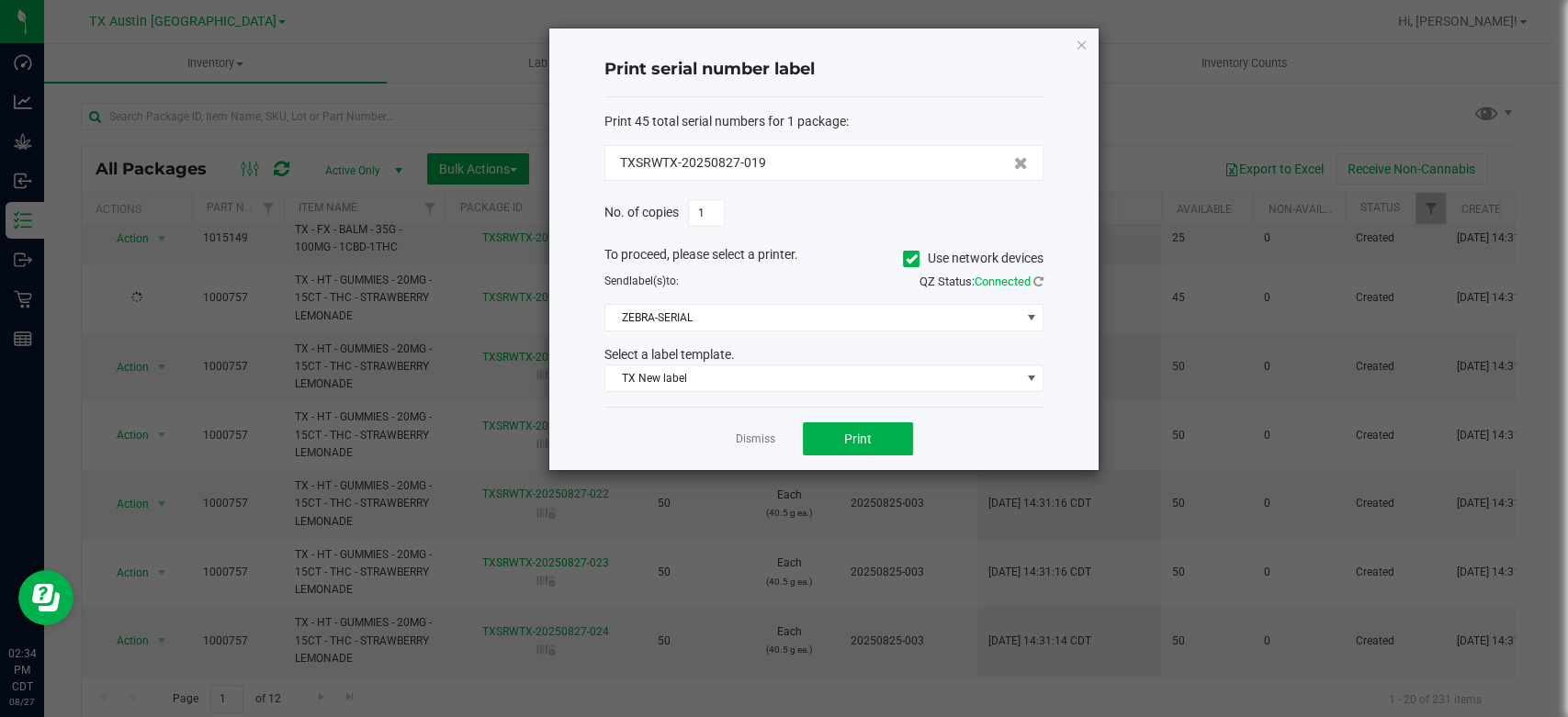
click at [1107, 586] on ngb-modal-window "Print serial number label Print 45 total serial numbers for 1 package : TXSRWTX…" at bounding box center [790, 358] width 1581 height 717
click at [853, 444] on span "Print" at bounding box center [857, 439] width 28 height 14
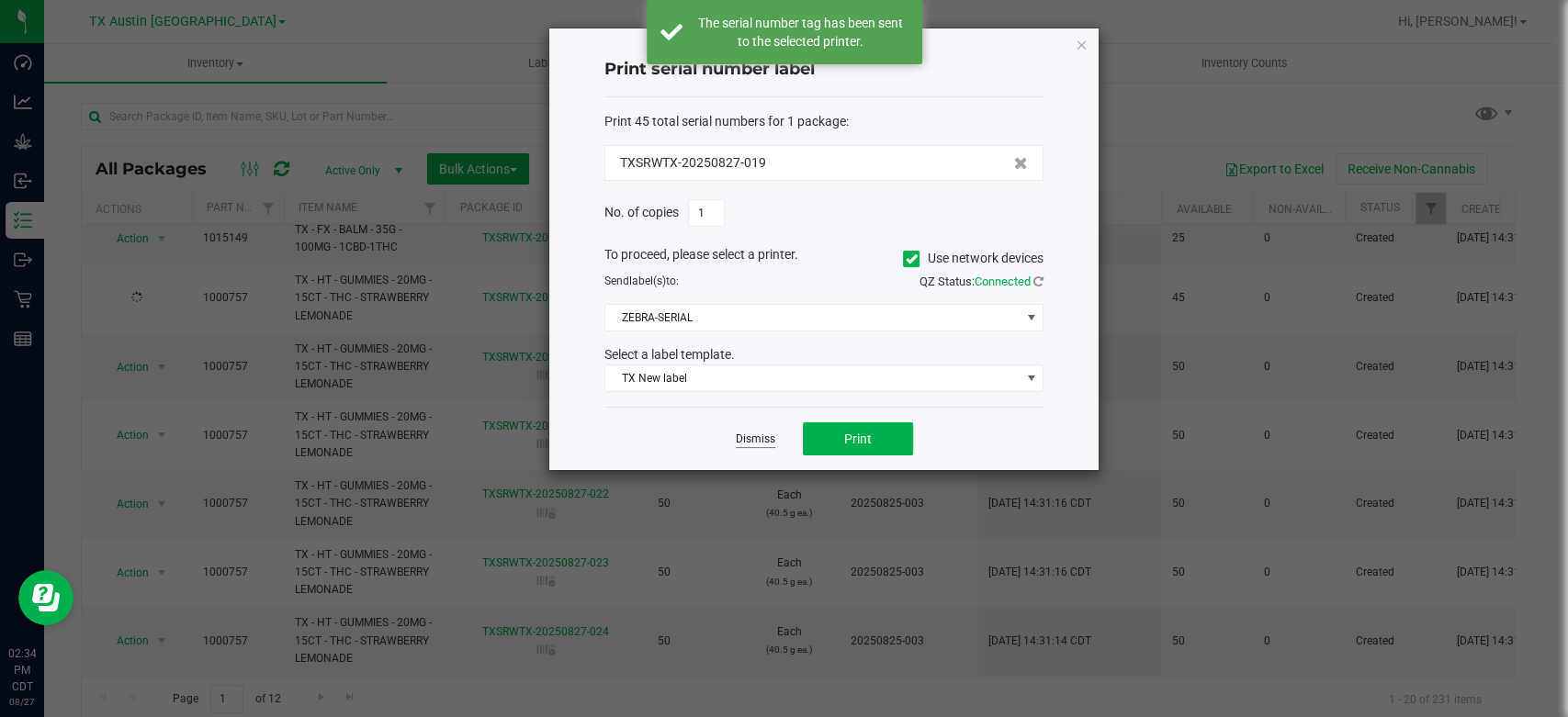
click at [757, 436] on link "Dismiss" at bounding box center [755, 440] width 39 height 15
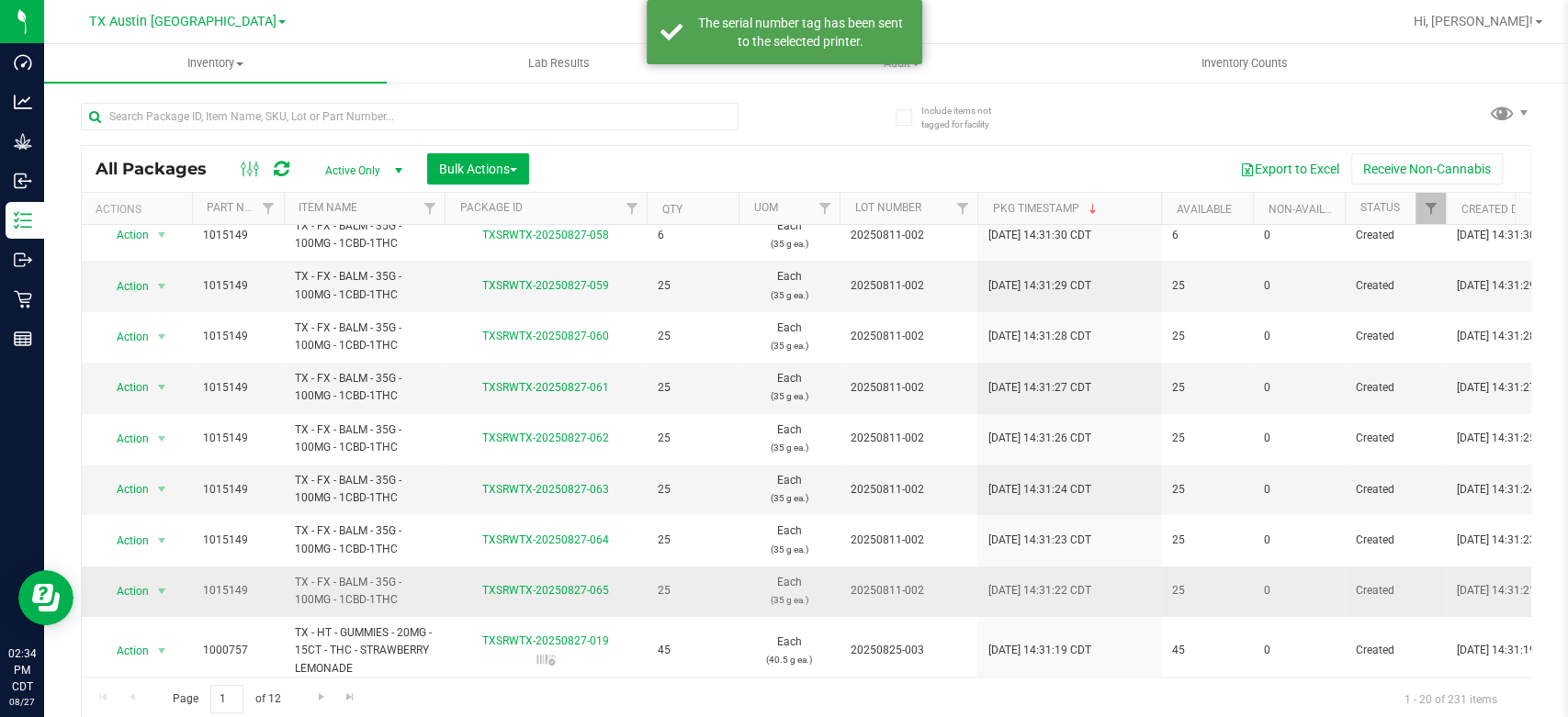
scroll to position [9, 0]
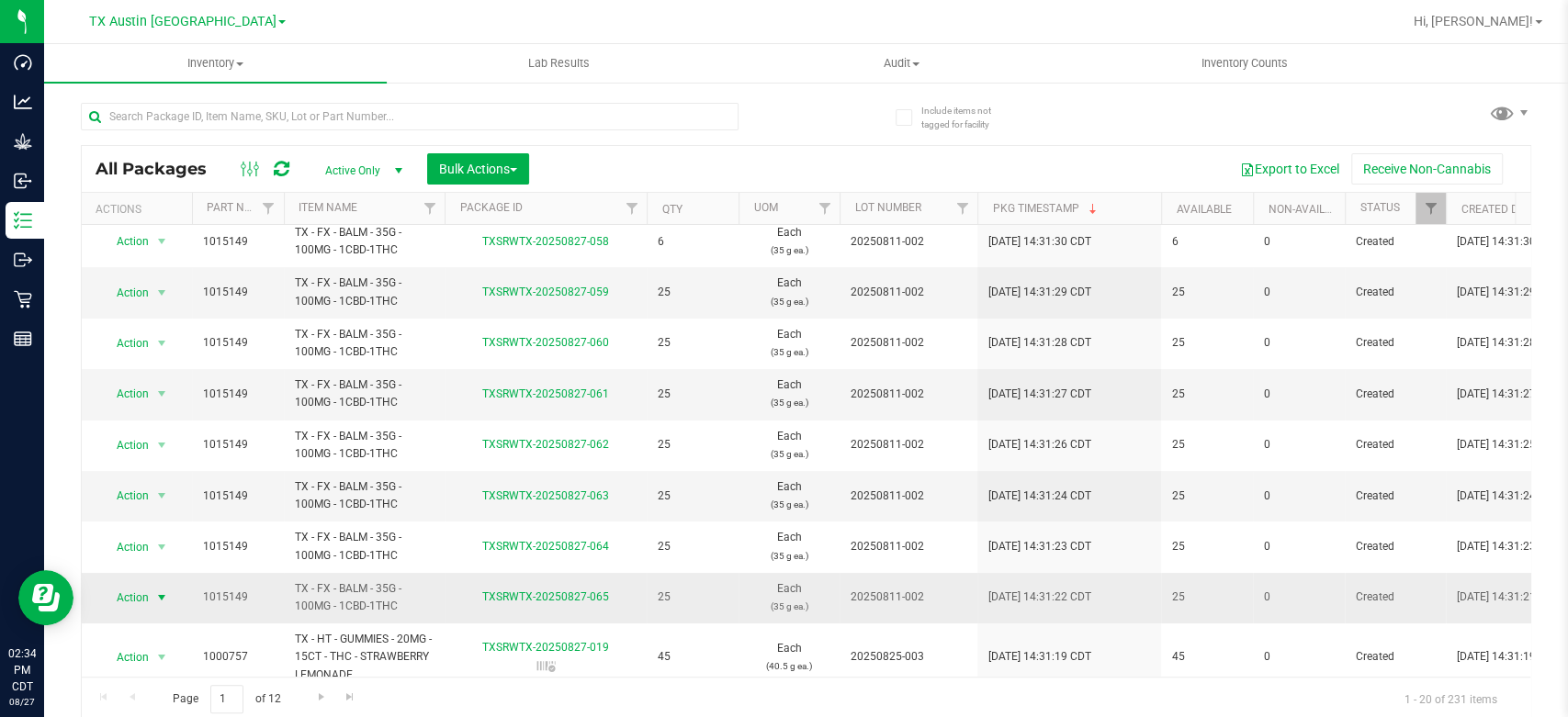
click at [133, 601] on span "Action" at bounding box center [125, 597] width 50 height 26
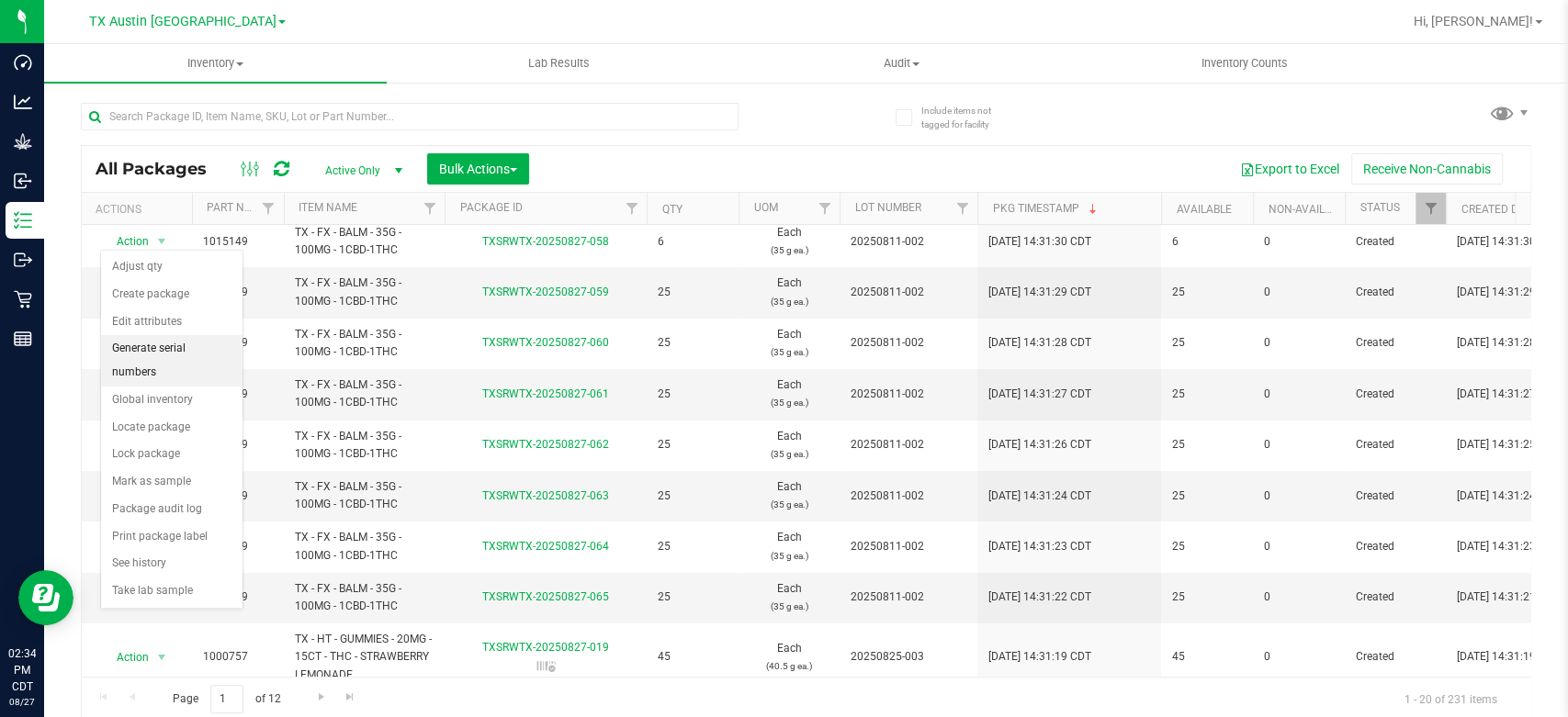
click at [193, 347] on li "Generate serial numbers" at bounding box center [171, 360] width 141 height 51
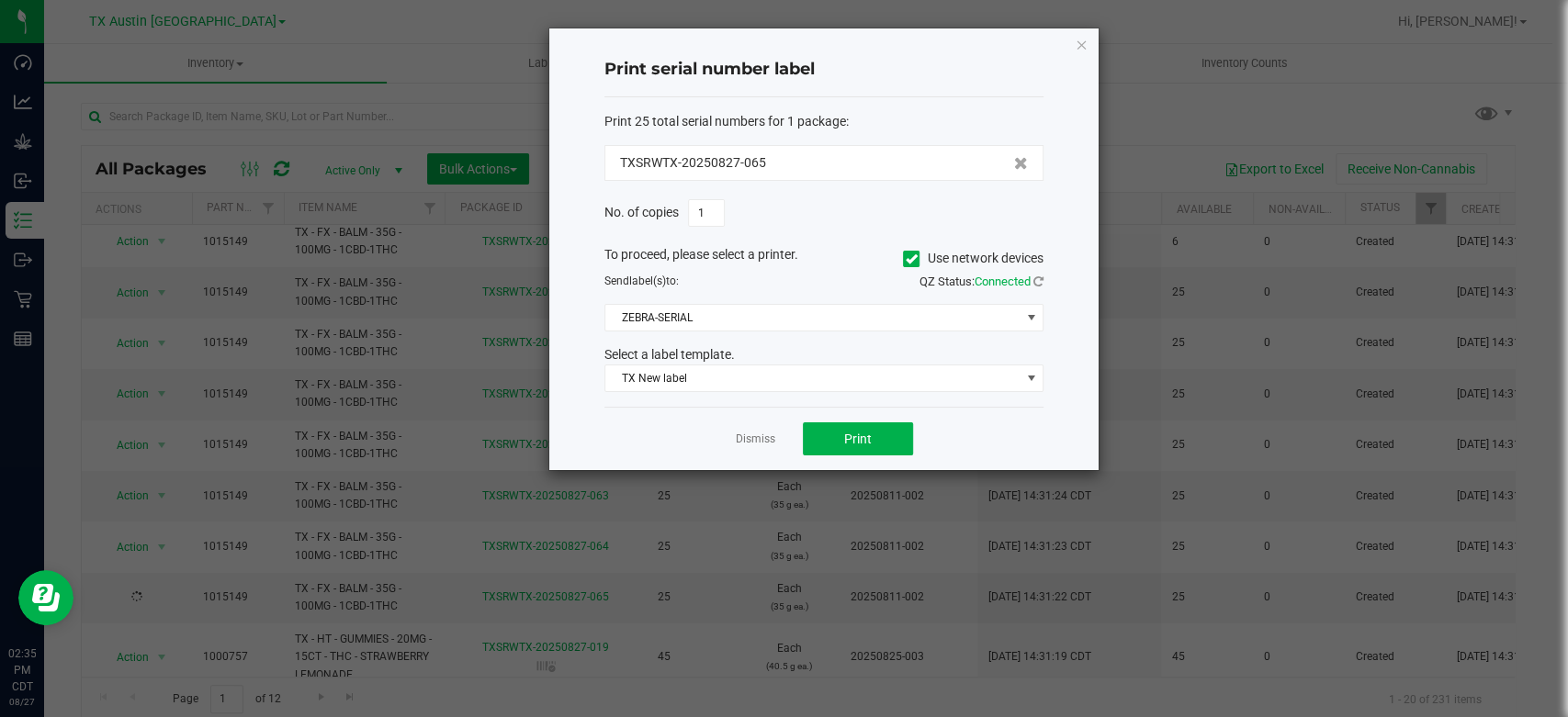
click at [1392, 99] on ngb-modal-window "Print serial number label Print 25 total serial numbers for 1 package : TXSRWTX…" at bounding box center [790, 358] width 1581 height 717
click at [835, 429] on button "Print" at bounding box center [857, 439] width 110 height 33
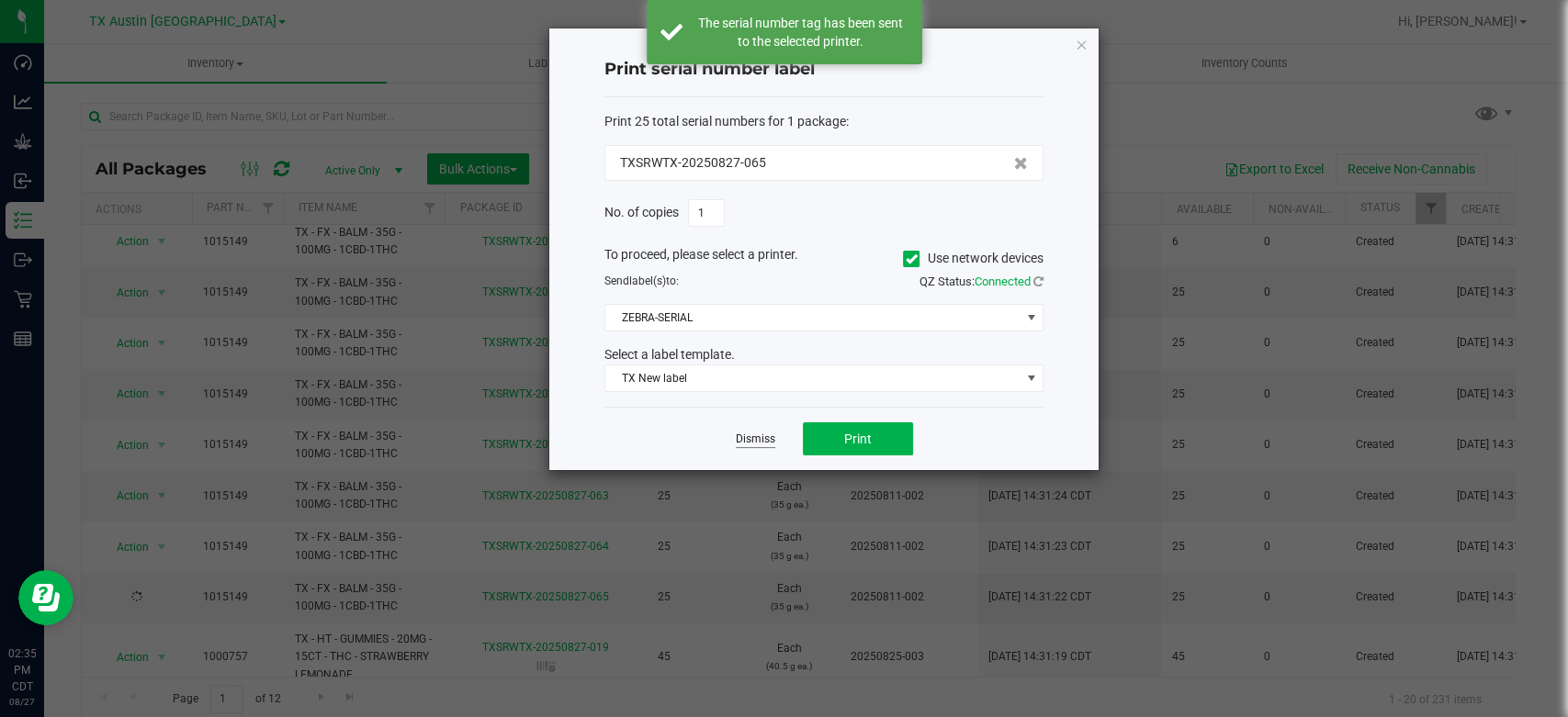
click at [749, 439] on link "Dismiss" at bounding box center [755, 440] width 39 height 15
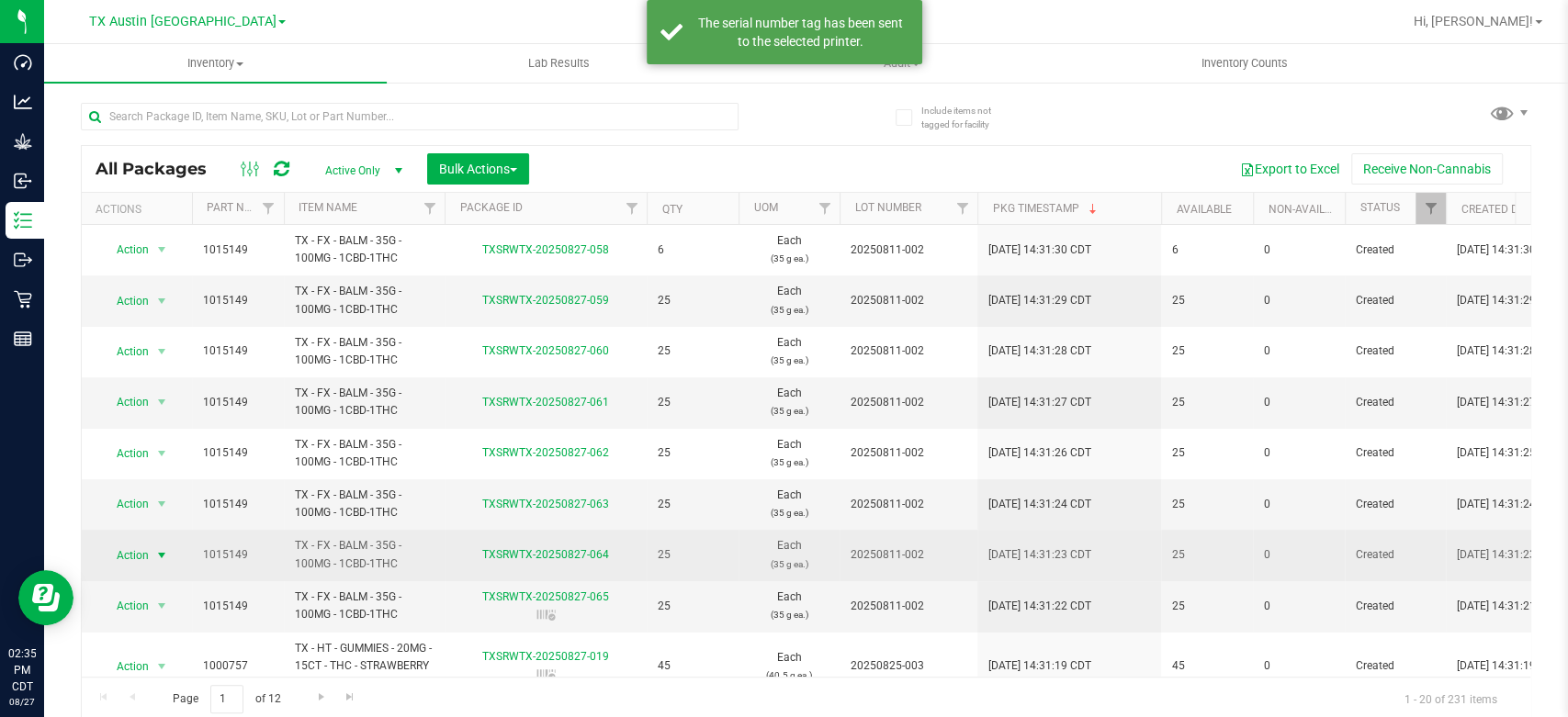
click at [128, 546] on span "Action" at bounding box center [125, 555] width 50 height 26
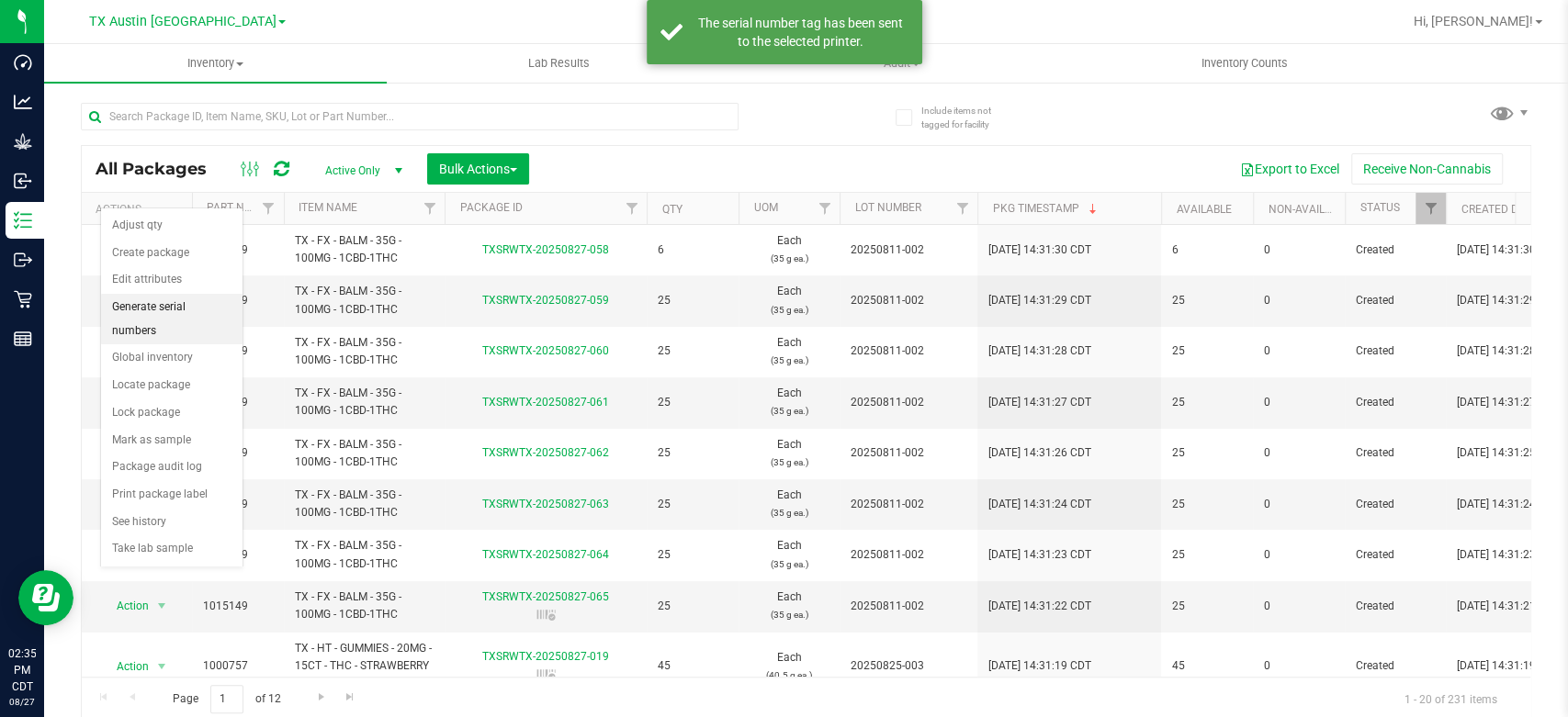
click at [185, 304] on li "Generate serial numbers" at bounding box center [171, 319] width 141 height 51
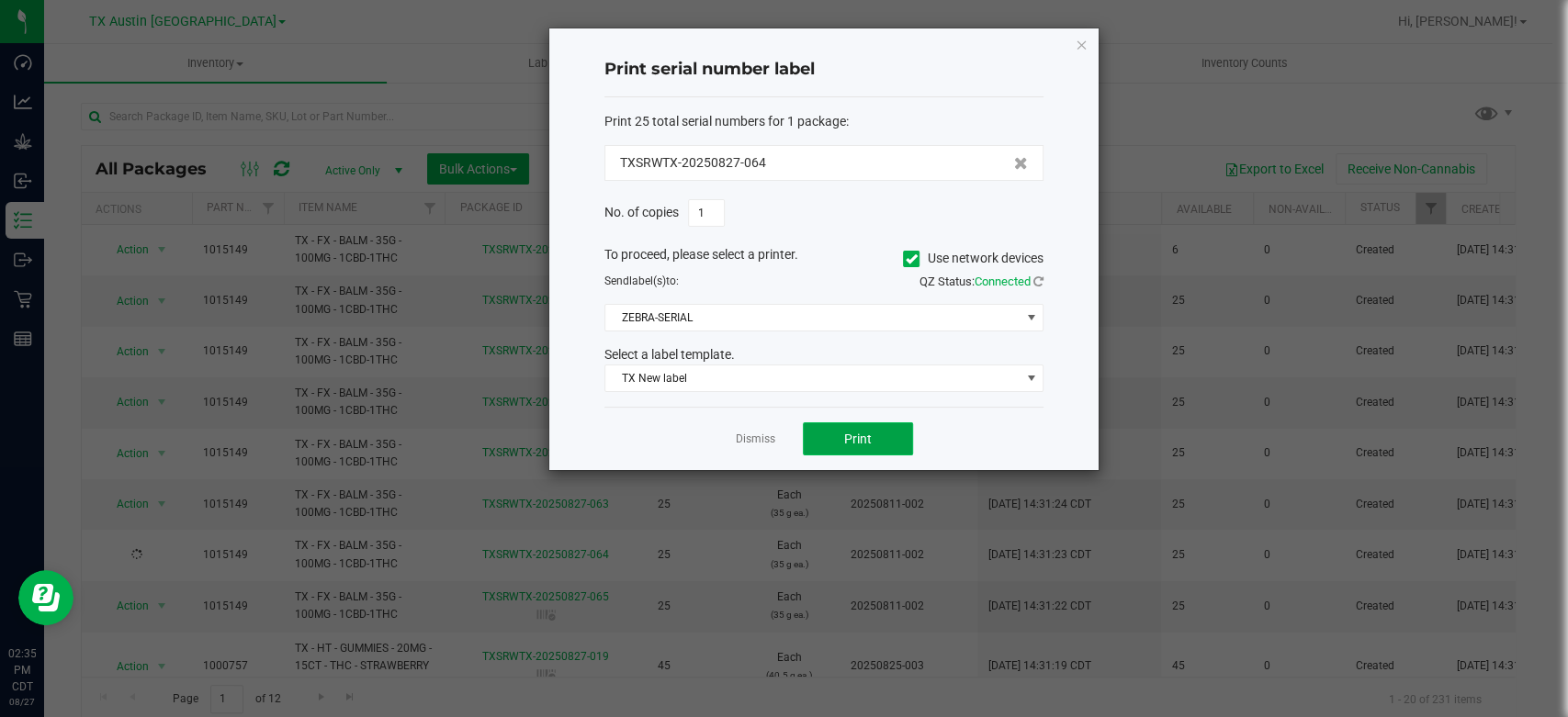
click at [867, 434] on span "Print" at bounding box center [857, 439] width 28 height 14
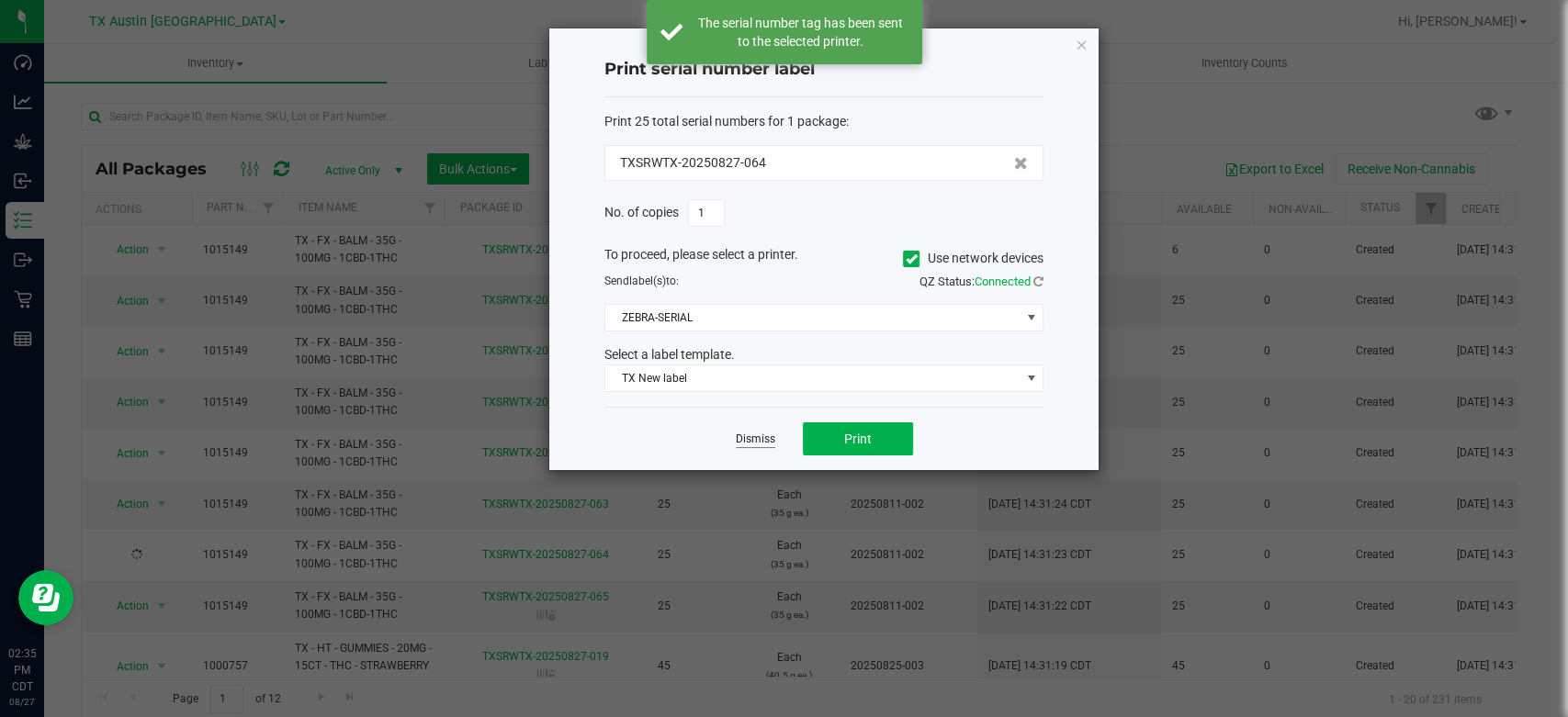
click at [743, 440] on link "Dismiss" at bounding box center [755, 440] width 39 height 15
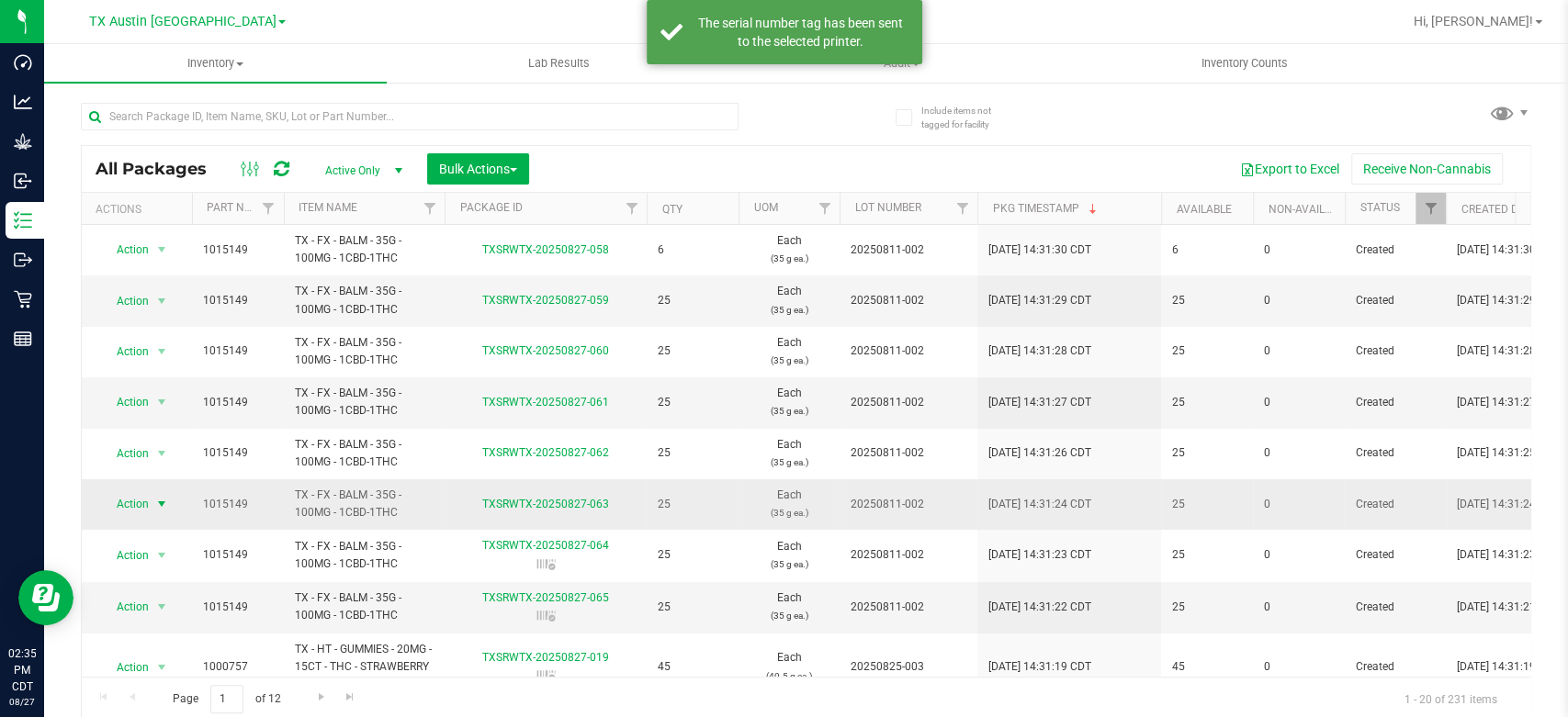
click at [133, 497] on span "Action" at bounding box center [125, 504] width 50 height 26
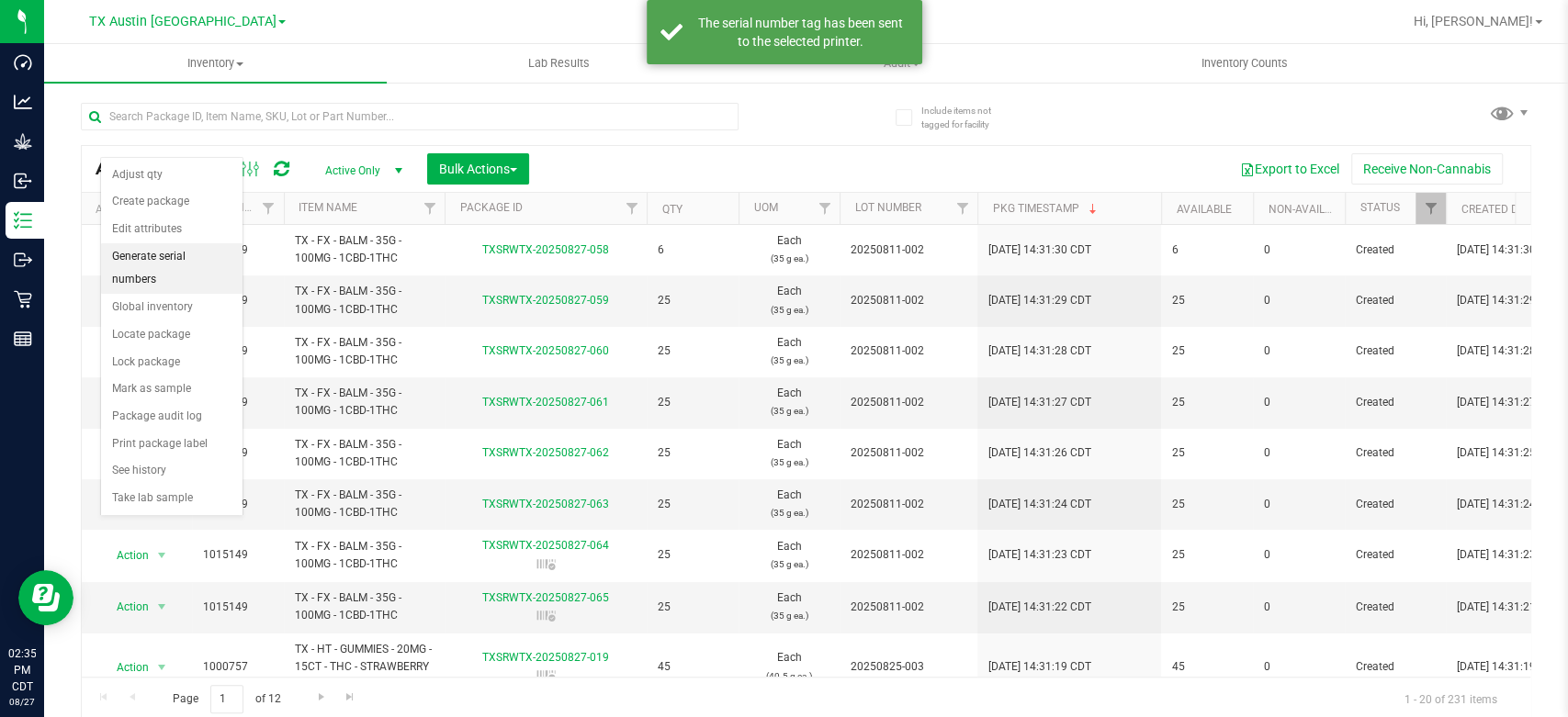
click at [173, 257] on li "Generate serial numbers" at bounding box center [171, 268] width 141 height 51
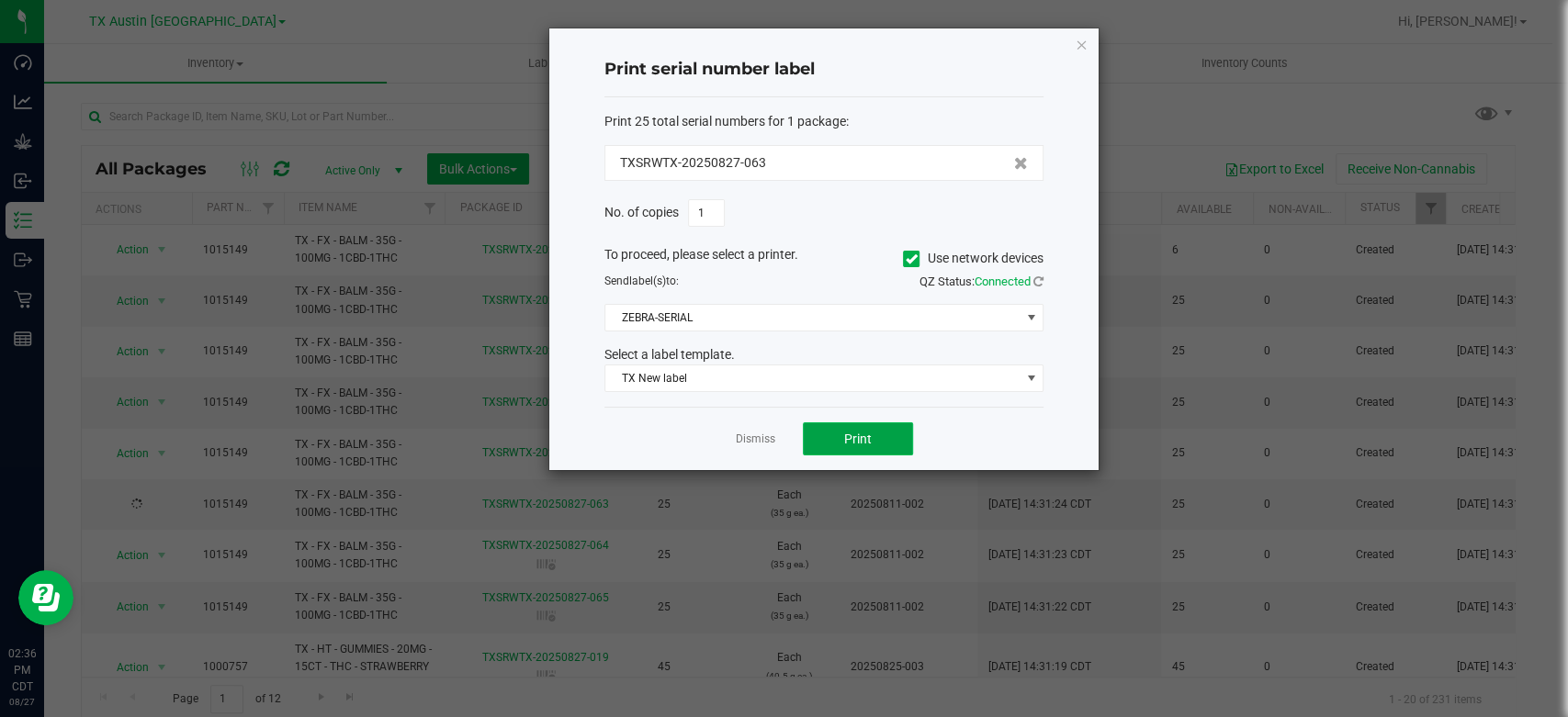
click at [831, 439] on button "Print" at bounding box center [857, 439] width 110 height 33
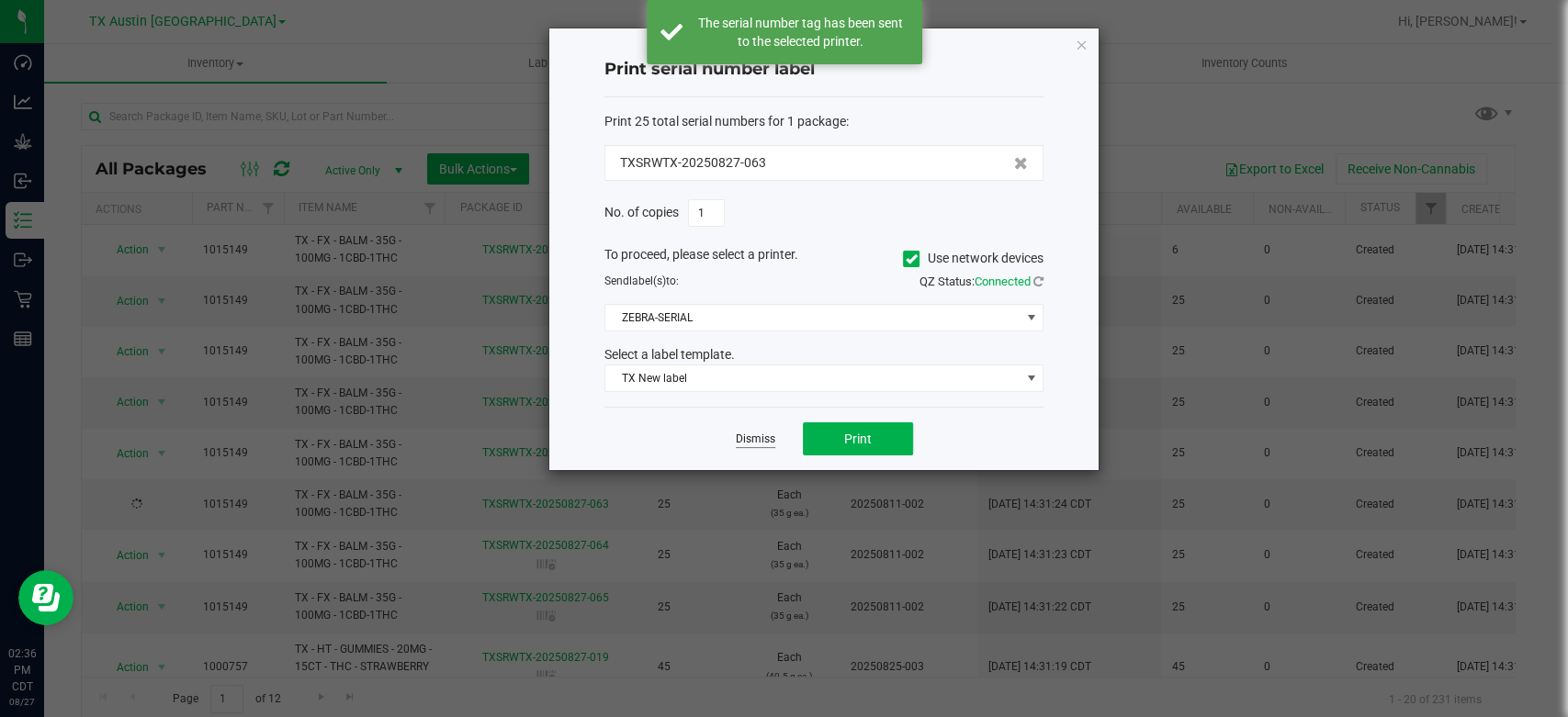
click at [745, 439] on link "Dismiss" at bounding box center [755, 440] width 39 height 15
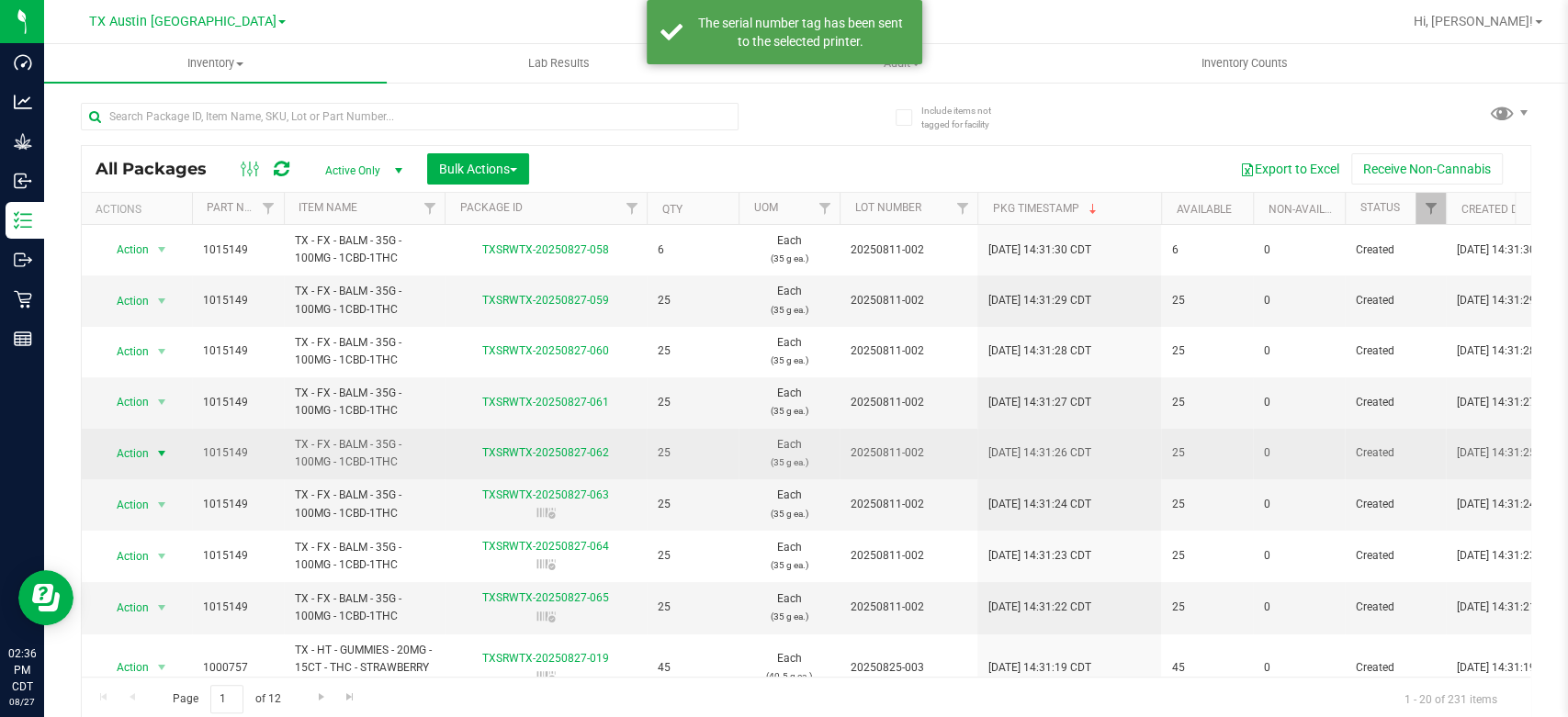
click at [144, 458] on span "Action" at bounding box center [125, 453] width 50 height 26
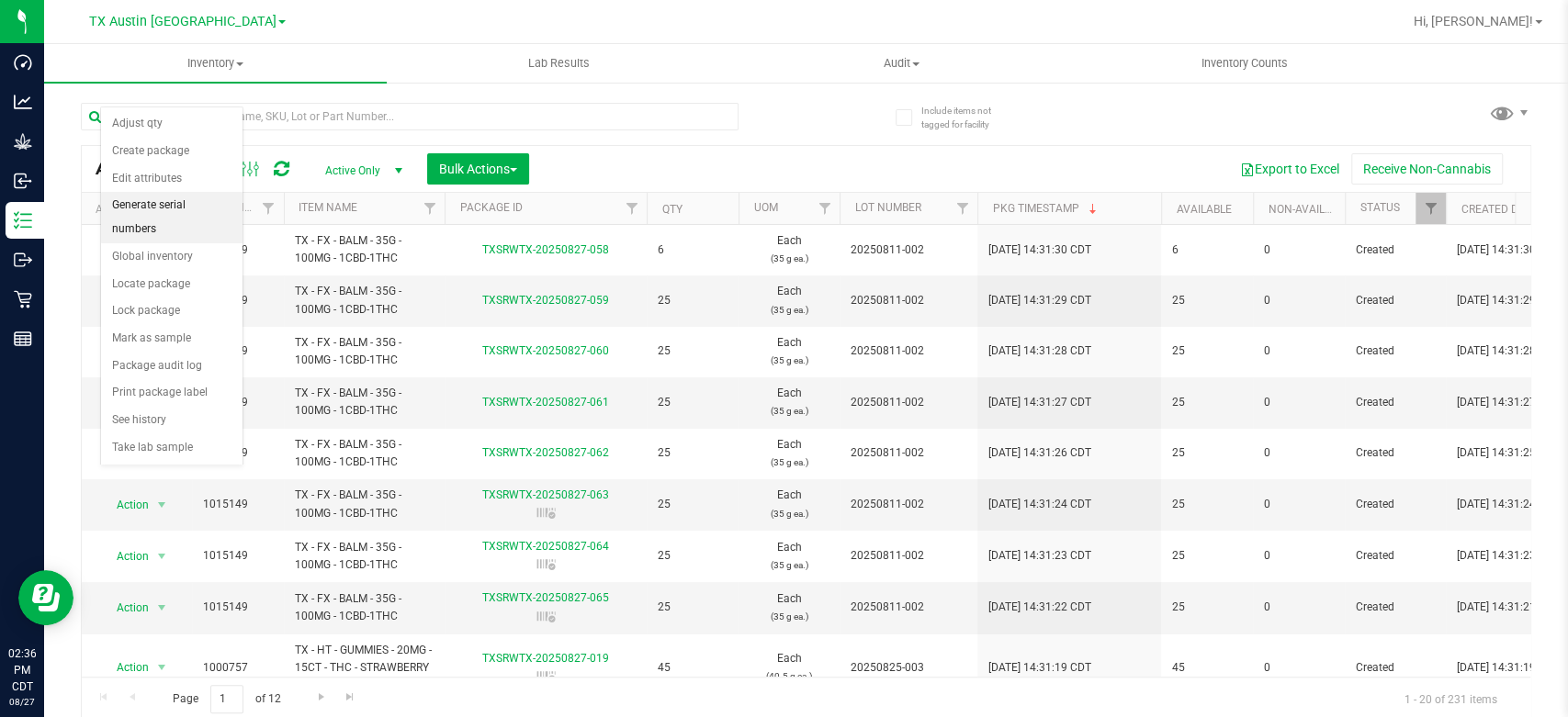
click at [184, 210] on li "Generate serial numbers" at bounding box center [171, 217] width 141 height 51
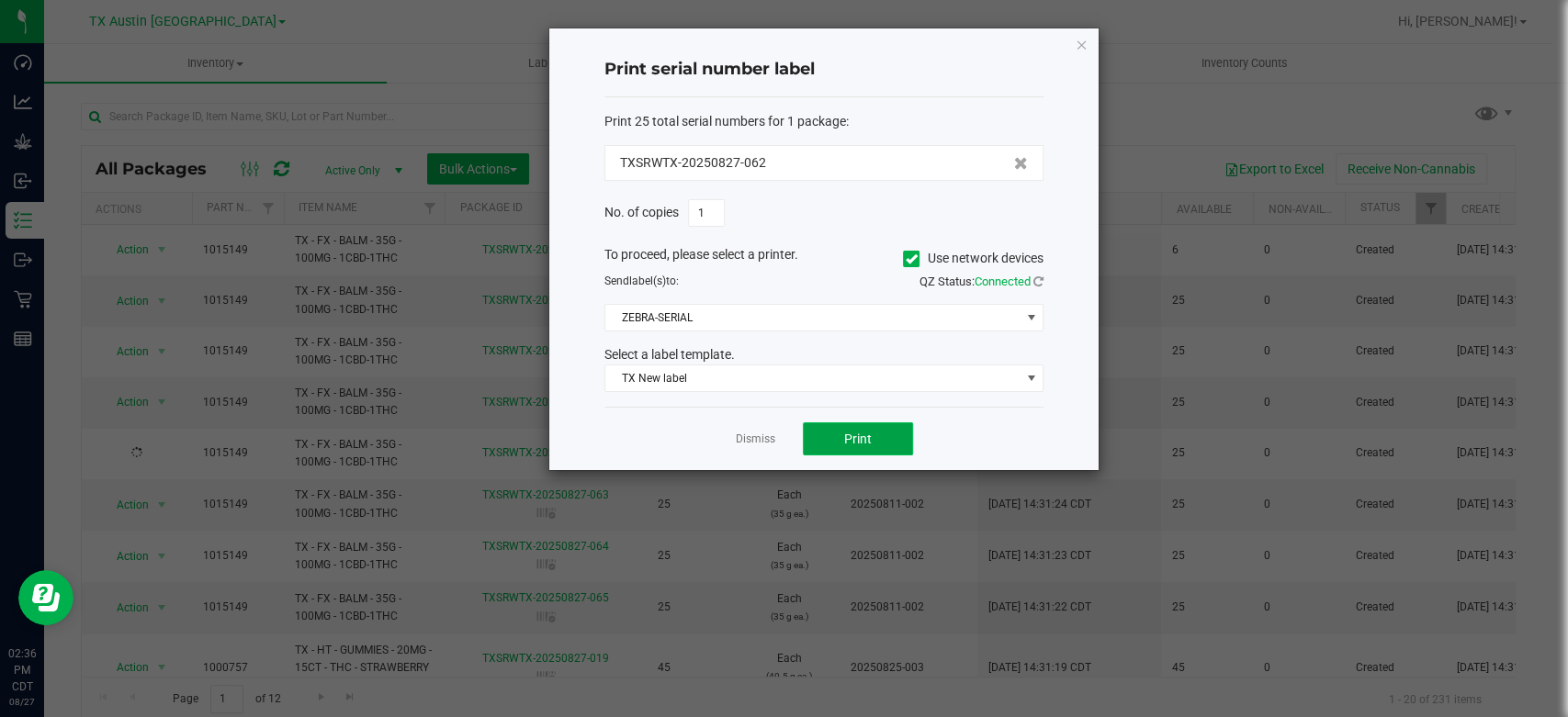
click at [878, 425] on button "Print" at bounding box center [857, 439] width 110 height 33
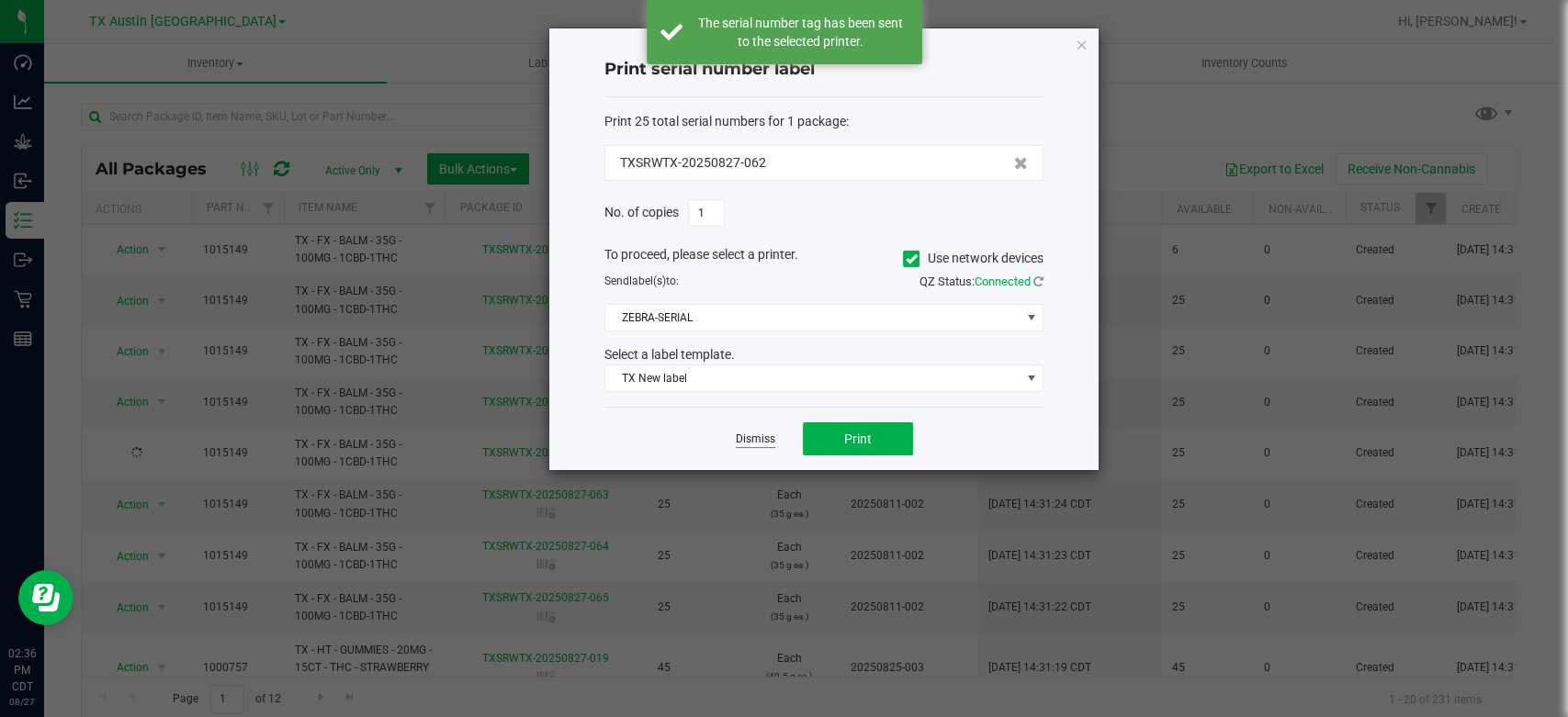
click at [744, 437] on link "Dismiss" at bounding box center [755, 440] width 39 height 15
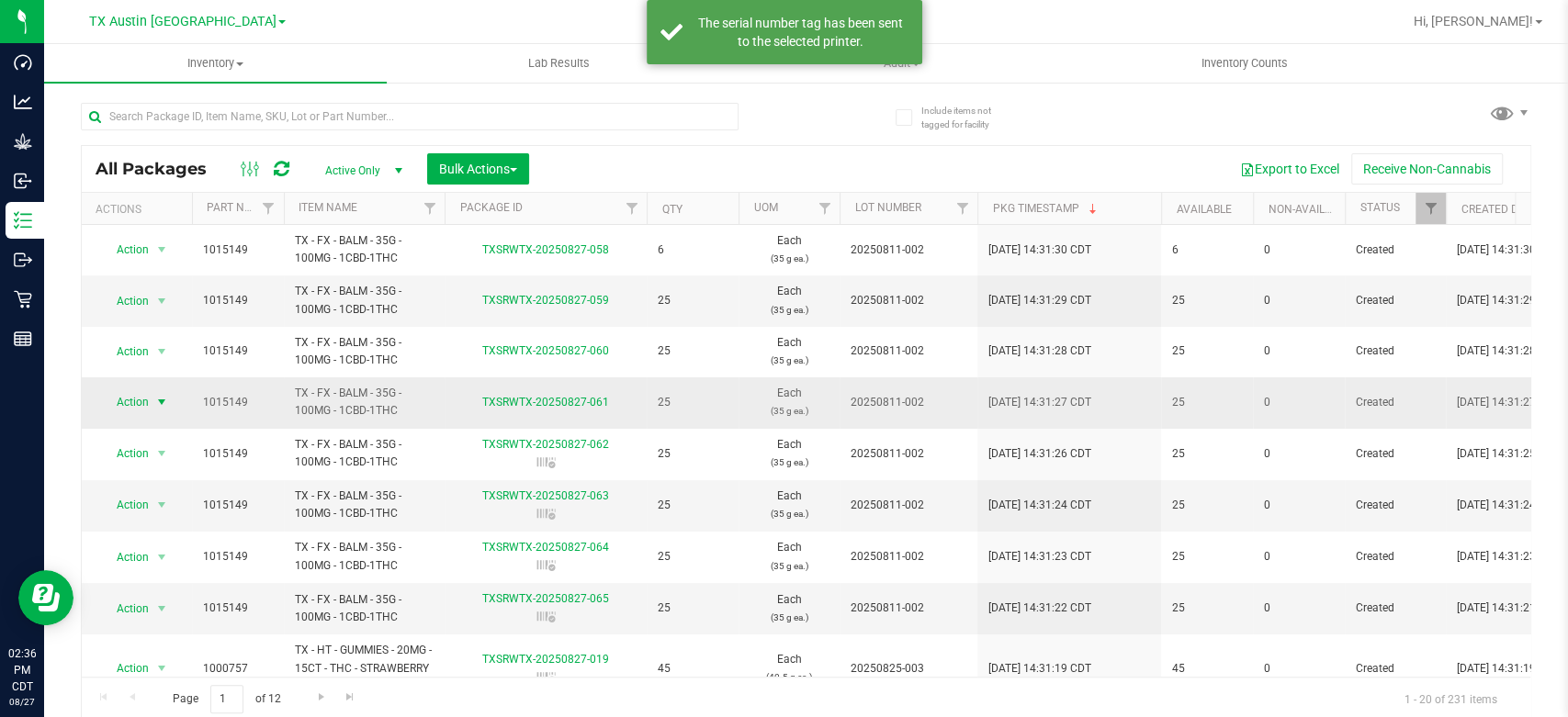
click at [146, 408] on span "Action" at bounding box center [125, 402] width 50 height 26
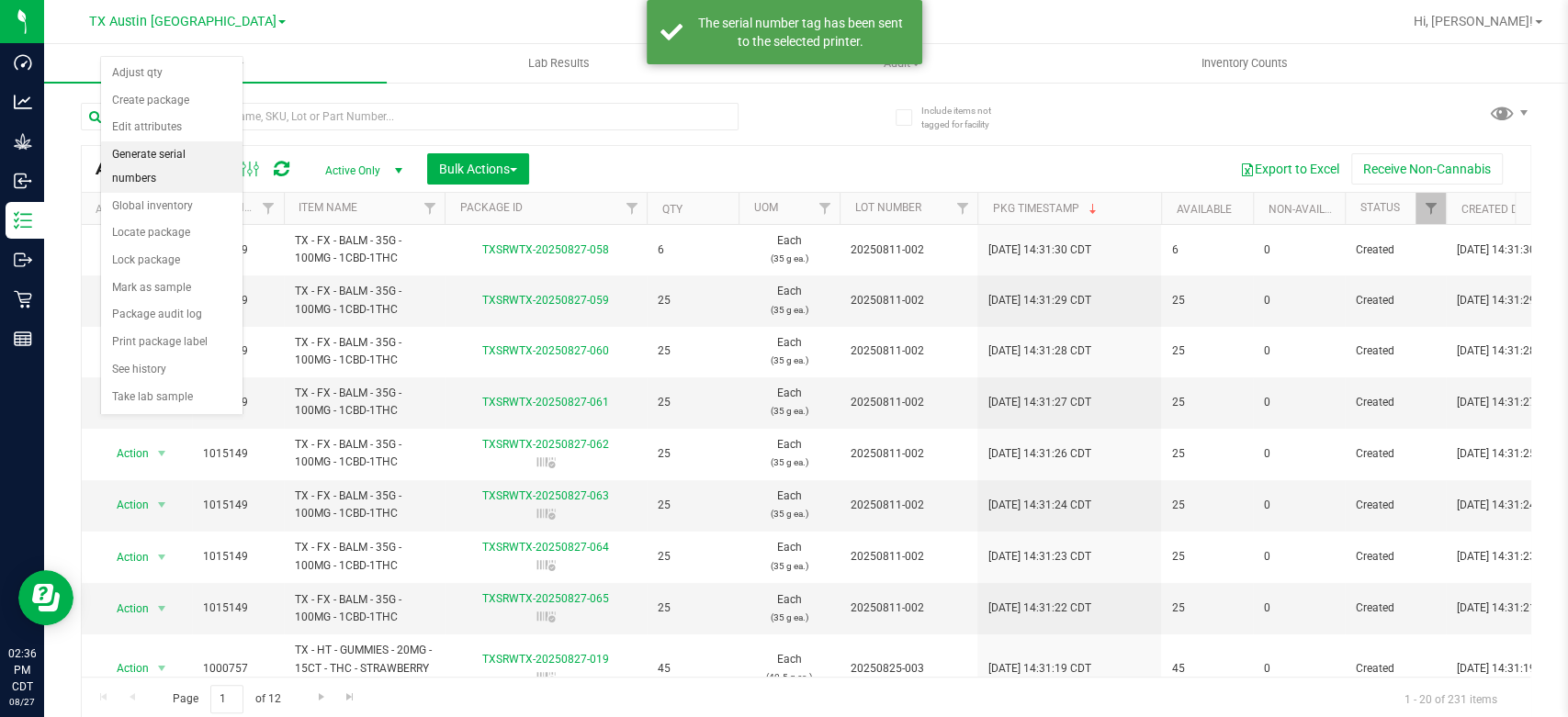
click at [180, 160] on li "Generate serial numbers" at bounding box center [171, 166] width 141 height 51
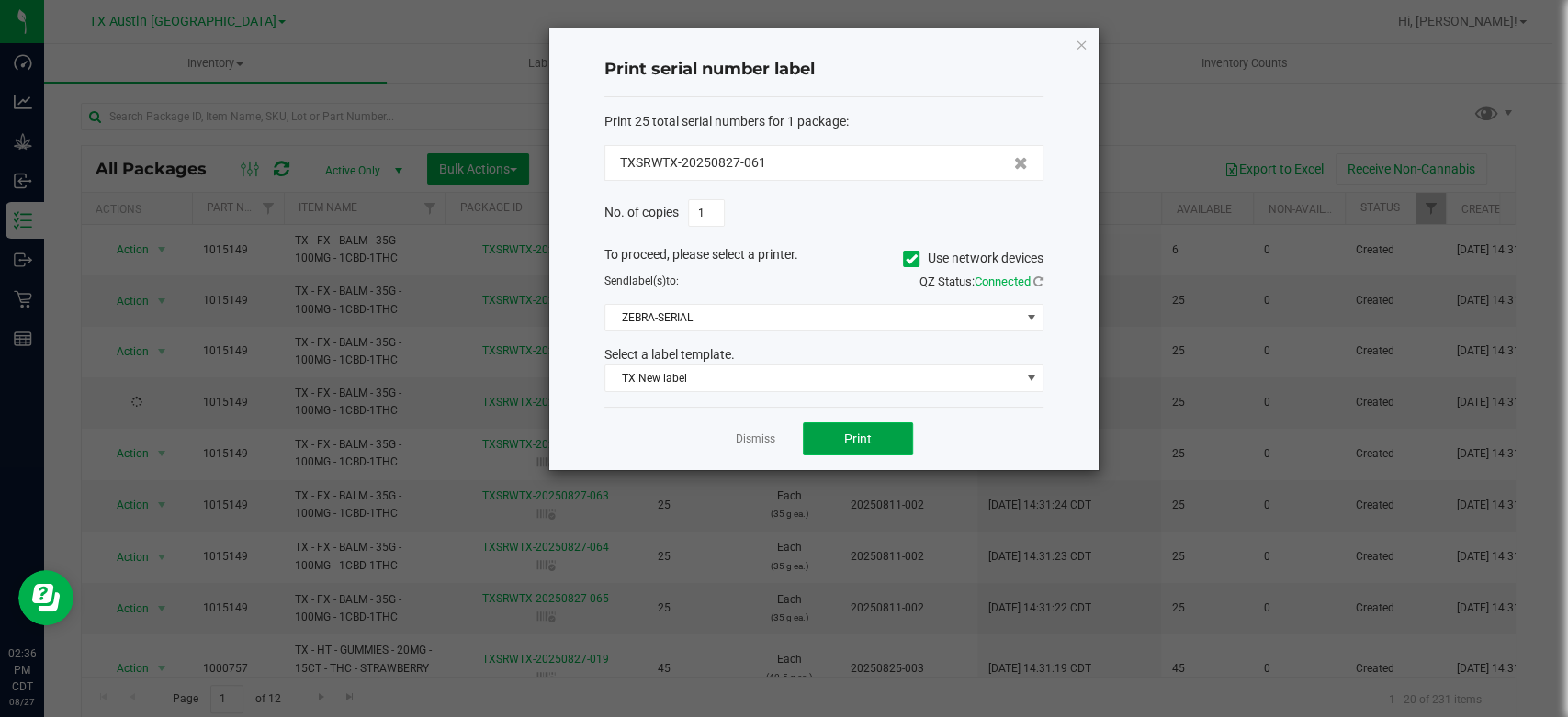
click at [810, 441] on button "Print" at bounding box center [857, 439] width 110 height 33
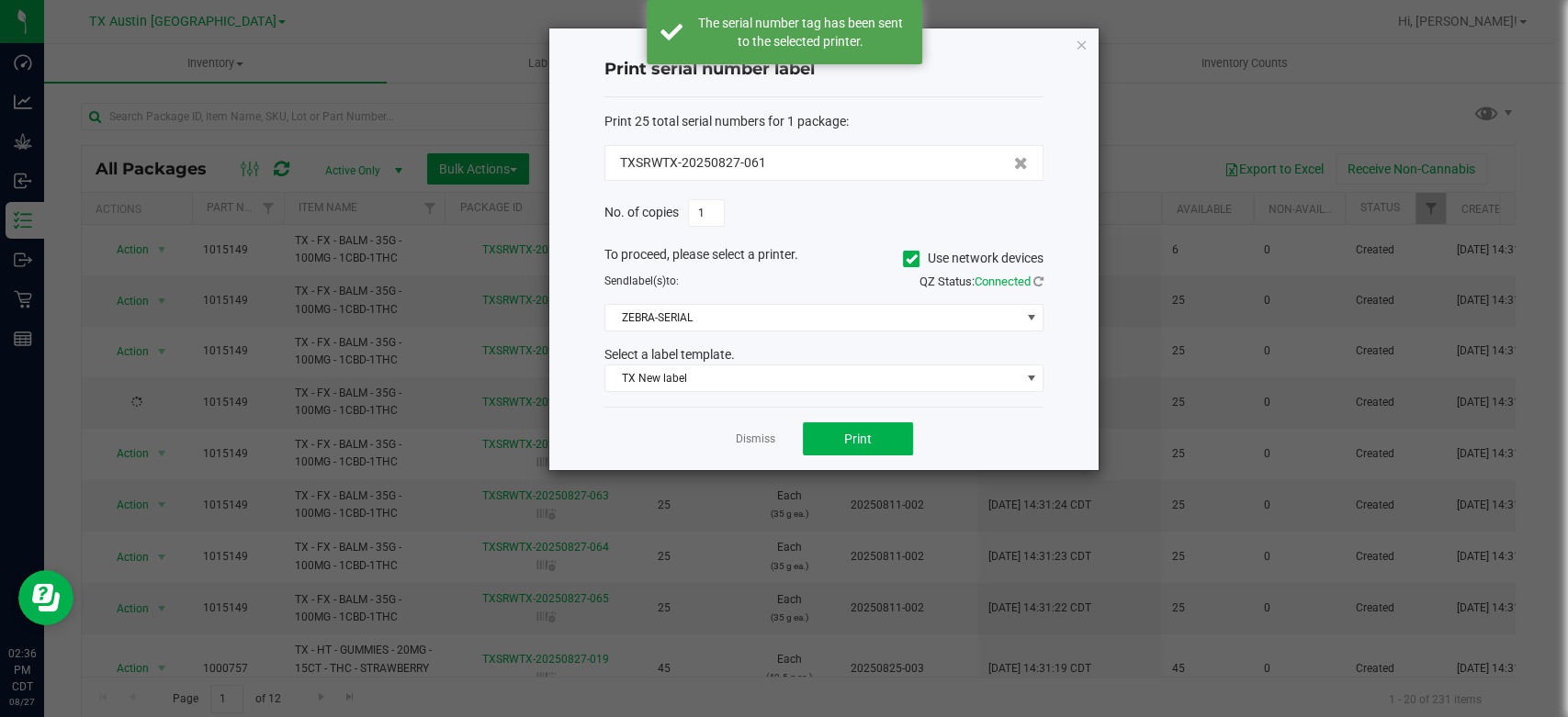
click at [729, 446] on div "Dismiss Print" at bounding box center [823, 439] width 439 height 63
click at [761, 442] on link "Dismiss" at bounding box center [755, 440] width 39 height 15
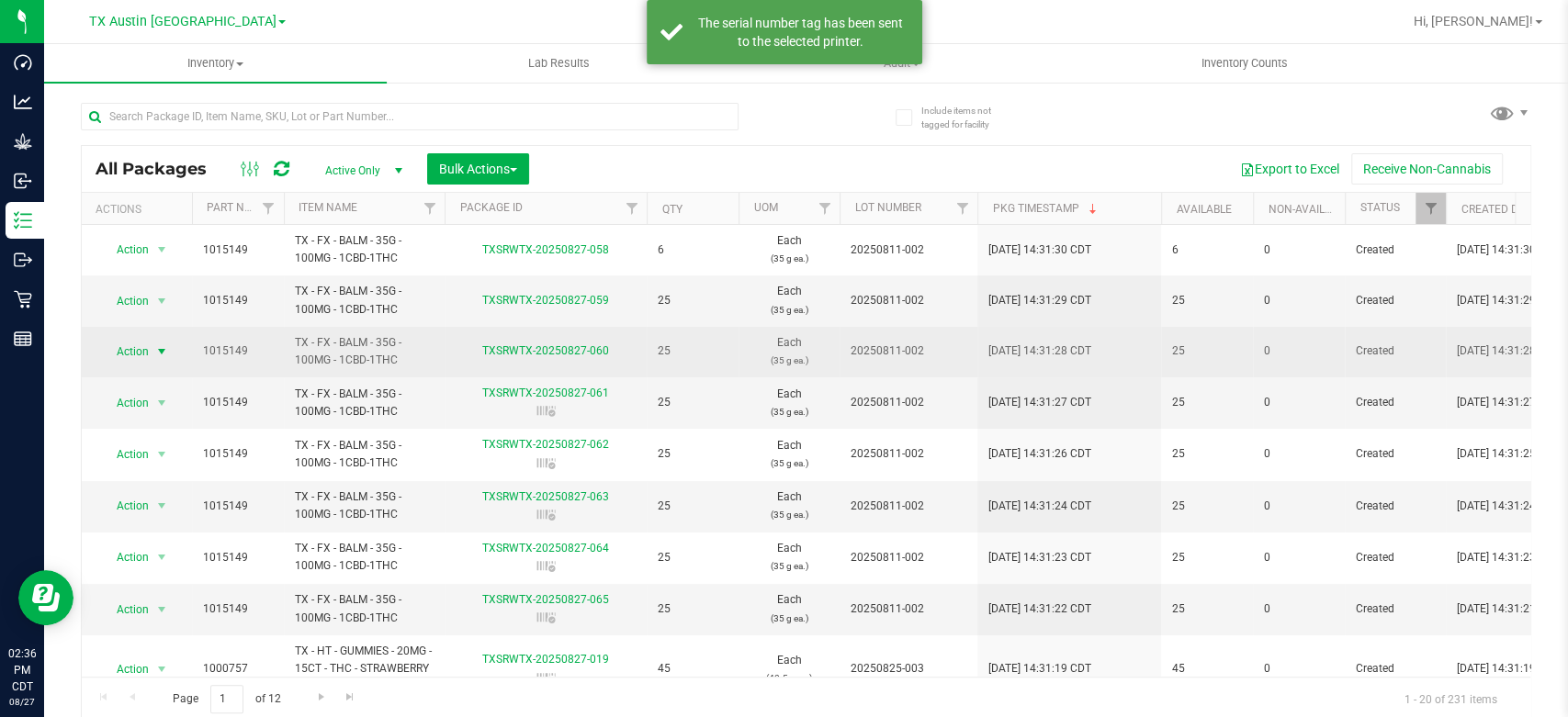
click at [133, 347] on span "Action" at bounding box center [125, 351] width 50 height 26
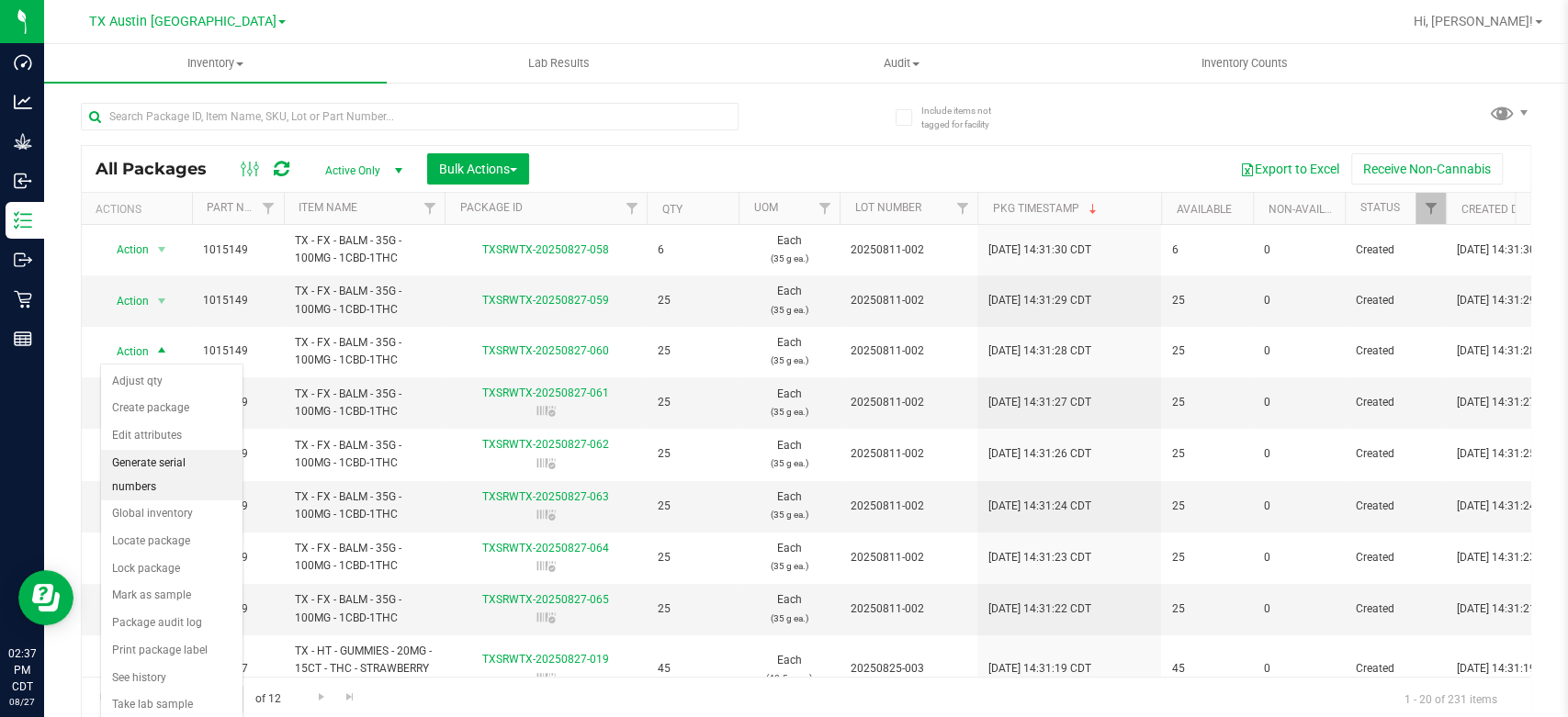
click at [152, 461] on li "Generate serial numbers" at bounding box center [171, 475] width 141 height 51
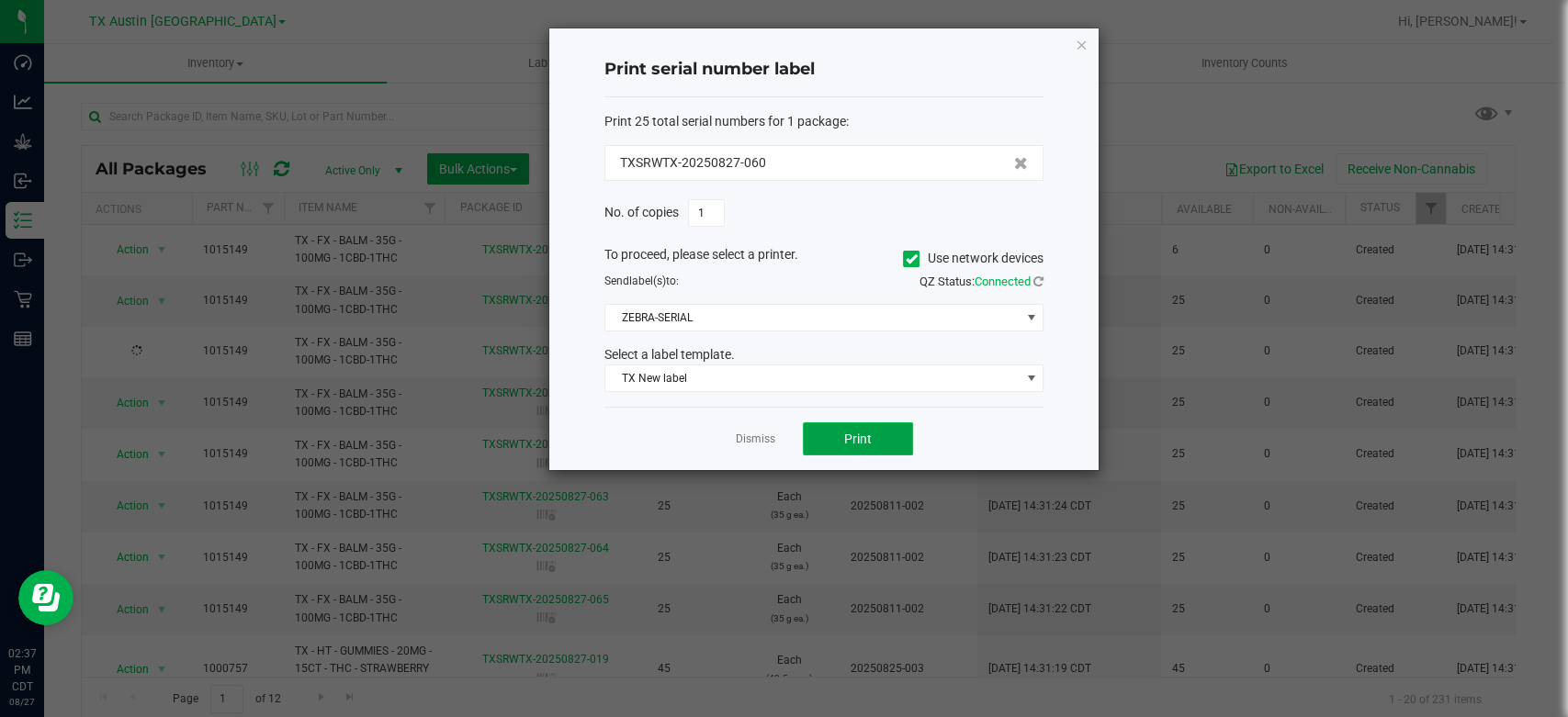
click at [838, 438] on button "Print" at bounding box center [857, 439] width 110 height 33
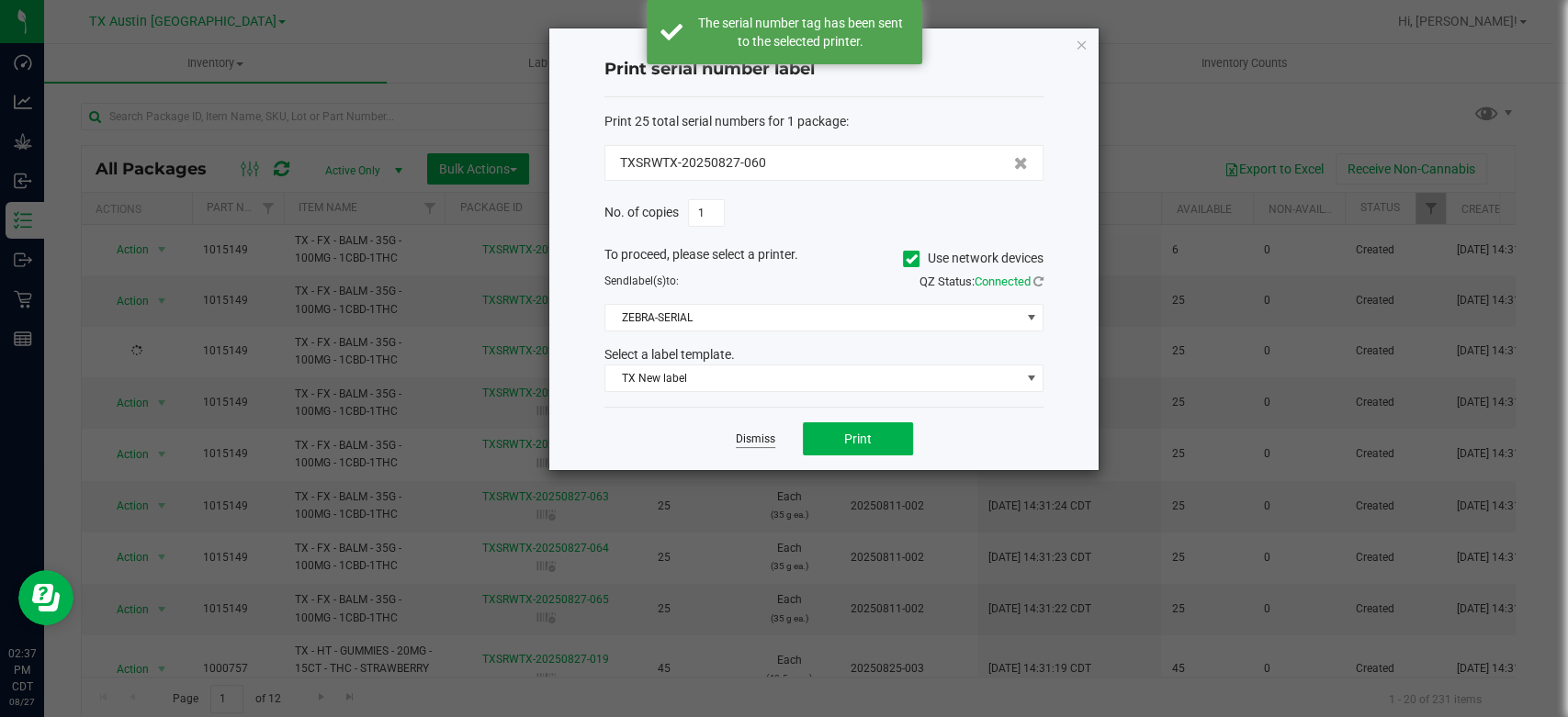
click at [751, 432] on link "Dismiss" at bounding box center [755, 440] width 39 height 15
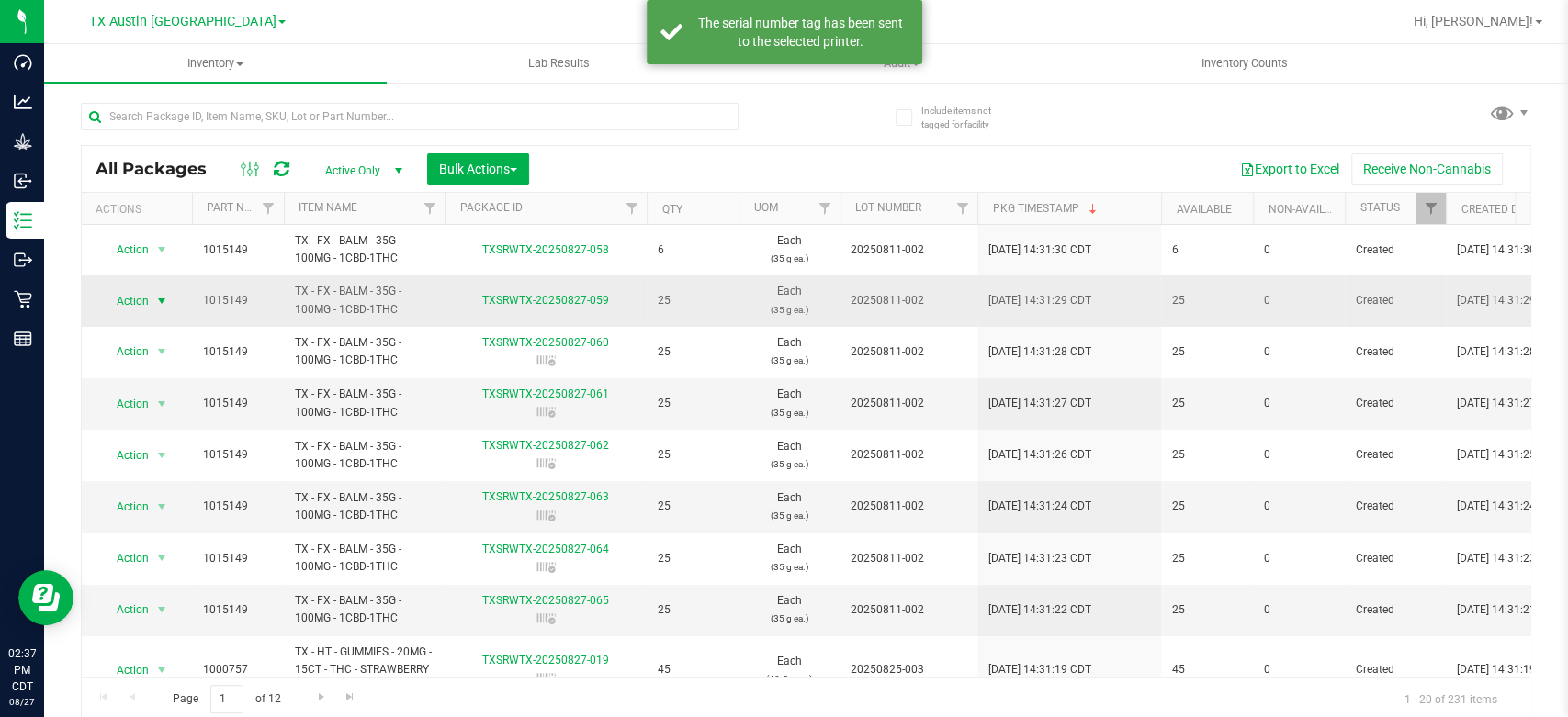
click at [112, 300] on span "Action" at bounding box center [125, 300] width 50 height 26
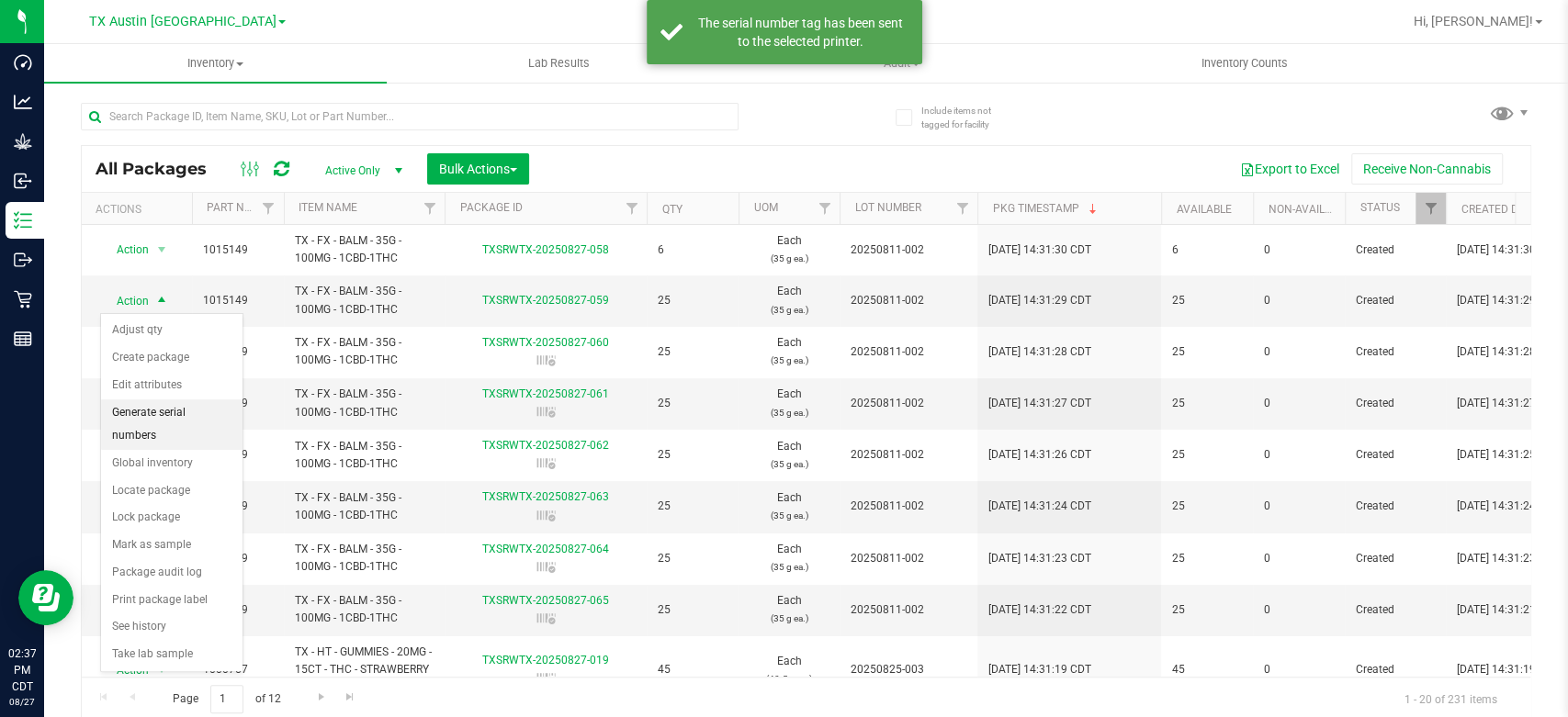
click at [145, 418] on li "Generate serial numbers" at bounding box center [171, 424] width 141 height 51
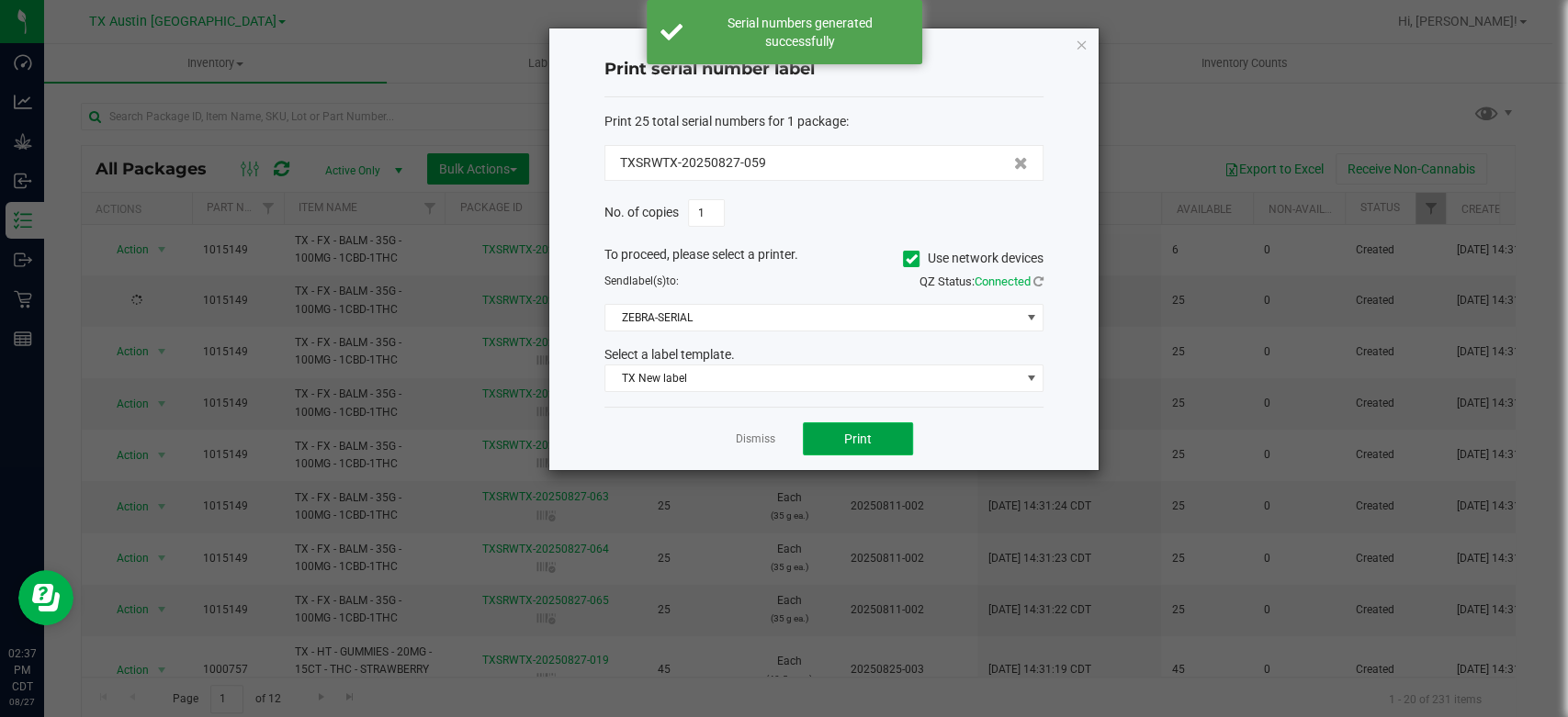
click at [865, 445] on span "Print" at bounding box center [857, 439] width 28 height 14
click at [749, 438] on link "Dismiss" at bounding box center [755, 440] width 39 height 15
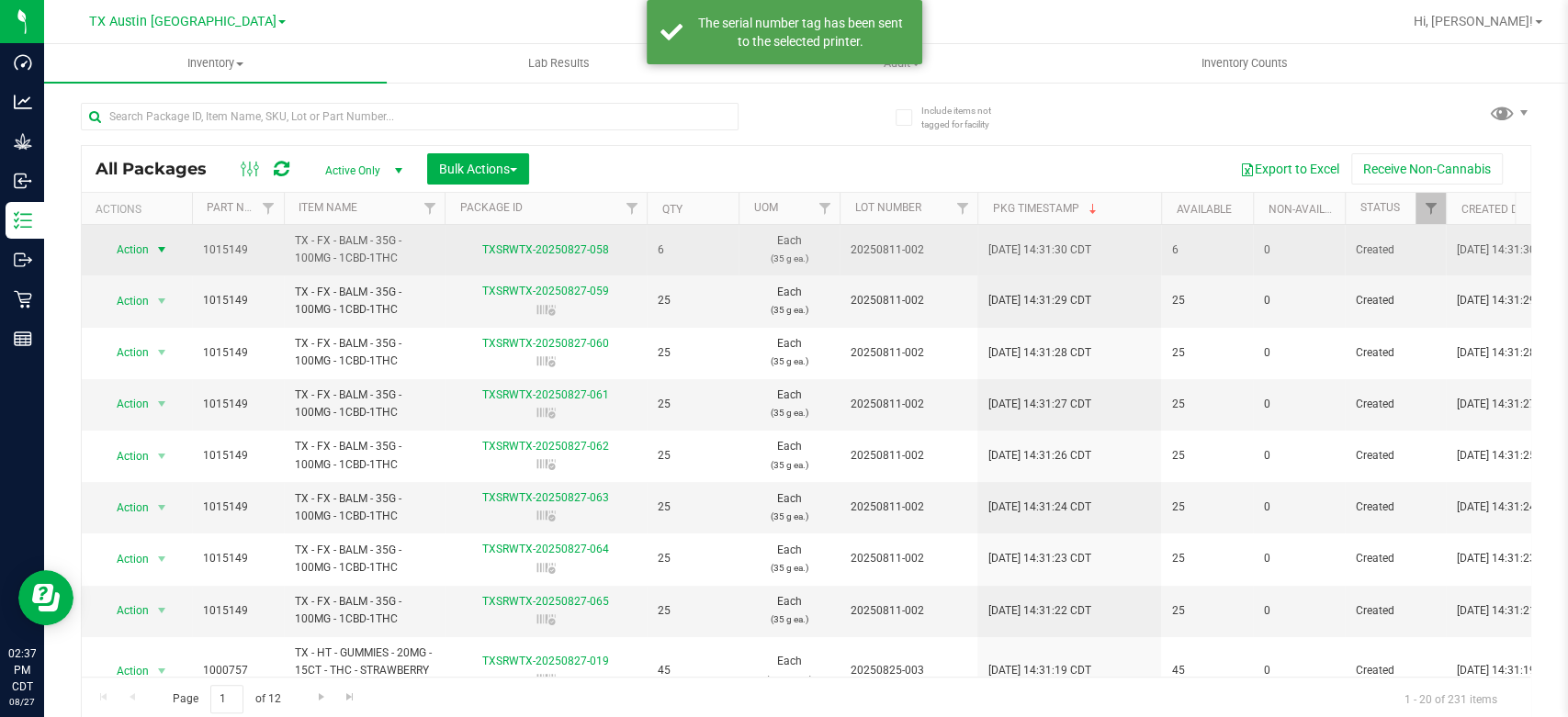
click at [110, 254] on span "Action" at bounding box center [125, 250] width 50 height 26
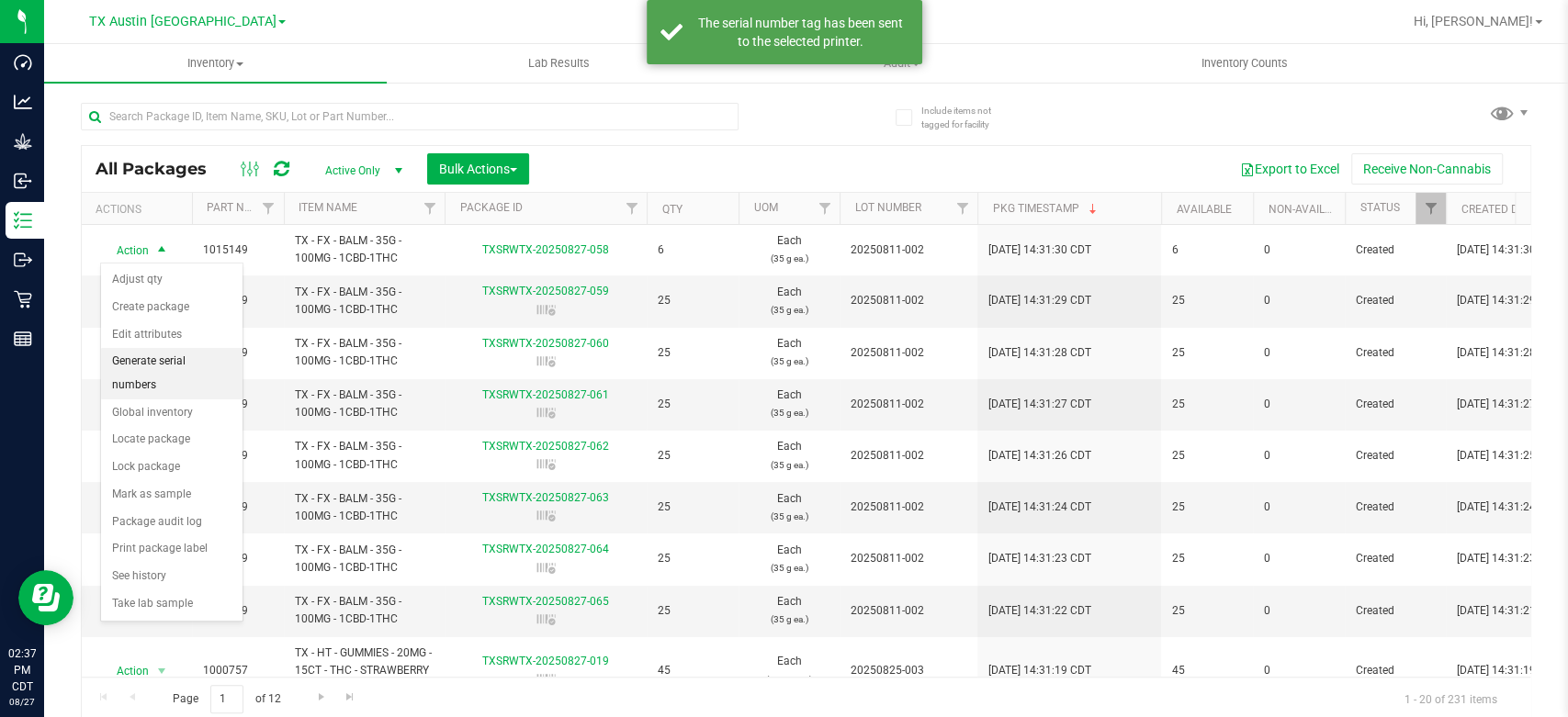
click at [155, 365] on li "Generate serial numbers" at bounding box center [171, 372] width 141 height 51
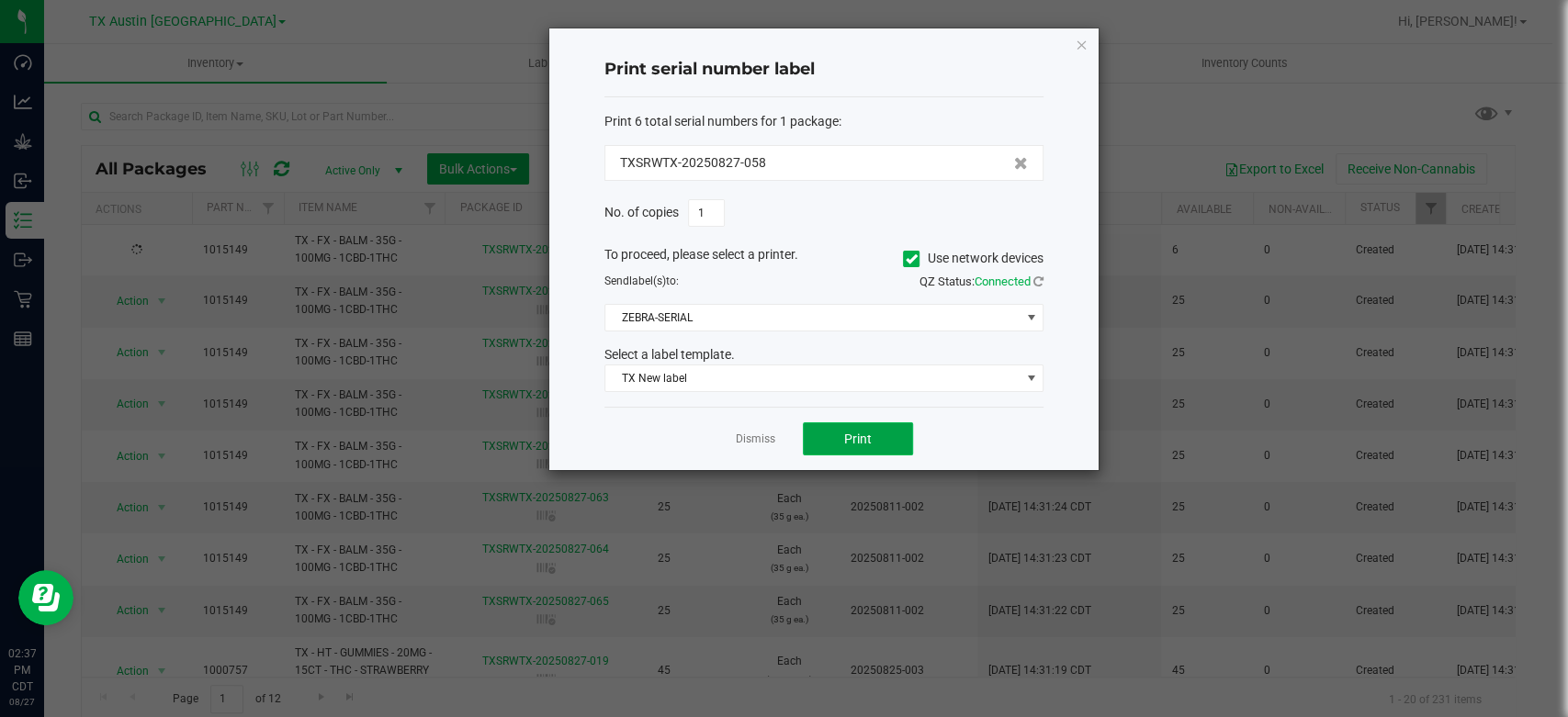
click at [875, 433] on button "Print" at bounding box center [857, 439] width 110 height 33
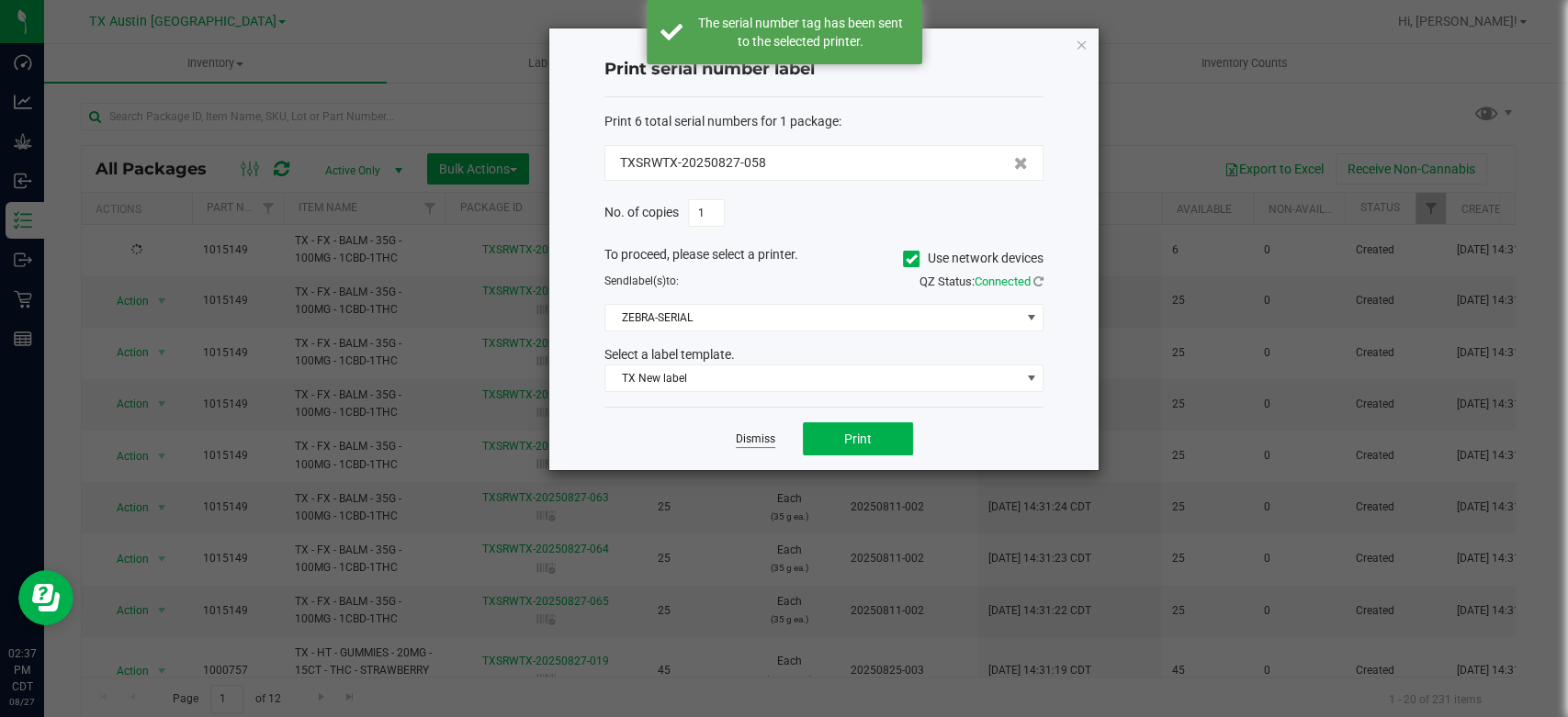
click at [755, 438] on link "Dismiss" at bounding box center [755, 440] width 39 height 15
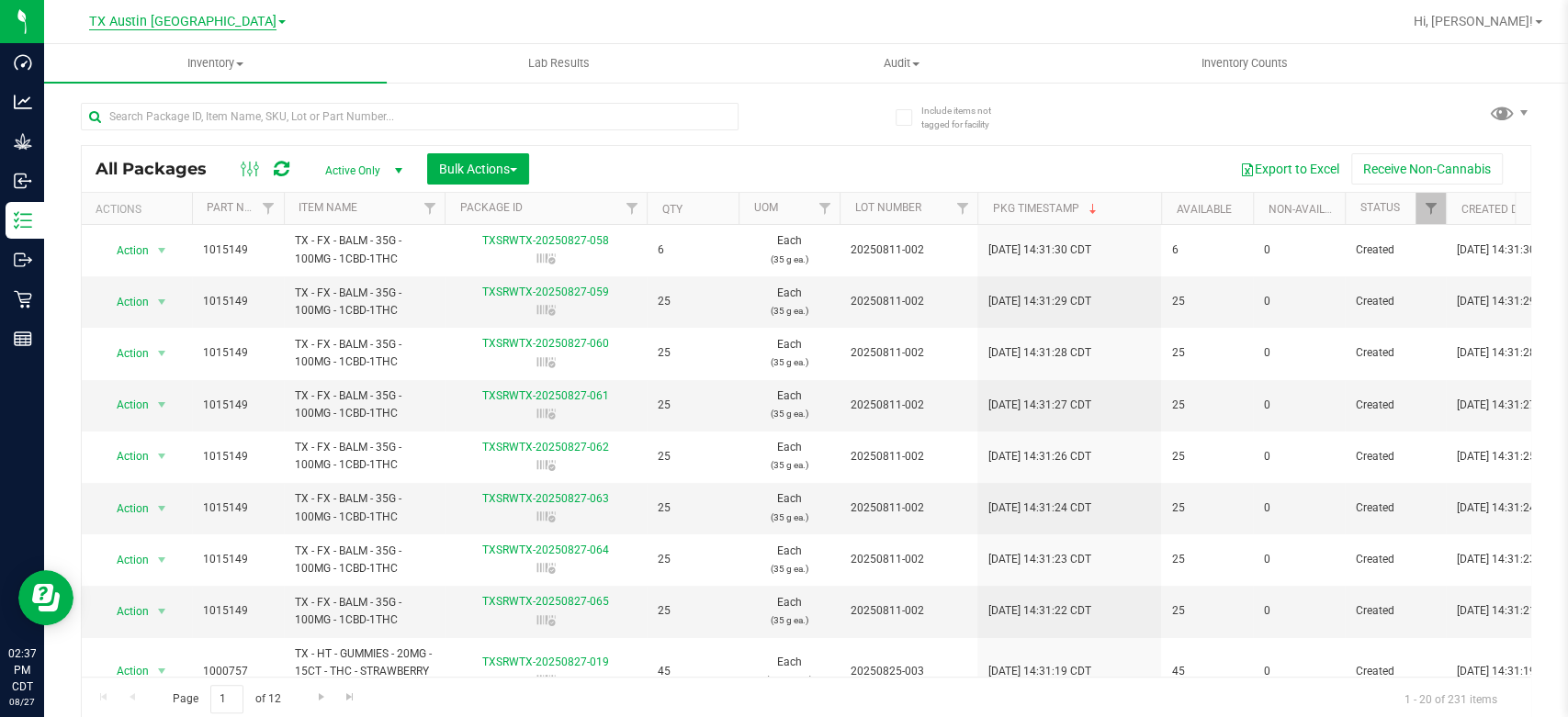
click at [197, 26] on span "TX Austin [GEOGRAPHIC_DATA]" at bounding box center [182, 21] width 187 height 16
click at [157, 95] on link "TX goodblend" at bounding box center [186, 89] width 268 height 25
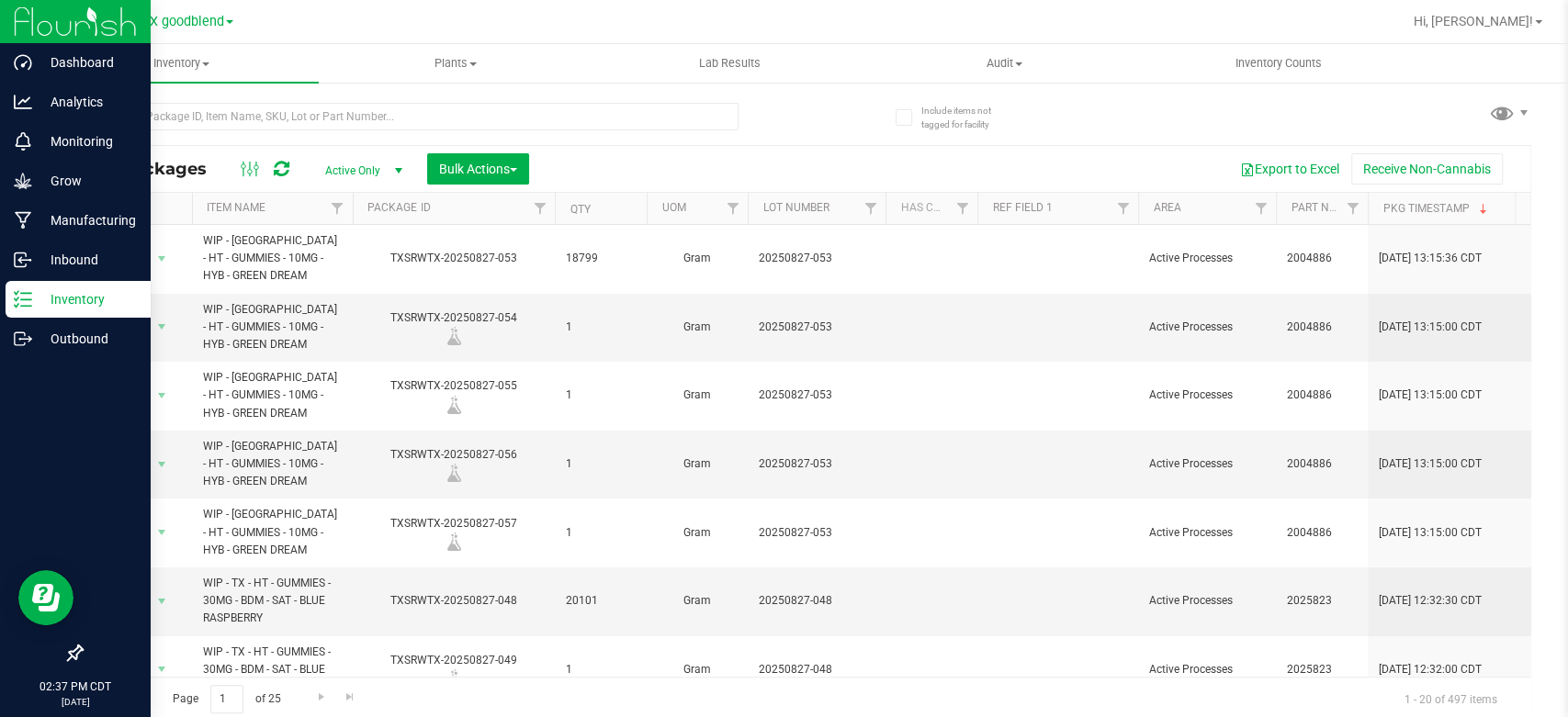
click at [88, 284] on div "Inventory" at bounding box center [78, 299] width 145 height 36
